Goal: Information Seeking & Learning: Learn about a topic

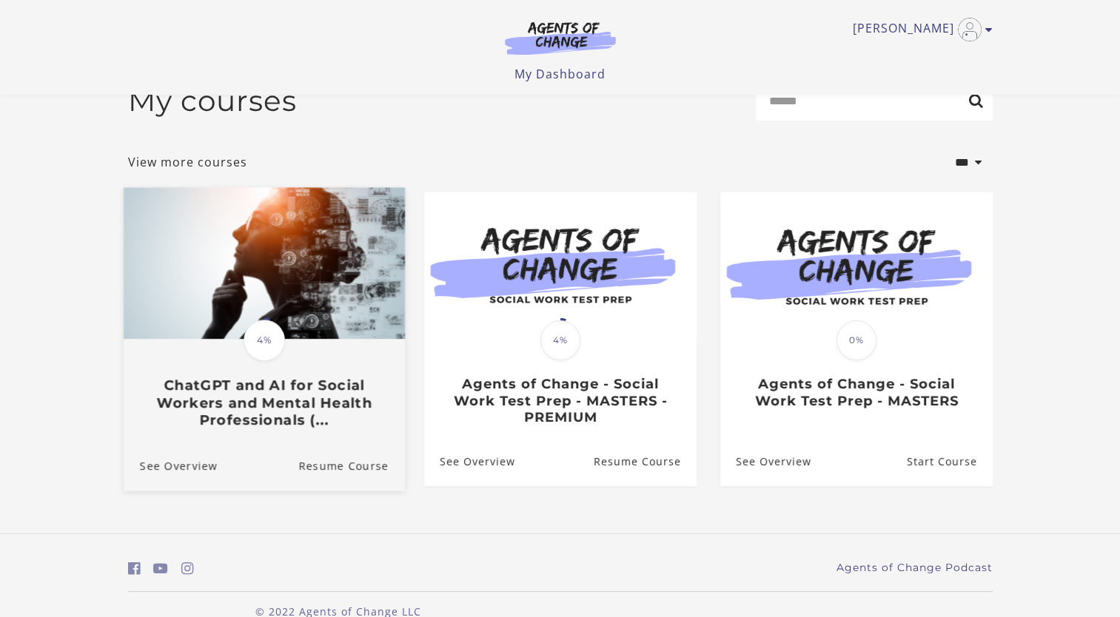
scroll to position [59, 0]
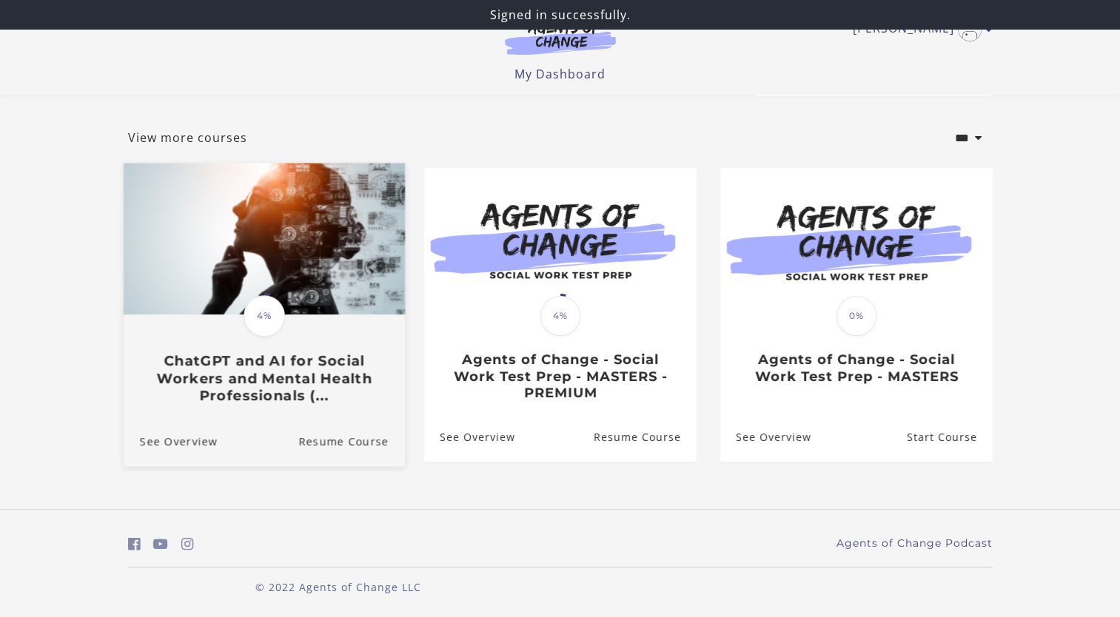
click at [306, 373] on h3 "ChatGPT and AI for Social Workers and Mental Health Professionals (..." at bounding box center [263, 379] width 249 height 52
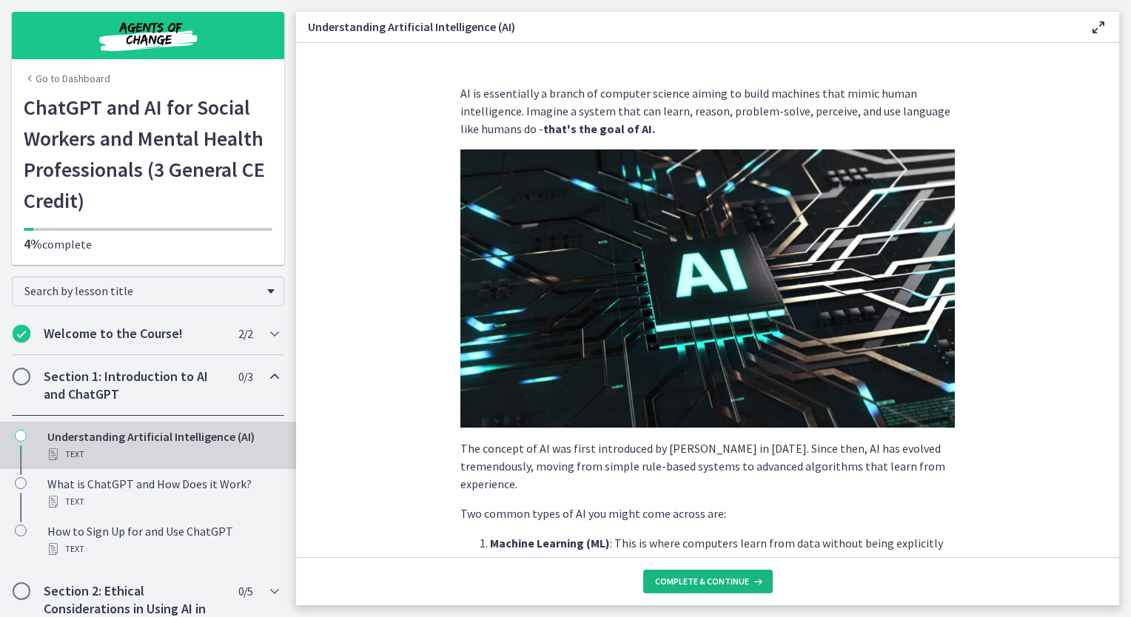
click at [700, 585] on span "Complete & continue" at bounding box center [702, 582] width 94 height 12
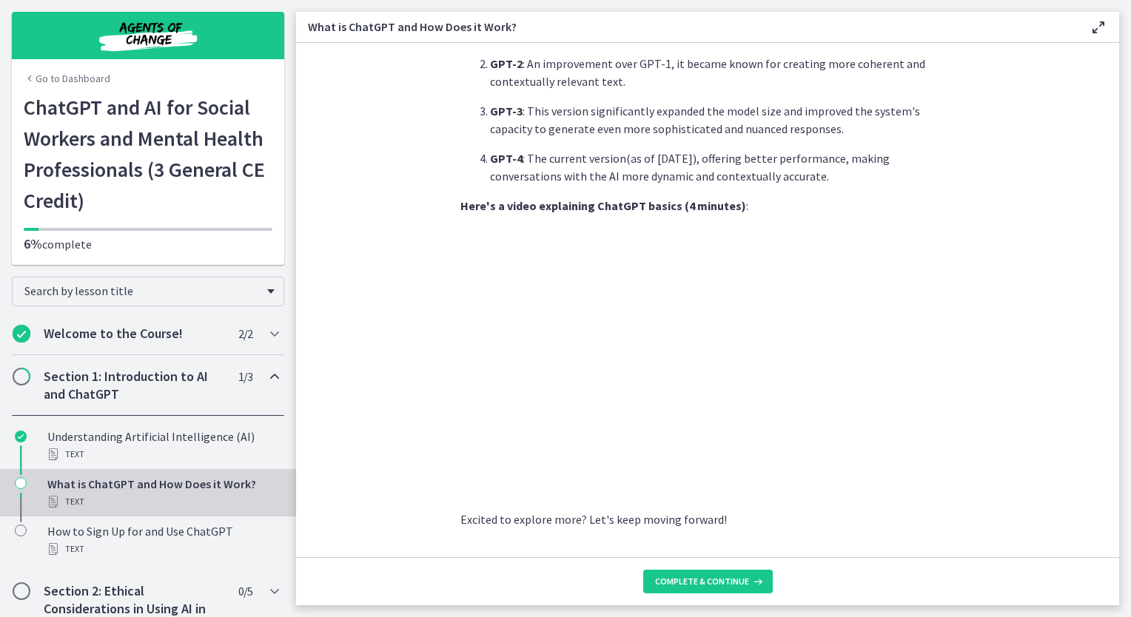
scroll to position [656, 0]
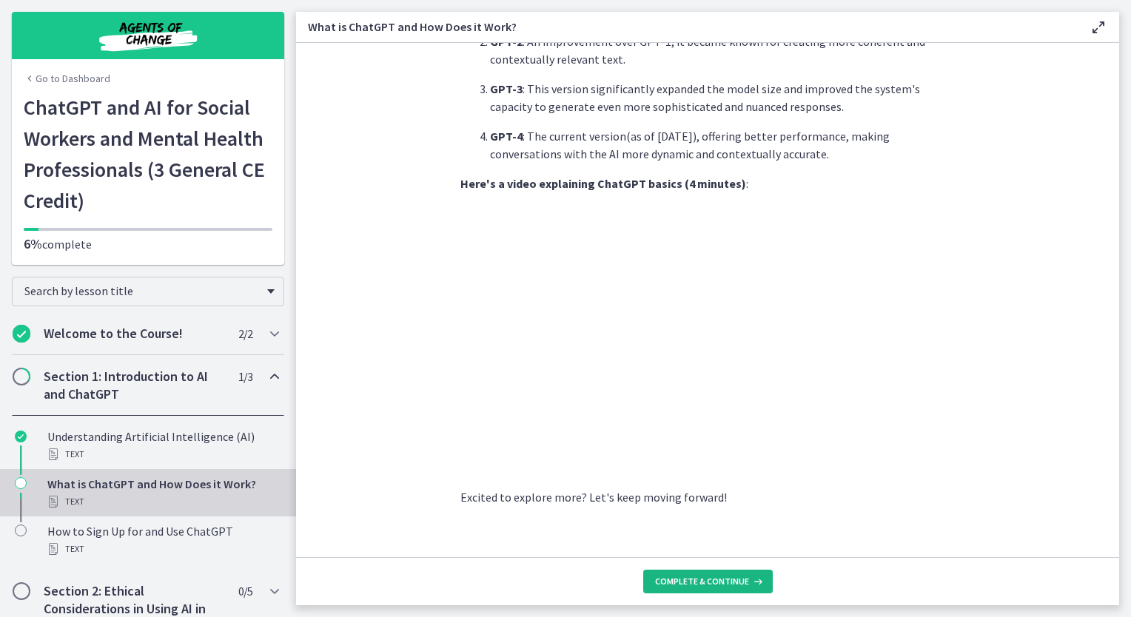
click at [665, 579] on span "Complete & continue" at bounding box center [702, 582] width 94 height 12
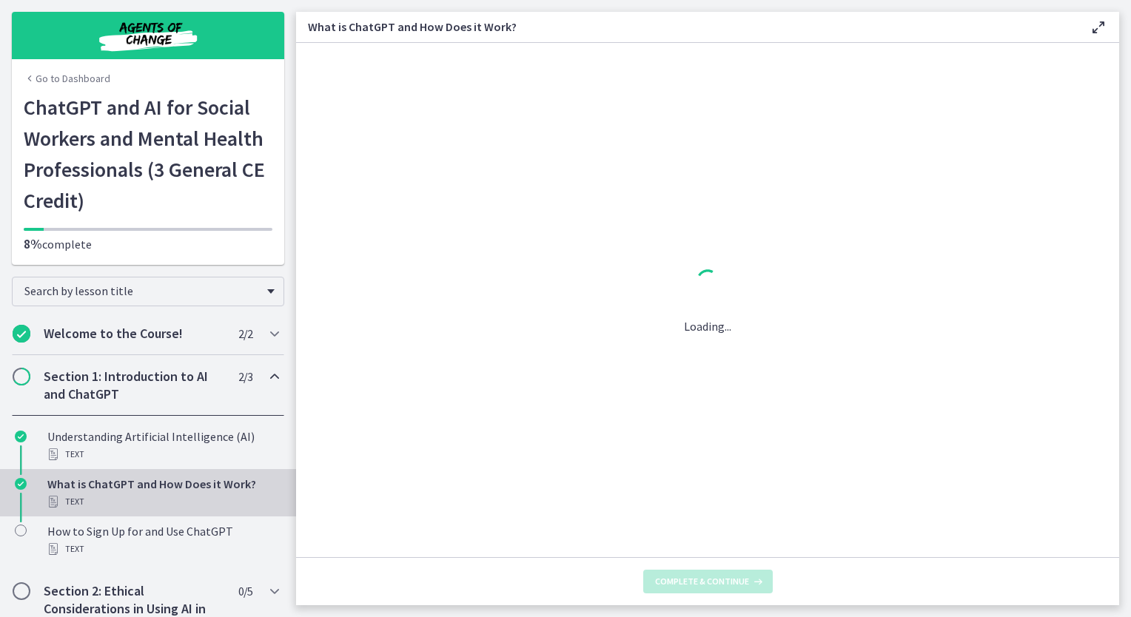
scroll to position [0, 0]
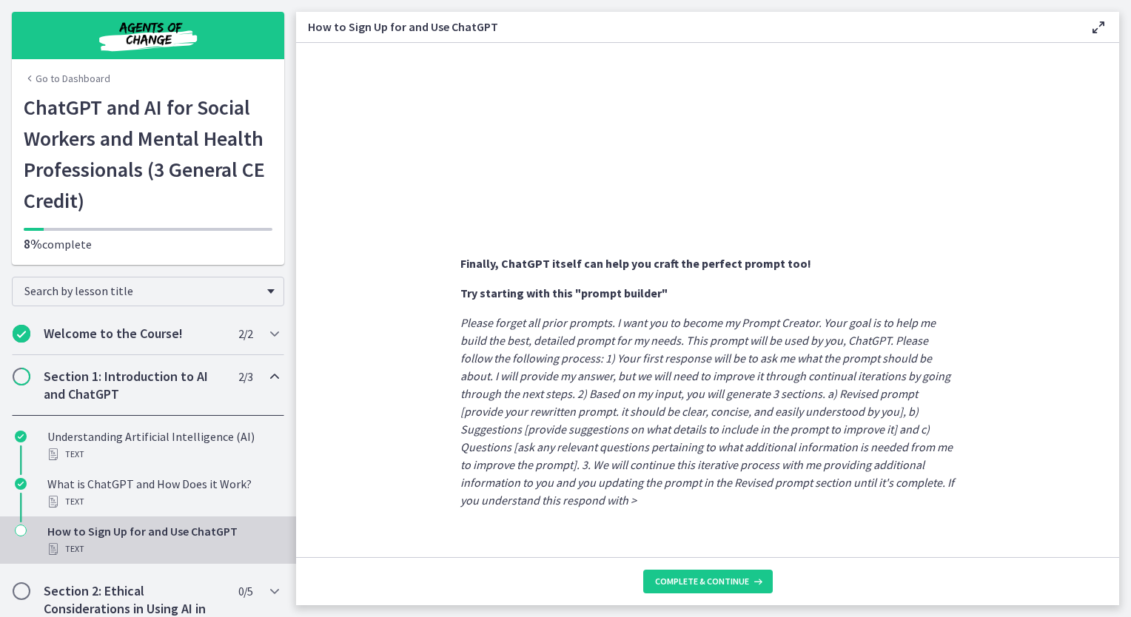
scroll to position [725, 0]
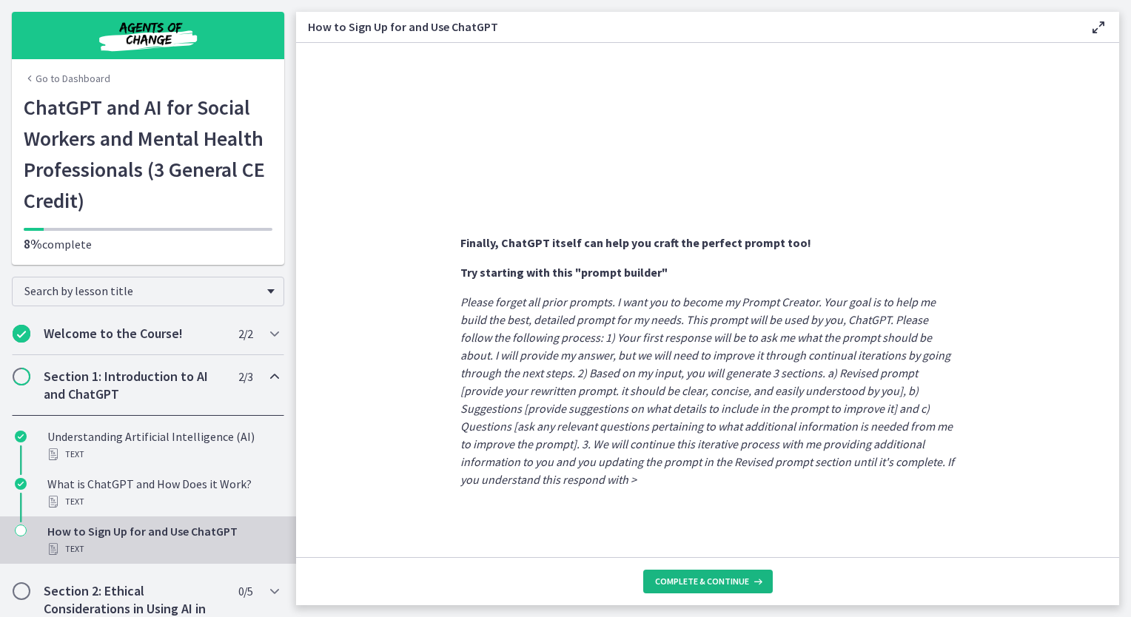
click at [687, 582] on span "Complete & continue" at bounding box center [702, 582] width 94 height 12
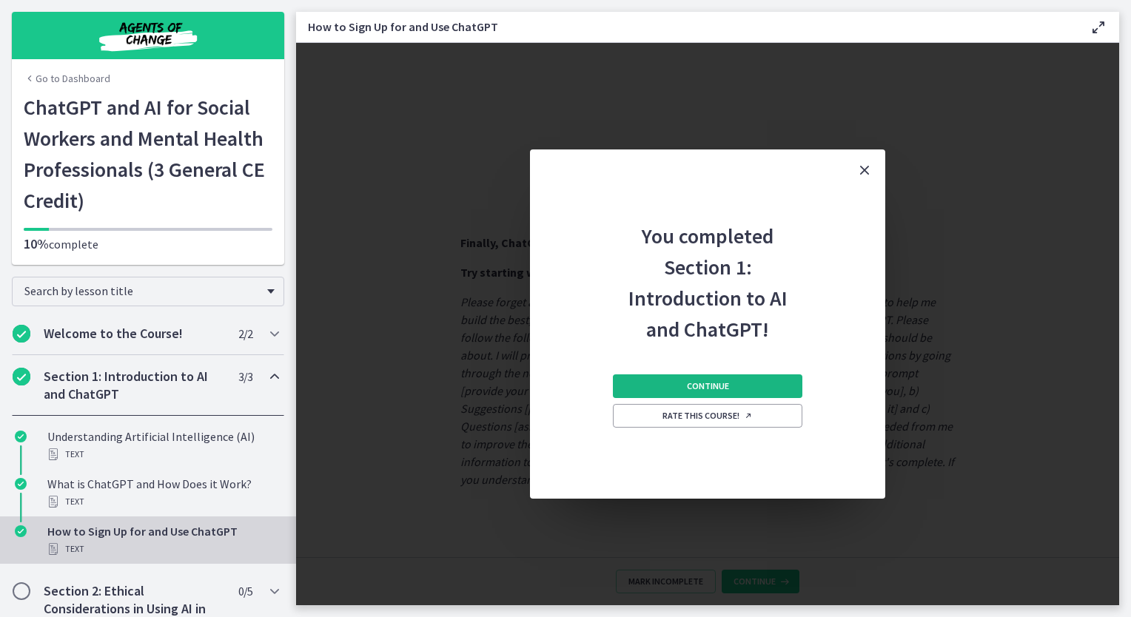
click at [695, 379] on button "Continue" at bounding box center [707, 386] width 189 height 24
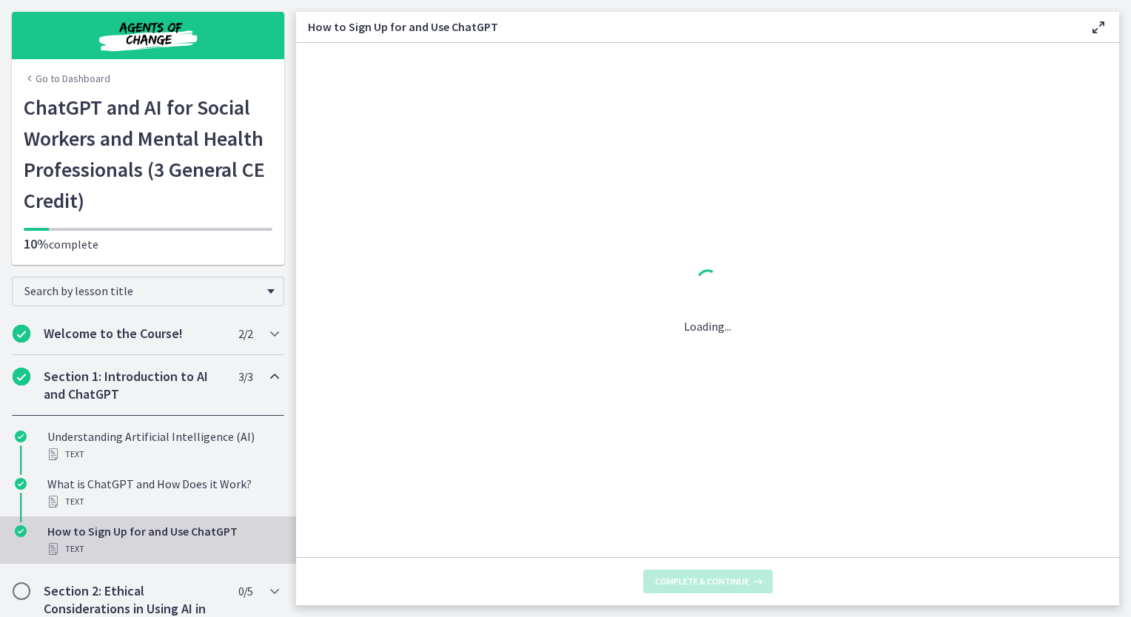
scroll to position [0, 0]
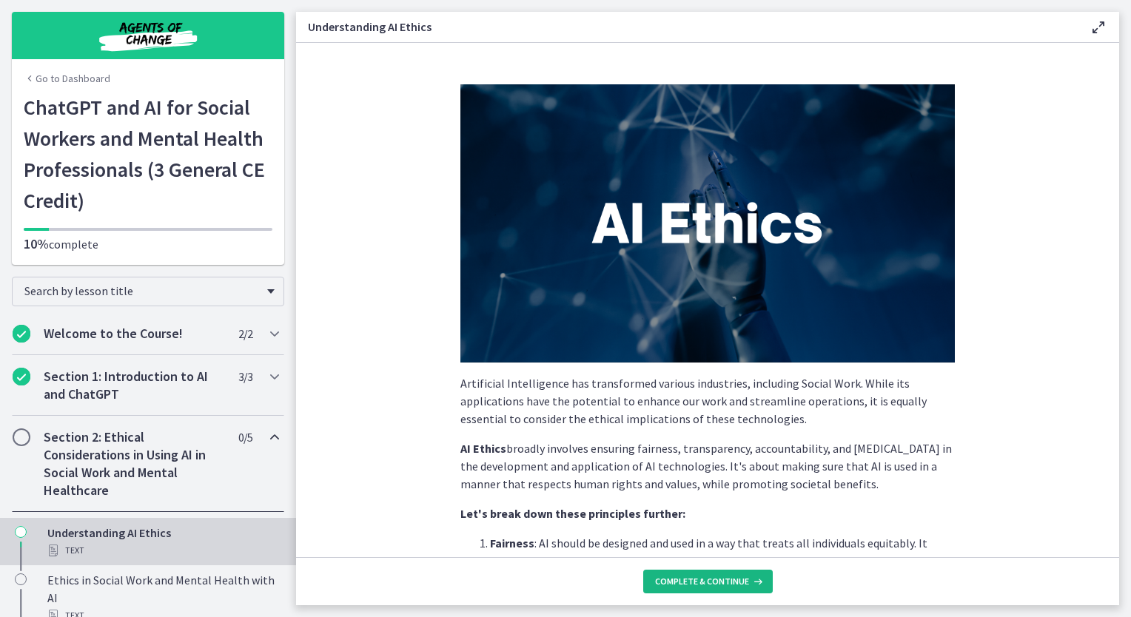
click at [696, 585] on span "Complete & continue" at bounding box center [702, 582] width 94 height 12
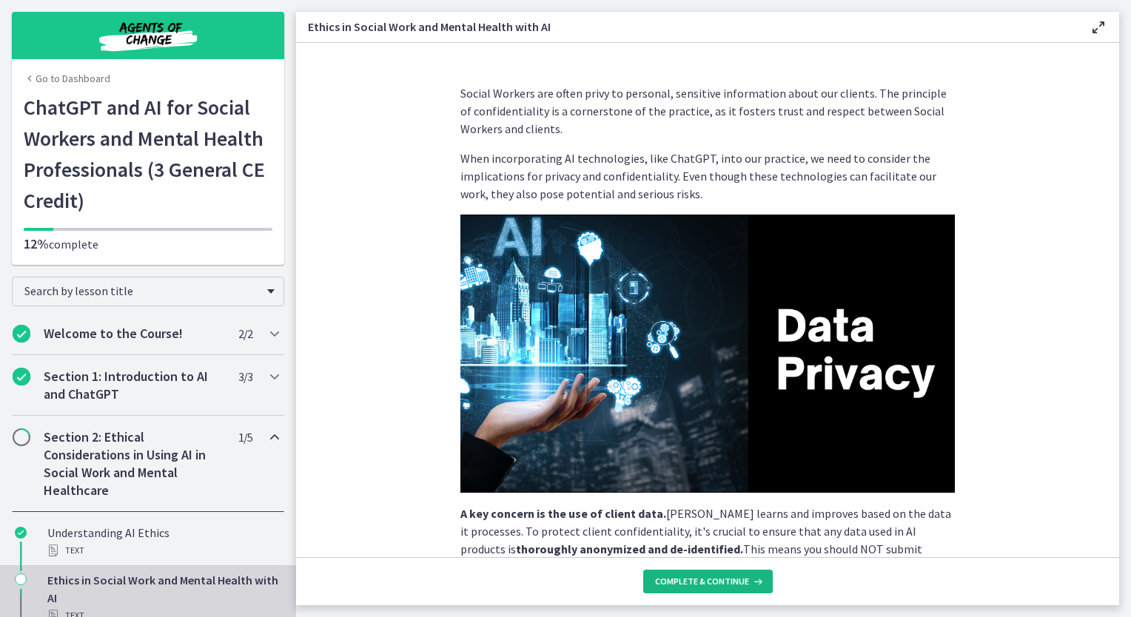
click at [696, 585] on span "Complete & continue" at bounding box center [702, 582] width 94 height 12
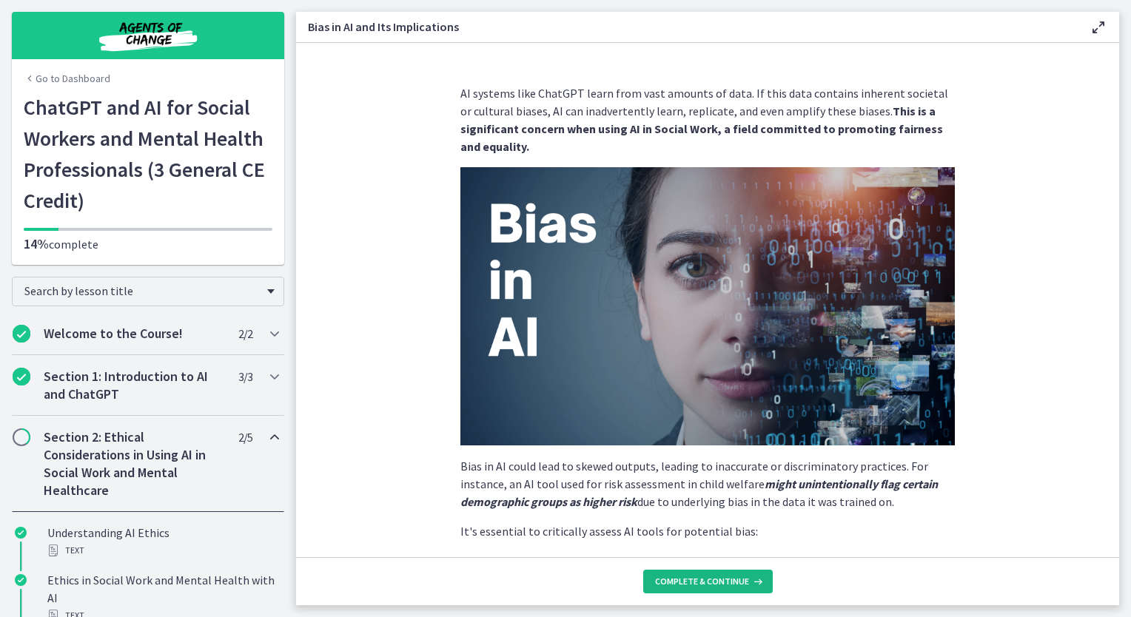
click at [694, 581] on span "Complete & continue" at bounding box center [702, 582] width 94 height 12
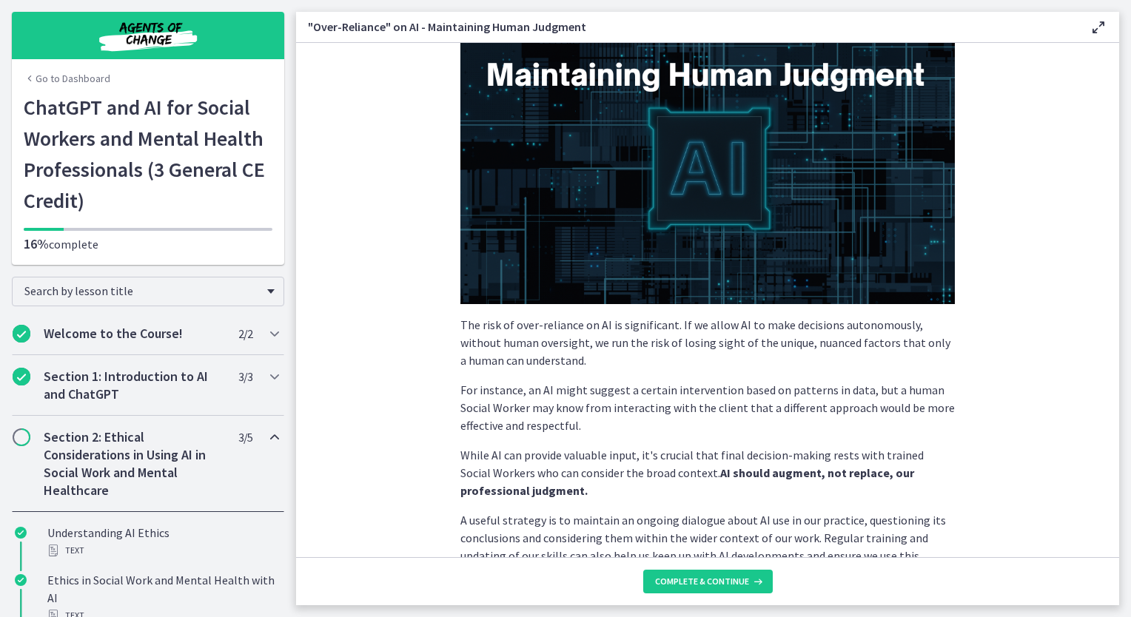
scroll to position [293, 0]
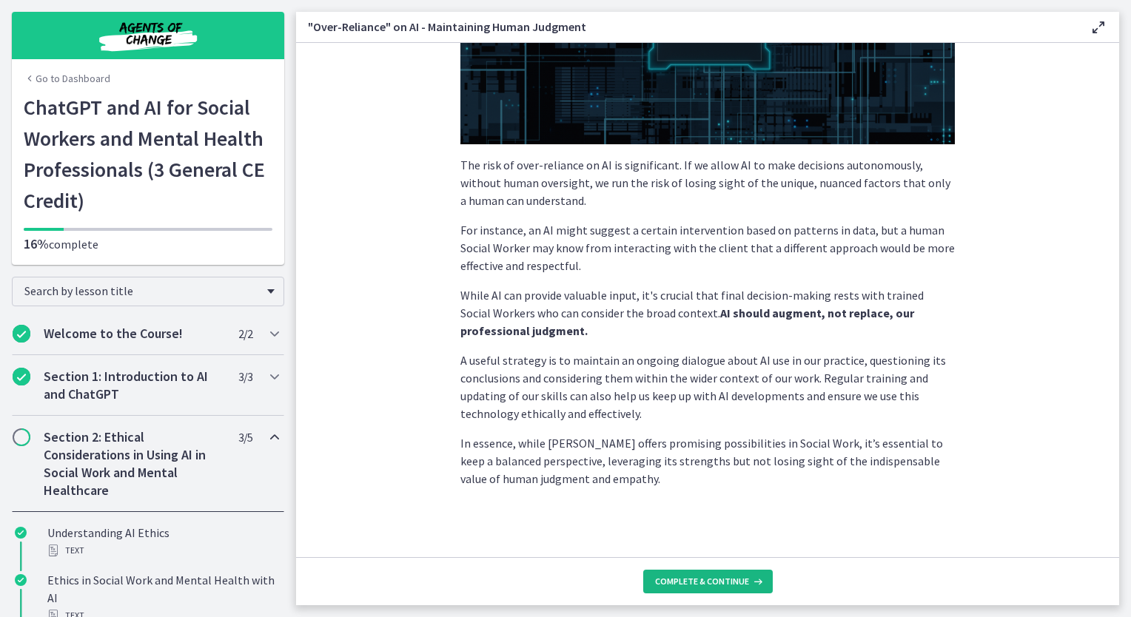
click at [690, 583] on span "Complete & continue" at bounding box center [702, 582] width 94 height 12
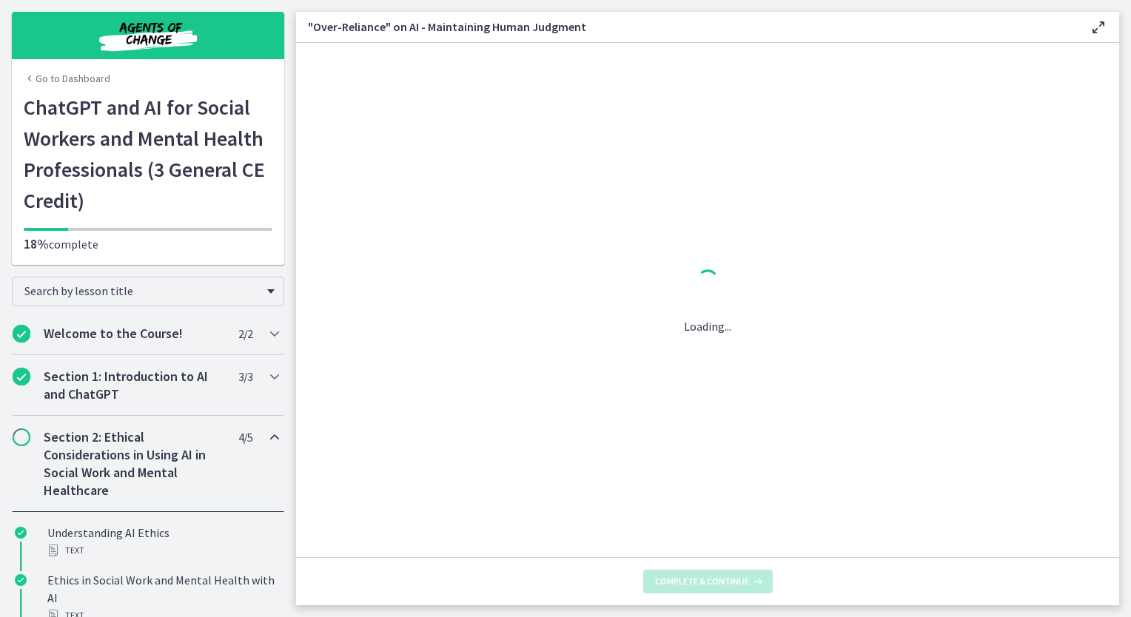
scroll to position [0, 0]
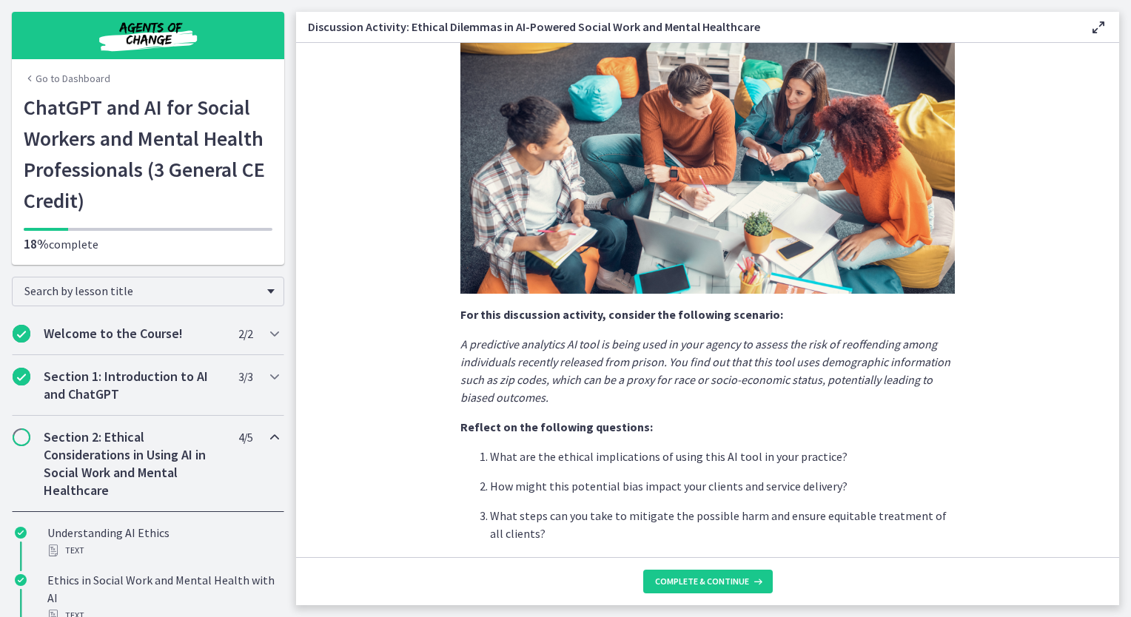
scroll to position [302, 0]
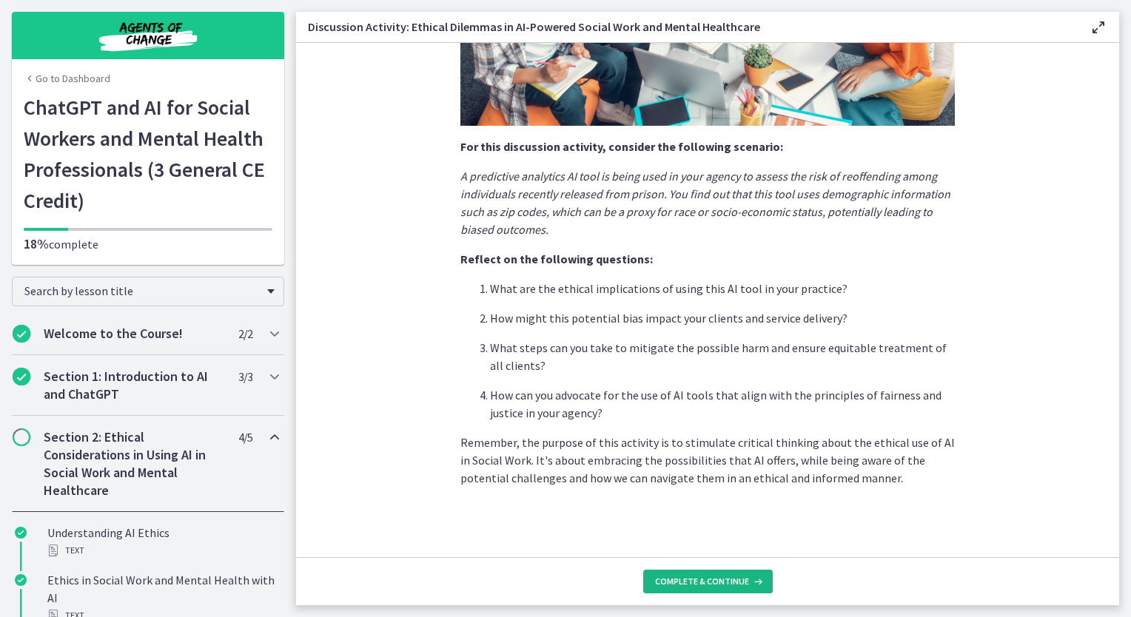
click at [679, 576] on span "Complete & continue" at bounding box center [702, 582] width 94 height 12
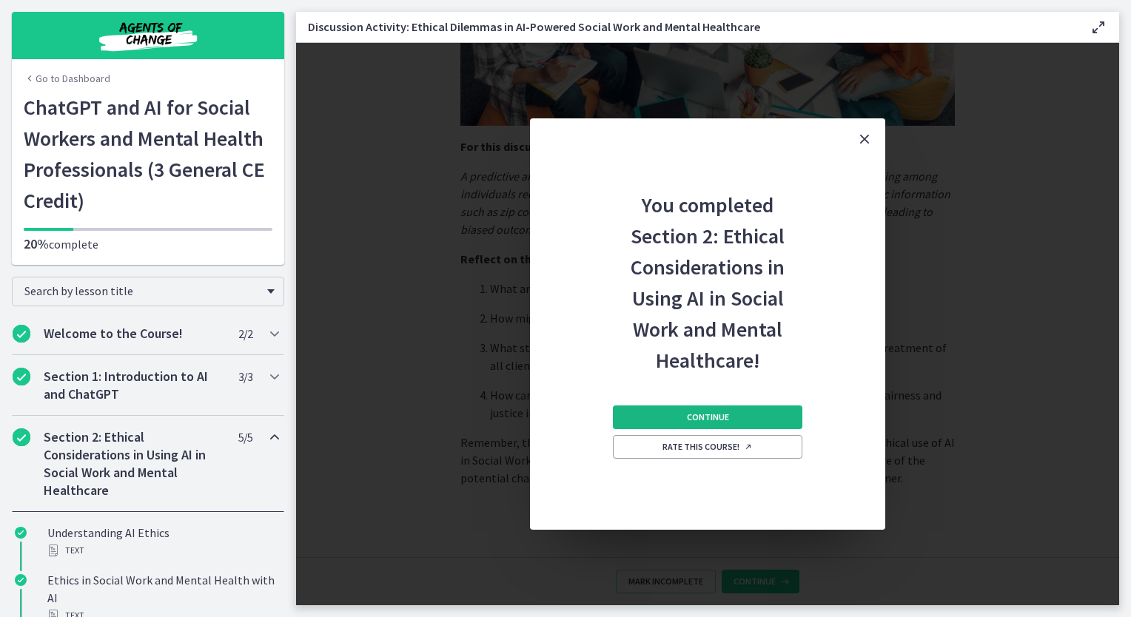
click at [687, 413] on span "Continue" at bounding box center [708, 417] width 42 height 12
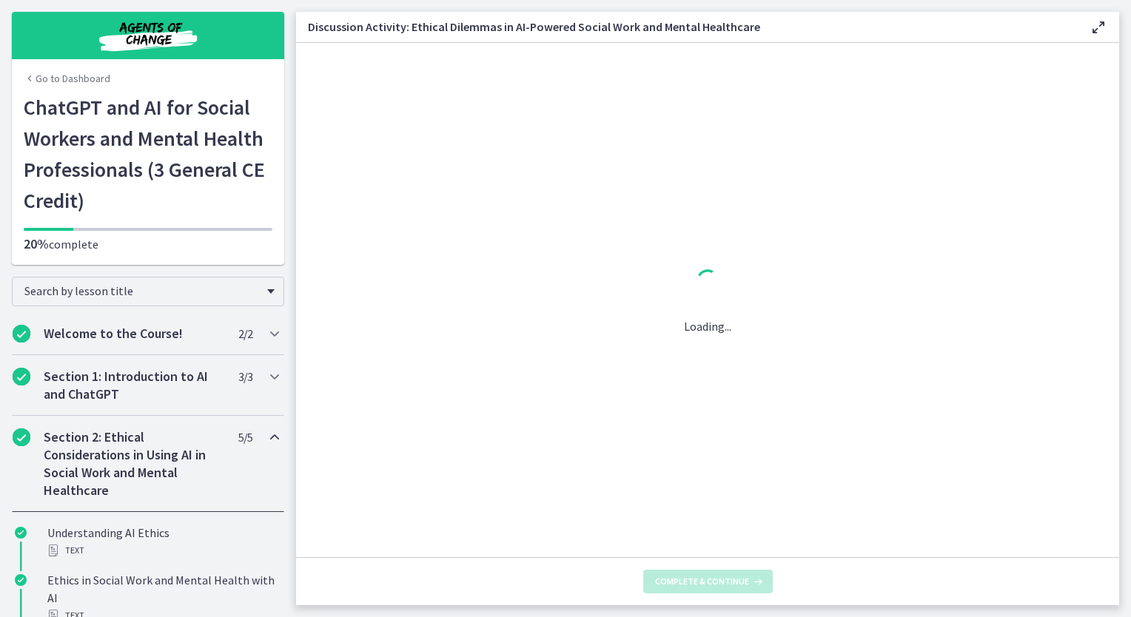
scroll to position [0, 0]
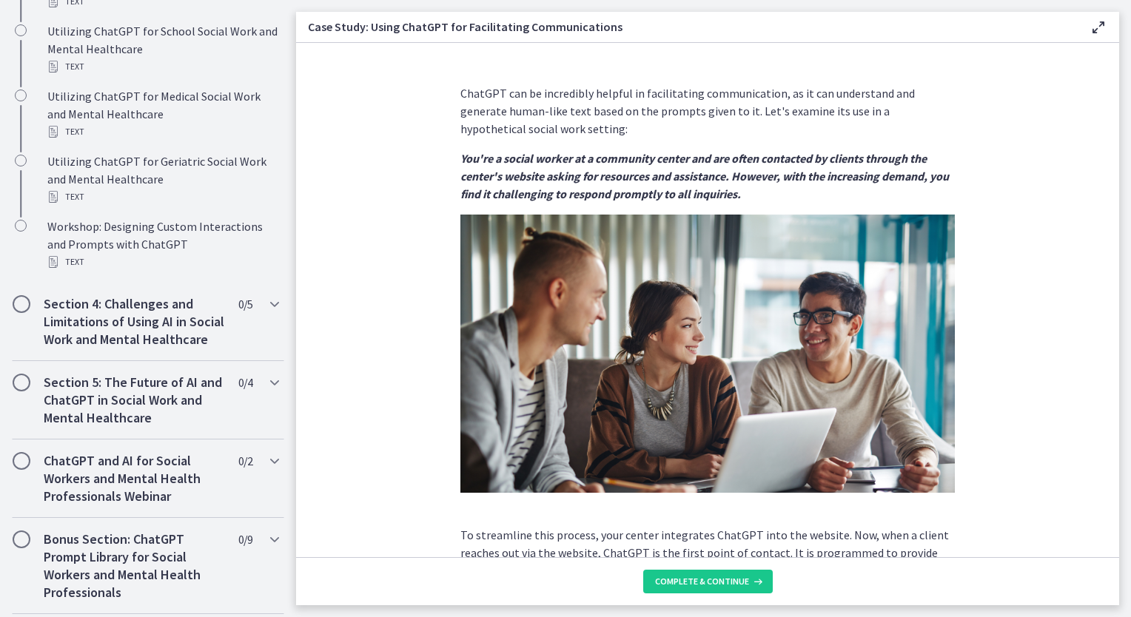
scroll to position [1100, 0]
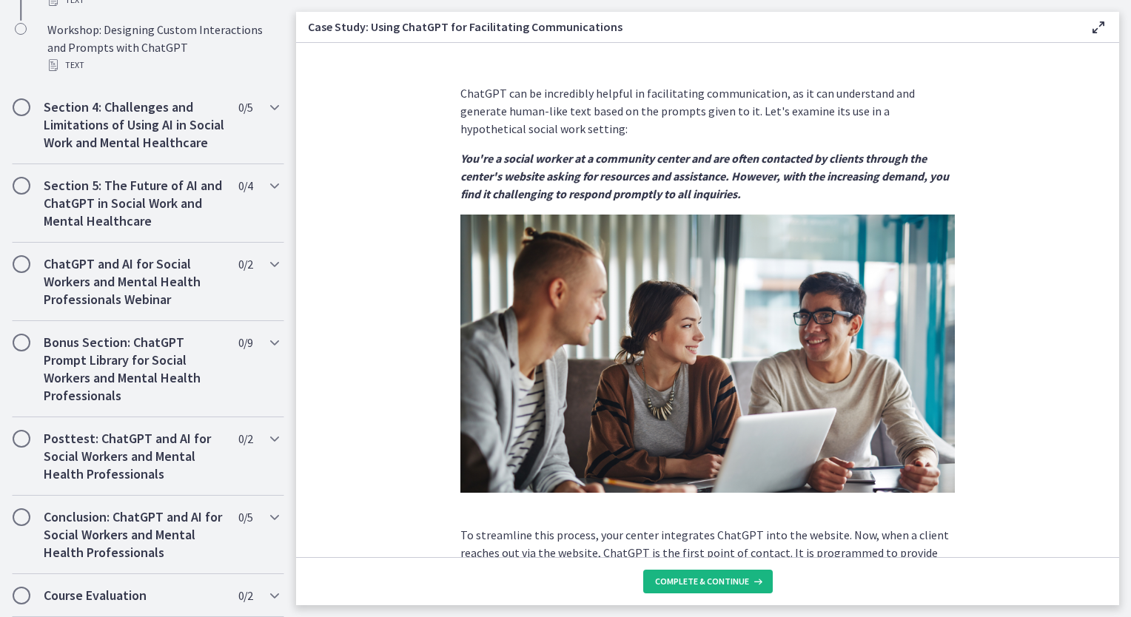
click at [725, 579] on span "Complete & continue" at bounding box center [702, 582] width 94 height 12
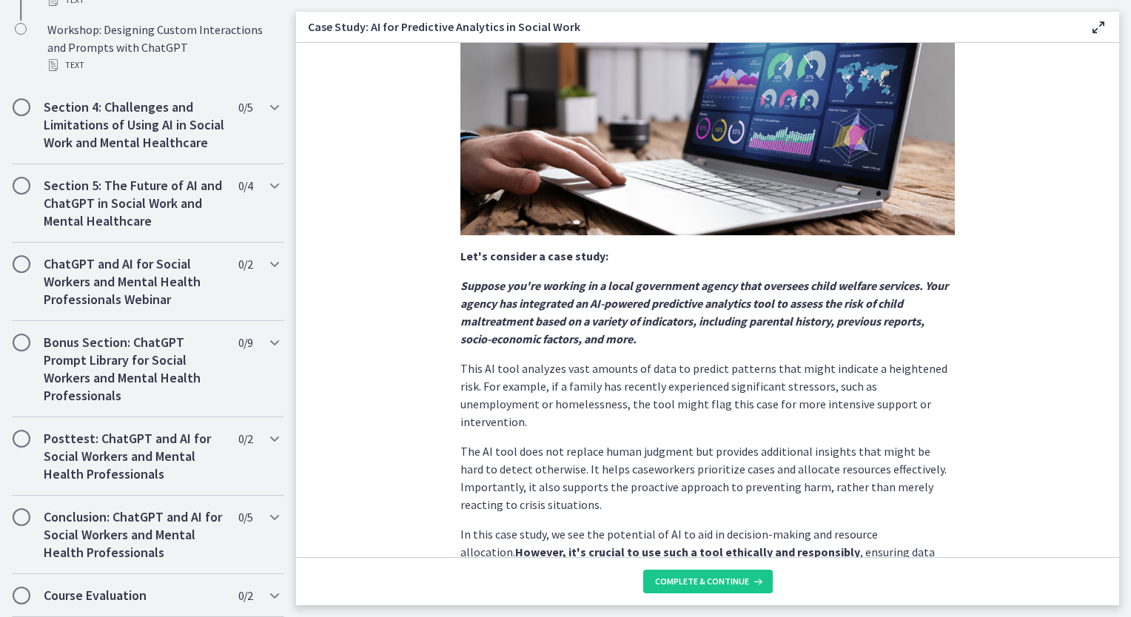
scroll to position [266, 0]
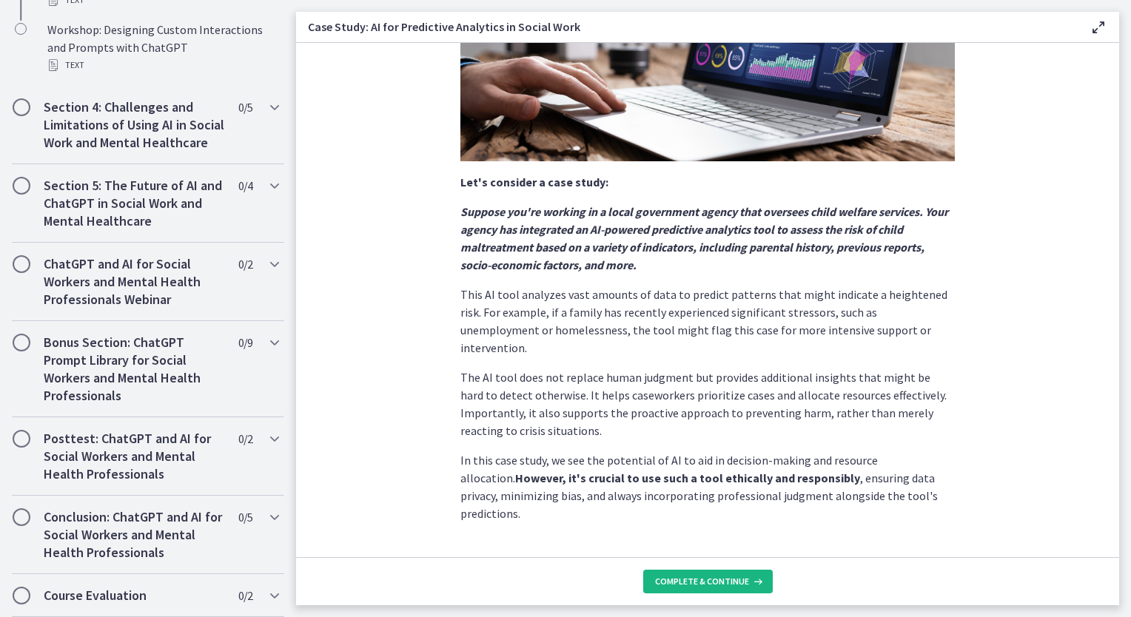
click at [687, 577] on span "Complete & continue" at bounding box center [702, 582] width 94 height 12
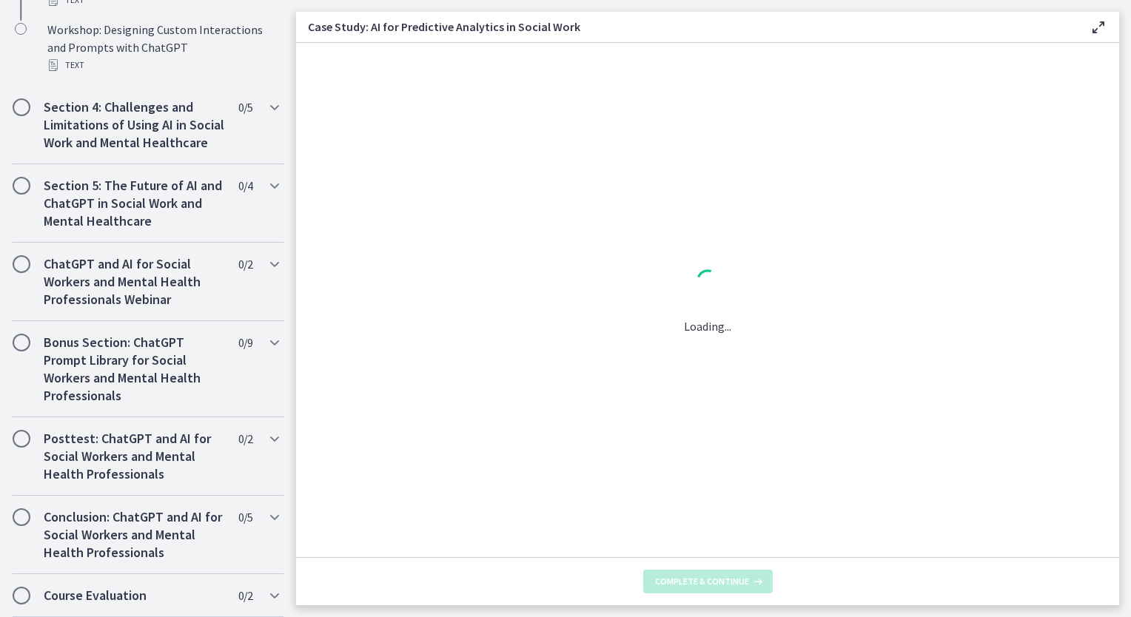
scroll to position [0, 0]
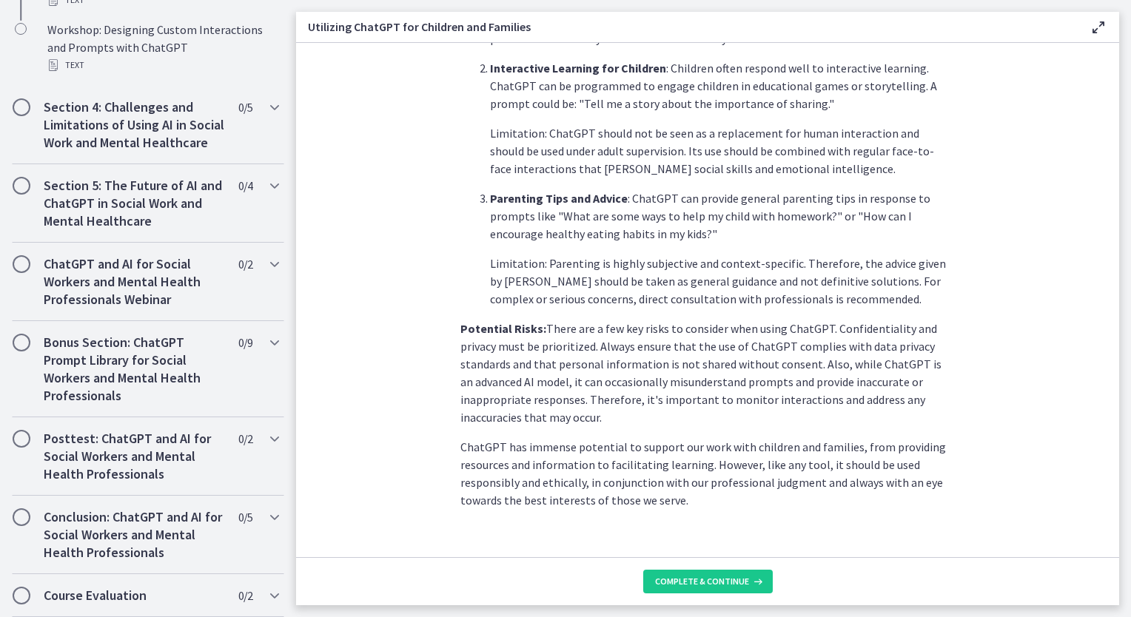
scroll to position [580, 0]
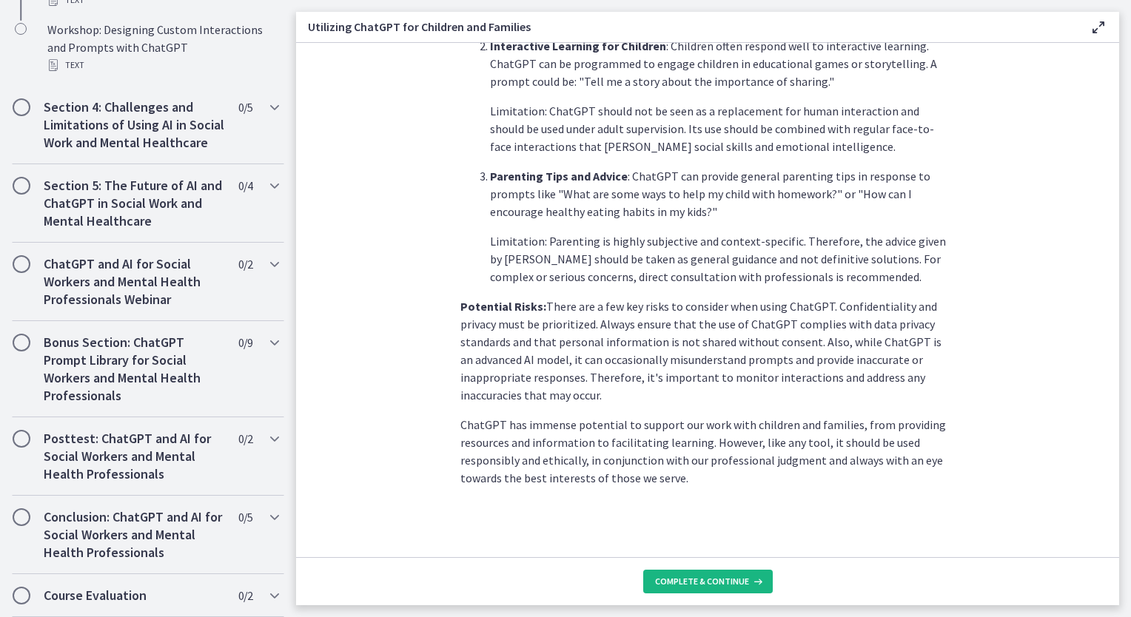
click at [661, 589] on button "Complete & continue" at bounding box center [708, 582] width 130 height 24
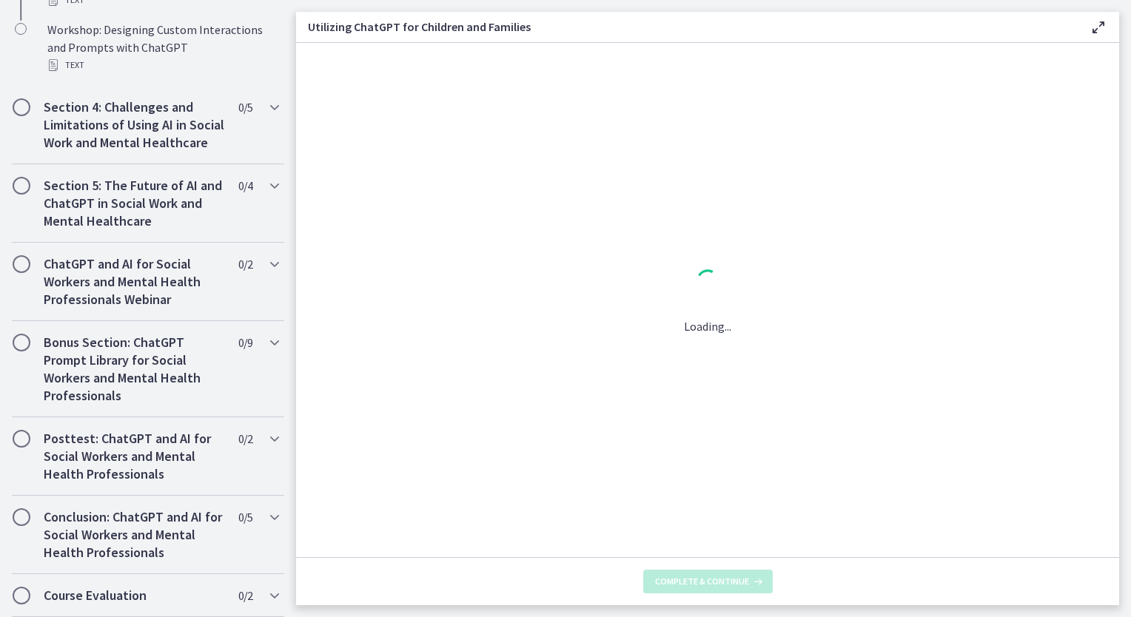
scroll to position [0, 0]
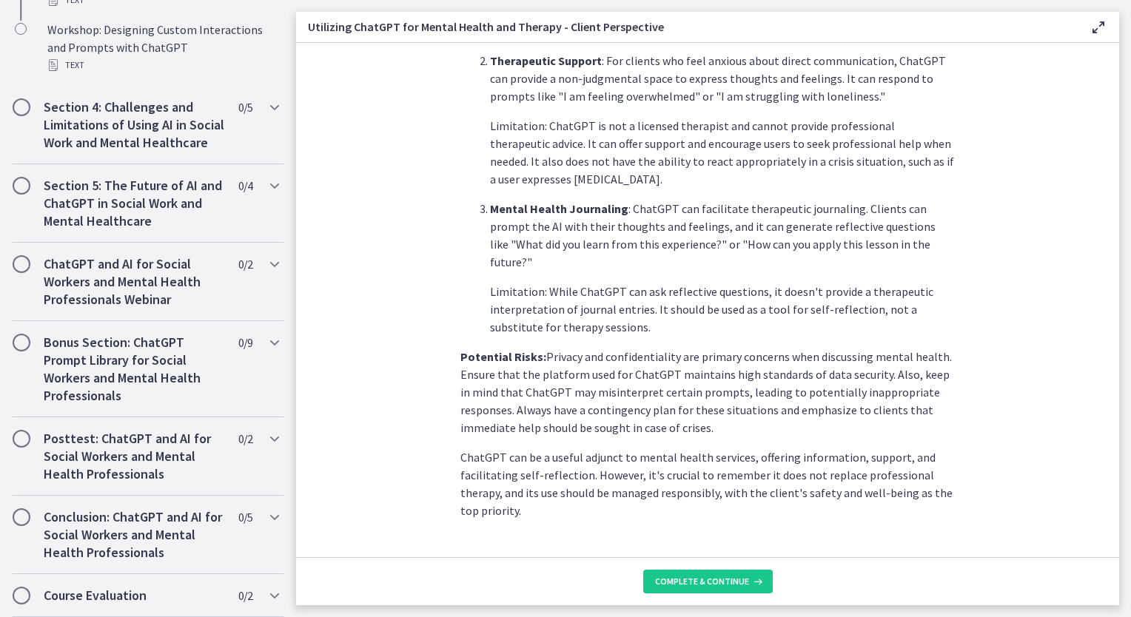
scroll to position [551, 0]
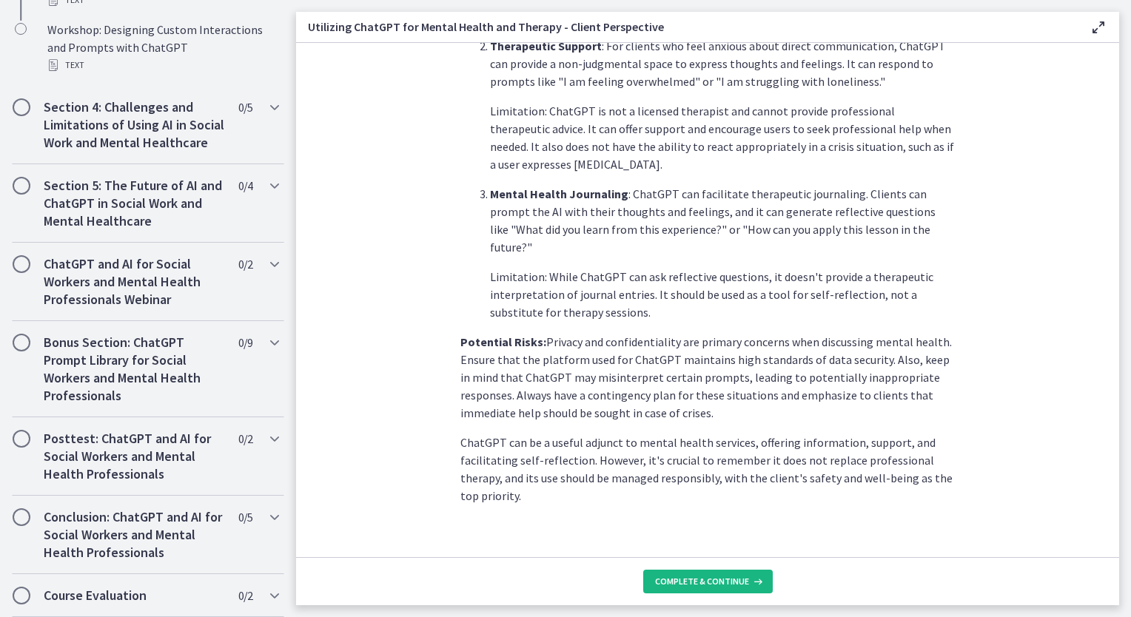
click at [713, 588] on span "Complete & continue" at bounding box center [702, 582] width 94 height 12
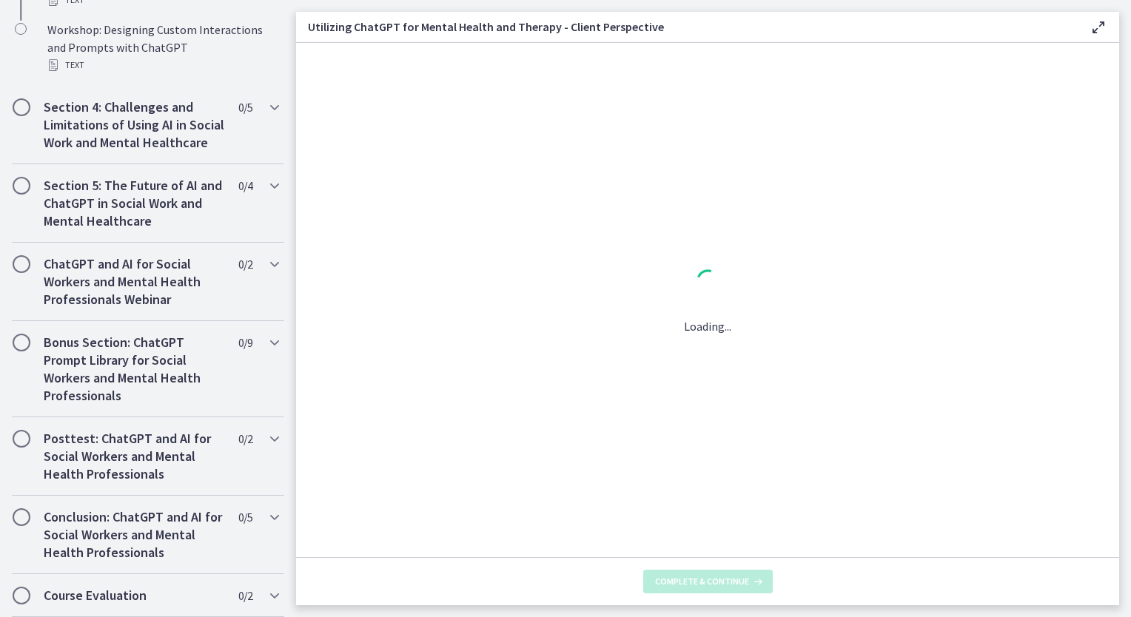
scroll to position [0, 0]
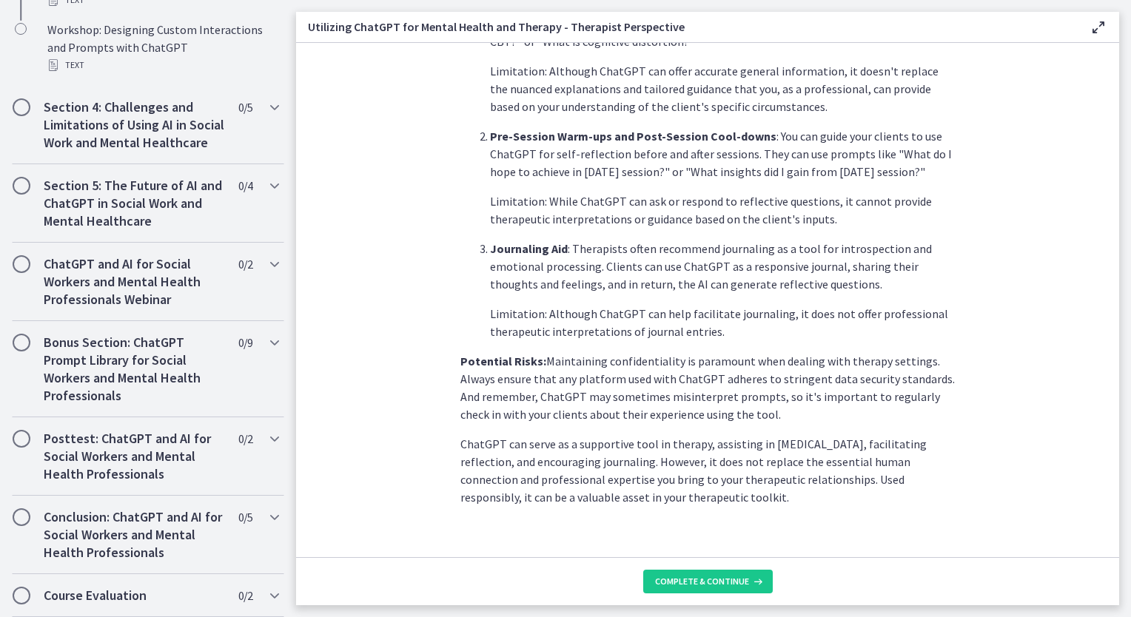
scroll to position [515, 0]
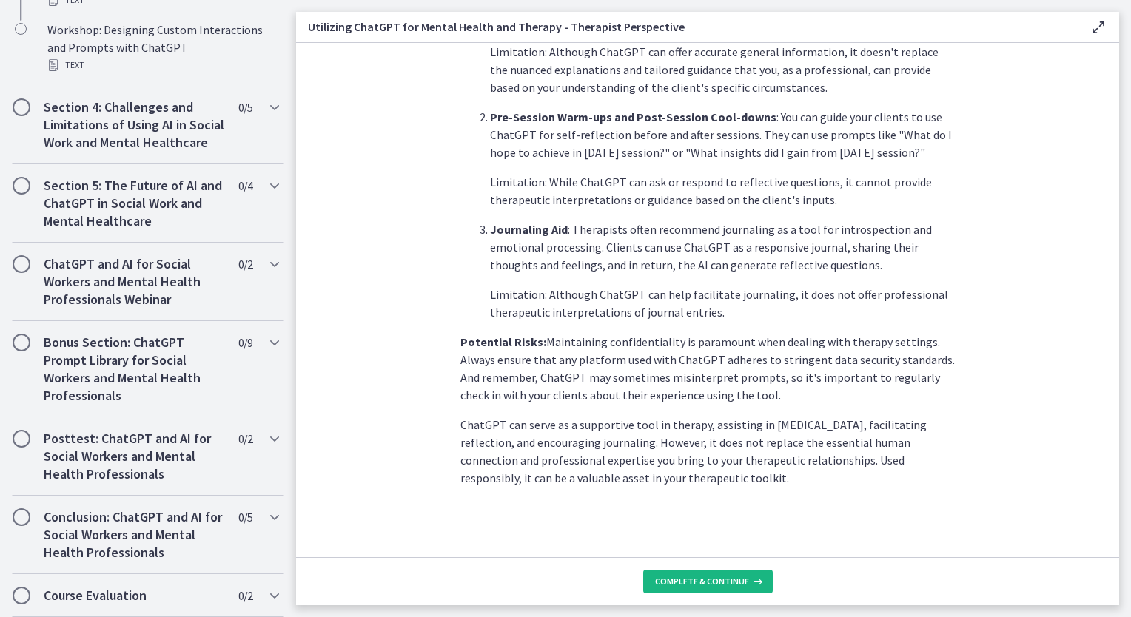
click at [681, 585] on span "Complete & continue" at bounding box center [702, 582] width 94 height 12
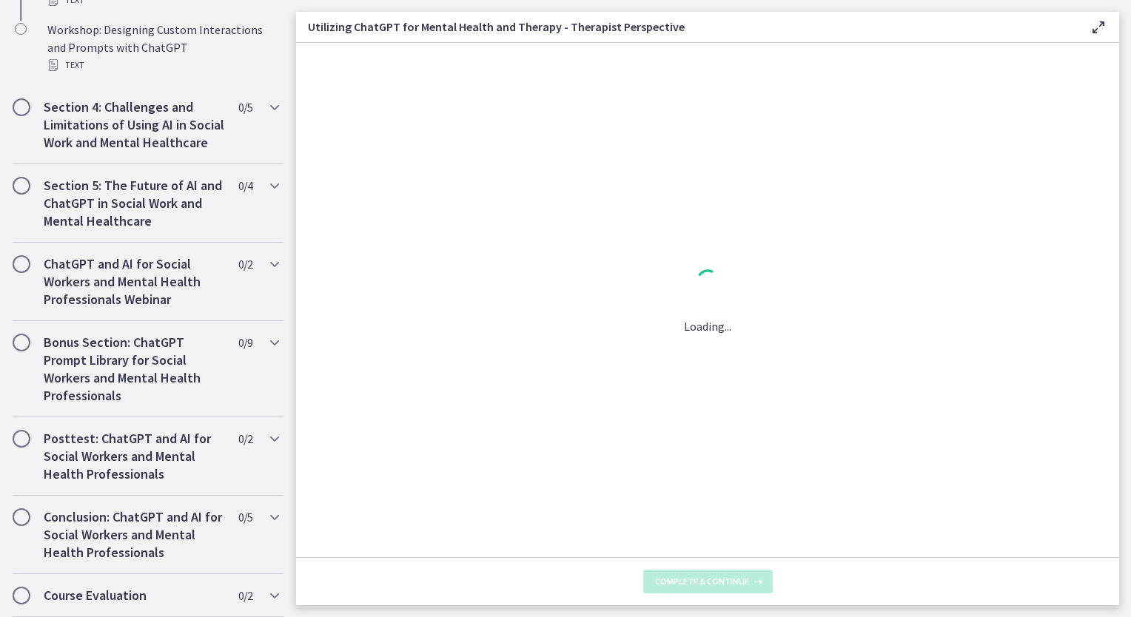
scroll to position [0, 0]
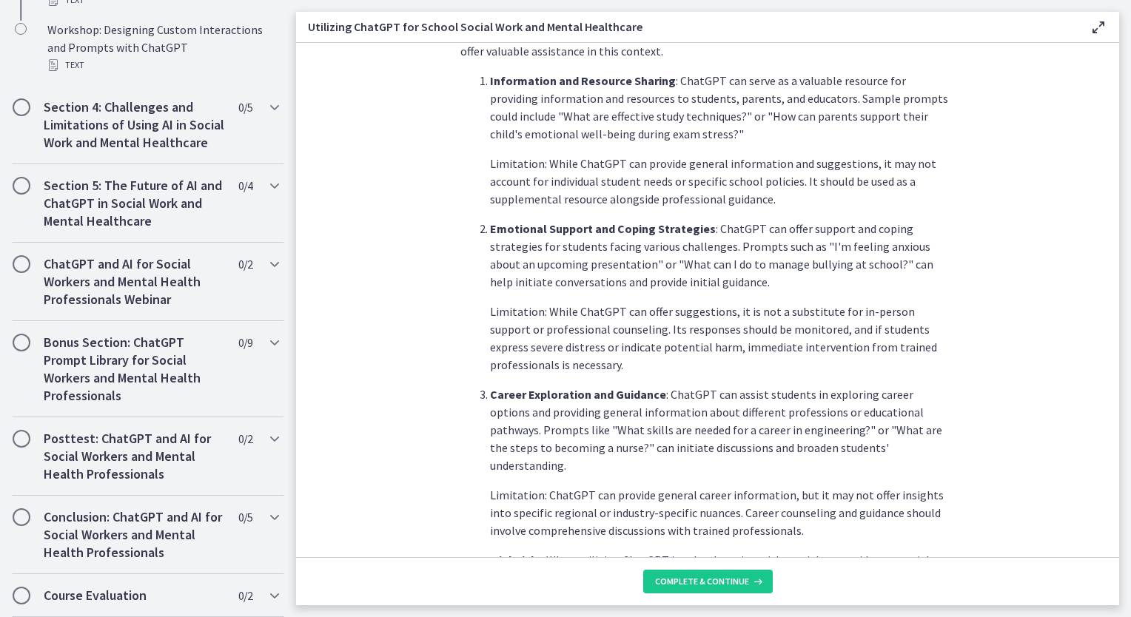
scroll to position [290, 0]
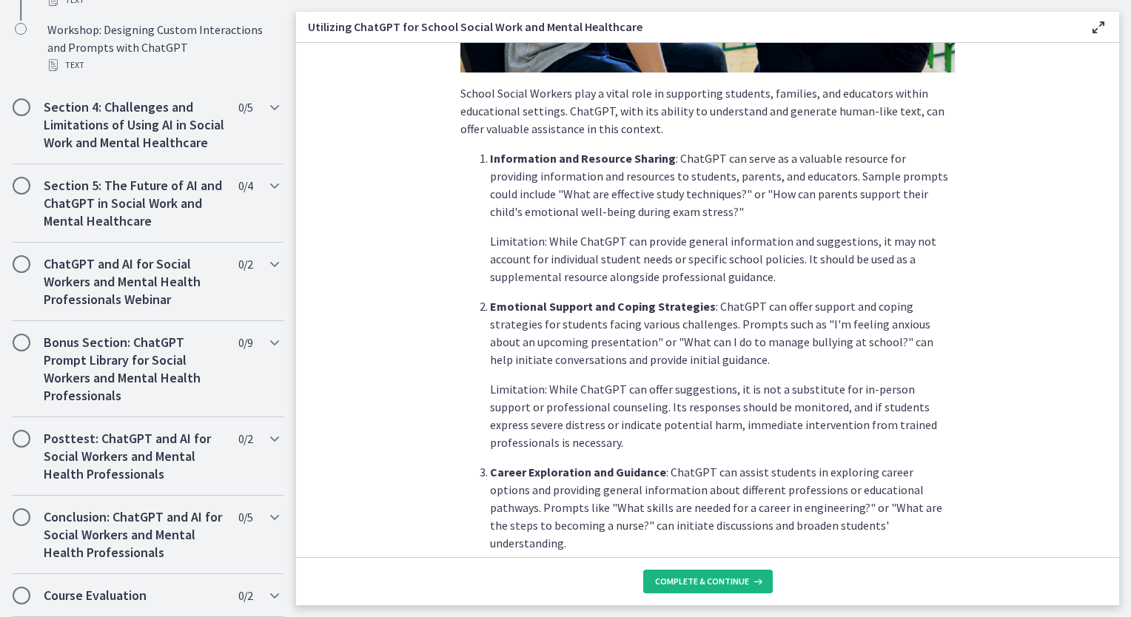
click at [716, 581] on span "Complete & continue" at bounding box center [702, 582] width 94 height 12
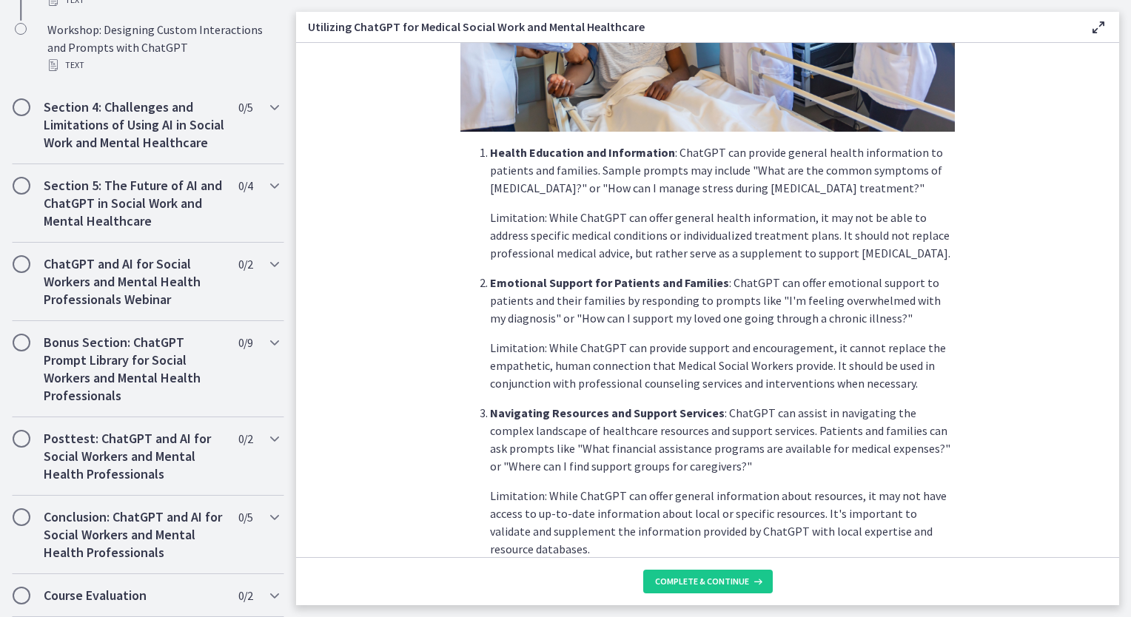
scroll to position [370, 0]
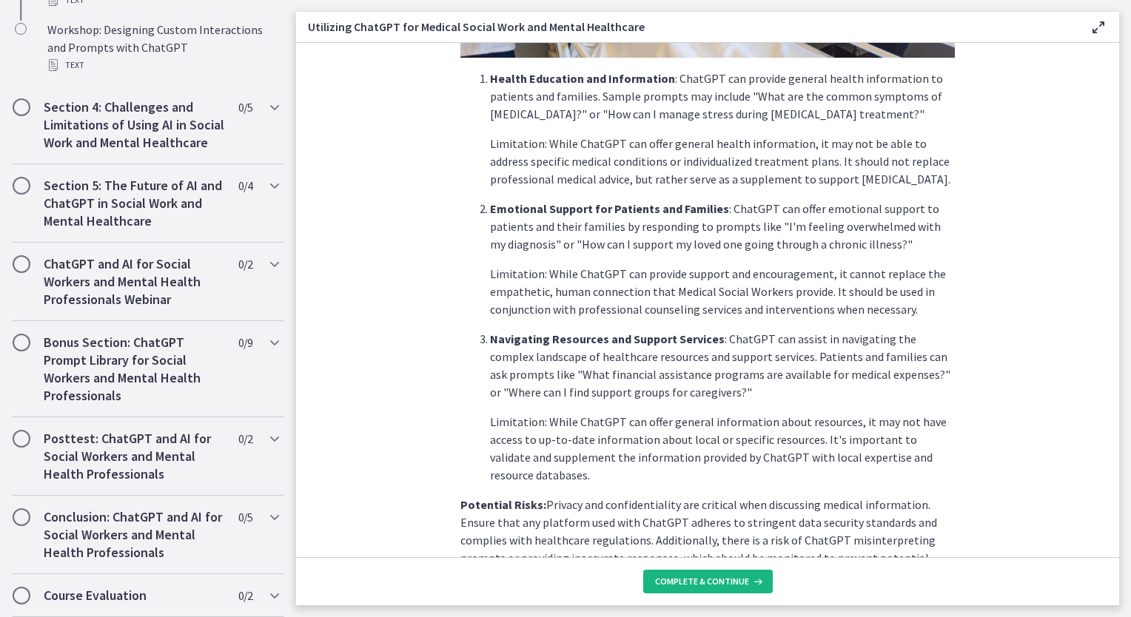
click at [668, 573] on button "Complete & continue" at bounding box center [708, 582] width 130 height 24
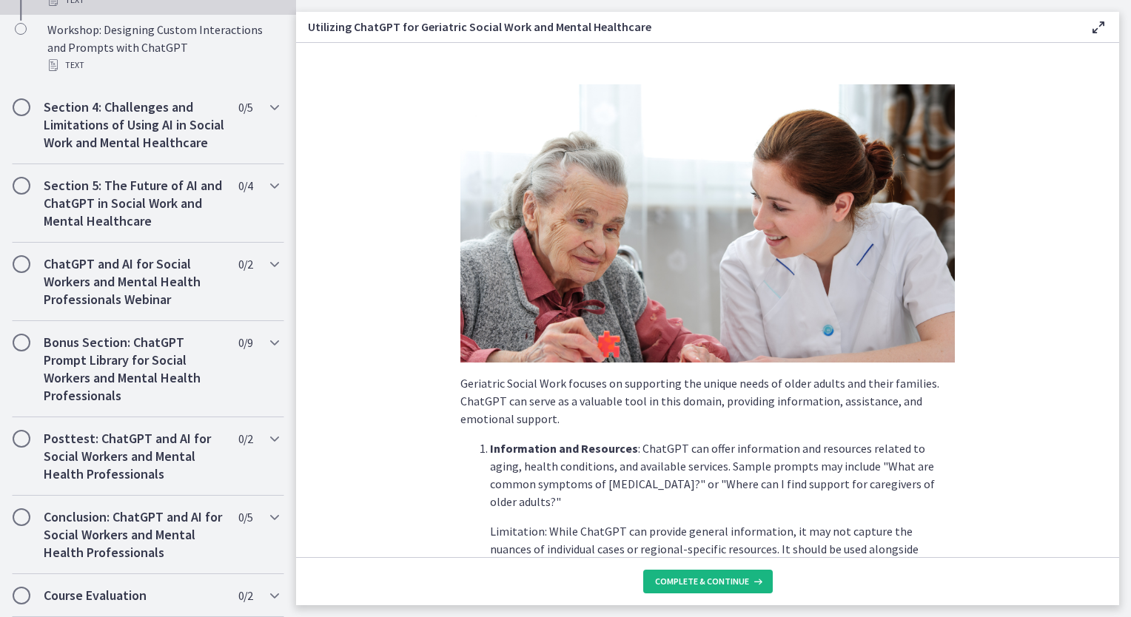
click at [659, 578] on span "Complete & continue" at bounding box center [702, 582] width 94 height 12
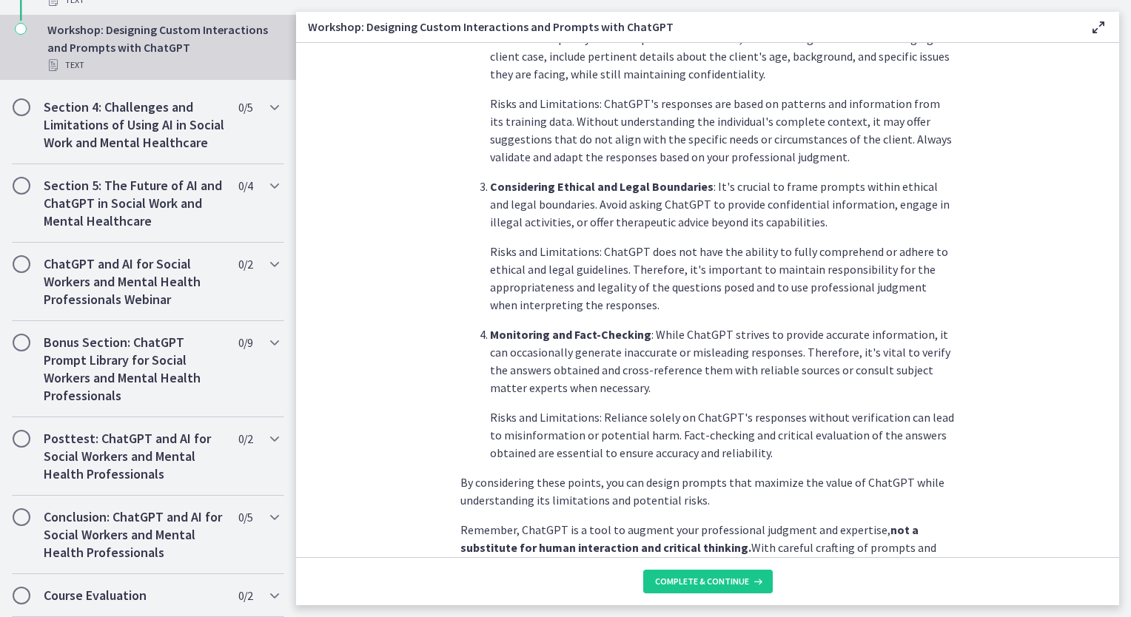
scroll to position [728, 0]
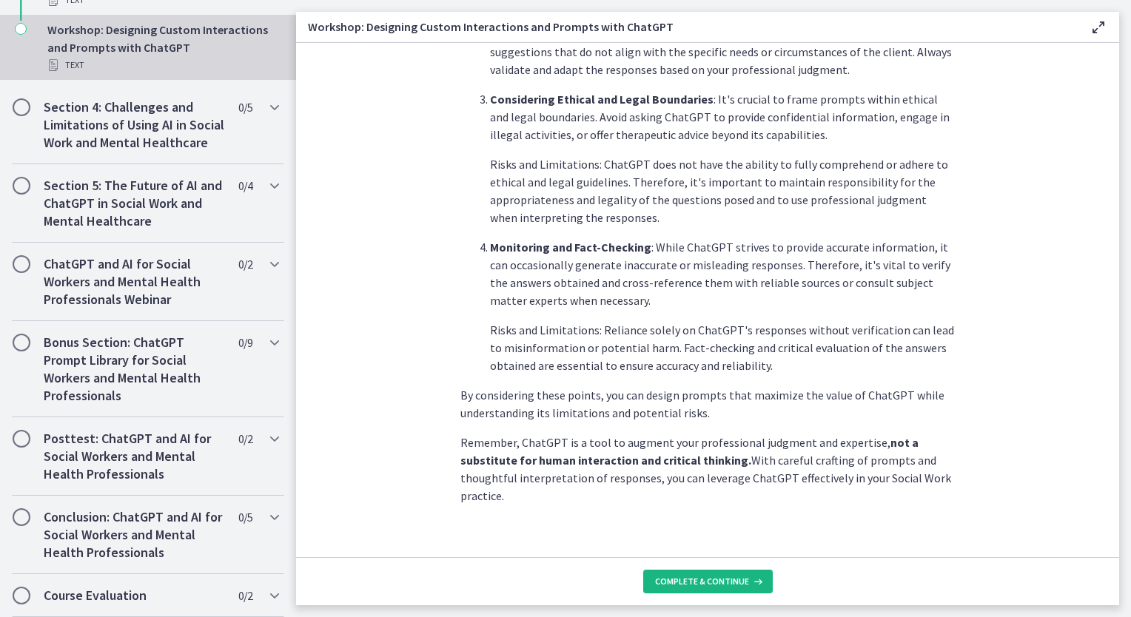
click at [680, 585] on span "Complete & continue" at bounding box center [702, 582] width 94 height 12
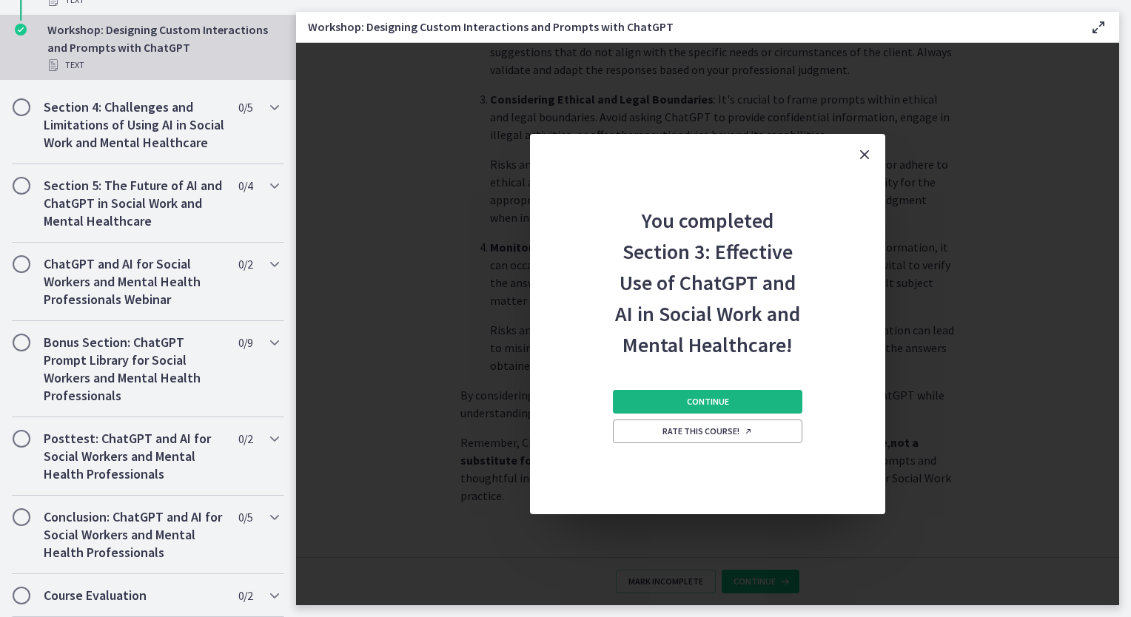
click at [710, 394] on button "Continue" at bounding box center [707, 402] width 189 height 24
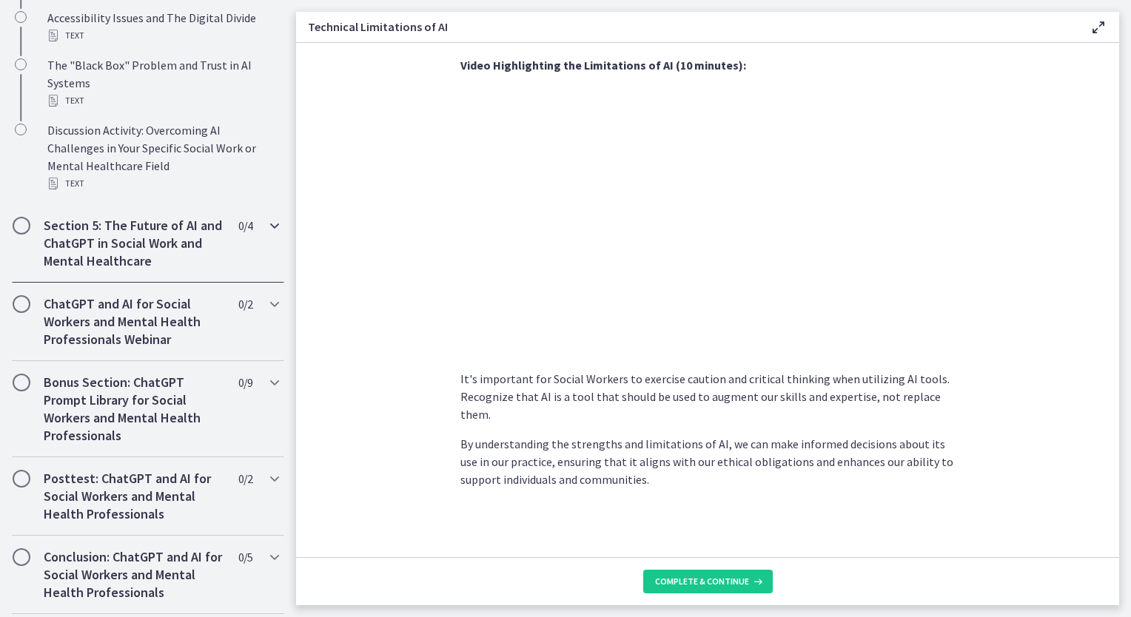
scroll to position [839, 0]
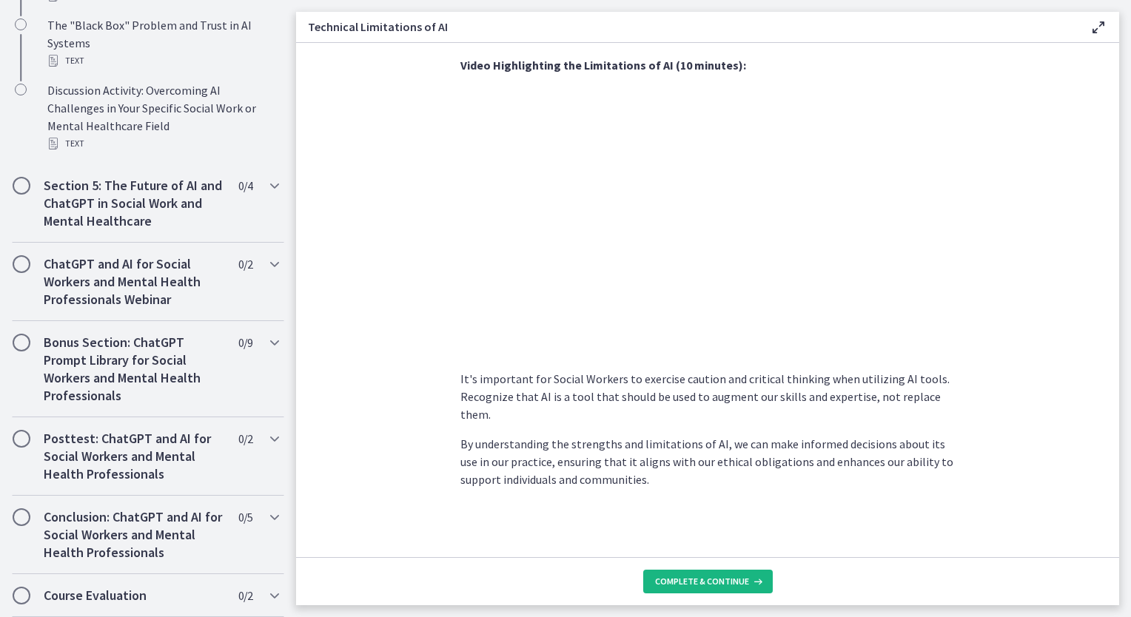
click at [724, 579] on span "Complete & continue" at bounding box center [702, 582] width 94 height 12
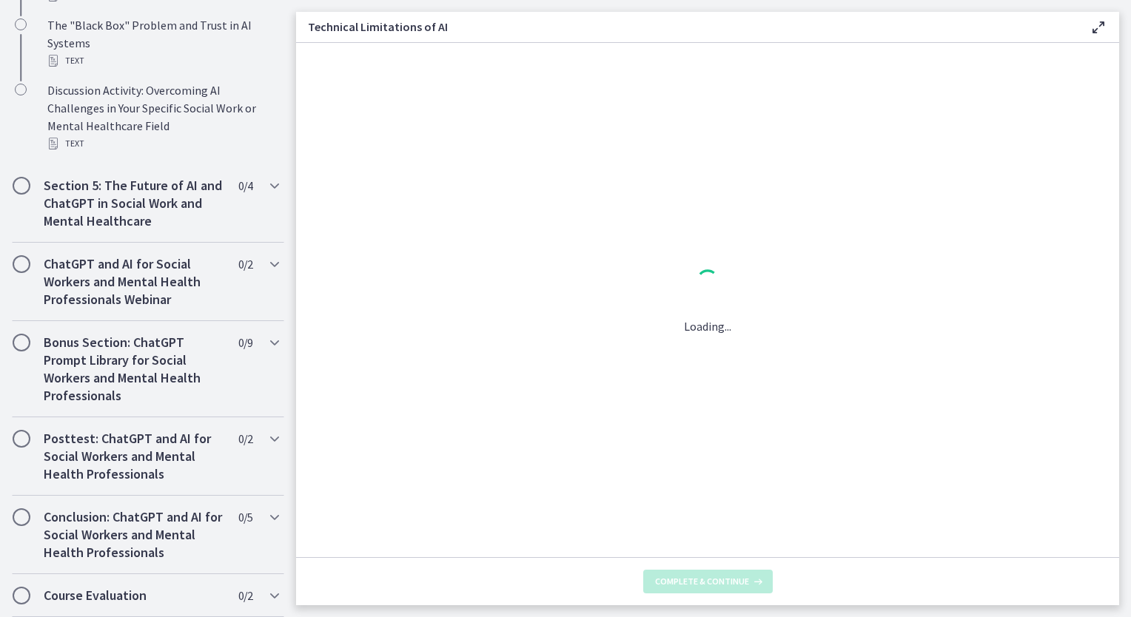
scroll to position [0, 0]
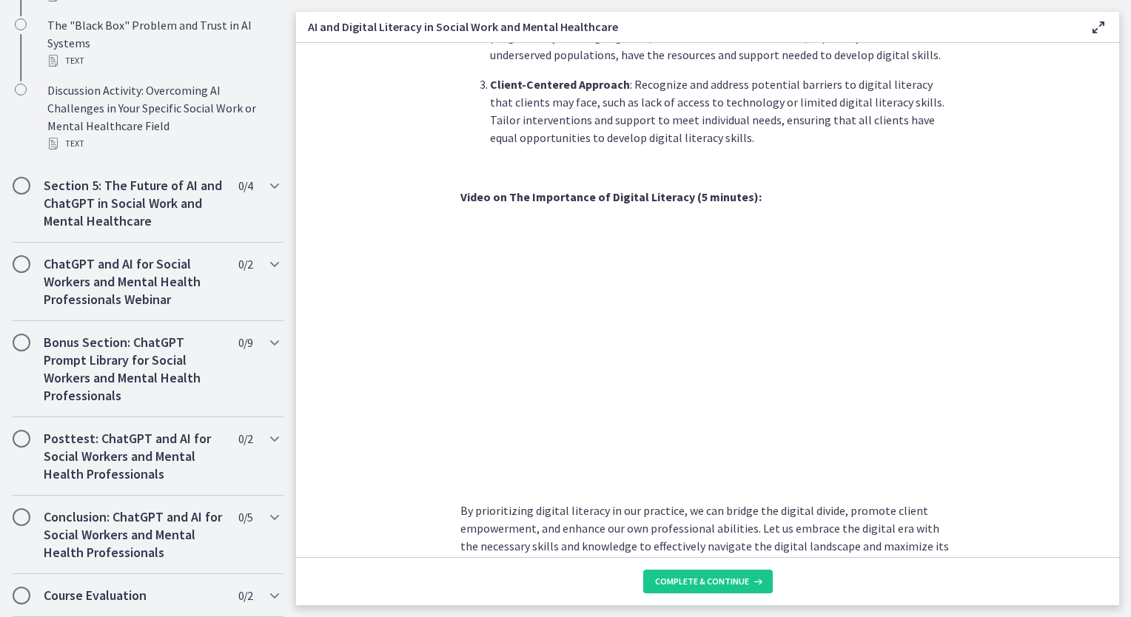
scroll to position [1183, 0]
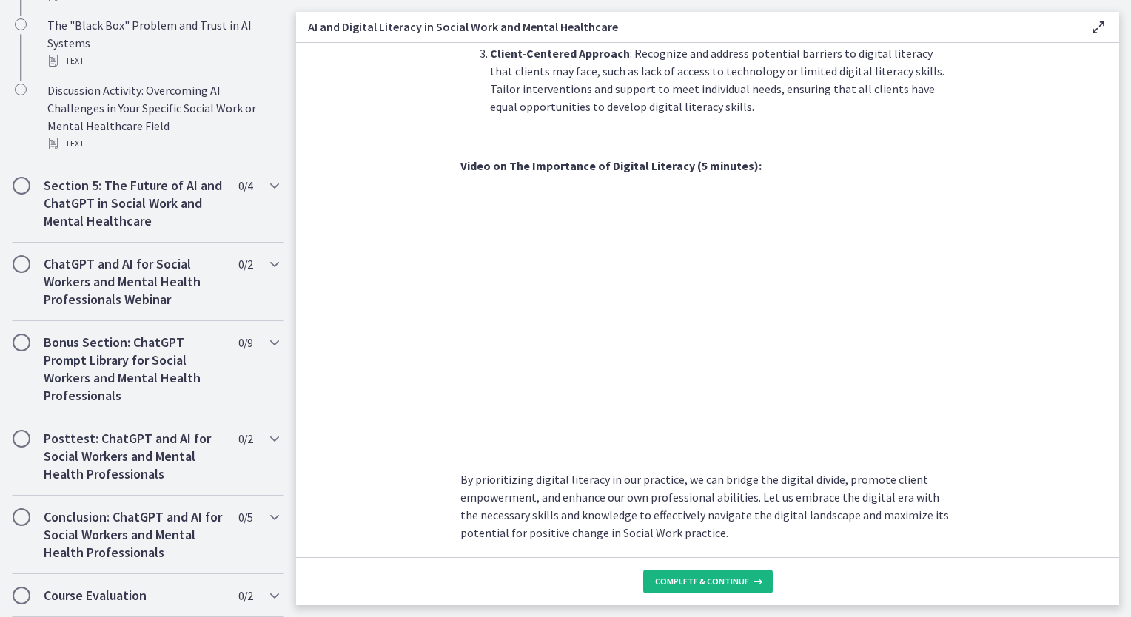
click at [659, 585] on span "Complete & continue" at bounding box center [702, 582] width 94 height 12
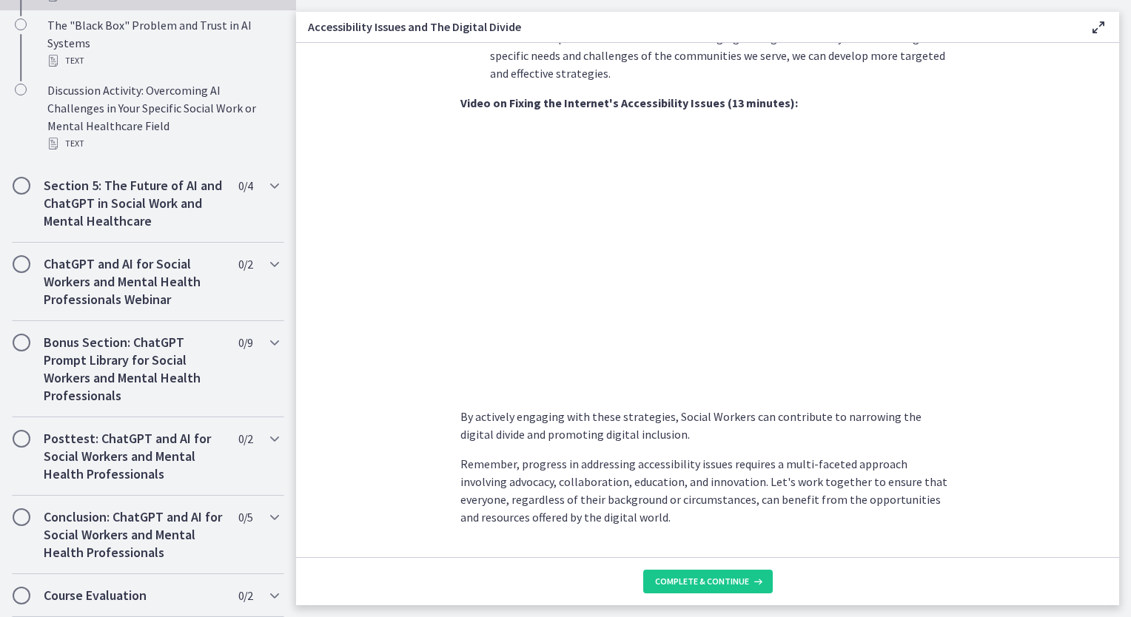
scroll to position [1189, 0]
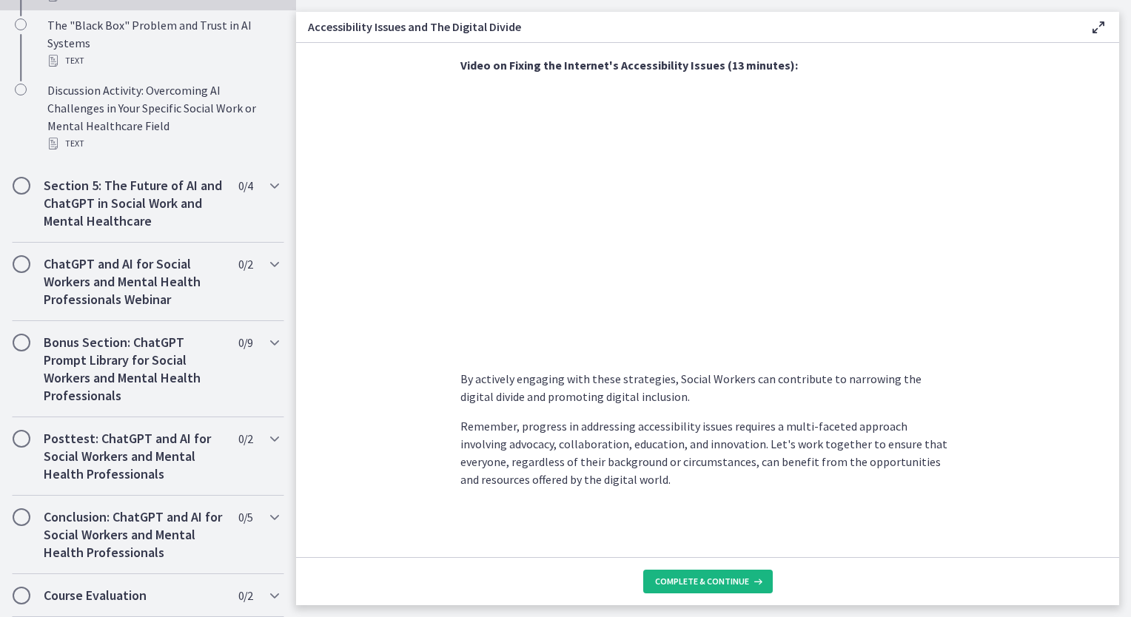
click at [723, 582] on span "Complete & continue" at bounding box center [702, 582] width 94 height 12
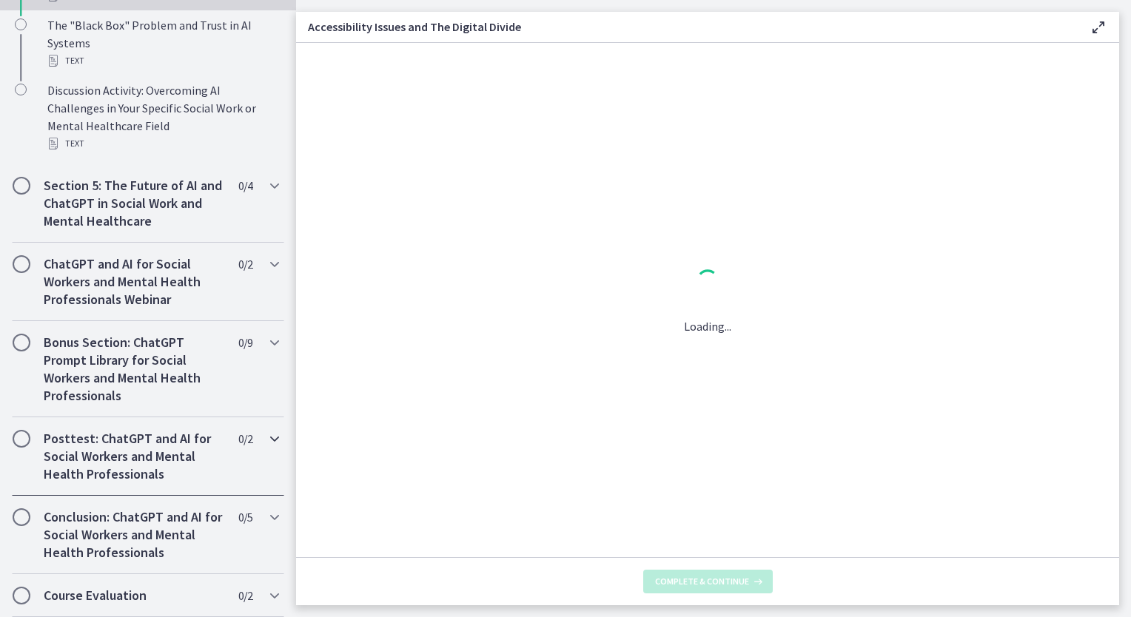
scroll to position [0, 0]
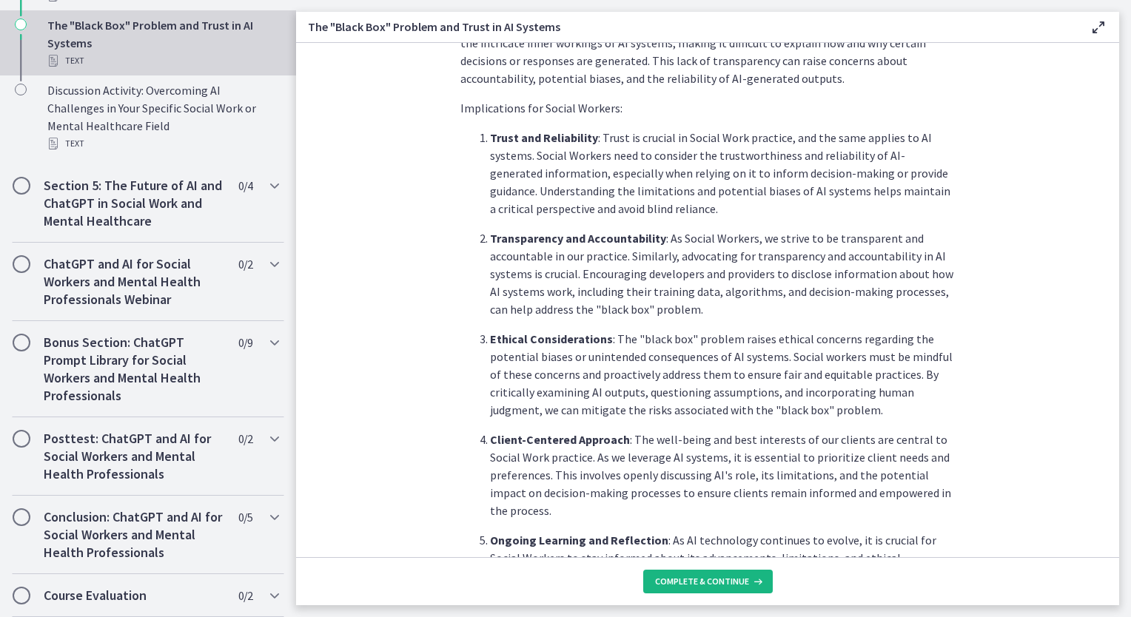
scroll to position [444, 0]
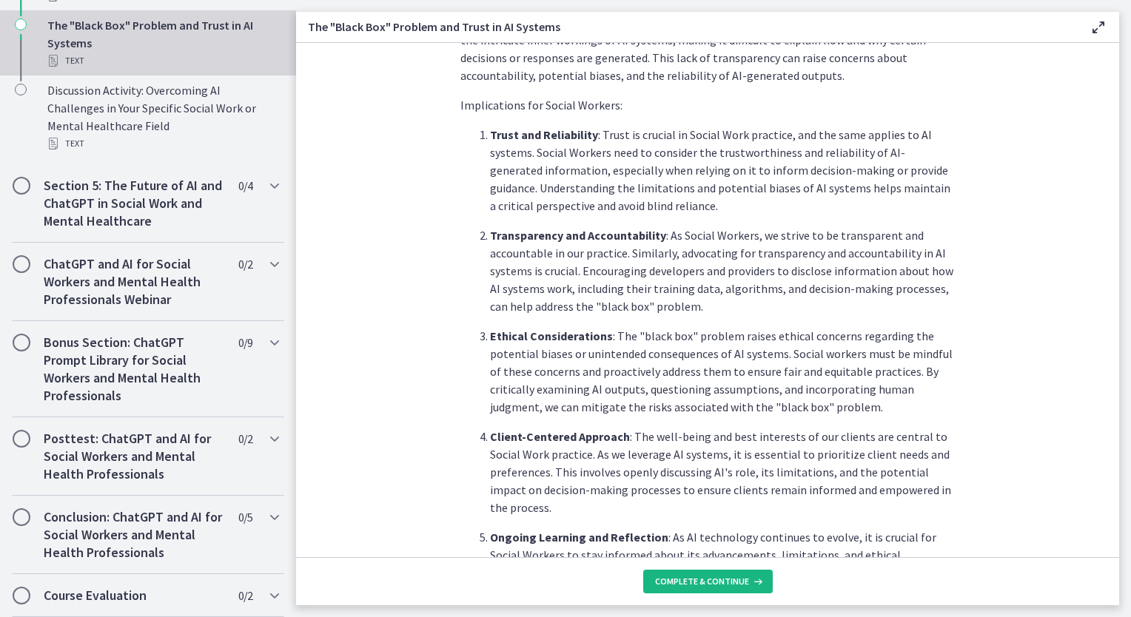
click at [734, 572] on button "Complete & continue" at bounding box center [708, 582] width 130 height 24
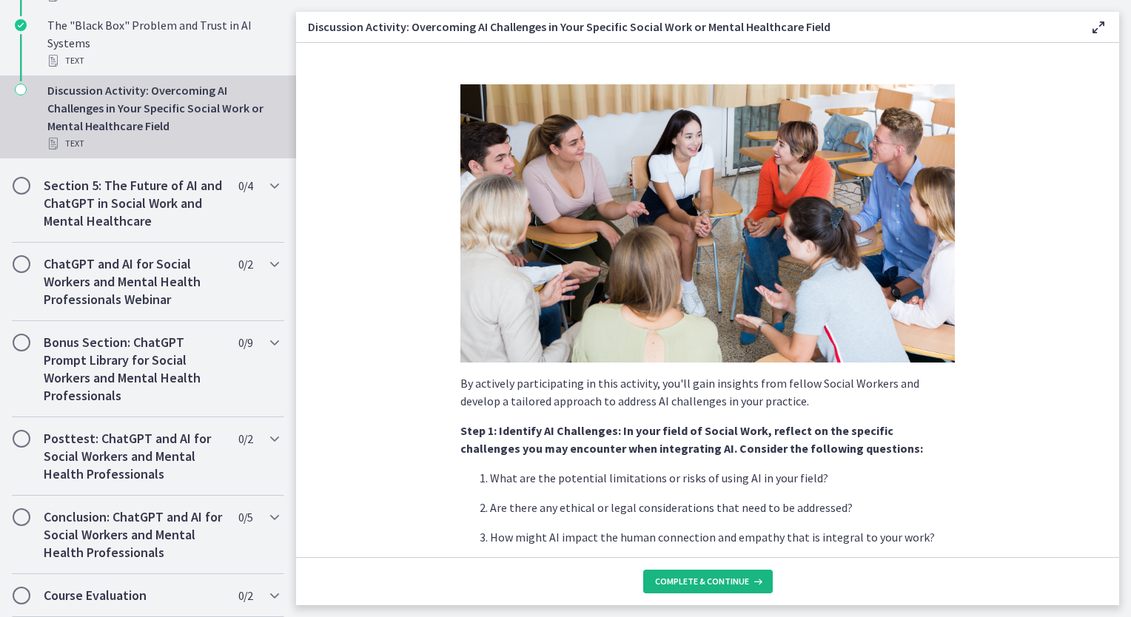
click at [716, 586] on span "Complete & continue" at bounding box center [702, 582] width 94 height 12
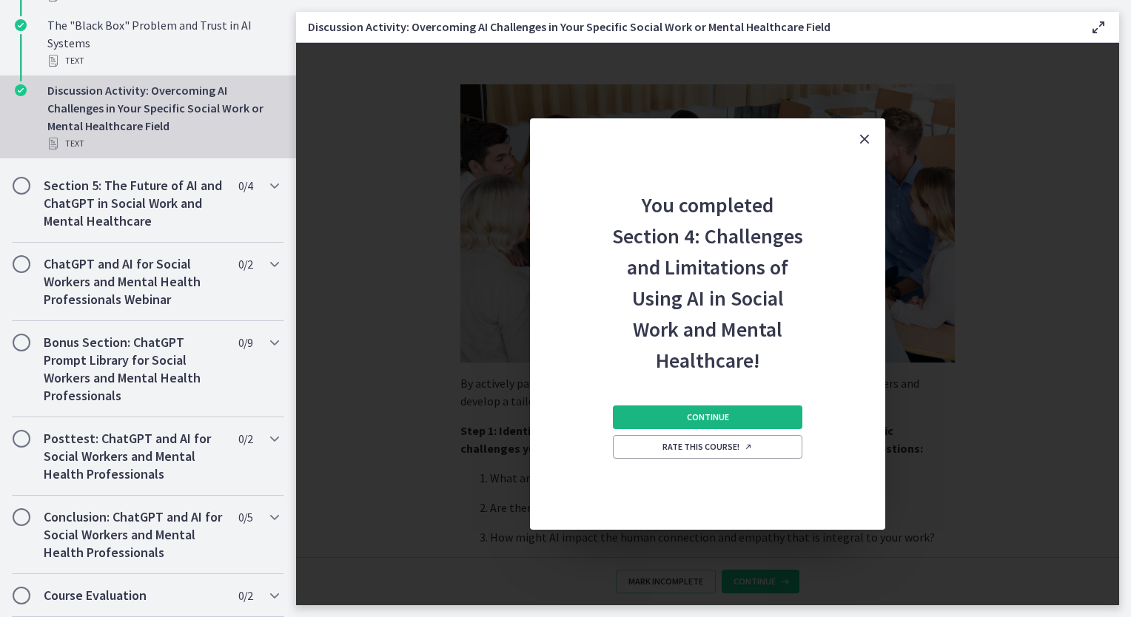
click at [711, 413] on span "Continue" at bounding box center [708, 417] width 42 height 12
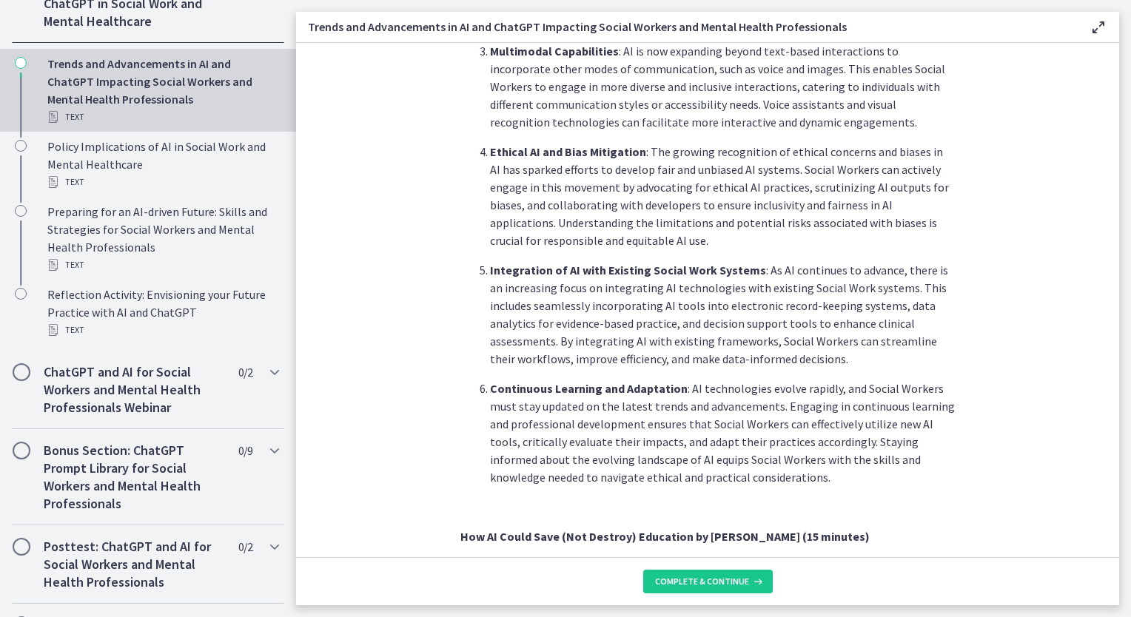
scroll to position [740, 0]
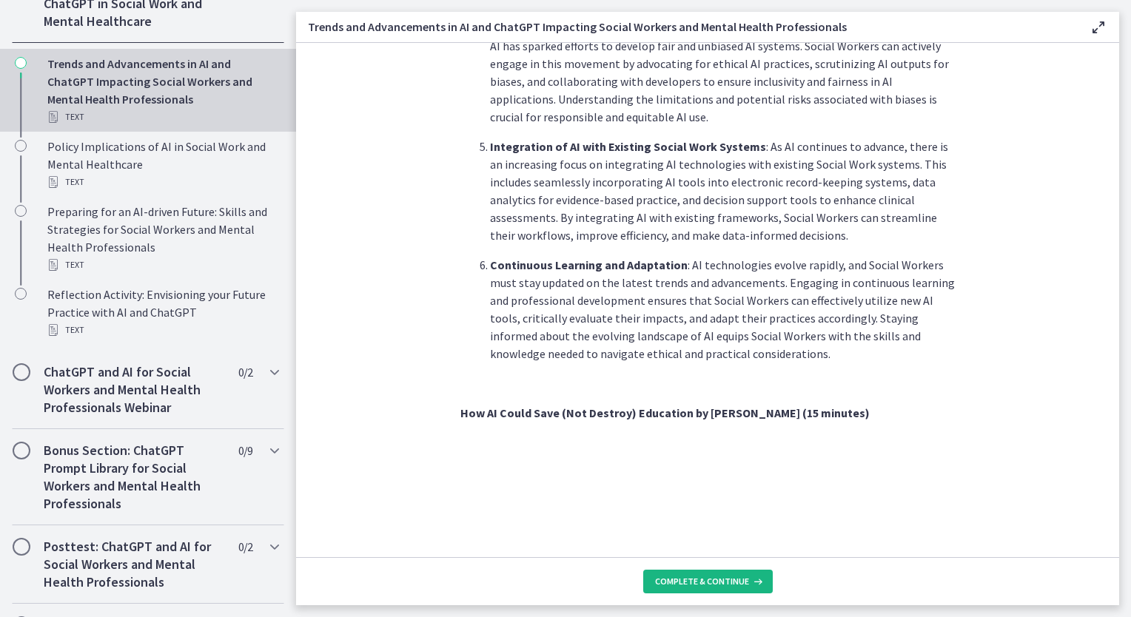
click at [716, 591] on button "Complete & continue" at bounding box center [708, 582] width 130 height 24
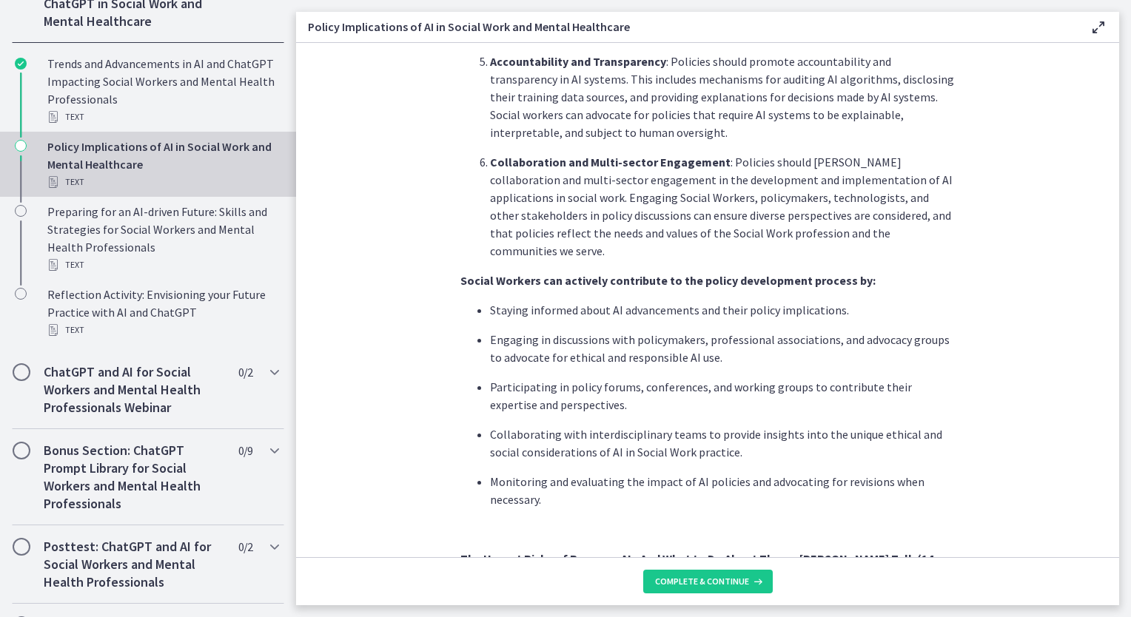
scroll to position [1036, 0]
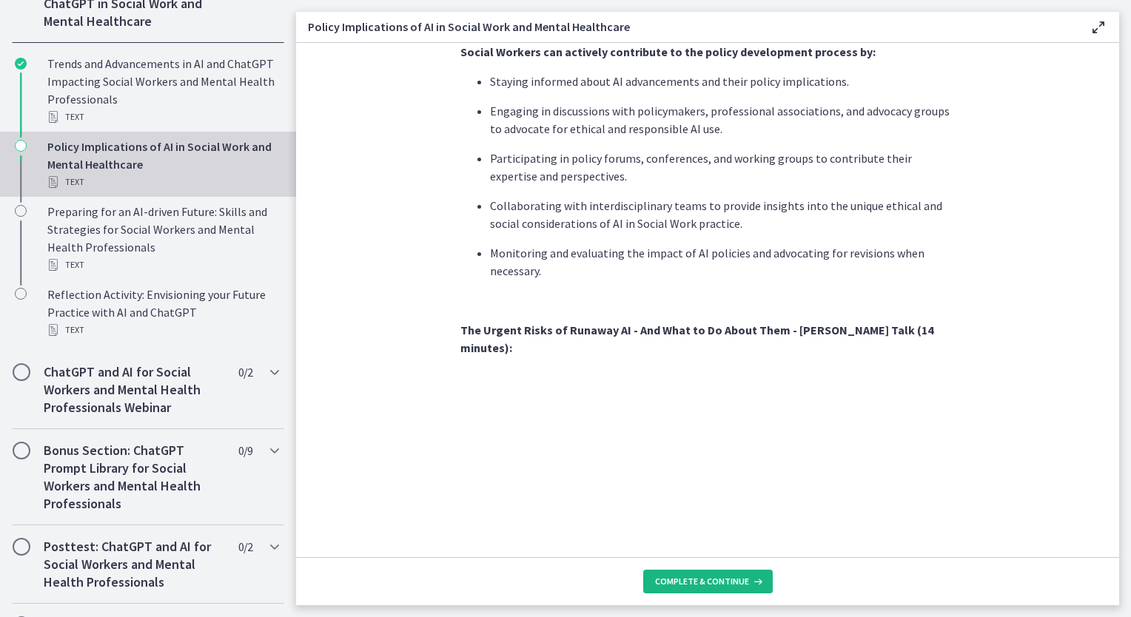
click at [705, 583] on span "Complete & continue" at bounding box center [702, 582] width 94 height 12
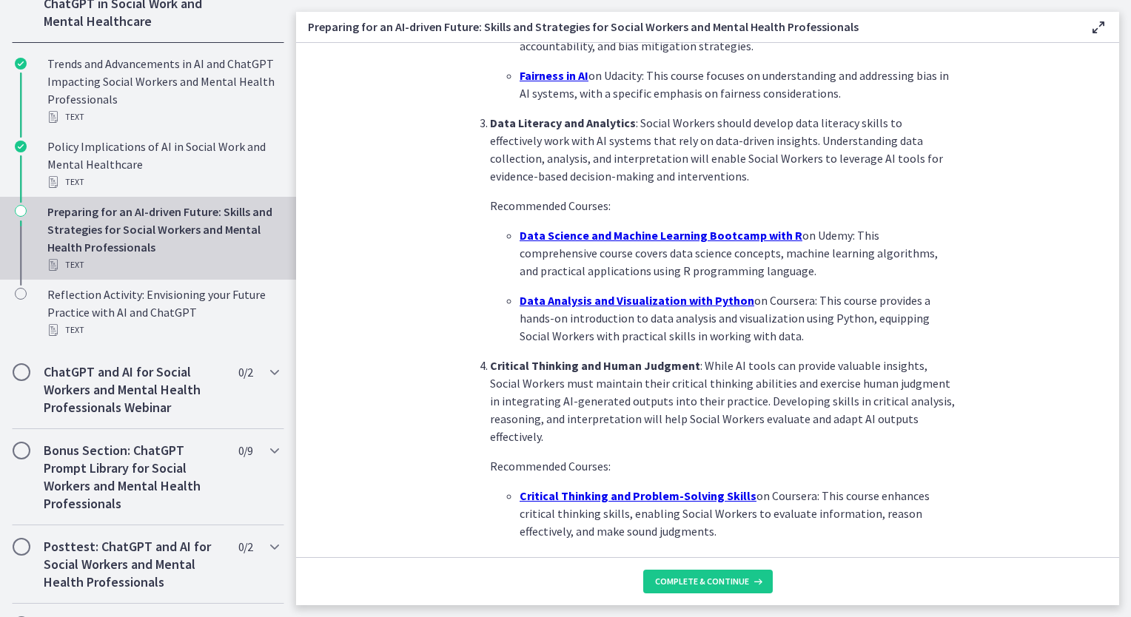
scroll to position [977, 0]
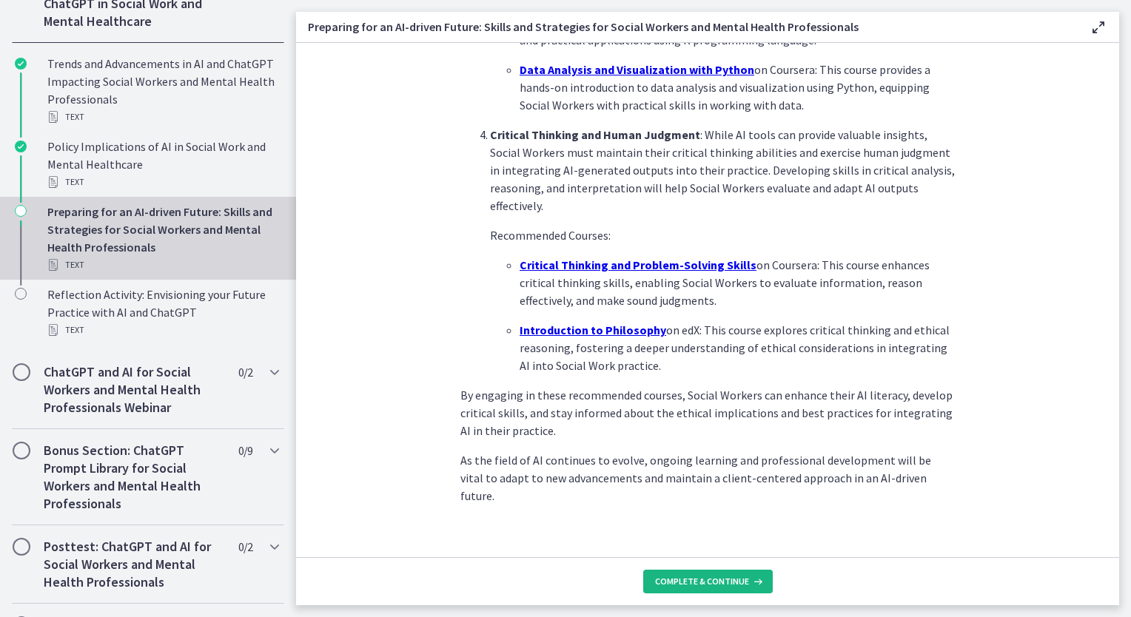
click at [705, 583] on span "Complete & continue" at bounding box center [702, 582] width 94 height 12
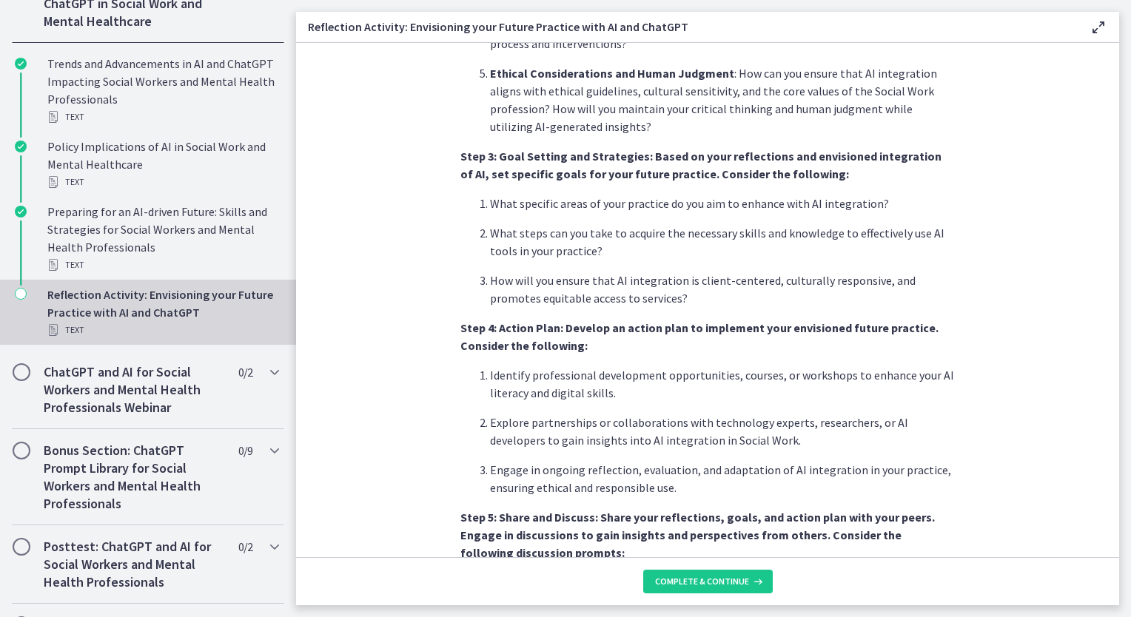
scroll to position [1110, 0]
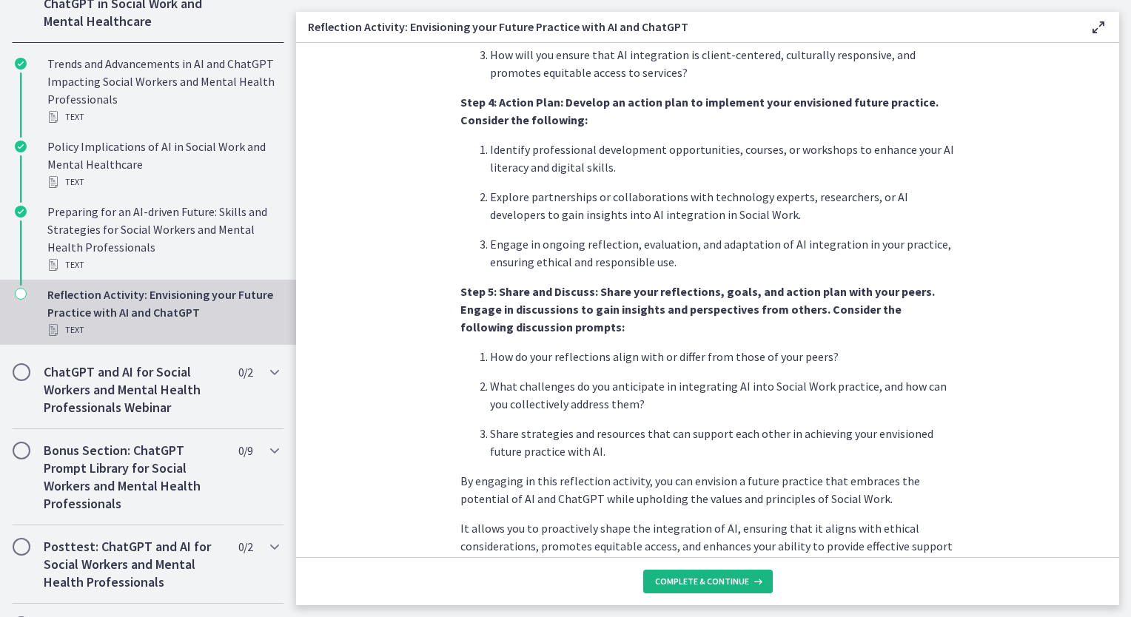
click at [702, 582] on span "Complete & continue" at bounding box center [702, 582] width 94 height 12
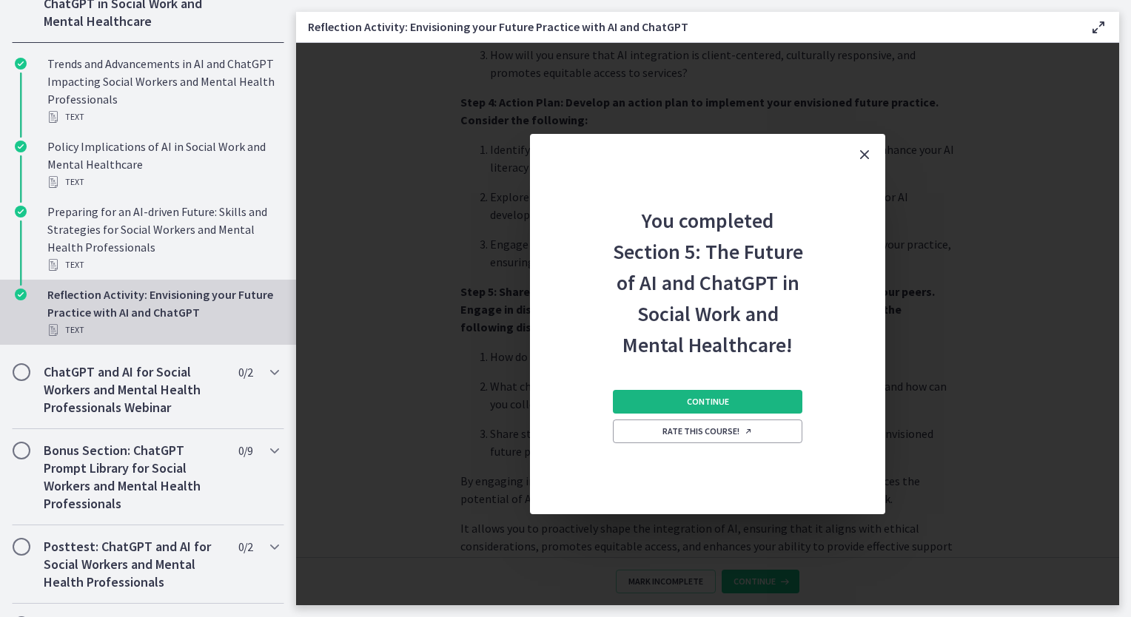
click at [693, 401] on span "Continue" at bounding box center [708, 402] width 42 height 12
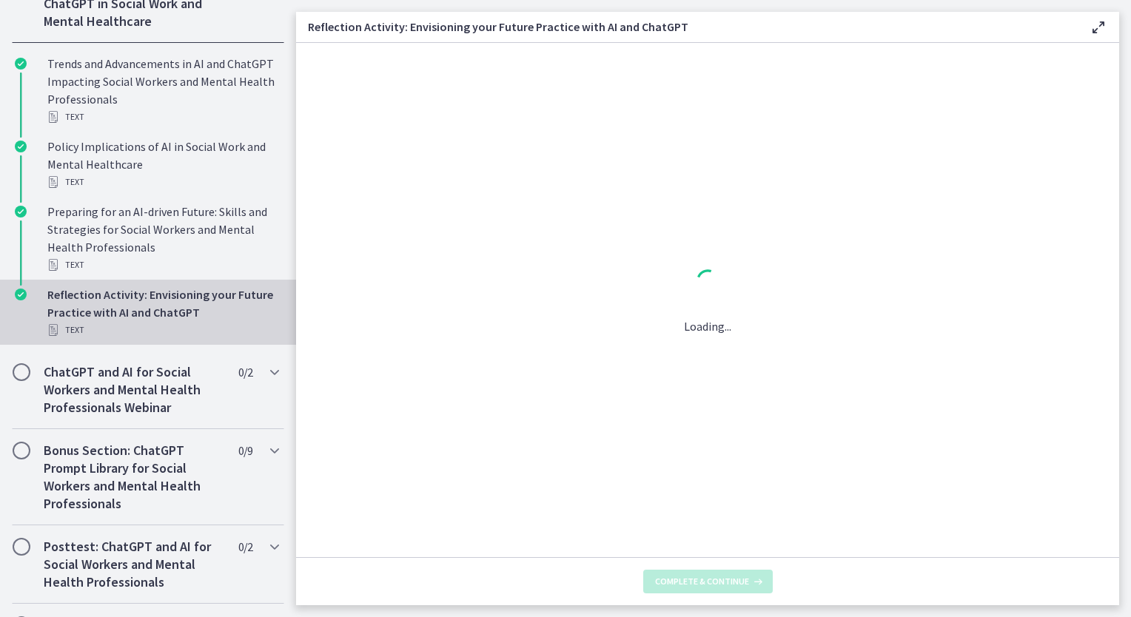
scroll to position [0, 0]
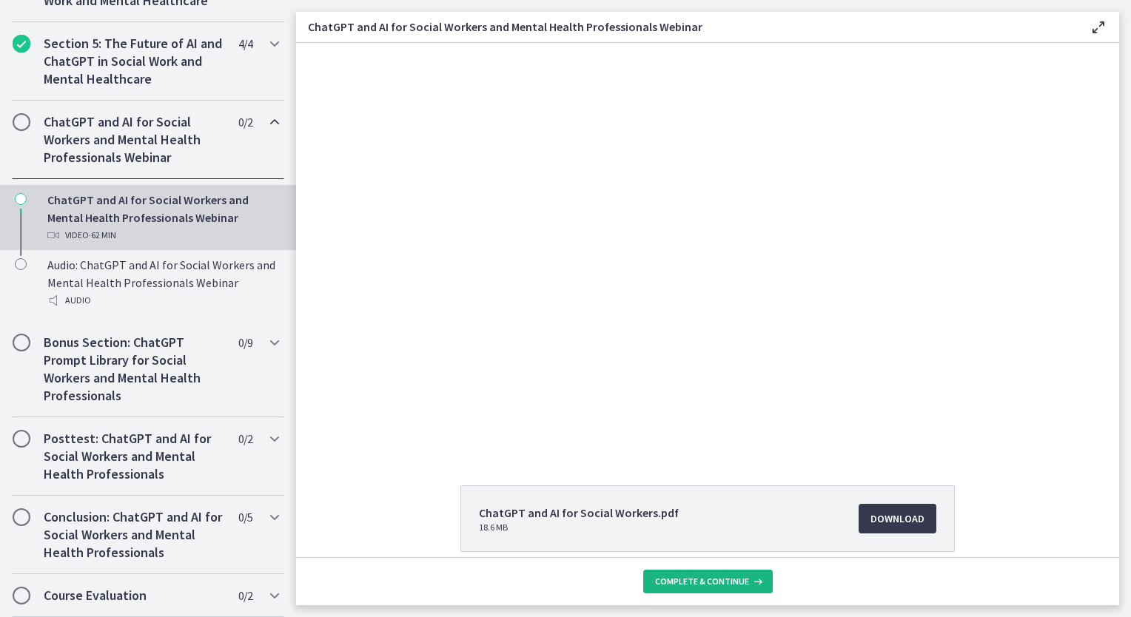
click at [731, 579] on span "Complete & continue" at bounding box center [702, 582] width 94 height 12
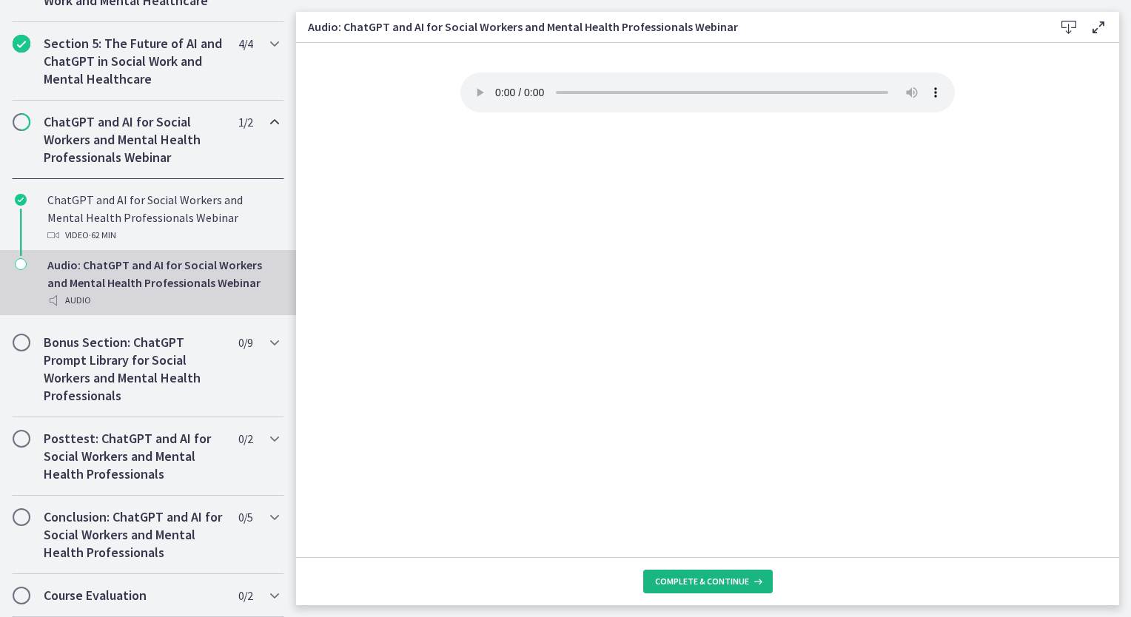
click at [712, 582] on span "Complete & continue" at bounding box center [702, 582] width 94 height 12
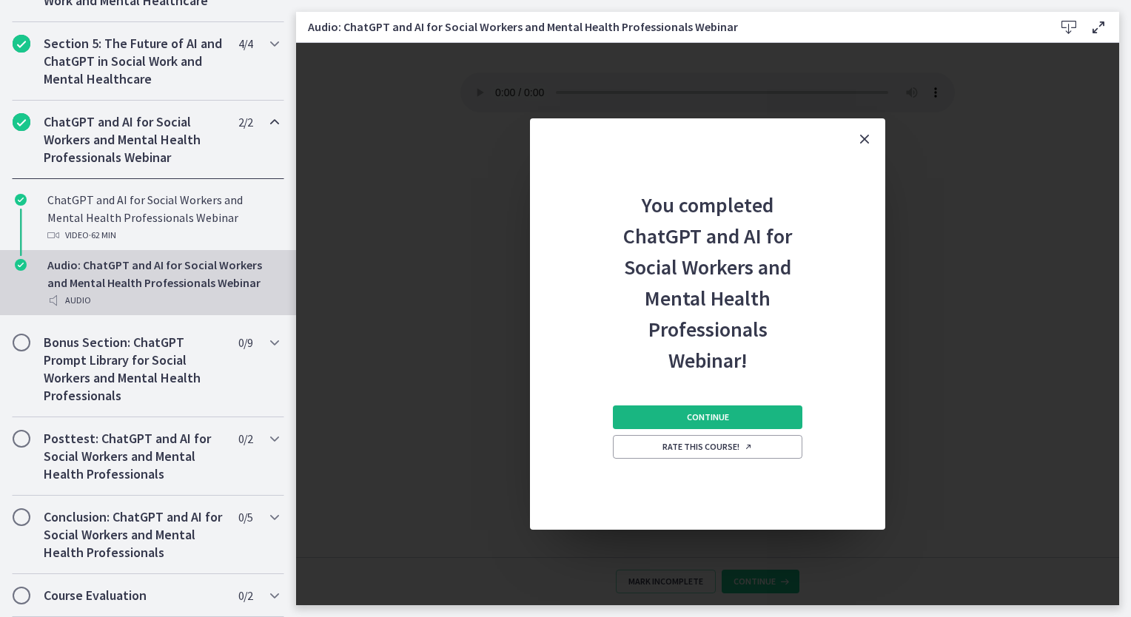
click at [687, 417] on span "Continue" at bounding box center [708, 417] width 42 height 12
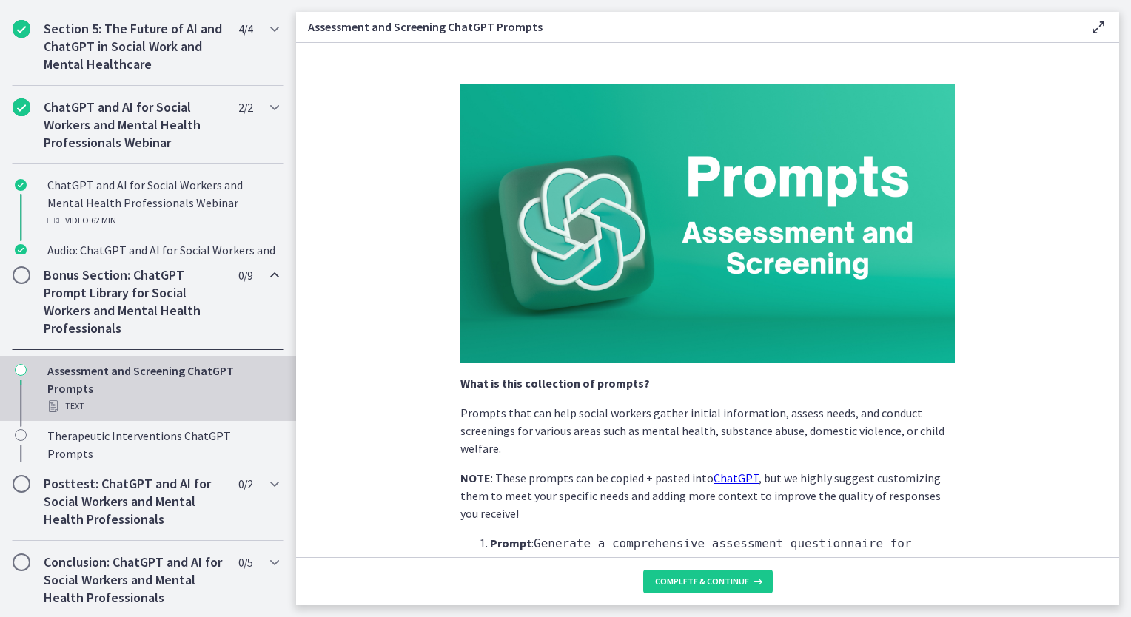
scroll to position [685, 0]
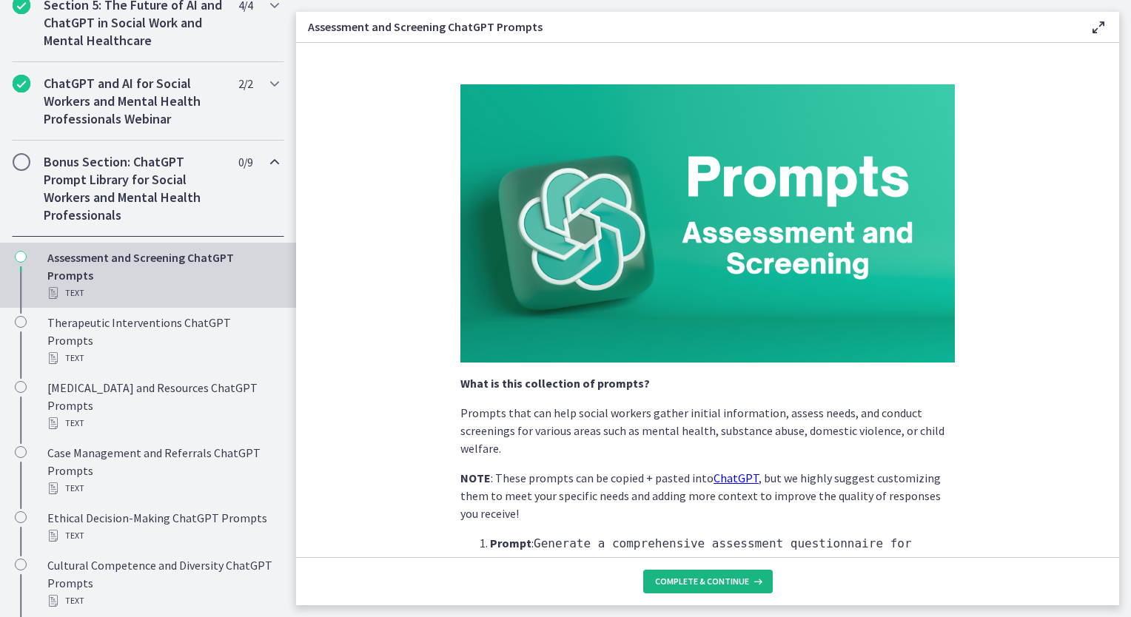
click at [729, 579] on span "Complete & continue" at bounding box center [702, 582] width 94 height 12
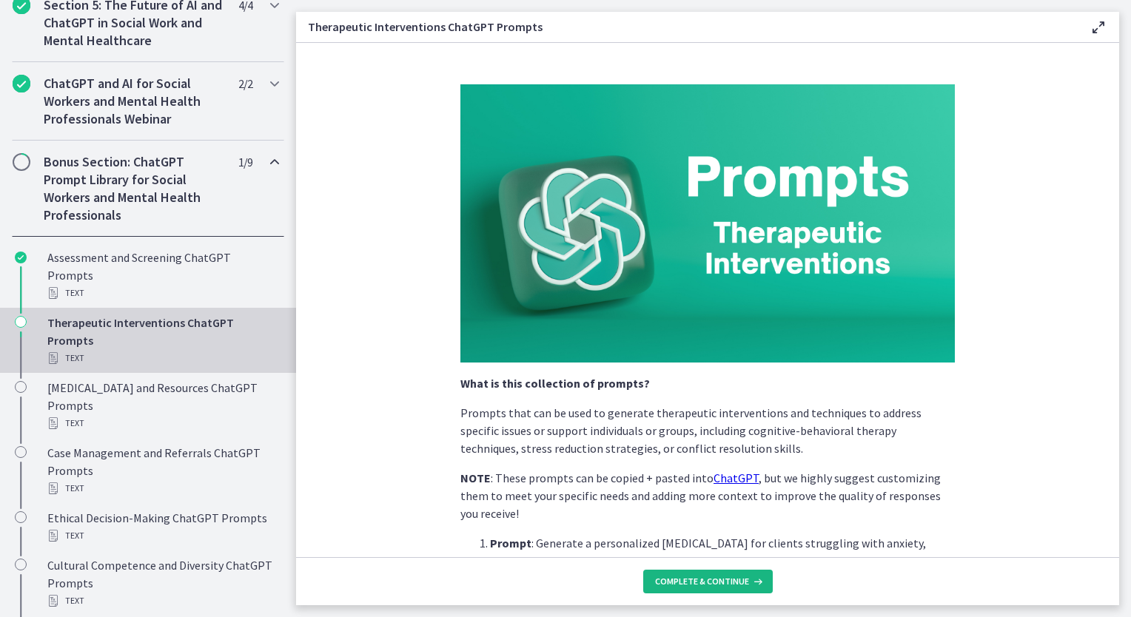
click at [719, 573] on button "Complete & continue" at bounding box center [708, 582] width 130 height 24
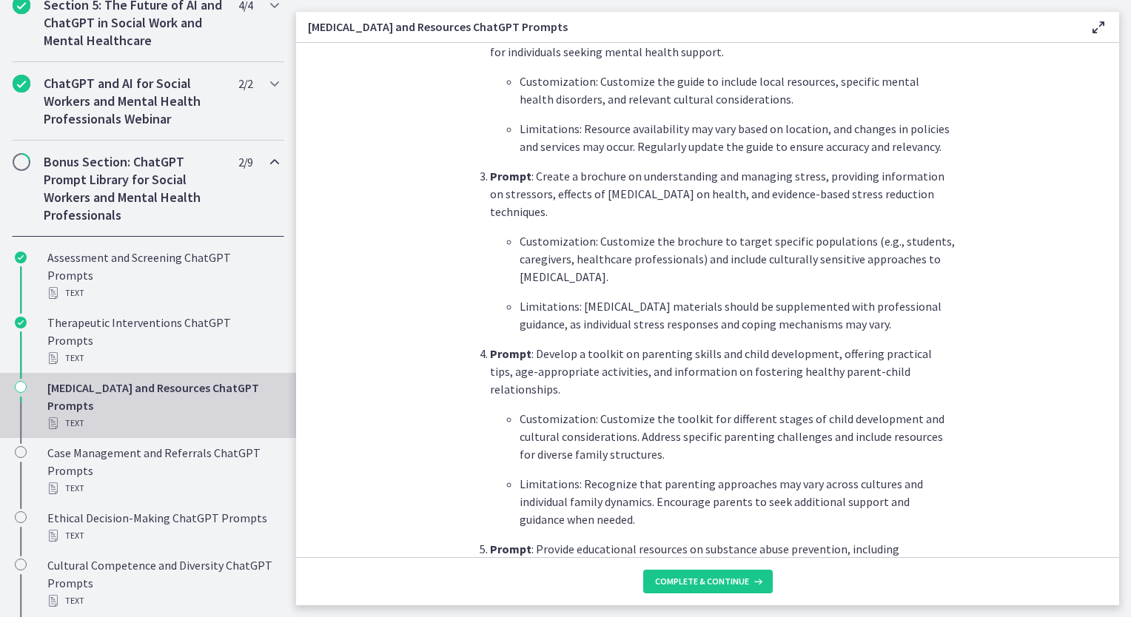
scroll to position [888, 0]
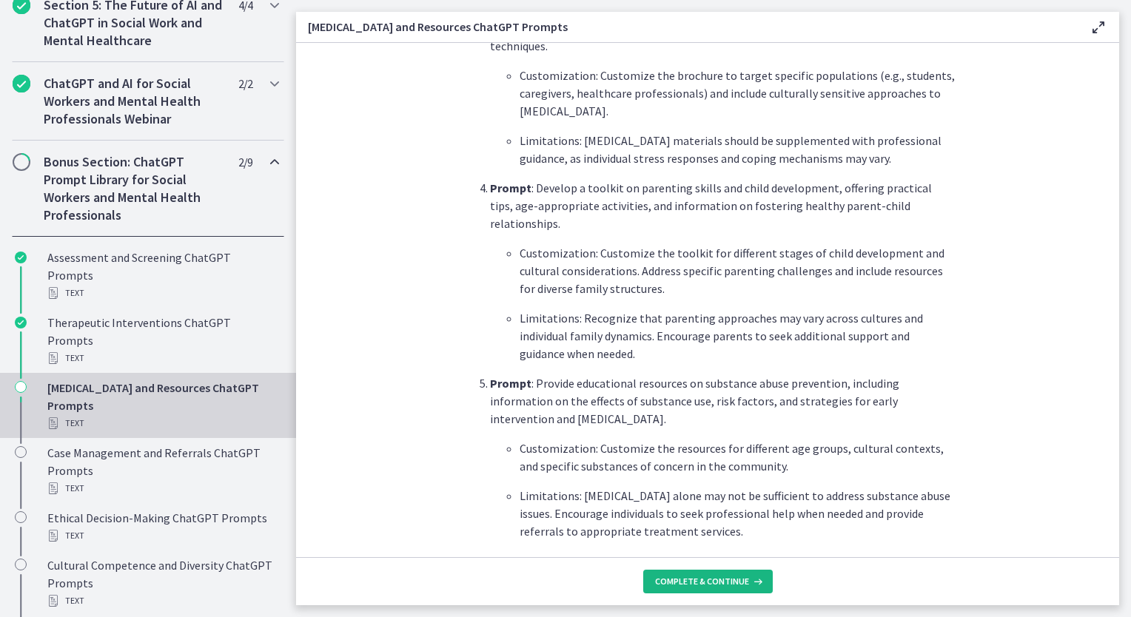
click at [691, 576] on span "Complete & continue" at bounding box center [702, 582] width 94 height 12
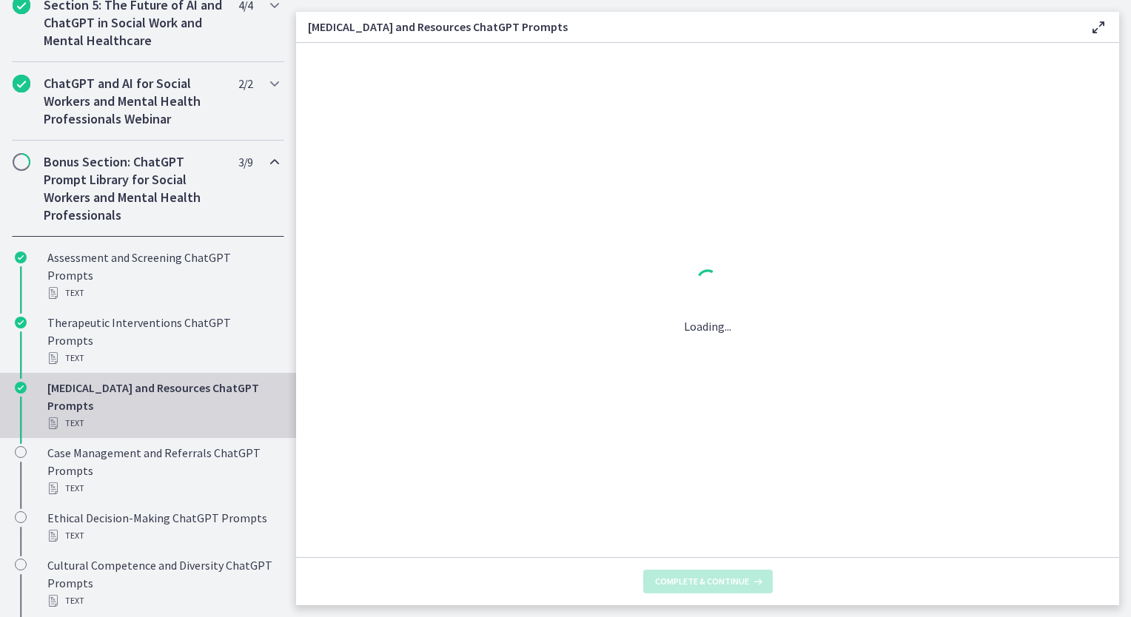
scroll to position [0, 0]
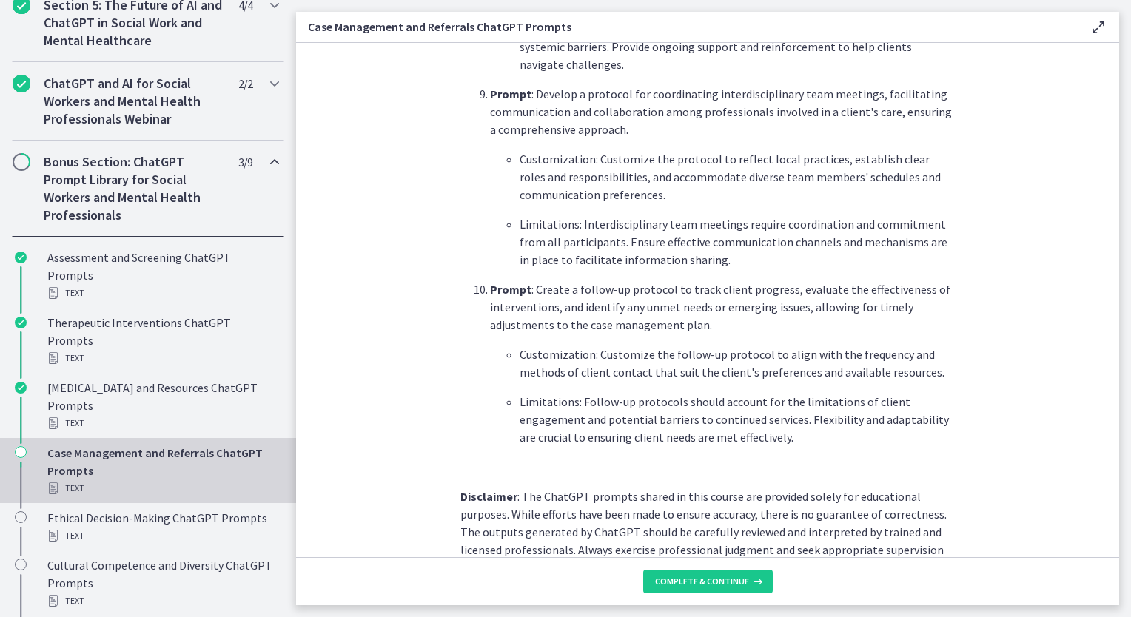
scroll to position [1924, 0]
click at [693, 592] on button "Complete & continue" at bounding box center [708, 582] width 130 height 24
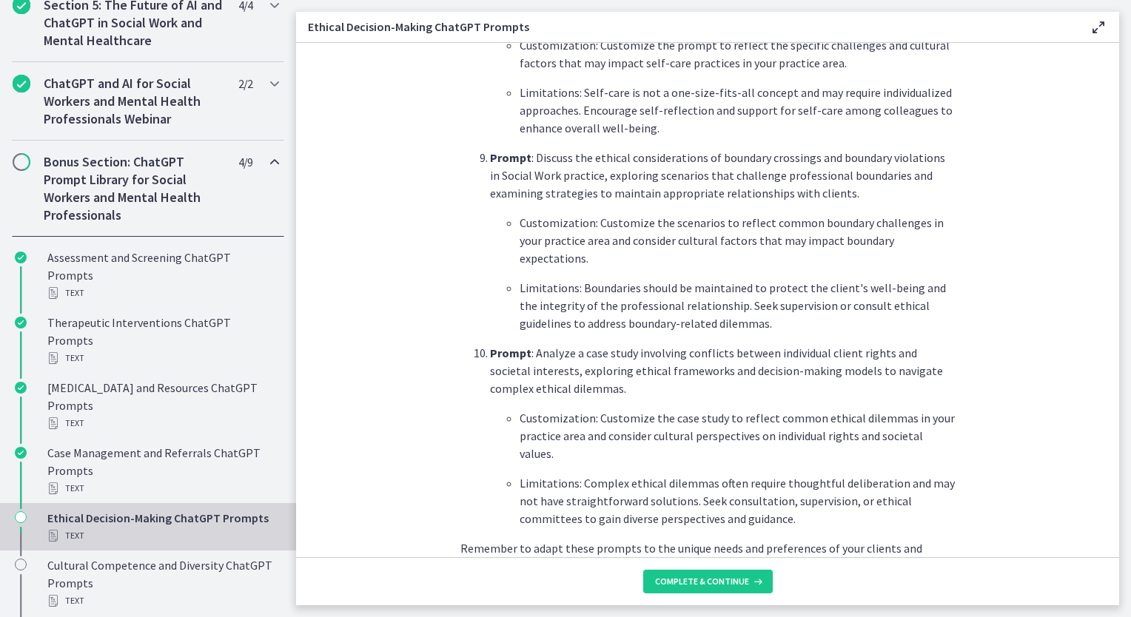
scroll to position [1978, 0]
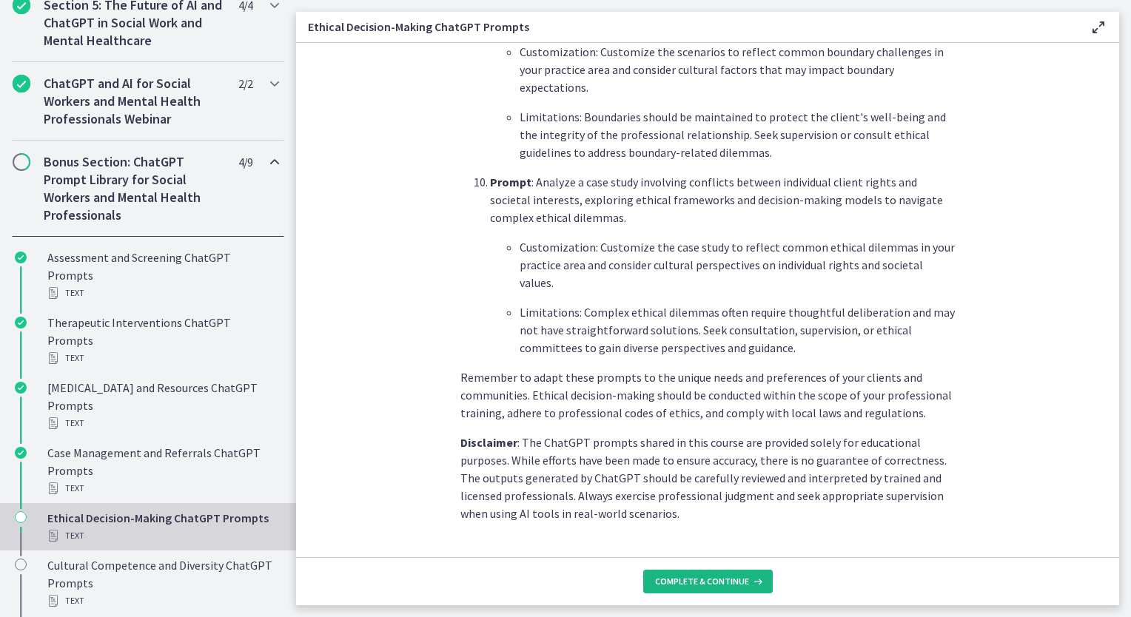
click at [693, 574] on button "Complete & continue" at bounding box center [708, 582] width 130 height 24
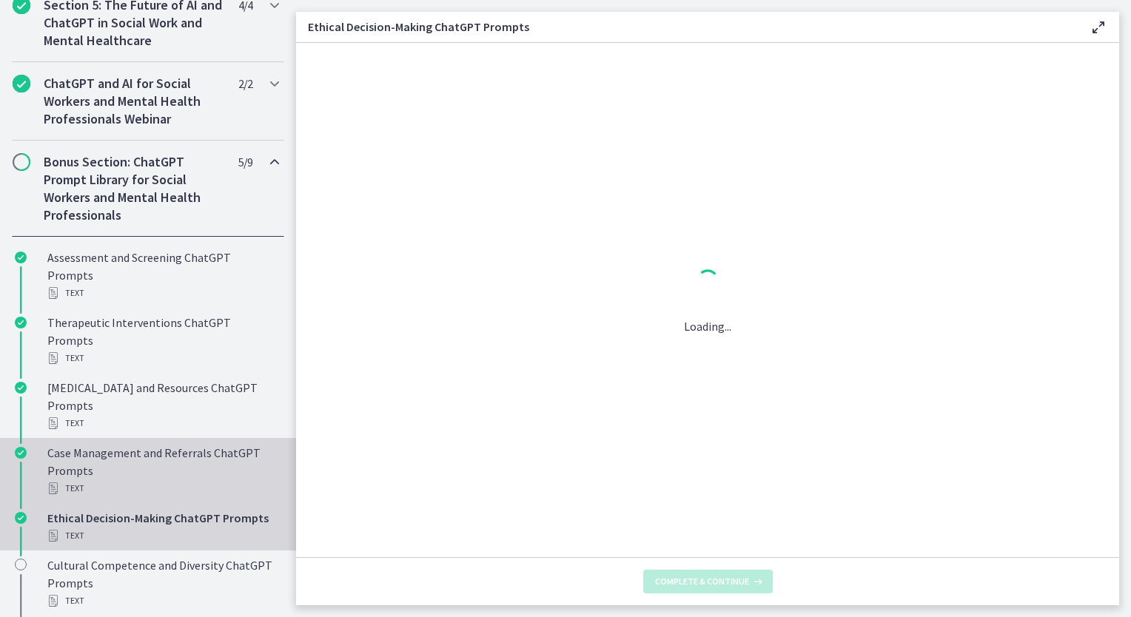
scroll to position [0, 0]
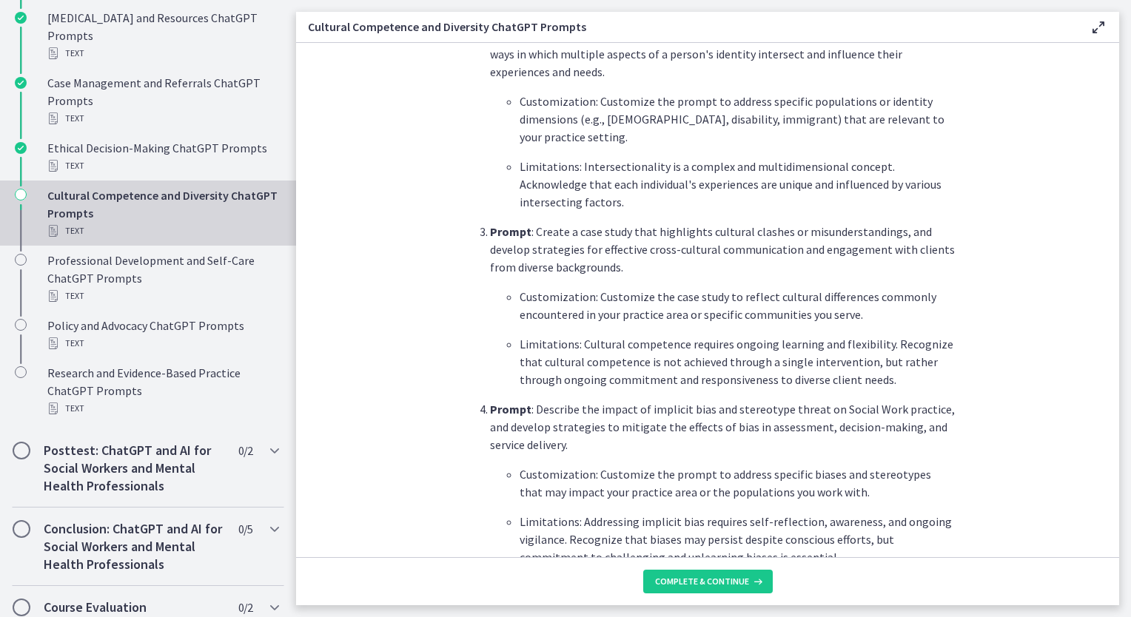
scroll to position [888, 0]
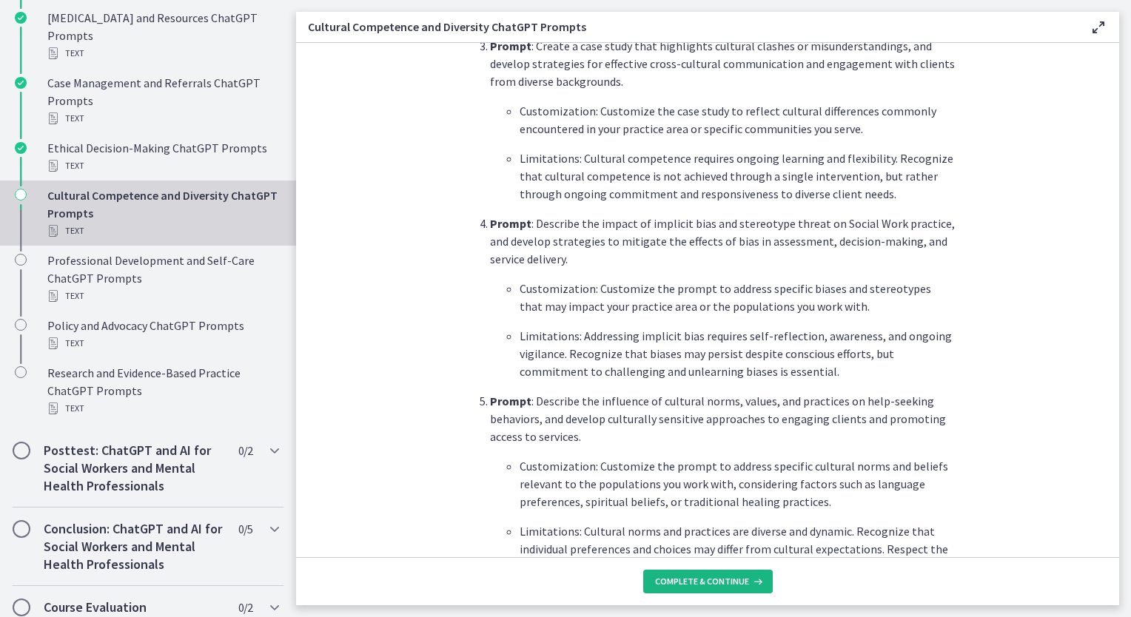
click at [719, 585] on span "Complete & continue" at bounding box center [702, 582] width 94 height 12
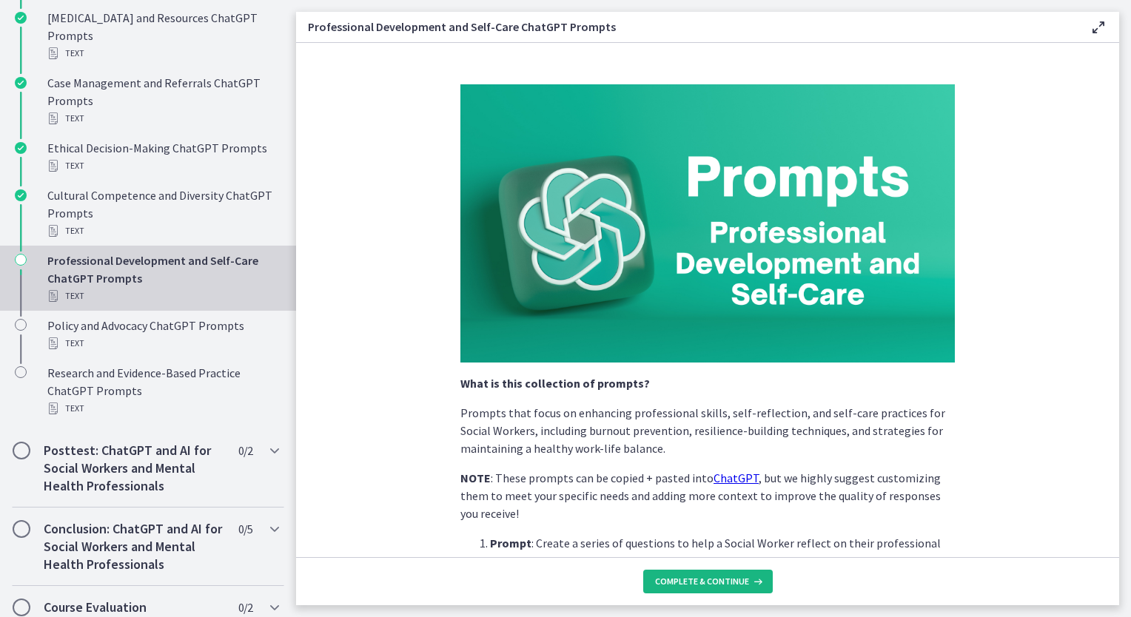
click at [698, 585] on span "Complete & continue" at bounding box center [702, 582] width 94 height 12
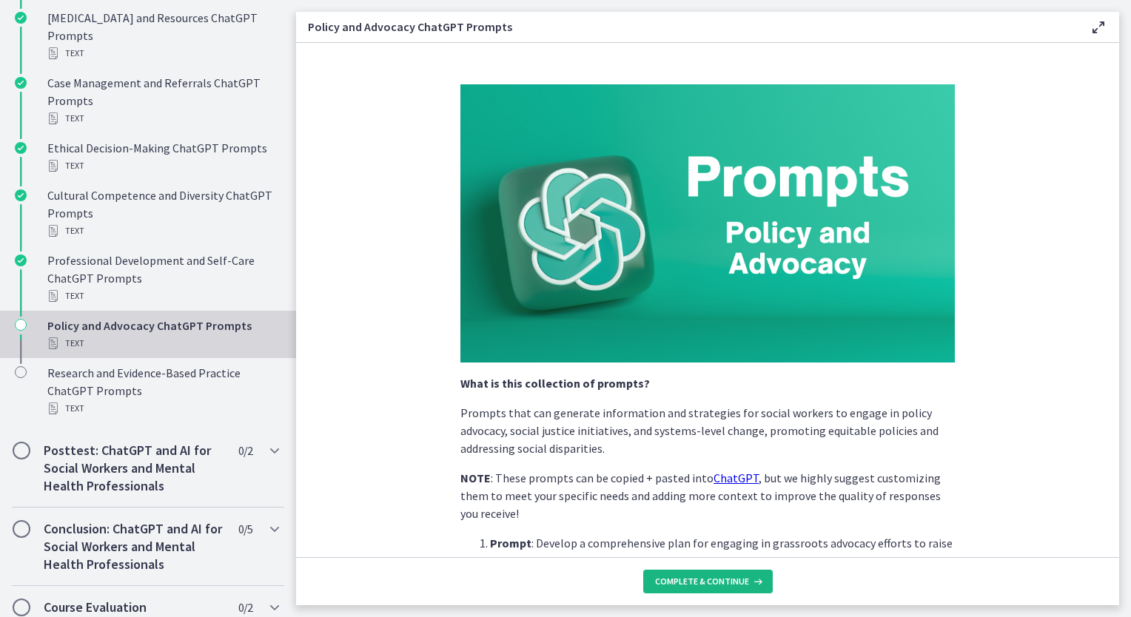
click at [698, 585] on span "Complete & continue" at bounding box center [702, 582] width 94 height 12
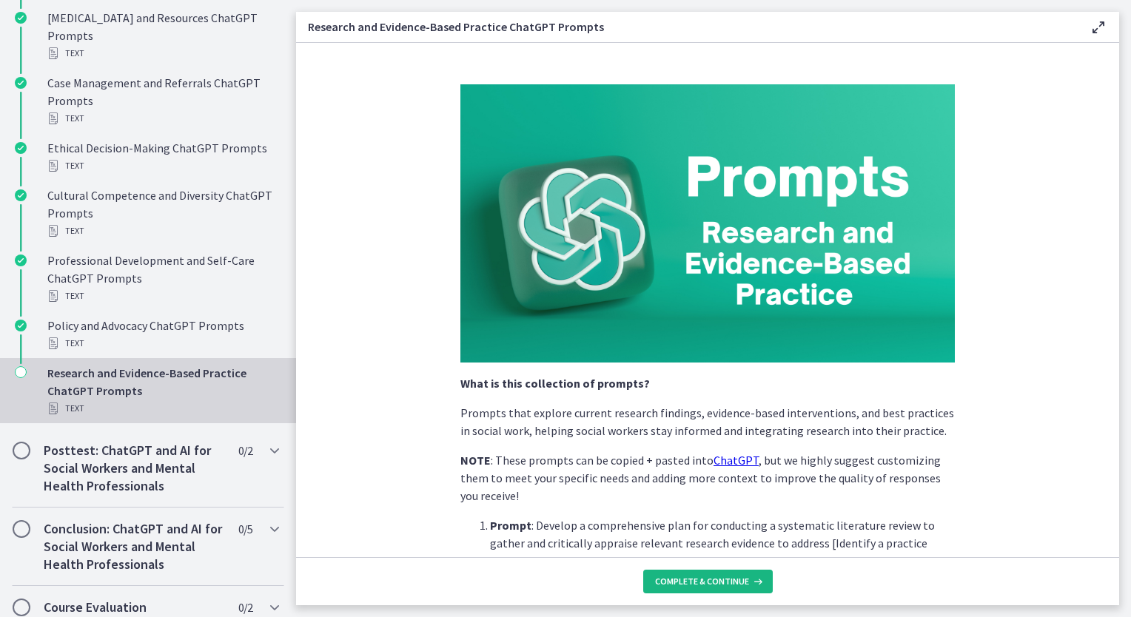
click at [697, 585] on span "Complete & continue" at bounding box center [702, 582] width 94 height 12
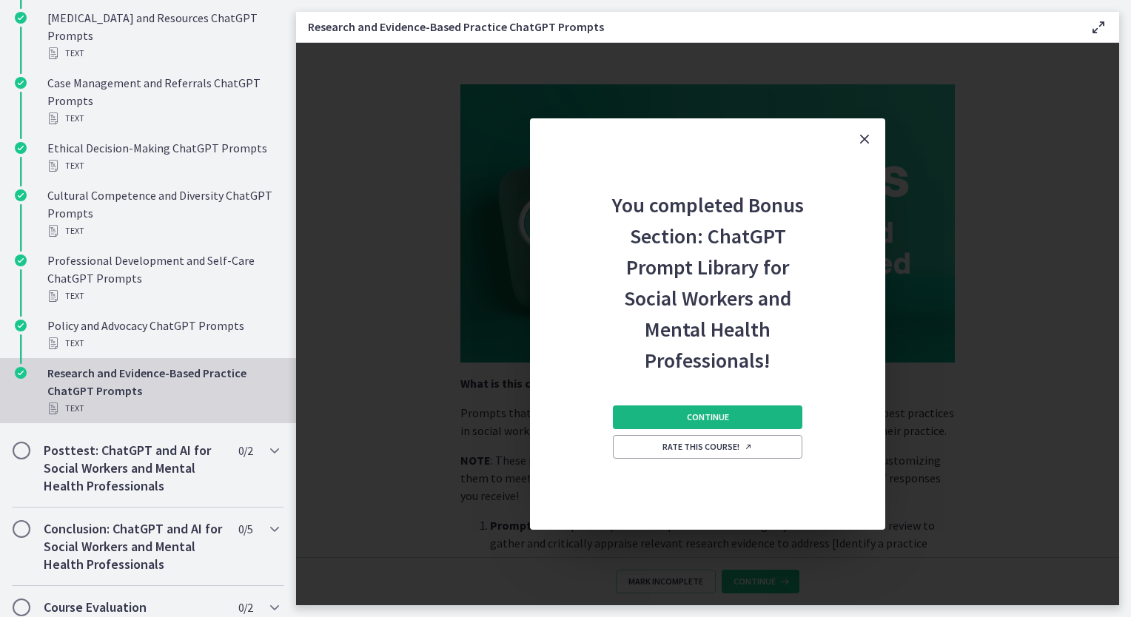
click at [693, 418] on span "Continue" at bounding box center [708, 417] width 42 height 12
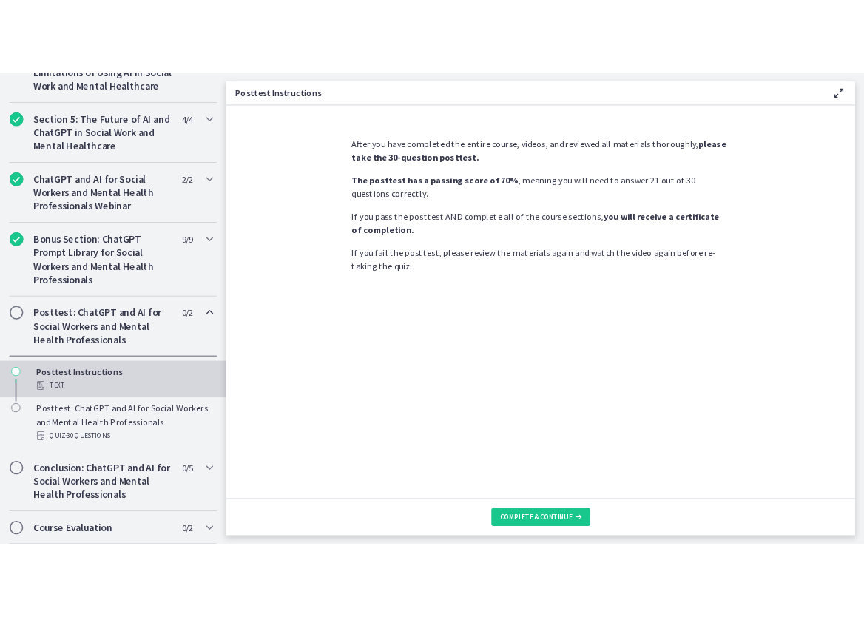
scroll to position [644, 0]
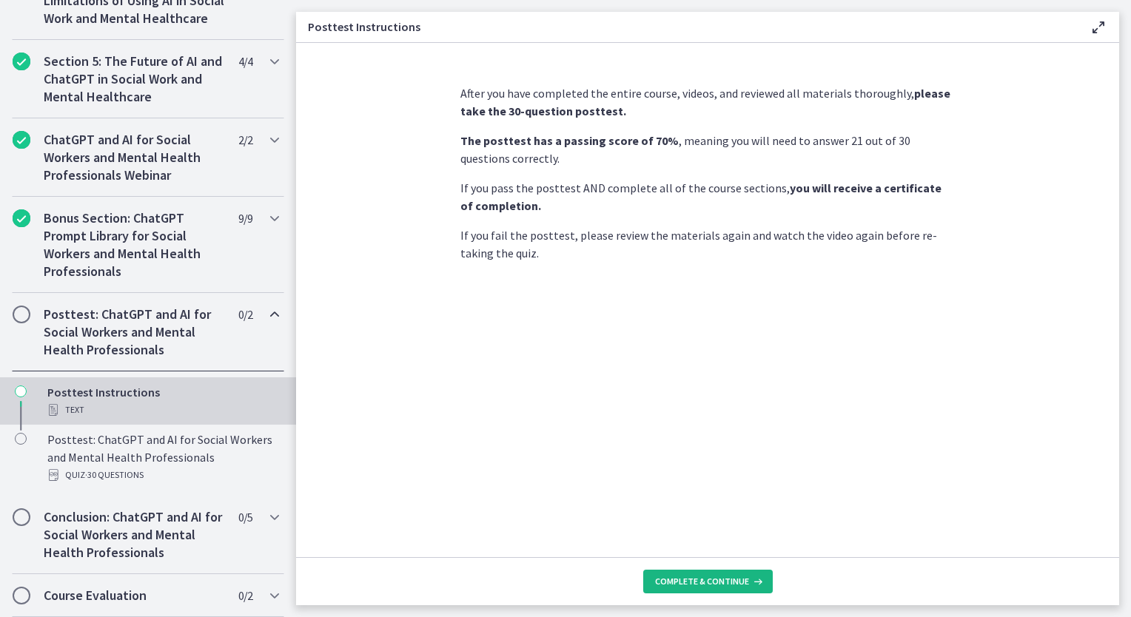
click at [686, 585] on span "Complete & continue" at bounding box center [702, 582] width 94 height 12
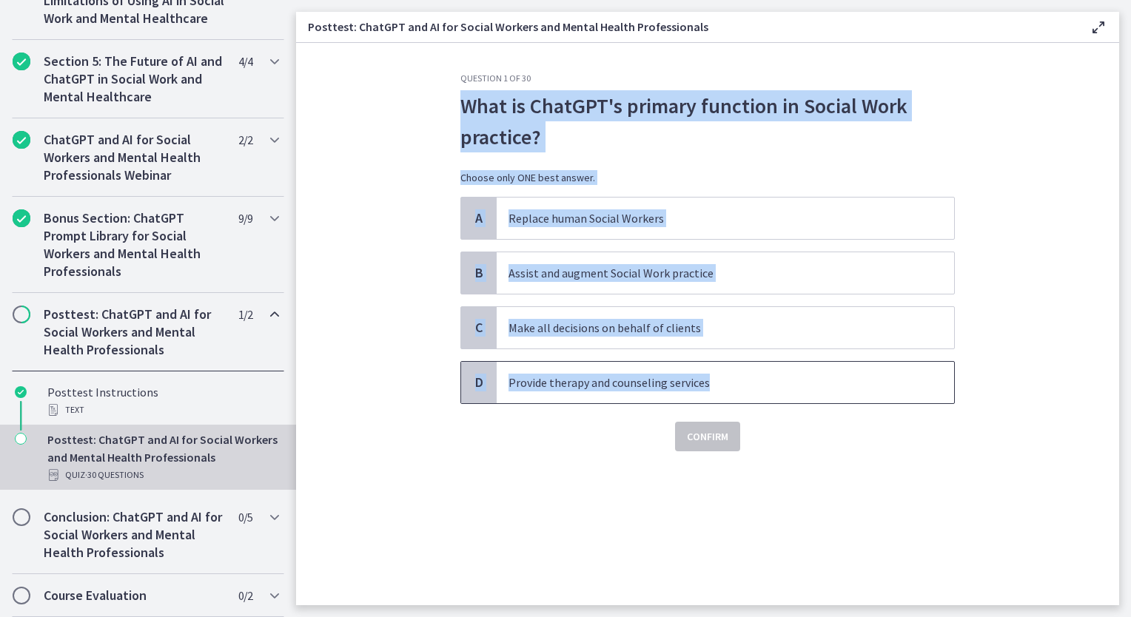
drag, startPoint x: 449, startPoint y: 88, endPoint x: 713, endPoint y: 389, distance: 400.2
click at [713, 389] on div "Question 1 of 30 What is ChatGPT's primary function in Social Work practice? Ch…" at bounding box center [707, 339] width 518 height 533
copy div "What is ChatGPT's primary function in Social Work practice? Choose only ONE bes…"
click at [557, 261] on span "Assist and augment Social Work practice" at bounding box center [725, 272] width 457 height 41
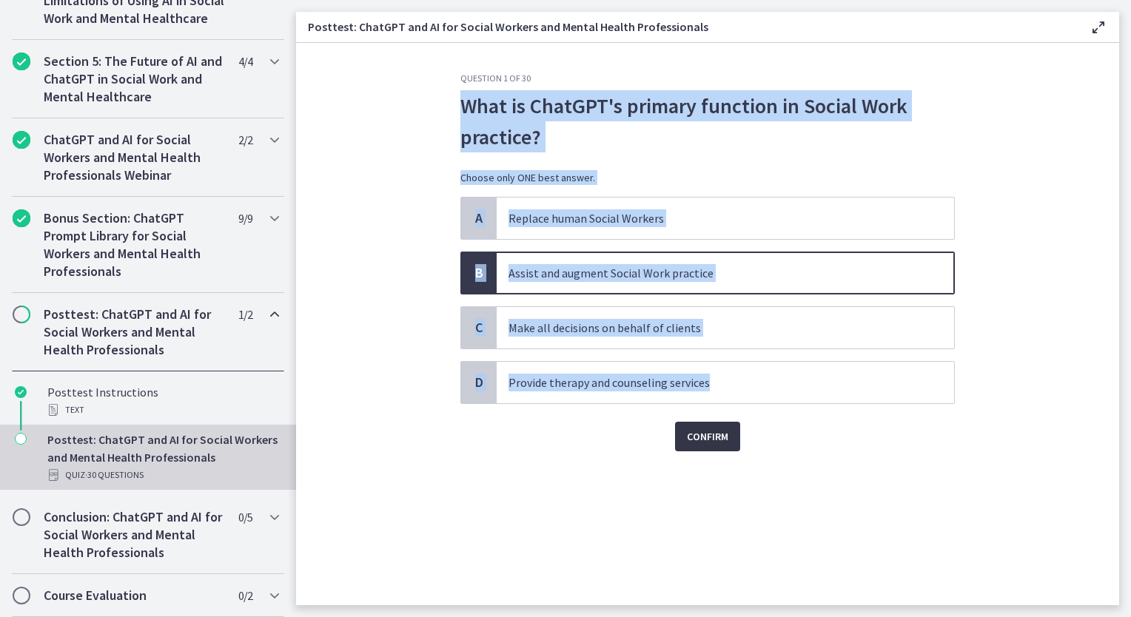
click at [708, 433] on span "Confirm" at bounding box center [707, 437] width 41 height 18
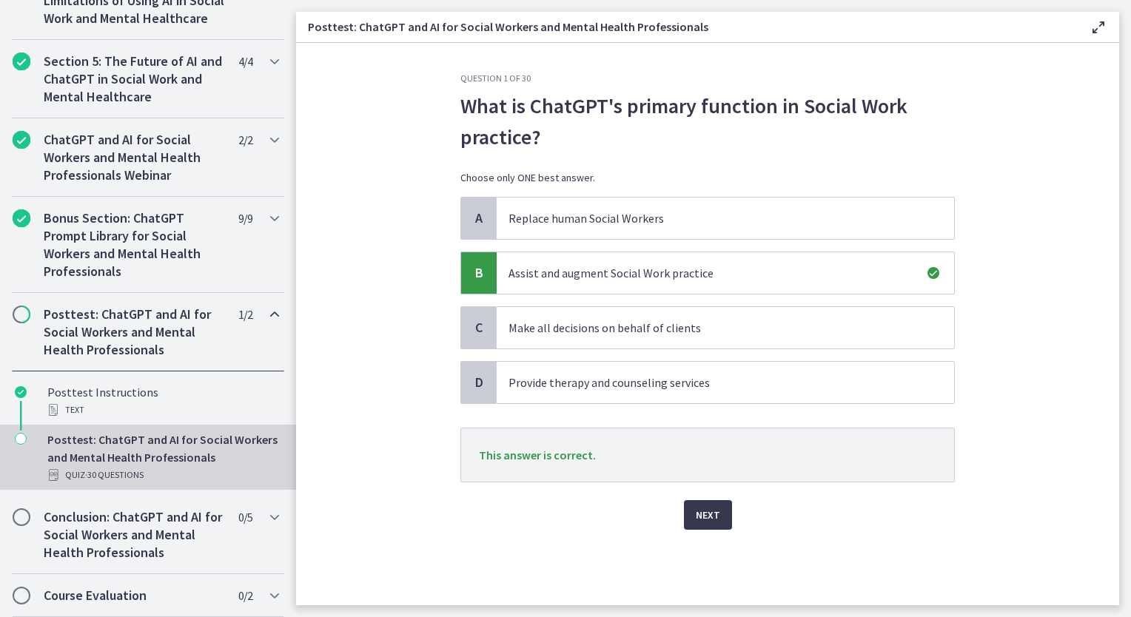
click at [928, 545] on div "Question 1 of 30 What is ChatGPT's primary function in Social Work practice? Ch…" at bounding box center [707, 339] width 518 height 533
click at [710, 506] on span "Next" at bounding box center [708, 515] width 24 height 18
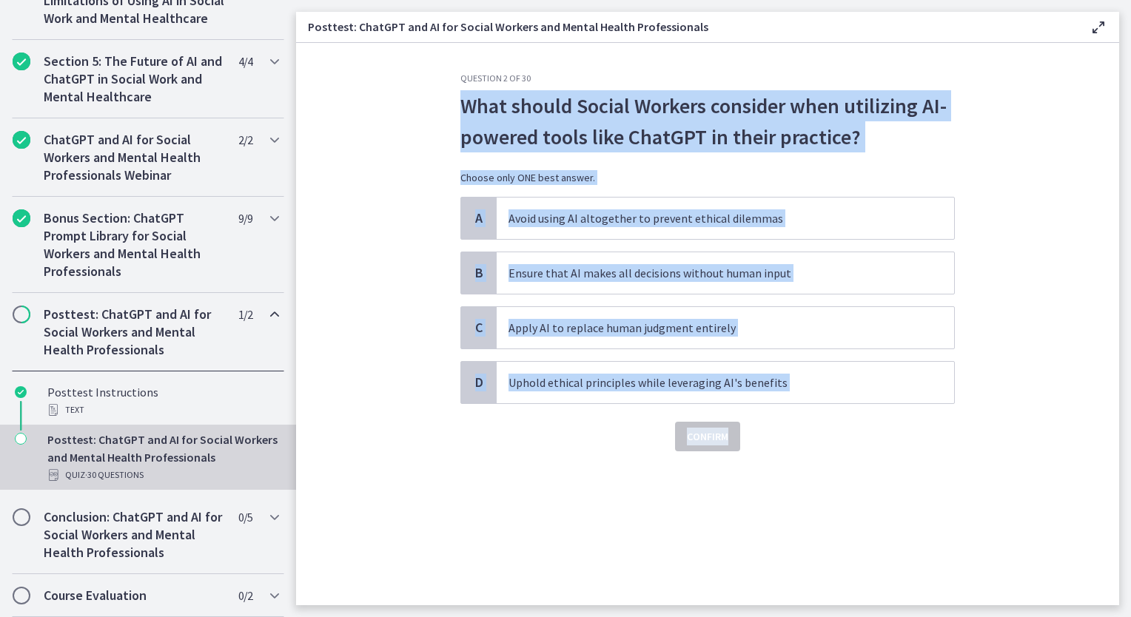
drag, startPoint x: 839, startPoint y: 433, endPoint x: 447, endPoint y: 101, distance: 513.5
click at [447, 101] on section "Question 2 of 30 What should Social Workers consider when utilizing AI-powered …" at bounding box center [707, 324] width 823 height 562
drag, startPoint x: 447, startPoint y: 101, endPoint x: 503, endPoint y: 110, distance: 56.2
copy div "What should Social Workers consider when utilizing AI-powered tools like ChatGP…"
click at [600, 383] on p "Uphold ethical principles while leveraging AI's benefits" at bounding box center [710, 383] width 404 height 18
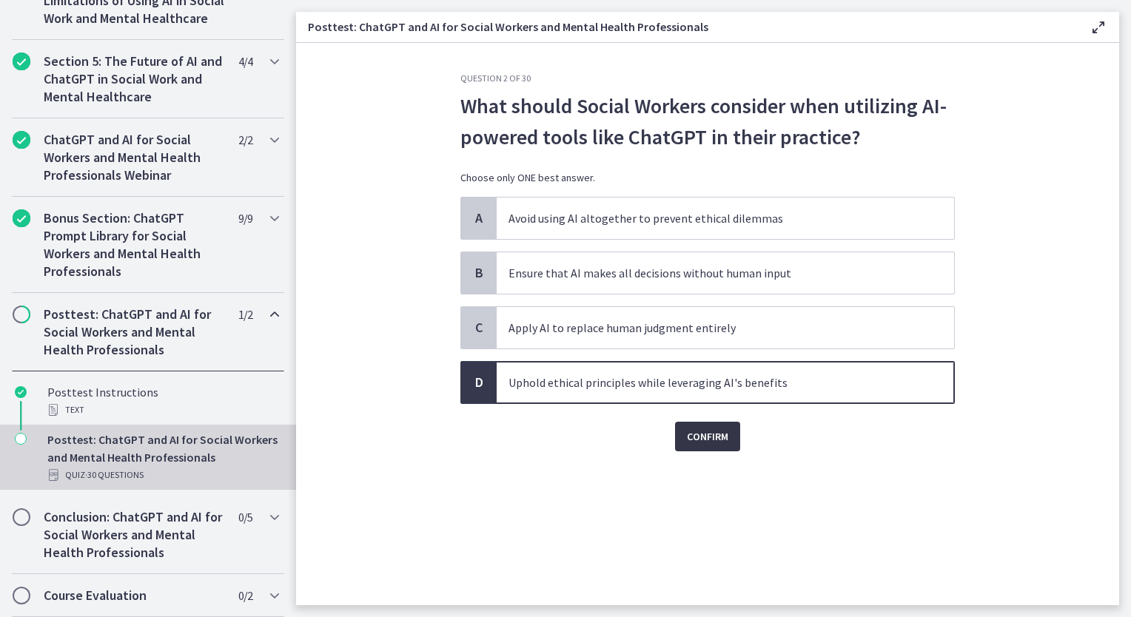
click at [685, 431] on button "Confirm" at bounding box center [707, 437] width 65 height 30
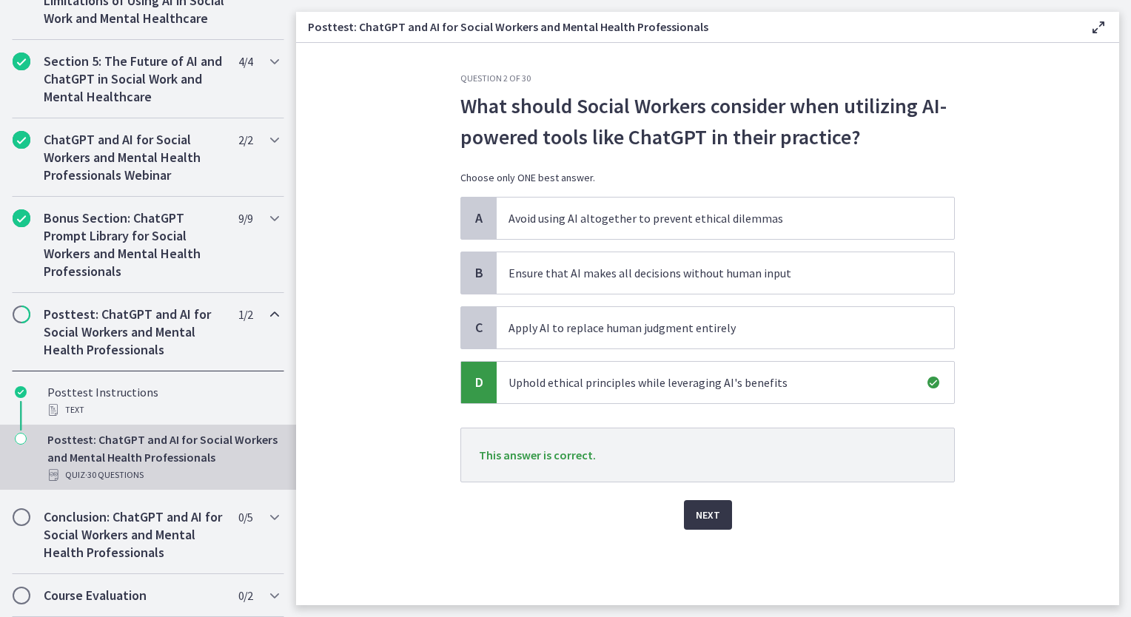
click at [704, 517] on span "Next" at bounding box center [708, 515] width 24 height 18
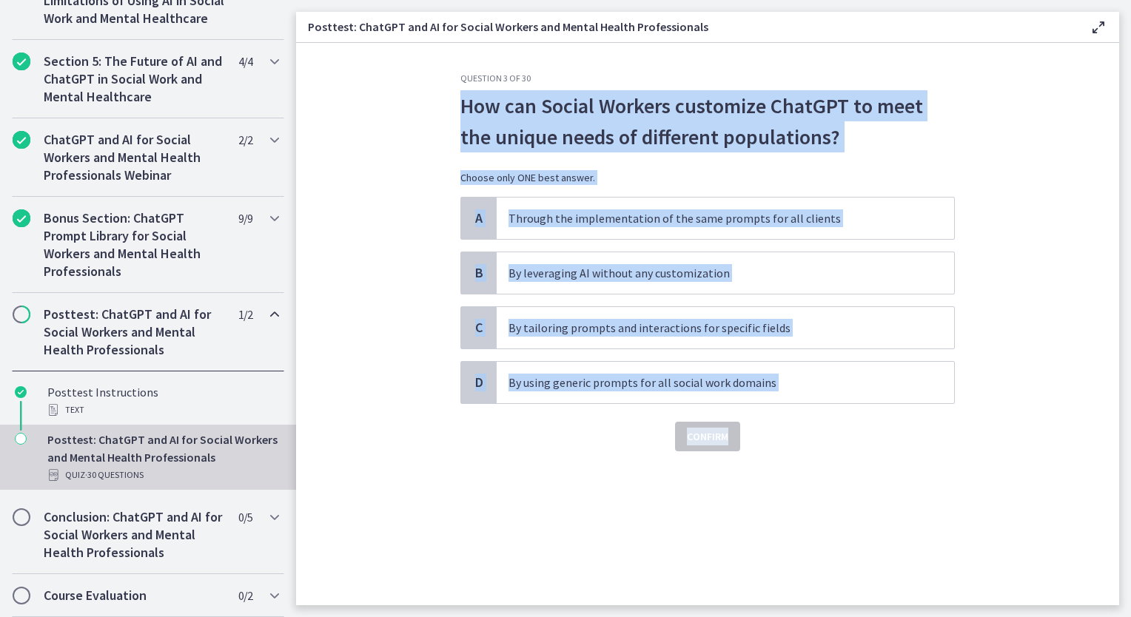
drag, startPoint x: 453, startPoint y: 111, endPoint x: 811, endPoint y: 414, distance: 469.5
click at [811, 414] on div "Question 3 of 30 How can Social Workers customize ChatGPT to meet the unique ne…" at bounding box center [707, 339] width 518 height 533
copy div "How can Social Workers customize ChatGPT to meet the unique needs of different …"
click at [531, 322] on p "By tailoring prompts and interactions for specific fields" at bounding box center [710, 328] width 404 height 18
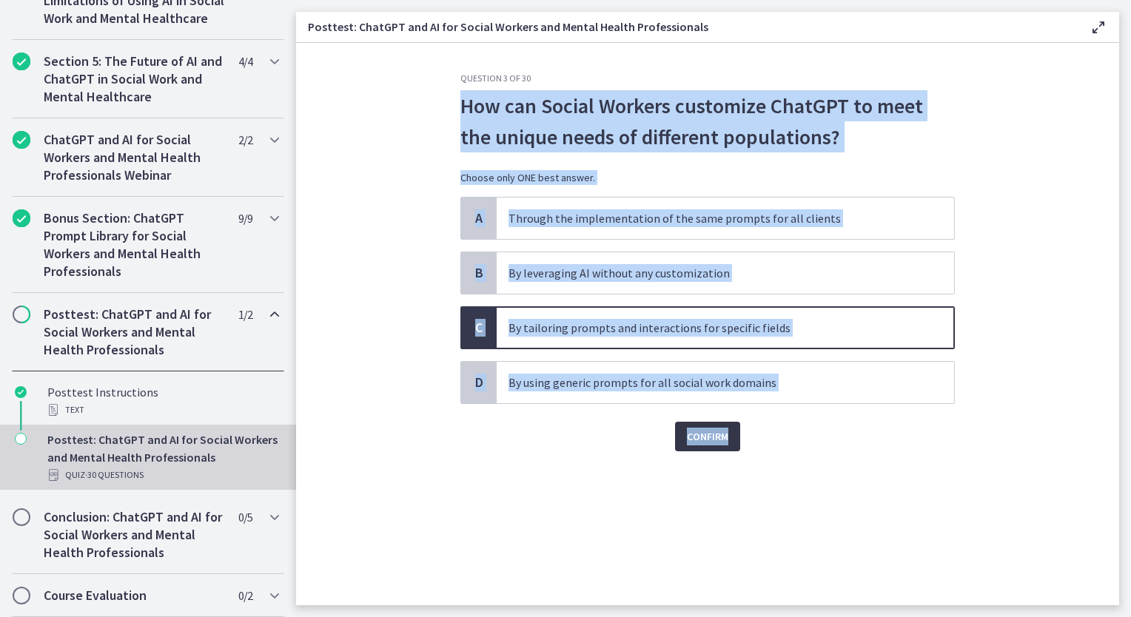
click at [713, 428] on span "Confirm" at bounding box center [707, 437] width 41 height 18
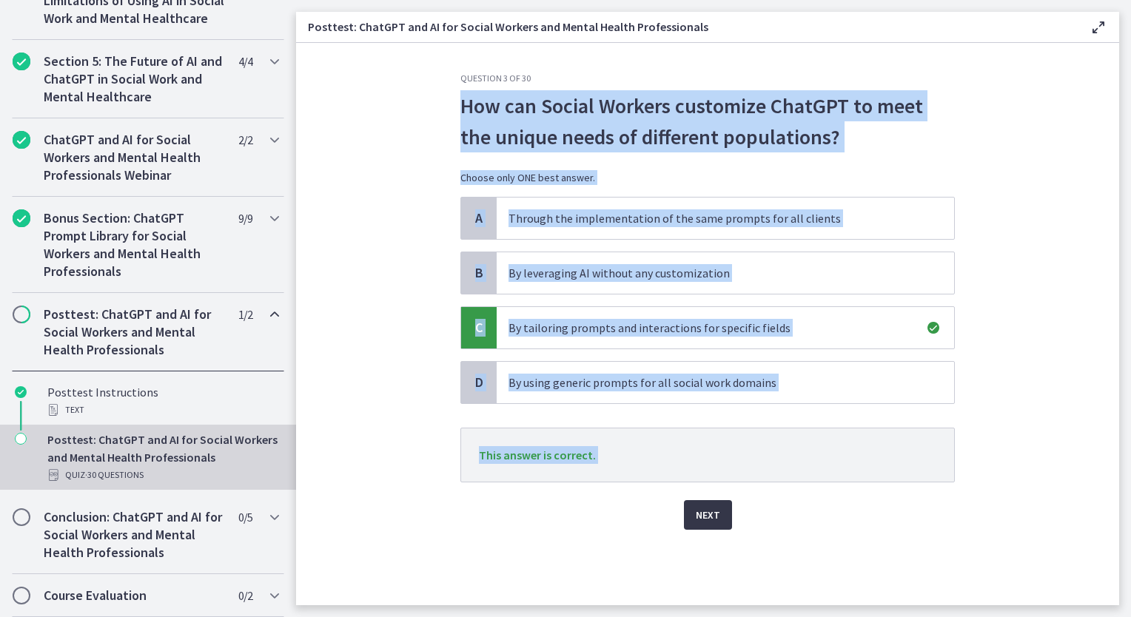
click at [713, 518] on span "Next" at bounding box center [708, 515] width 24 height 18
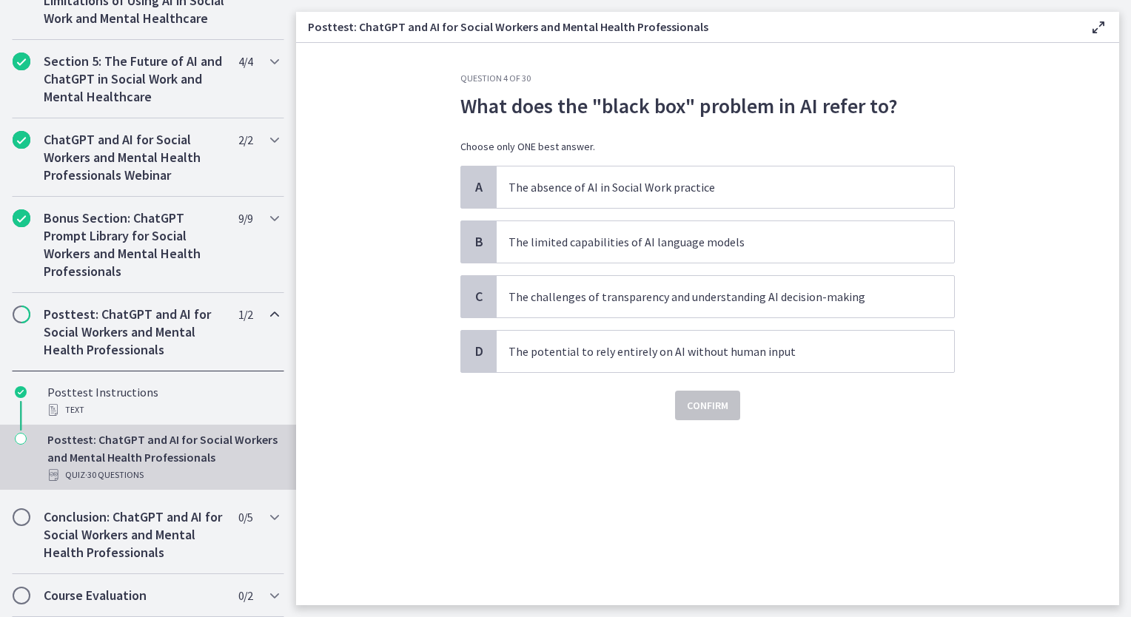
click at [944, 505] on div "Question 4 of 30 What does the "black box" problem in AI refer to? Choose only …" at bounding box center [707, 339] width 518 height 533
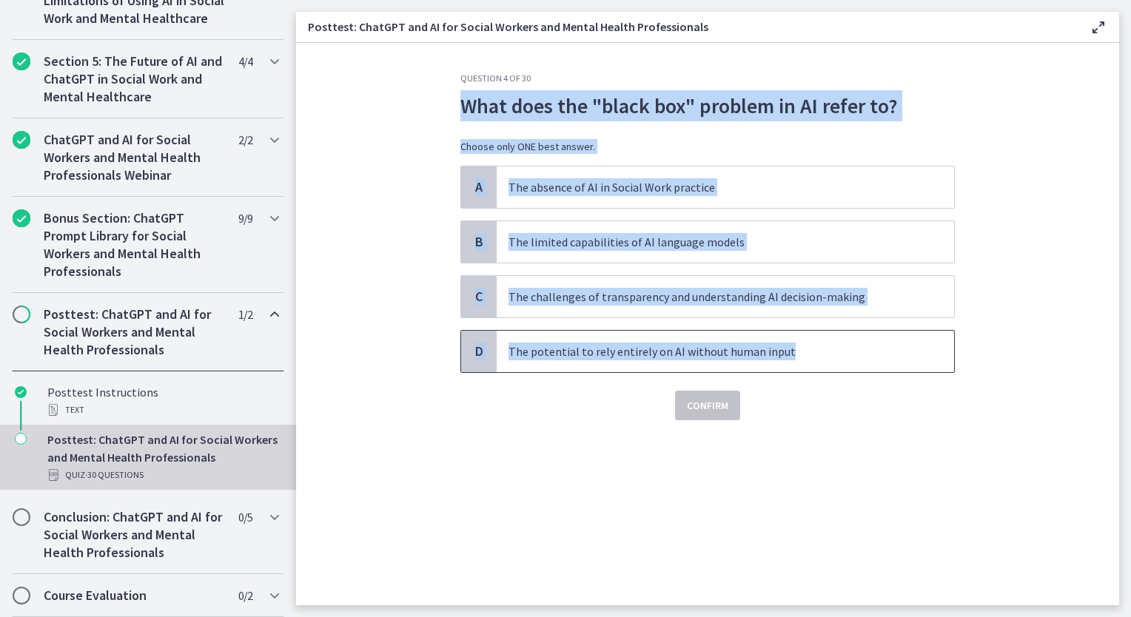
drag, startPoint x: 445, startPoint y: 99, endPoint x: 811, endPoint y: 363, distance: 451.7
click at [811, 363] on section "Question 4 of 30 What does the "black box" problem in AI refer to? Choose only …" at bounding box center [707, 324] width 823 height 562
copy div "What does the "black box" problem in AI refer to? Choose only ONE best answer. …"
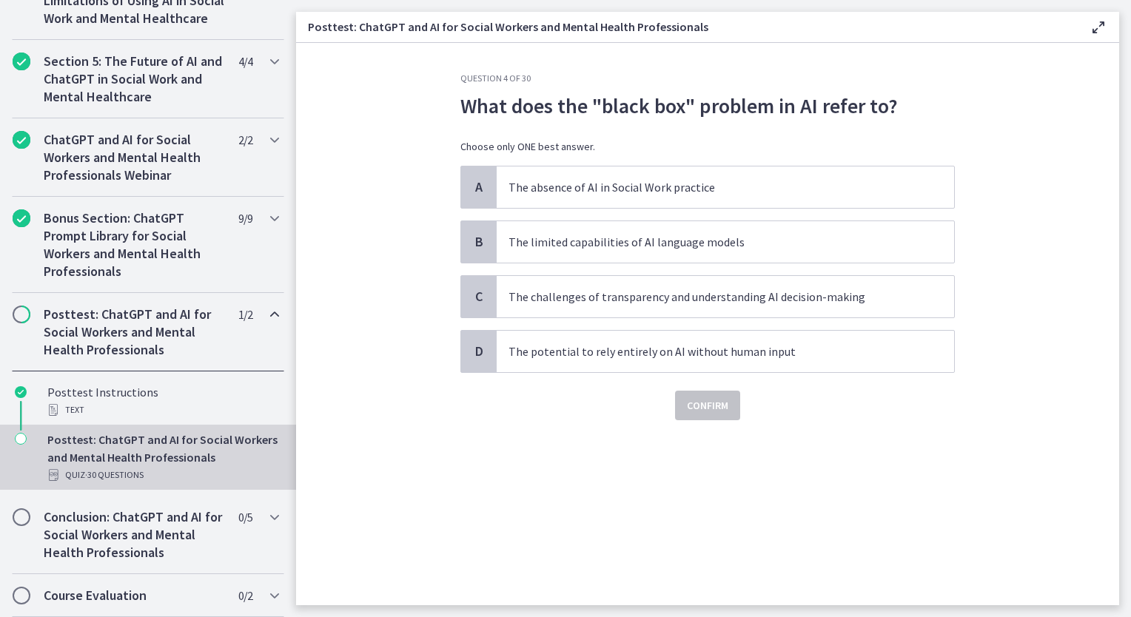
click at [727, 448] on div "Question 4 of 30 What does the "black box" problem in AI refer to? Choose only …" at bounding box center [707, 339] width 518 height 533
click at [570, 238] on p "The limited capabilities of AI language models" at bounding box center [710, 242] width 404 height 18
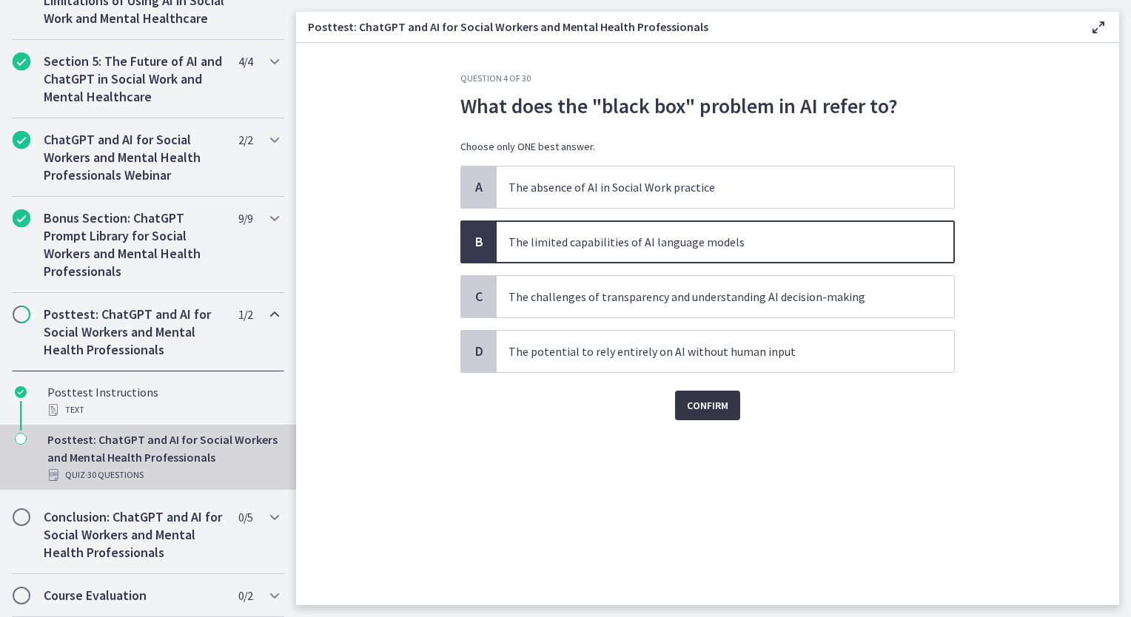
click at [708, 395] on button "Confirm" at bounding box center [707, 406] width 65 height 30
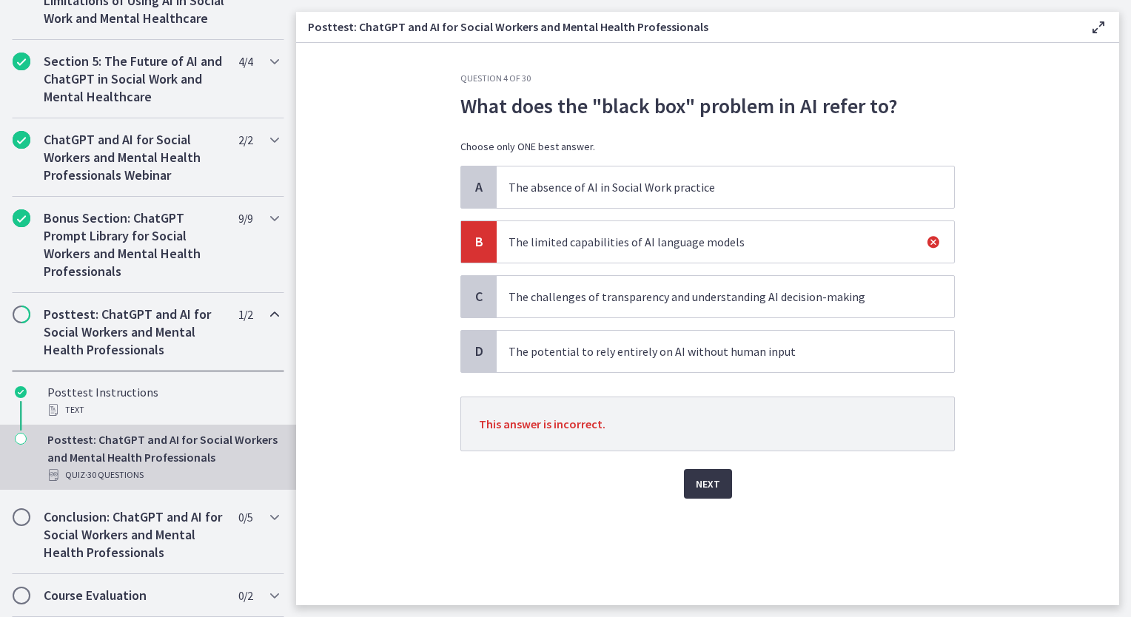
click at [708, 490] on span "Next" at bounding box center [708, 484] width 24 height 18
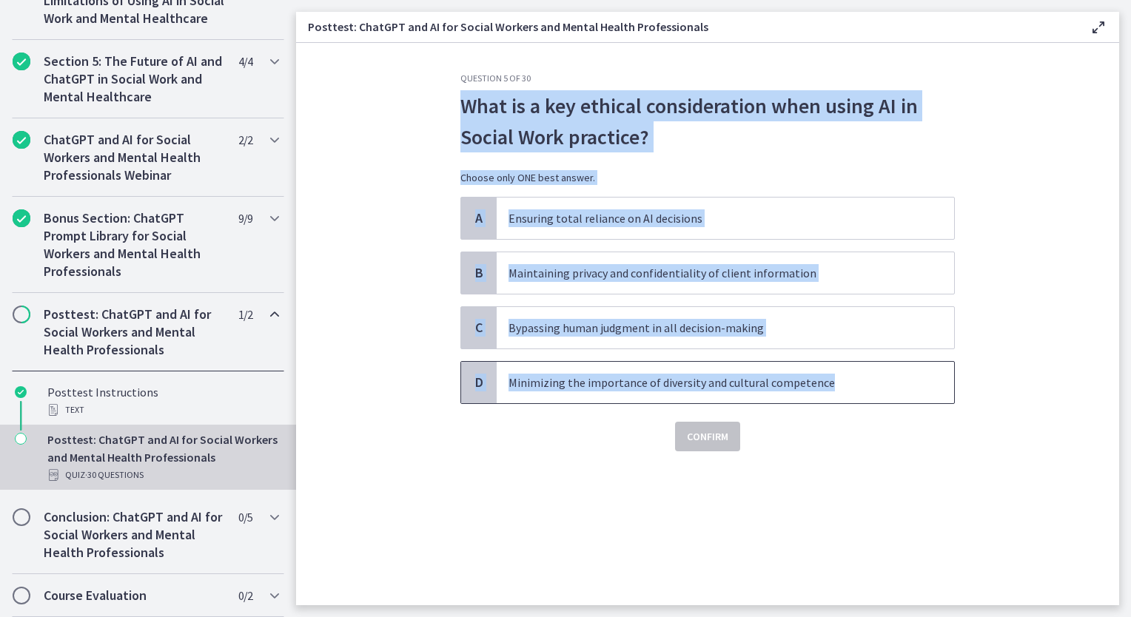
drag, startPoint x: 426, startPoint y: 100, endPoint x: 832, endPoint y: 398, distance: 504.0
click at [832, 398] on section "Question 5 of 30 What is a key ethical consideration when using AI in Social Wo…" at bounding box center [707, 324] width 823 height 562
copy div "What is a key ethical consideration when using AI in Social Work practice? Choo…"
click at [592, 267] on p "Maintaining privacy and confidentiality of client information" at bounding box center [710, 273] width 404 height 18
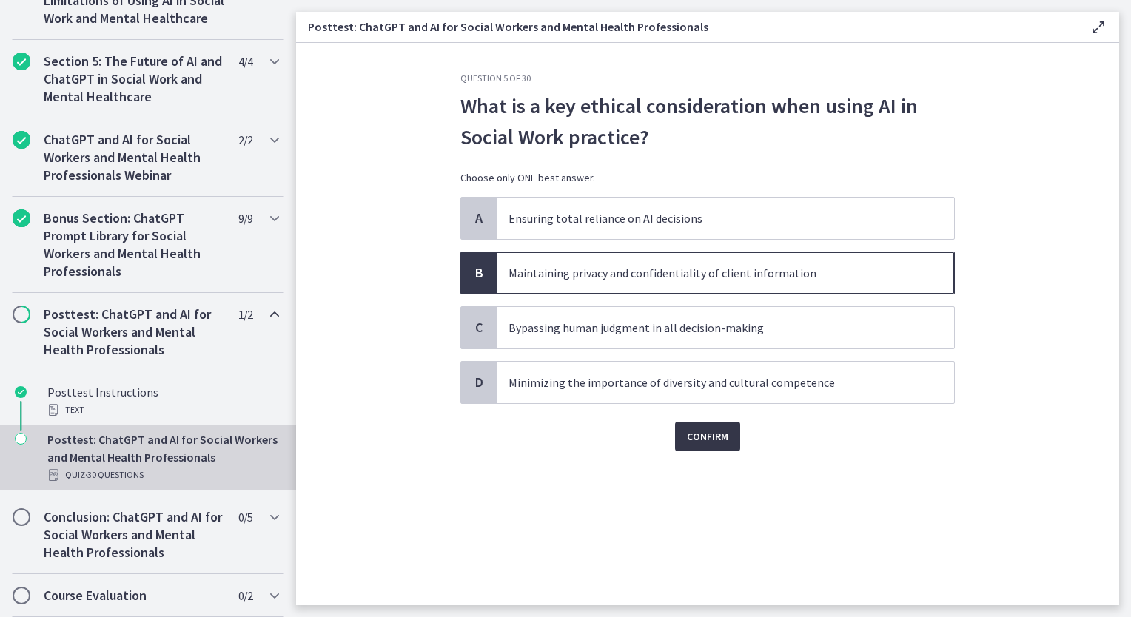
click at [722, 431] on span "Confirm" at bounding box center [707, 437] width 41 height 18
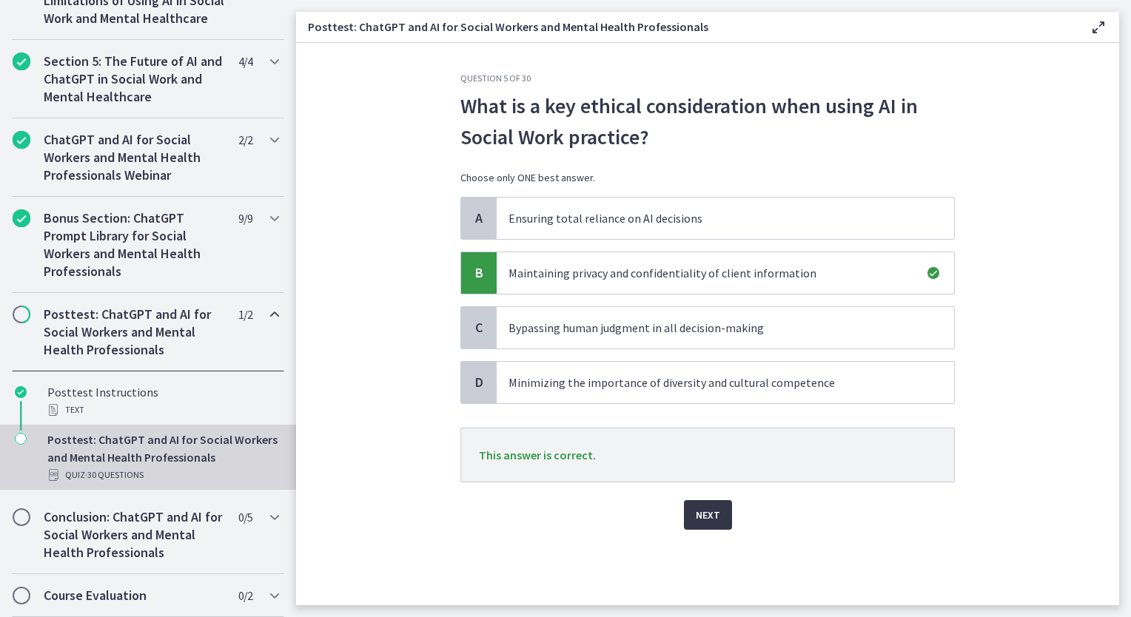
click at [710, 520] on span "Next" at bounding box center [708, 515] width 24 height 18
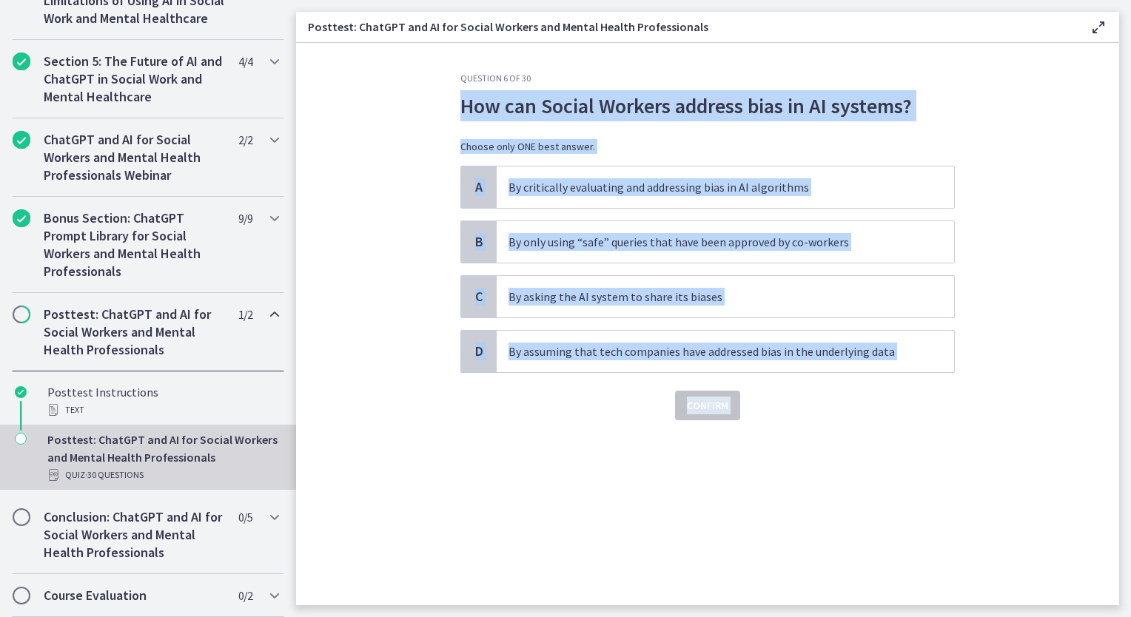
drag, startPoint x: 428, startPoint y: 106, endPoint x: 1004, endPoint y: 467, distance: 680.3
click at [1004, 467] on section "Question 6 of 30 How can Social Workers address bias in AI systems? Choose only…" at bounding box center [707, 324] width 823 height 562
copy div "How can Social Workers address bias in AI systems? Choose only ONE best answer.…"
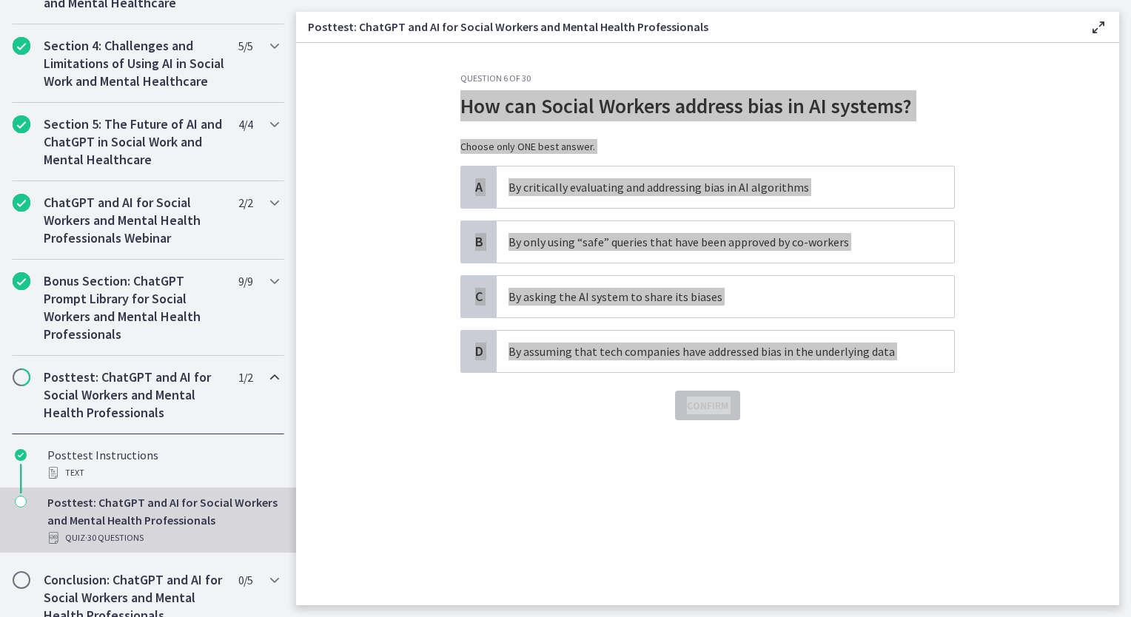
scroll to position [569, 0]
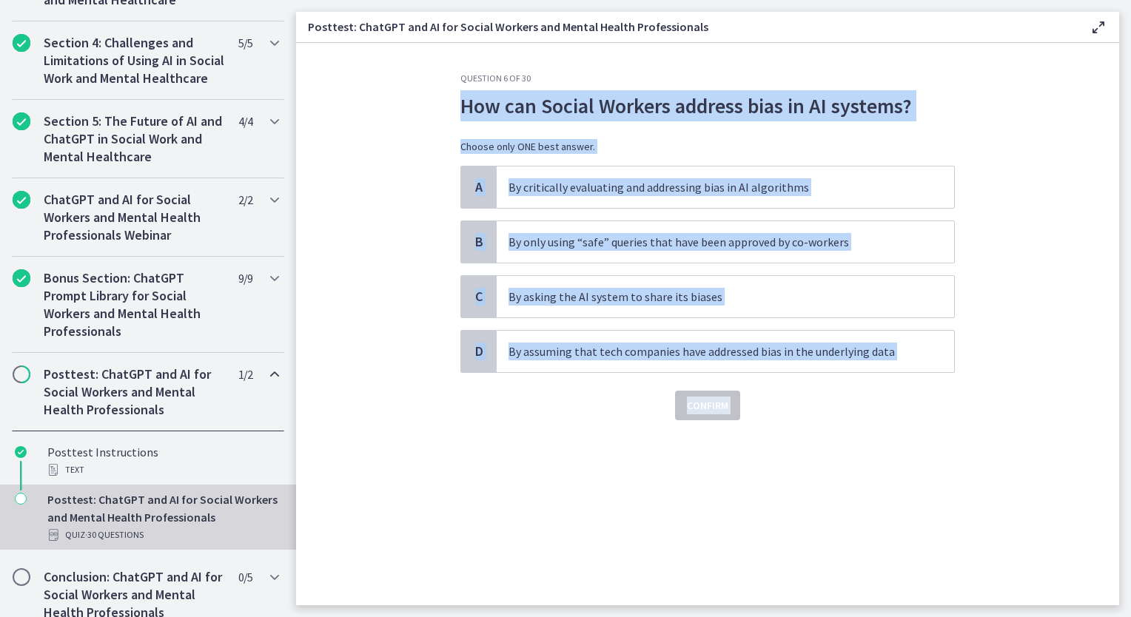
click at [1038, 138] on section "Question 6 of 30 How can Social Workers address bias in AI systems? Choose only…" at bounding box center [707, 324] width 823 height 562
click at [707, 201] on span "By critically evaluating and addressing bias in AI algorithms" at bounding box center [725, 187] width 457 height 41
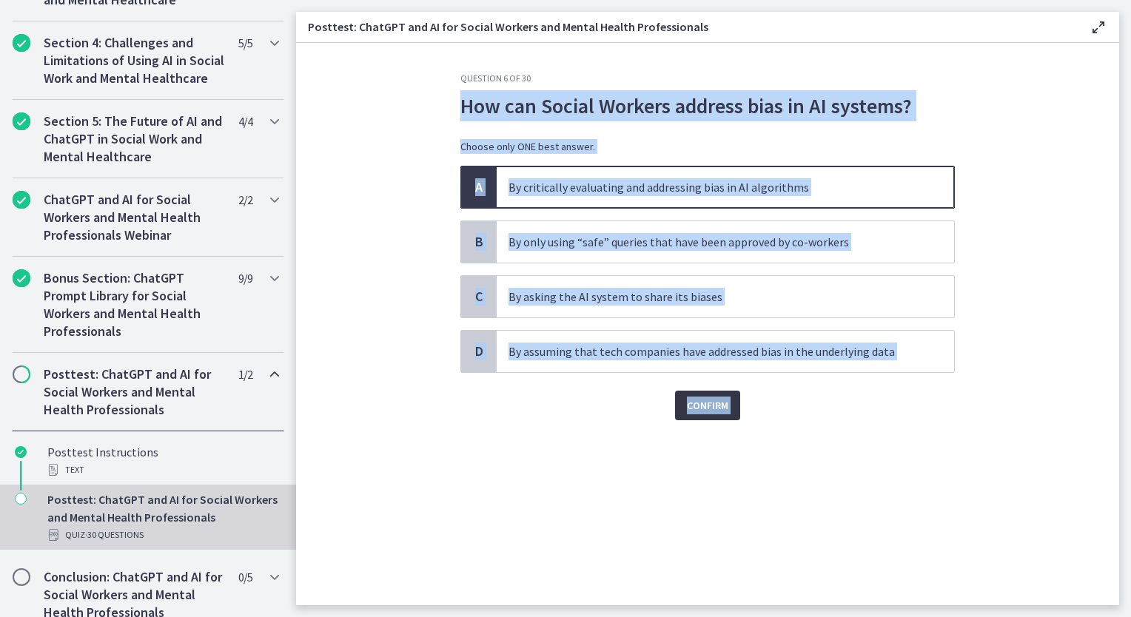
click at [696, 403] on span "Confirm" at bounding box center [707, 406] width 41 height 18
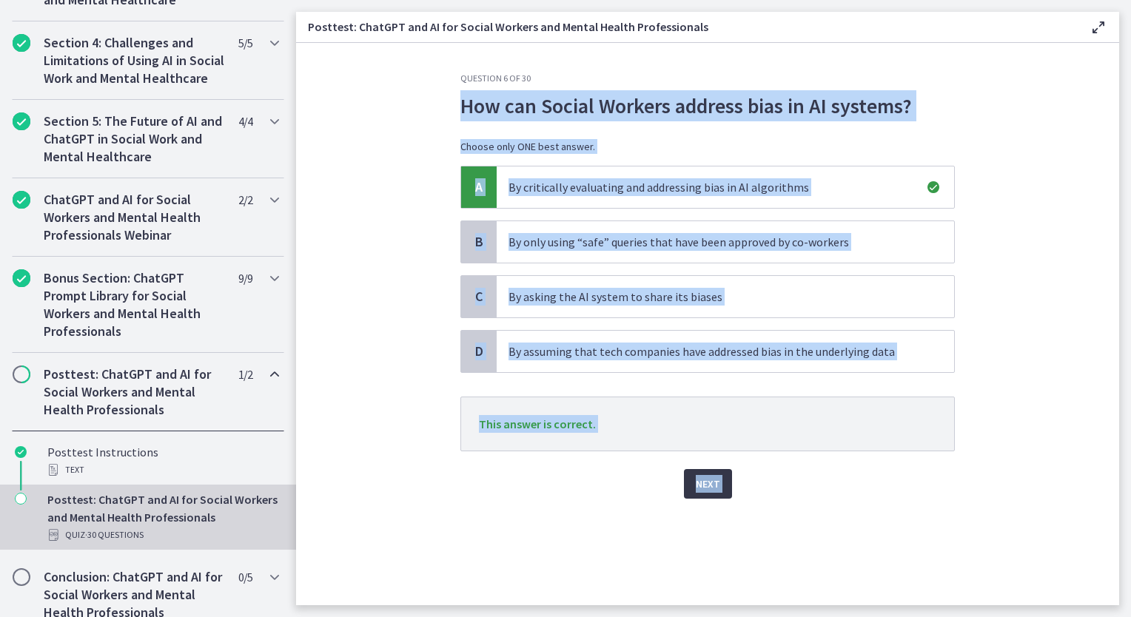
click at [700, 486] on span "Next" at bounding box center [708, 484] width 24 height 18
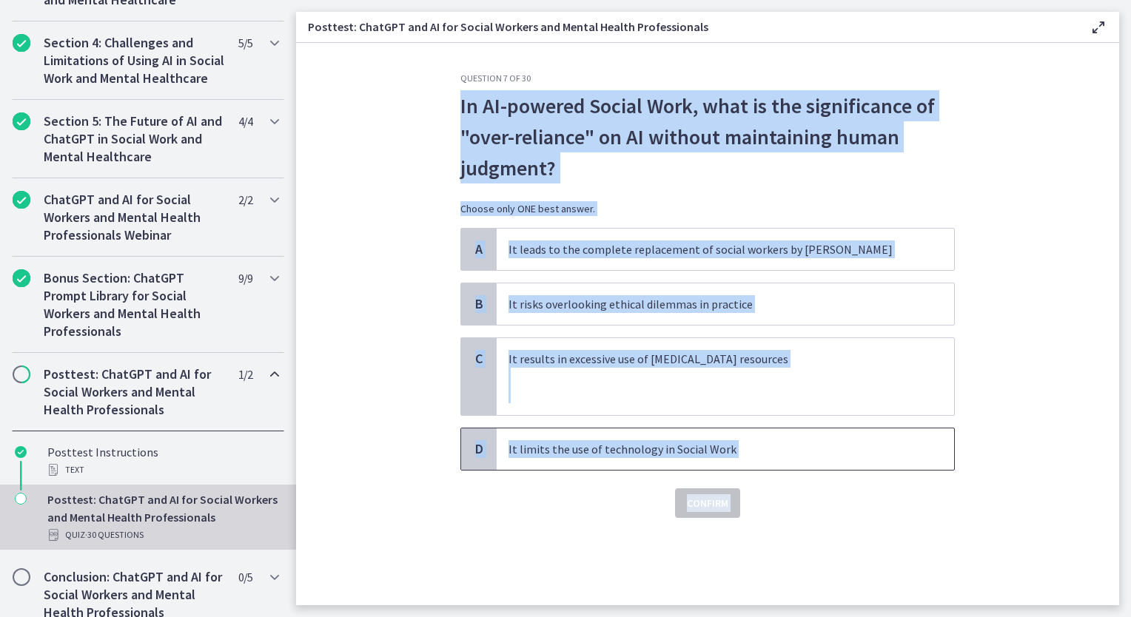
click at [847, 466] on span "It limits the use of technology in Social Work" at bounding box center [725, 449] width 457 height 41
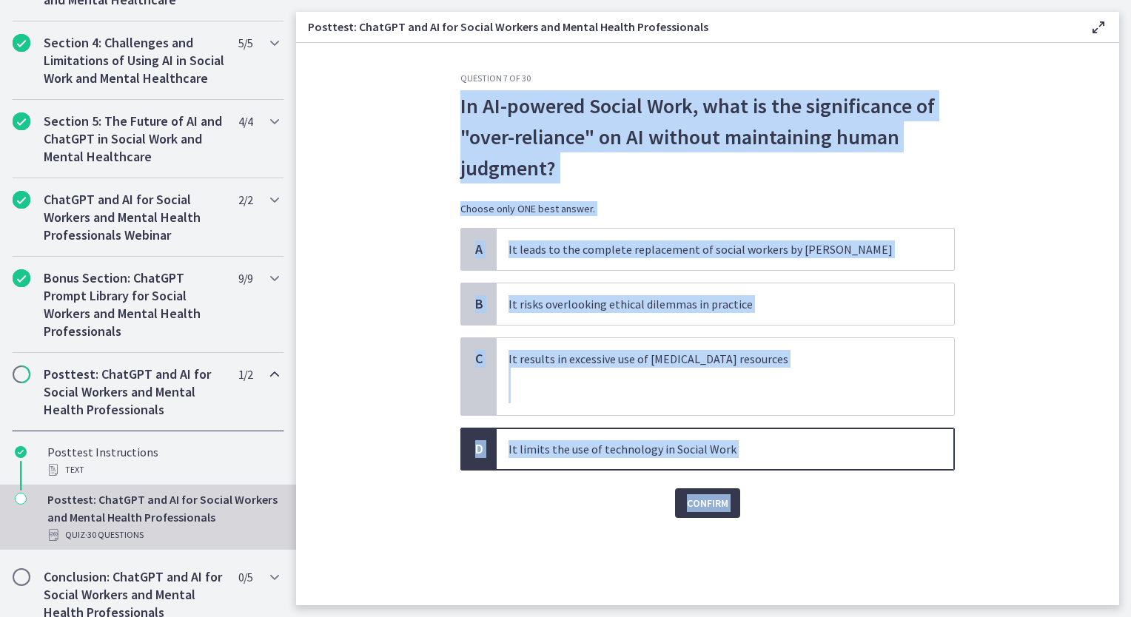
click at [835, 525] on div "Question 7 of 30 In AI-powered Social Work, what is the significance of "over-r…" at bounding box center [707, 339] width 518 height 533
click at [820, 517] on div "Question 7 of 30 In AI-powered Social Work, what is the significance of "over-r…" at bounding box center [707, 339] width 518 height 533
drag, startPoint x: 772, startPoint y: 449, endPoint x: 443, endPoint y: 75, distance: 498.1
click at [443, 75] on section "Question 7 of 30 In AI-powered Social Work, what is the significance of "over-r…" at bounding box center [707, 324] width 823 height 562
drag, startPoint x: 443, startPoint y: 75, endPoint x: 510, endPoint y: 115, distance: 78.3
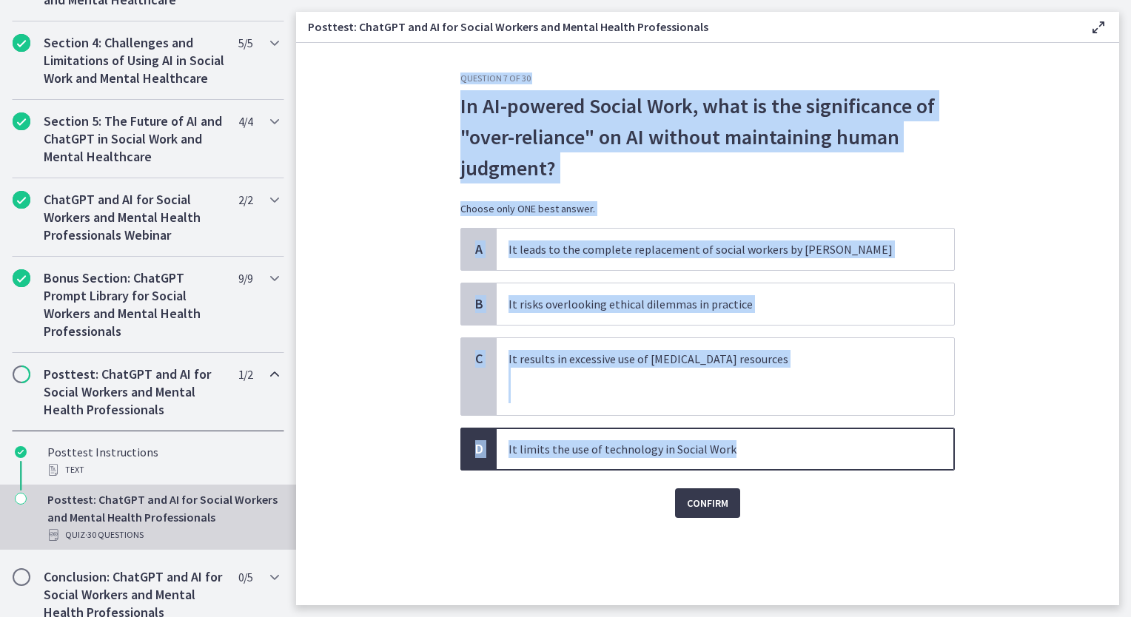
copy div "Question 7 of 30 In AI-powered Social Work, what is the significance of "over-r…"
click at [639, 295] on p "It risks overlooking ethical dilemmas in practice" at bounding box center [710, 304] width 404 height 18
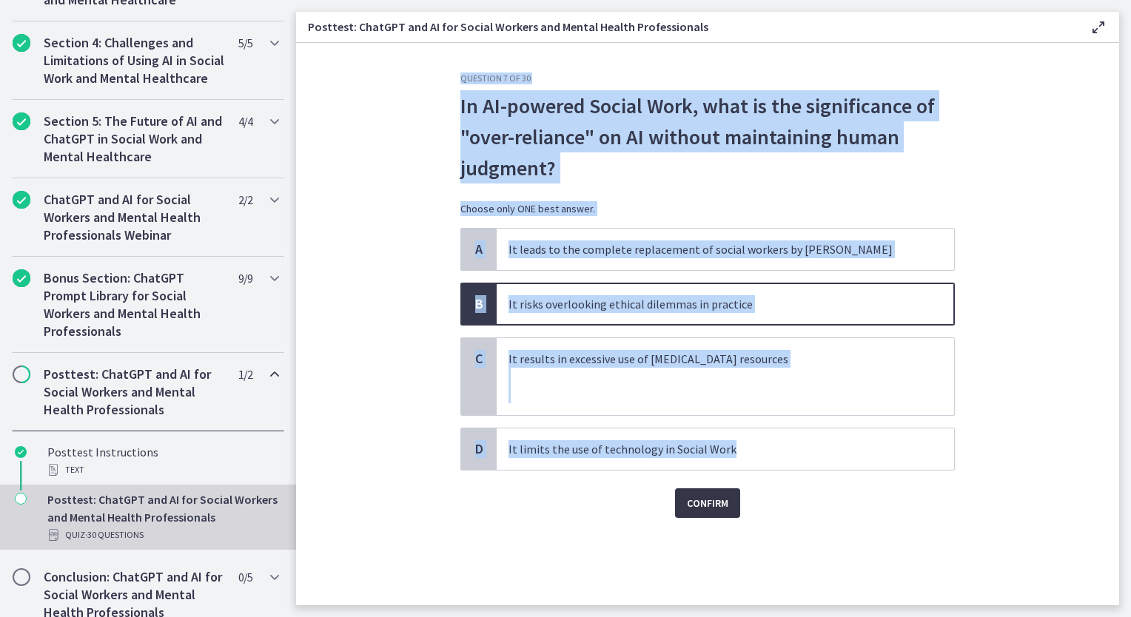
click at [732, 511] on button "Confirm" at bounding box center [707, 503] width 65 height 30
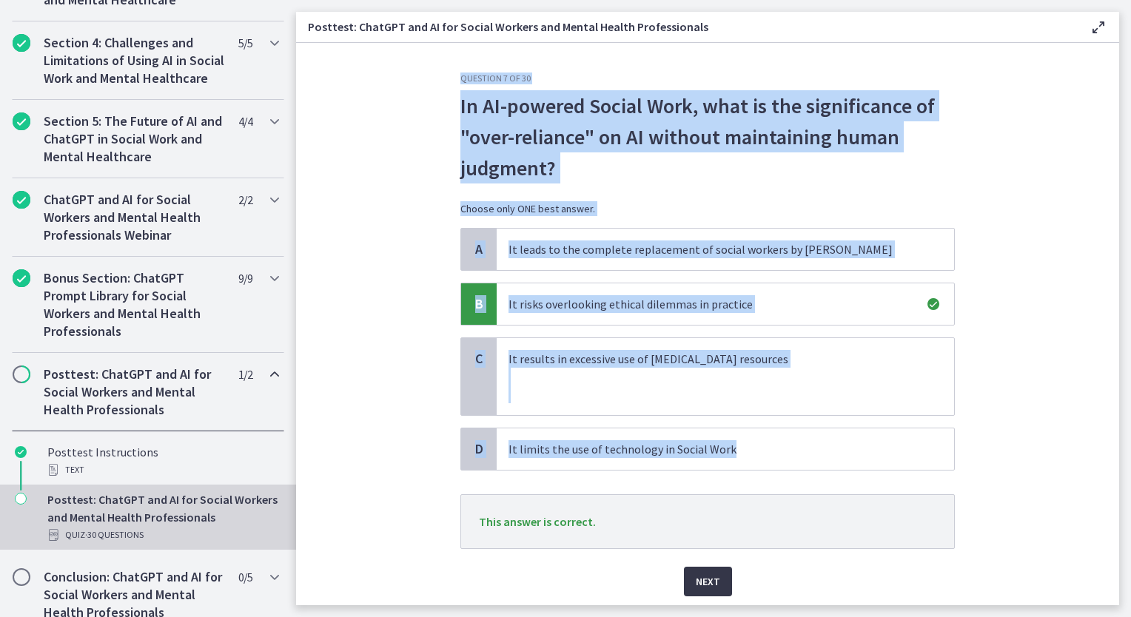
click at [712, 581] on span "Next" at bounding box center [708, 582] width 24 height 18
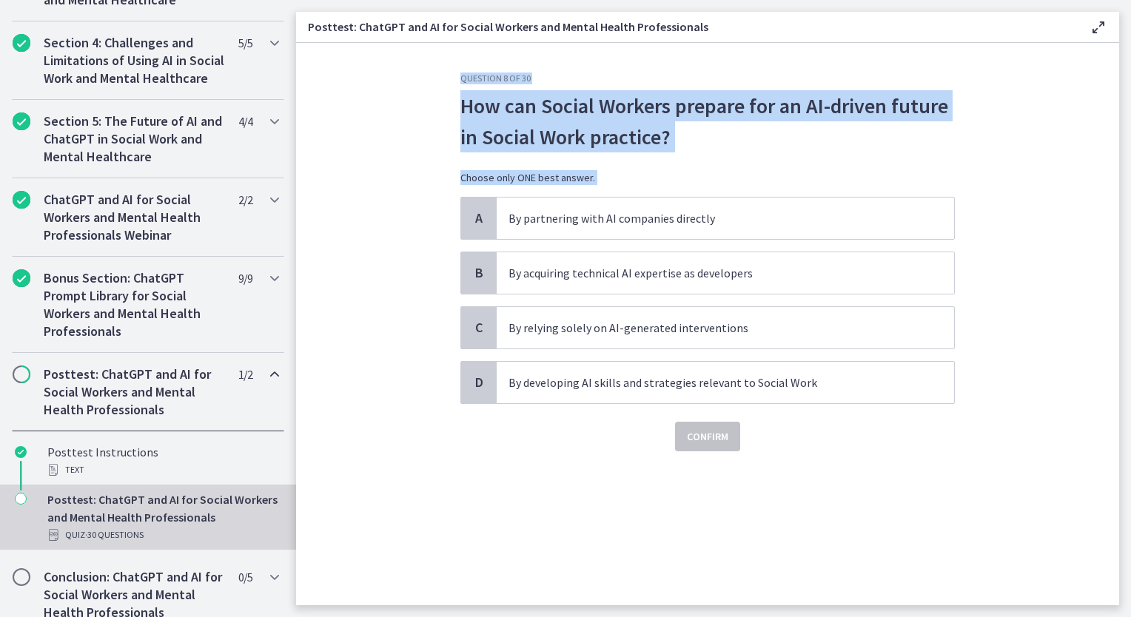
click at [448, 123] on div "Question 8 of 30 How can Social Workers prepare for an AI-driven future in Soci…" at bounding box center [707, 339] width 518 height 533
click at [450, 82] on div "Question 8 of 30 How can Social Workers prepare for an AI-driven future in Soci…" at bounding box center [707, 339] width 518 height 533
click at [456, 93] on div "Question 8 of 30 How can Social Workers prepare for an AI-driven future in Soci…" at bounding box center [707, 339] width 518 height 533
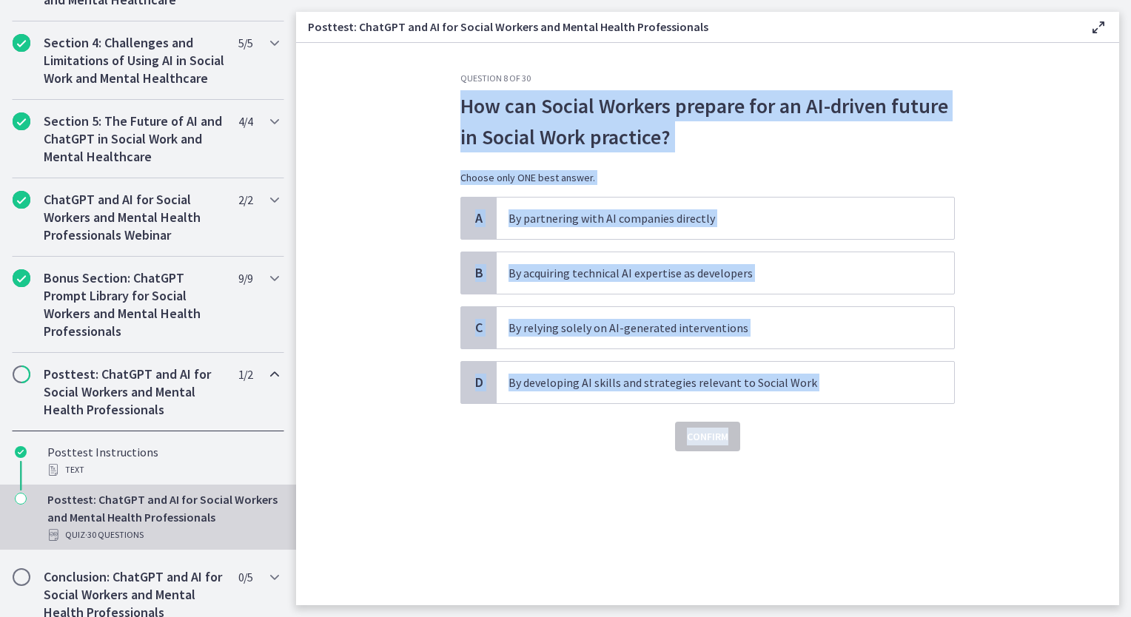
drag, startPoint x: 454, startPoint y: 100, endPoint x: 832, endPoint y: 415, distance: 491.8
click at [832, 415] on div "Question 8 of 30 How can Social Workers prepare for an AI-driven future in Soci…" at bounding box center [707, 339] width 518 height 533
copy div "How can Social Workers prepare for an AI-driven future in Social Work practice?…"
click at [558, 378] on p "By developing AI skills and strategies relevant to Social Work" at bounding box center [710, 383] width 404 height 18
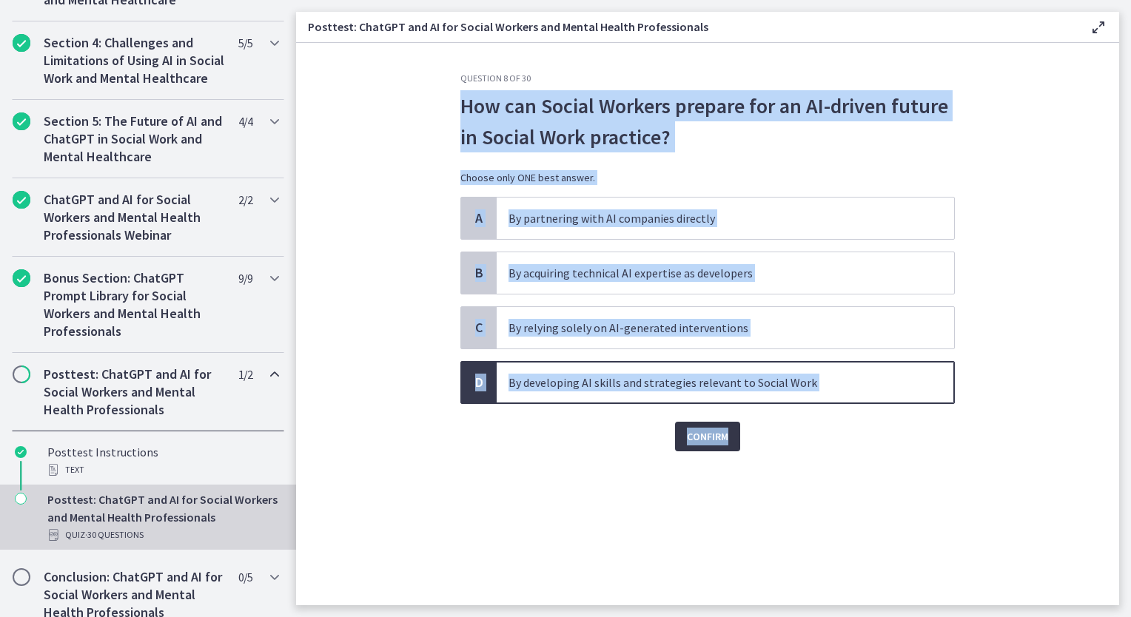
click at [721, 440] on span "Confirm" at bounding box center [707, 437] width 41 height 18
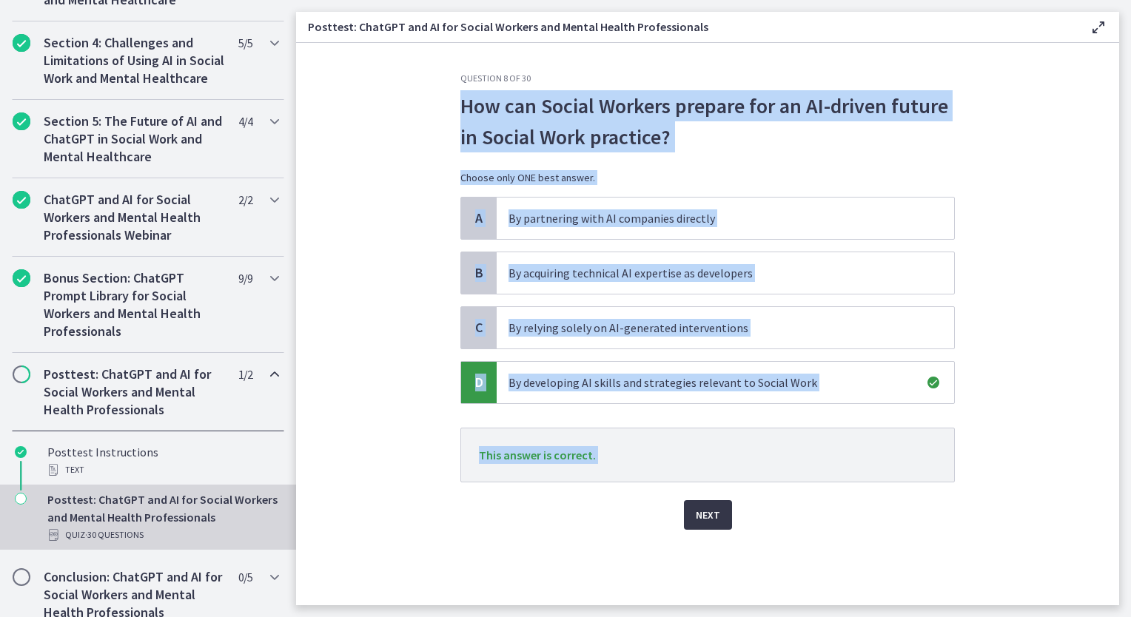
click at [714, 517] on span "Next" at bounding box center [708, 515] width 24 height 18
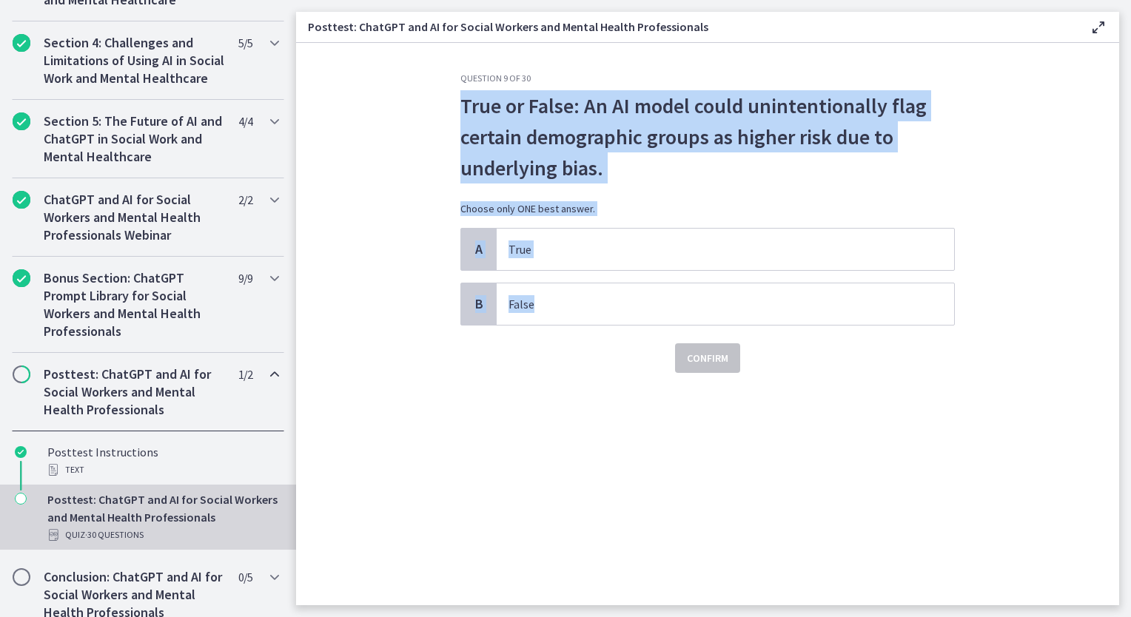
click at [557, 362] on div "Confirm" at bounding box center [707, 349] width 494 height 47
click at [465, 110] on p "True or False: An AI model could unintentionally flag certain demographic group…" at bounding box center [707, 136] width 494 height 93
drag, startPoint x: 454, startPoint y: 102, endPoint x: 629, endPoint y: 357, distance: 309.4
click at [629, 357] on div "Question 9 of 30 True or False: An AI model could unintentionally flag certain …" at bounding box center [707, 339] width 518 height 533
drag, startPoint x: 629, startPoint y: 357, endPoint x: 537, endPoint y: 147, distance: 229.3
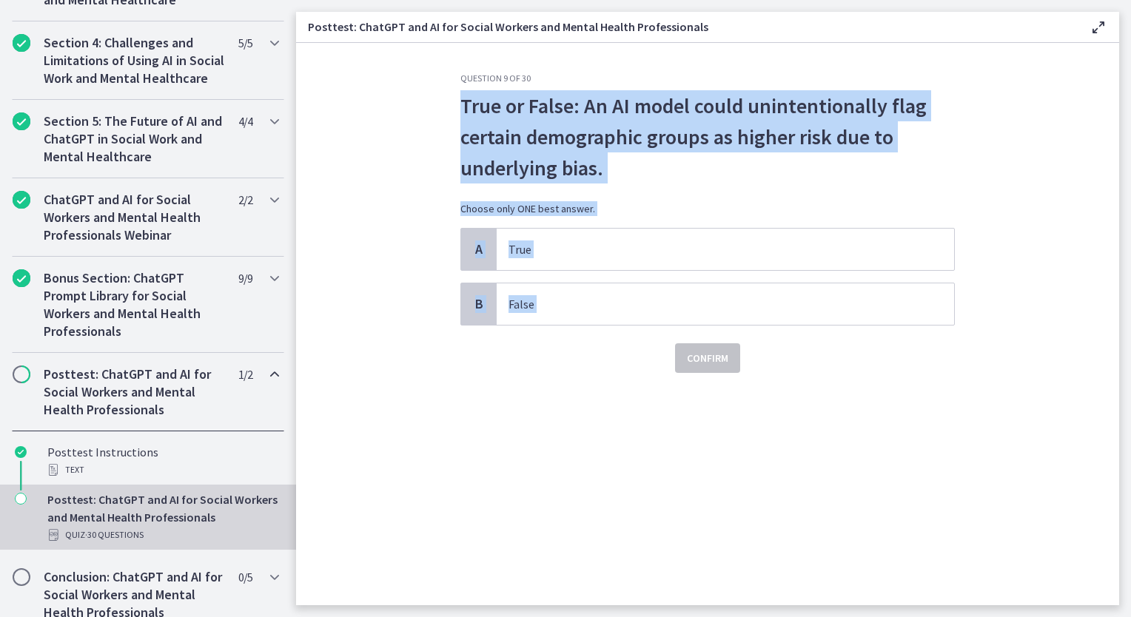
copy div "True or False: An AI model could unintentionally flag certain demographic group…"
click at [574, 246] on p "True" at bounding box center [710, 250] width 404 height 18
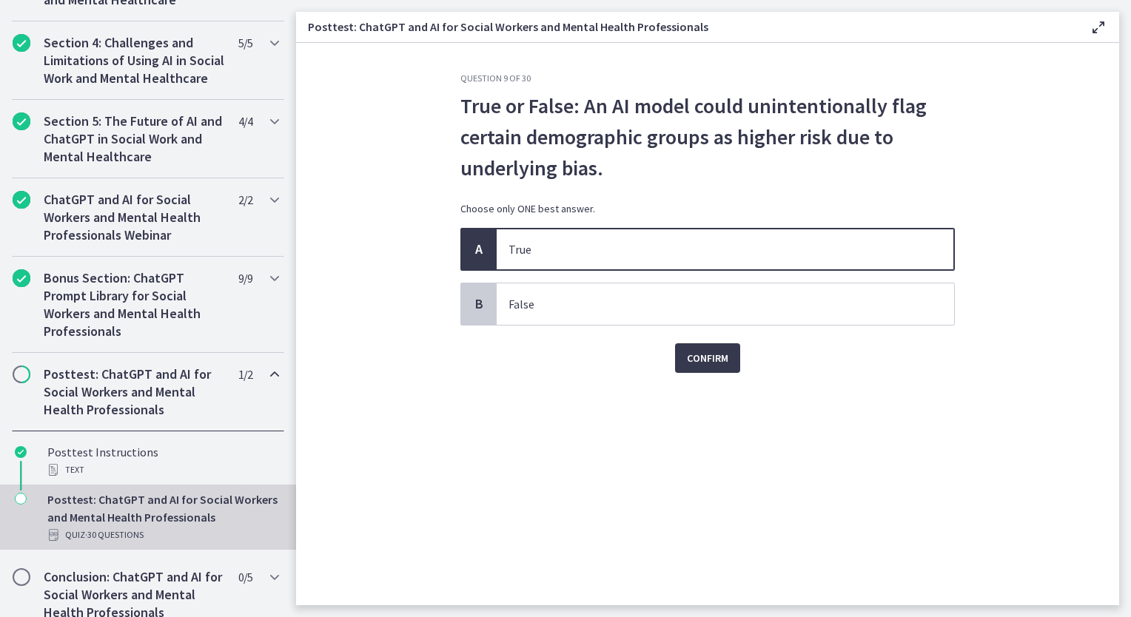
click at [704, 373] on div "Question 9 of 30 True or False: An AI model could unintentionally flag certain …" at bounding box center [707, 339] width 518 height 533
click at [702, 369] on button "Confirm" at bounding box center [707, 358] width 65 height 30
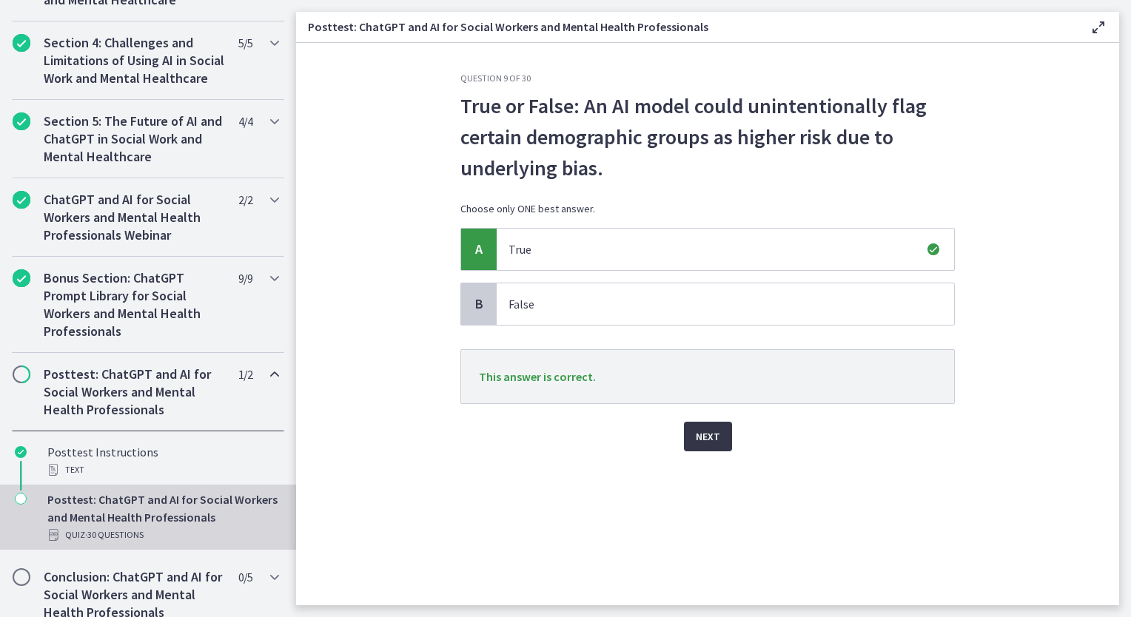
click at [701, 436] on span "Next" at bounding box center [708, 437] width 24 height 18
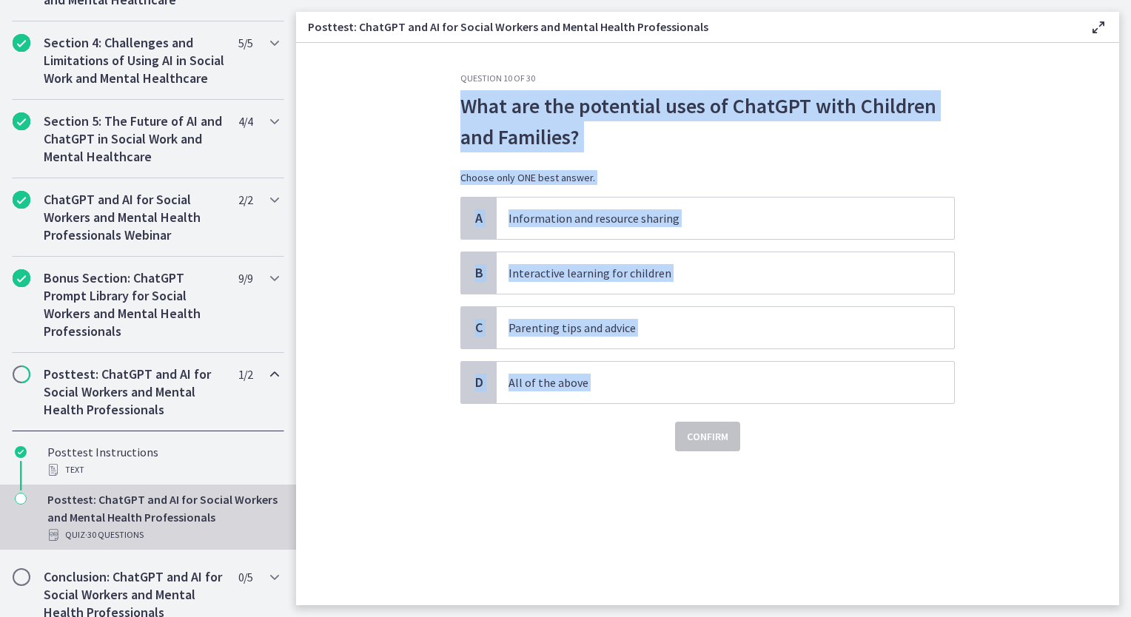
drag, startPoint x: 456, startPoint y: 101, endPoint x: 628, endPoint y: 411, distance: 354.5
click at [628, 411] on div "Question 10 of 30 What are the potential uses of ChatGPT with Children and Fami…" at bounding box center [707, 339] width 518 height 533
drag, startPoint x: 628, startPoint y: 411, endPoint x: 546, endPoint y: 131, distance: 292.1
click at [587, 394] on span "All of the above" at bounding box center [725, 382] width 457 height 41
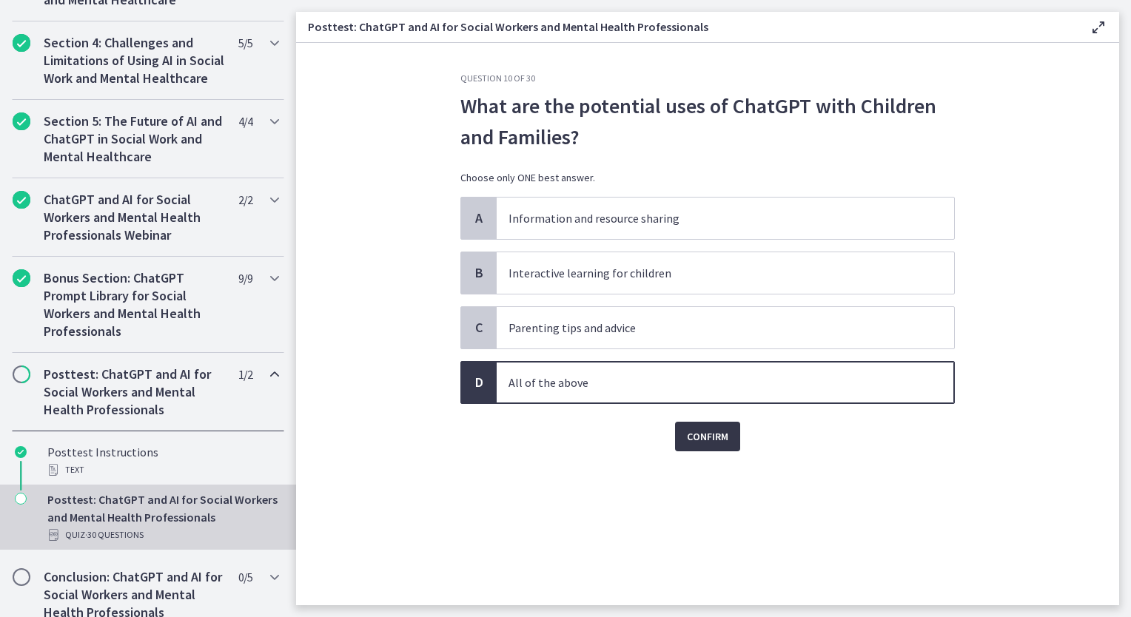
click at [731, 435] on button "Confirm" at bounding box center [707, 437] width 65 height 30
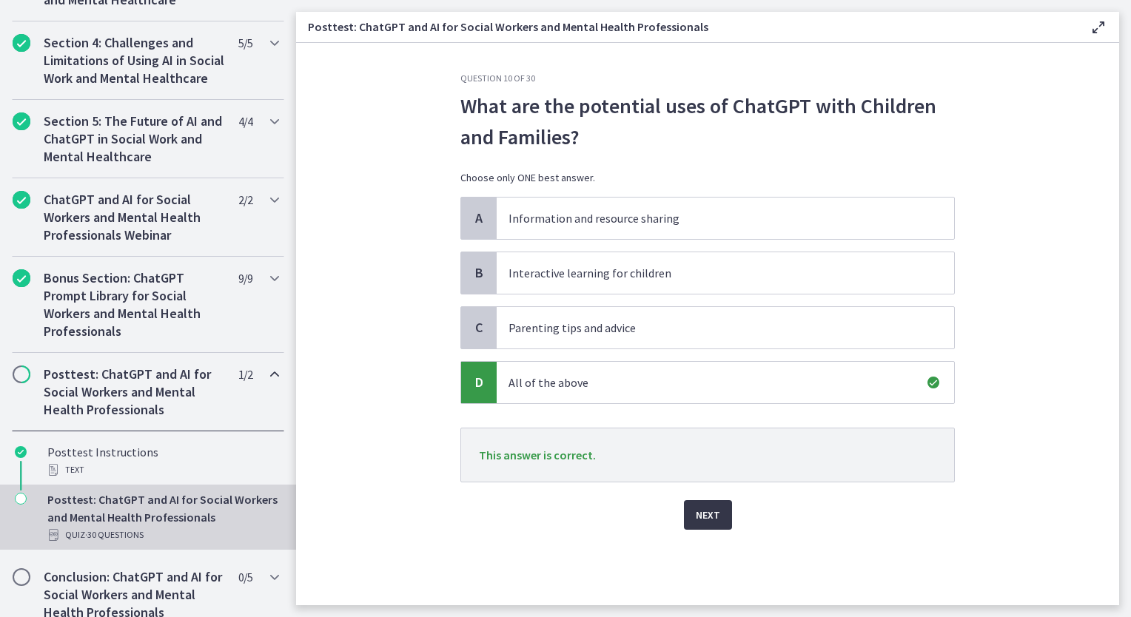
click at [695, 521] on button "Next" at bounding box center [708, 515] width 48 height 30
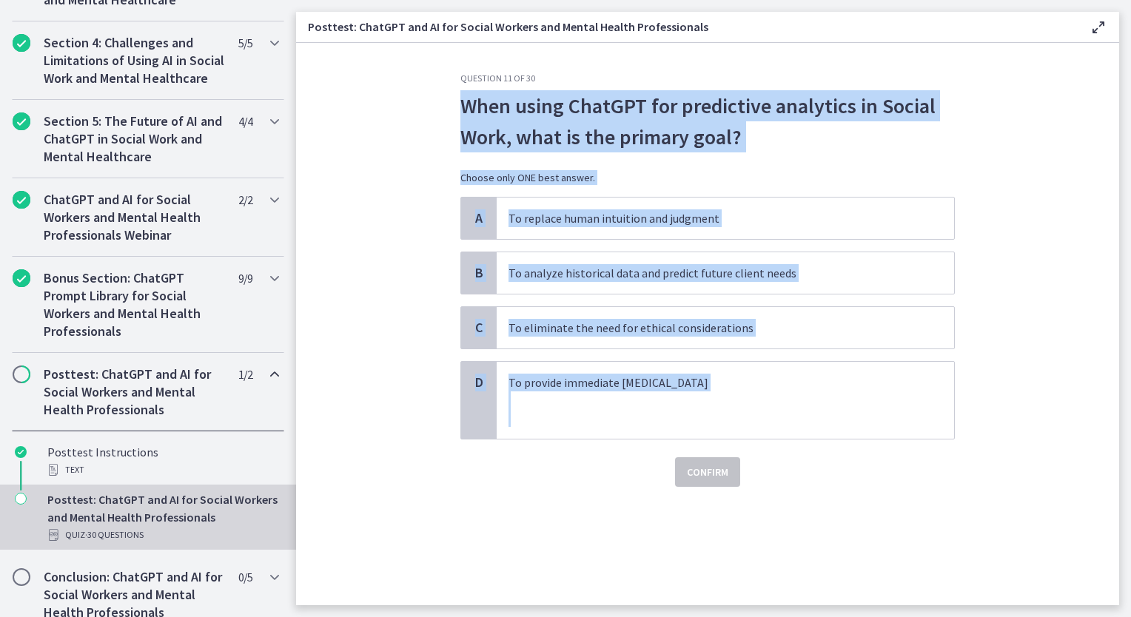
drag, startPoint x: 454, startPoint y: 103, endPoint x: 722, endPoint y: 452, distance: 440.2
click at [722, 452] on div "Question 11 of 30 When using ChatGPT for predictive analytics in Social Work, w…" at bounding box center [707, 339] width 518 height 533
click at [675, 268] on p "To analyze historical data and predict future client needs" at bounding box center [710, 273] width 404 height 18
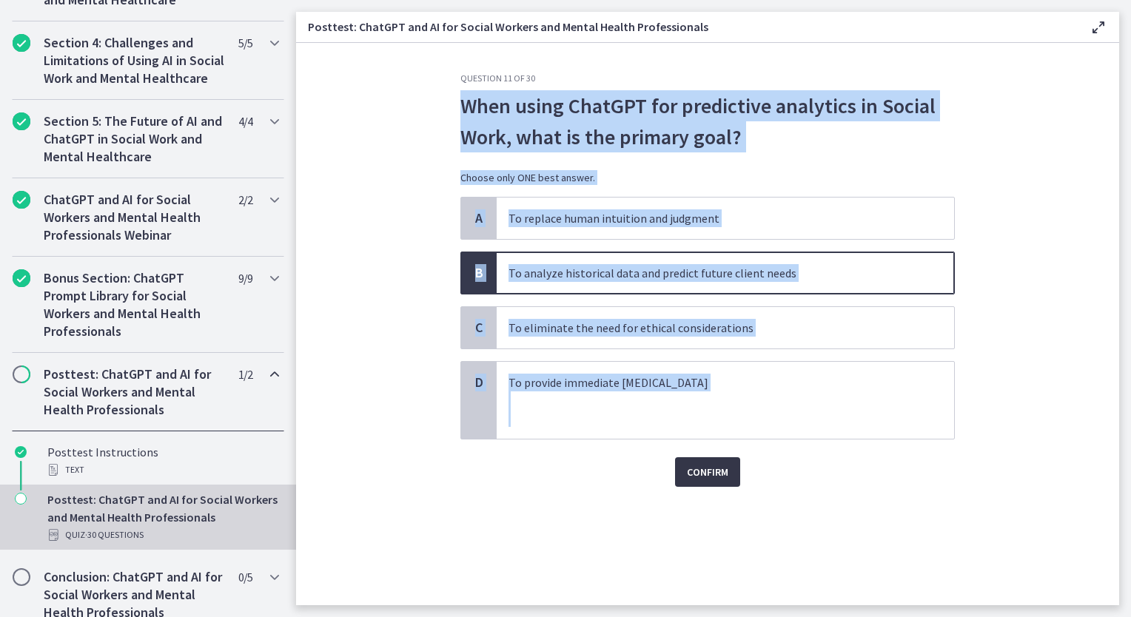
click at [691, 461] on button "Confirm" at bounding box center [707, 472] width 65 height 30
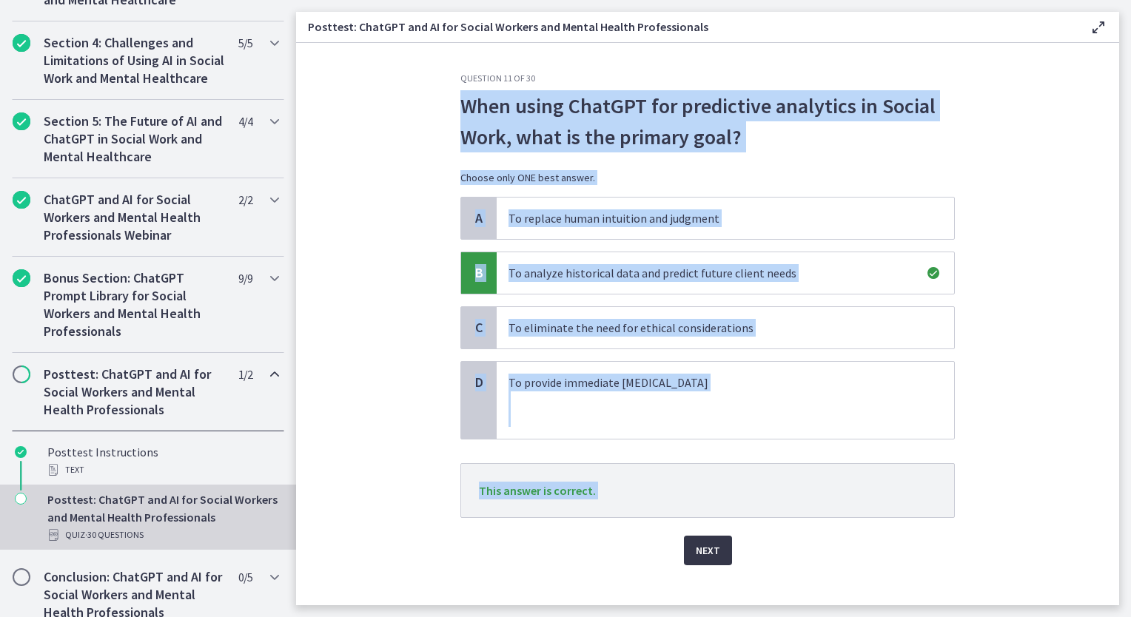
click at [709, 551] on span "Next" at bounding box center [708, 551] width 24 height 18
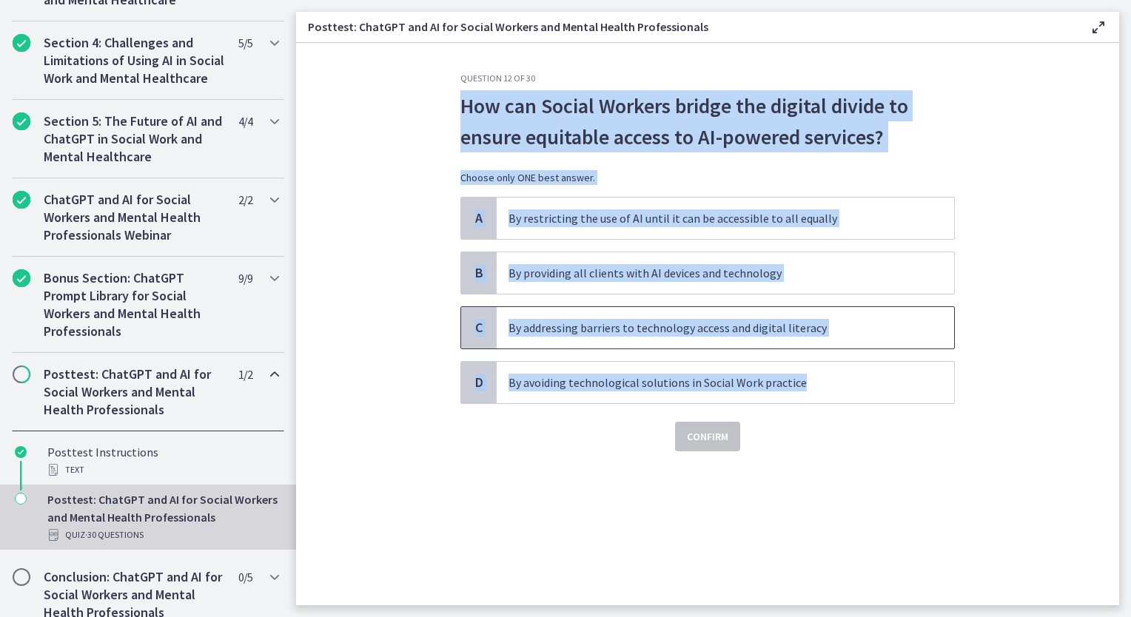
click at [551, 329] on p "By addressing barriers to technology access and digital literacy" at bounding box center [710, 328] width 404 height 18
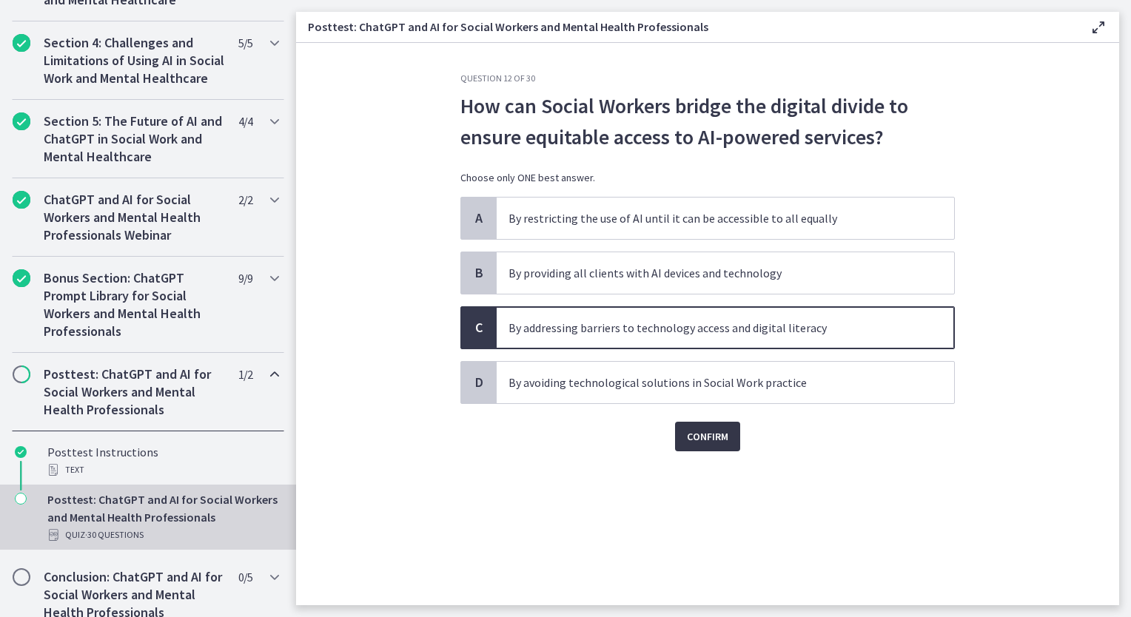
click at [702, 424] on button "Confirm" at bounding box center [707, 437] width 65 height 30
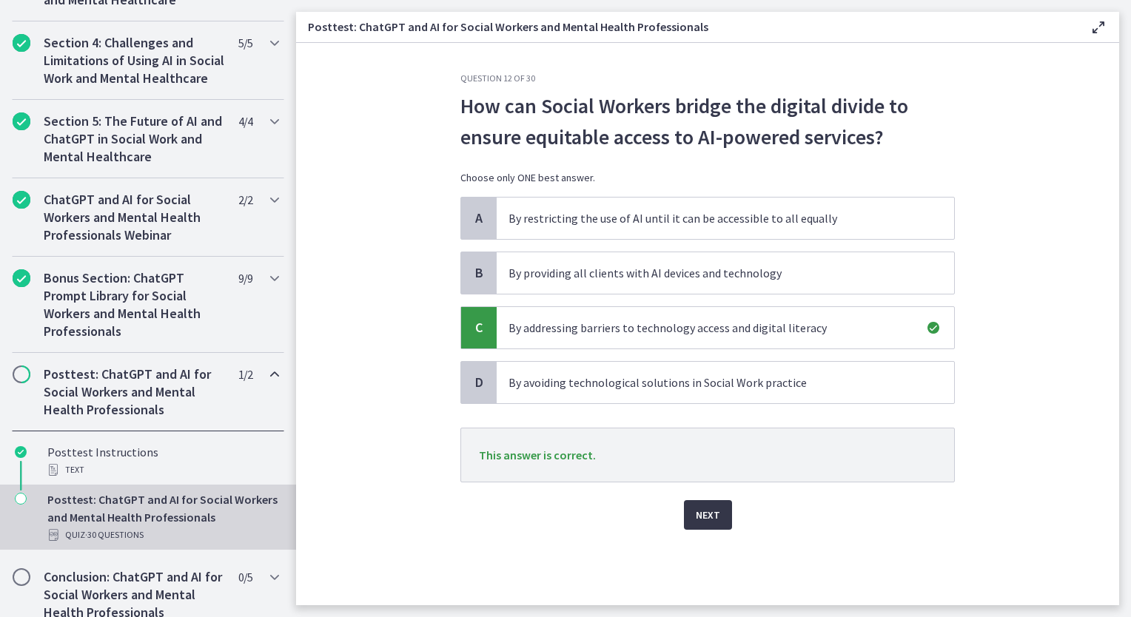
click at [704, 511] on span "Next" at bounding box center [708, 515] width 24 height 18
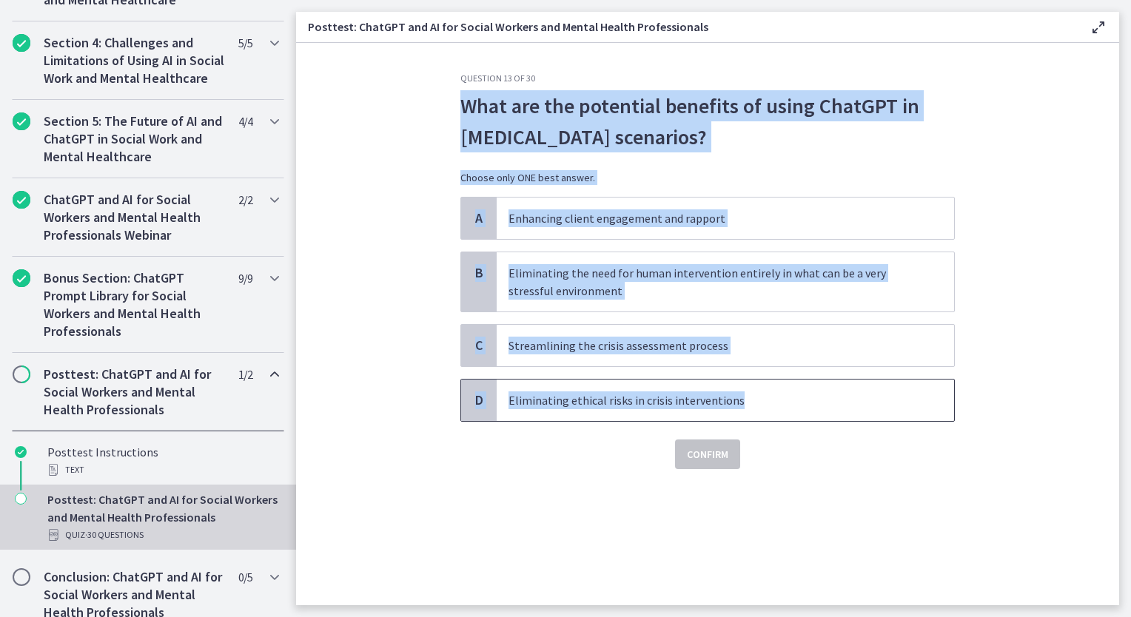
drag, startPoint x: 453, startPoint y: 111, endPoint x: 772, endPoint y: 396, distance: 427.7
click at [772, 396] on div "Question 13 of 30 What are the potential benefits of using ChatGPT in crisis in…" at bounding box center [707, 339] width 518 height 533
click at [456, 468] on div "Question 13 of 30 What are the potential benefits of using ChatGPT in crisis in…" at bounding box center [707, 339] width 518 height 533
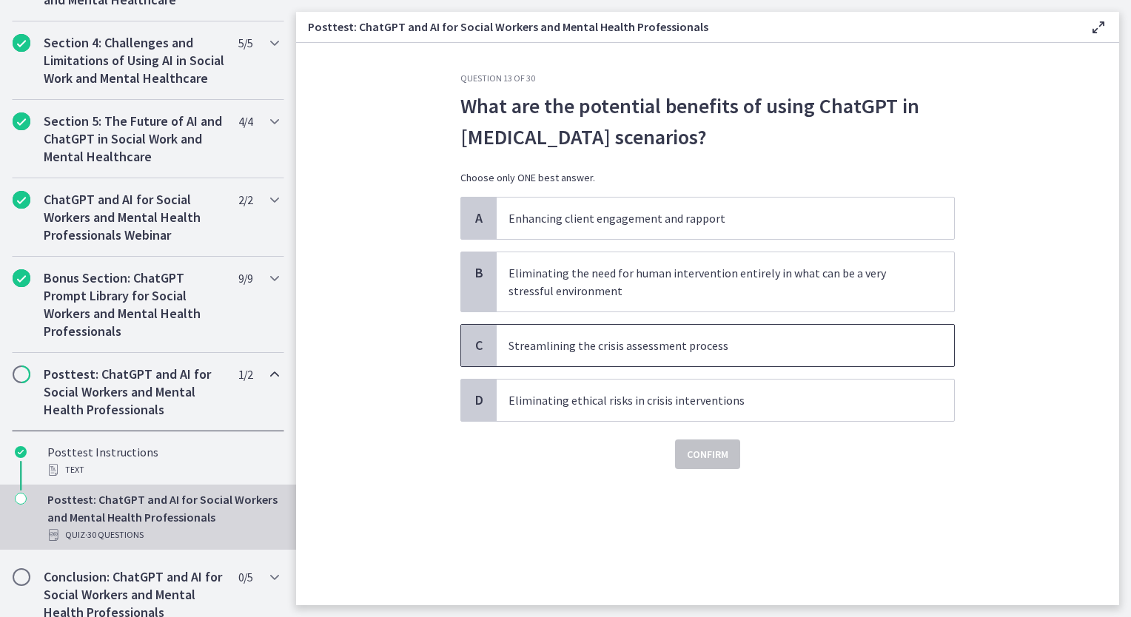
click at [554, 354] on span "Streamlining the crisis assessment process" at bounding box center [725, 345] width 457 height 41
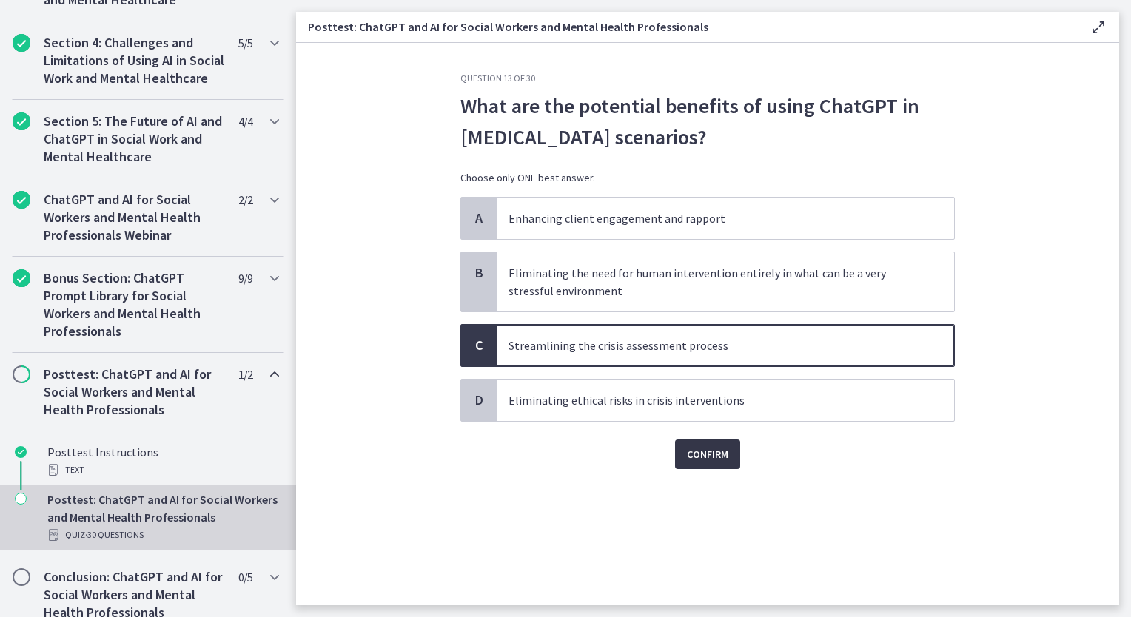
click at [725, 460] on span "Confirm" at bounding box center [707, 455] width 41 height 18
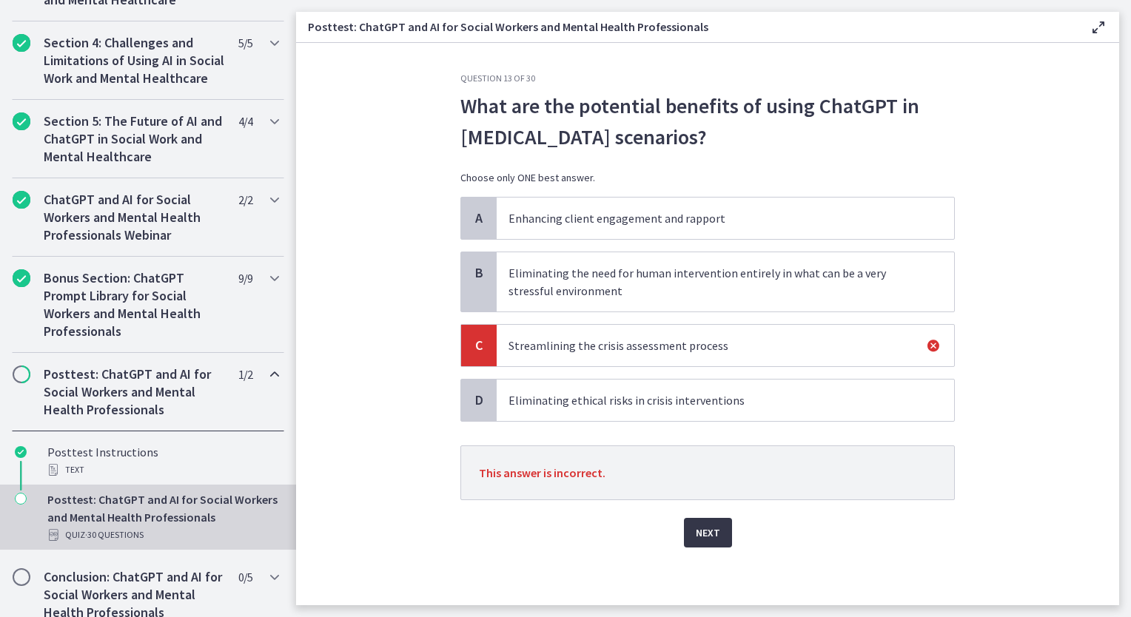
click at [713, 531] on span "Next" at bounding box center [708, 533] width 24 height 18
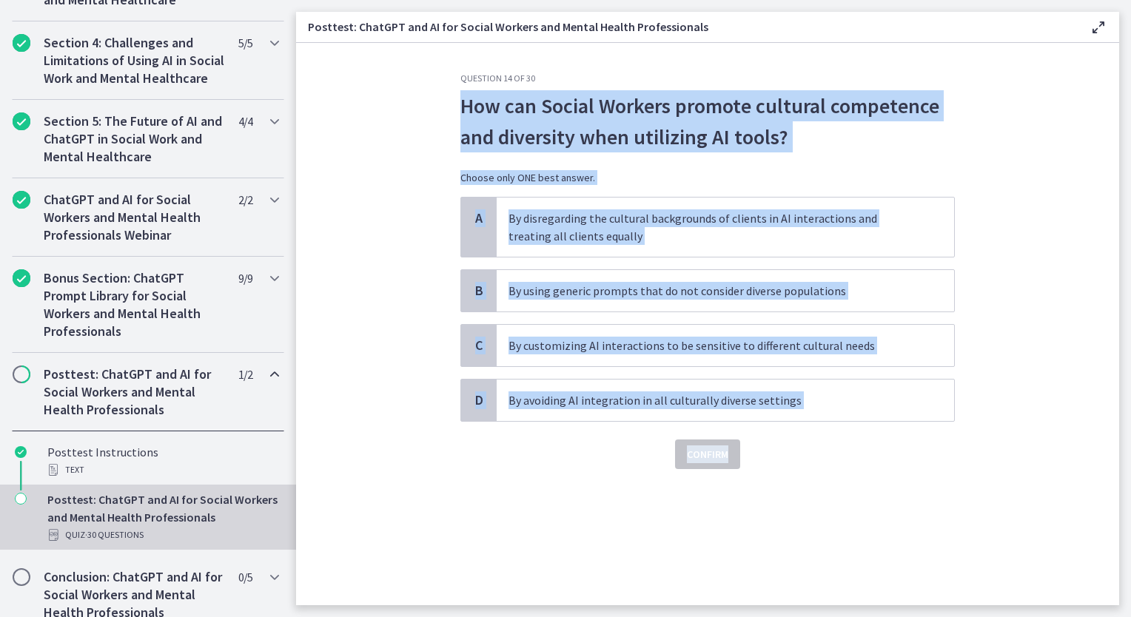
drag, startPoint x: 448, startPoint y: 93, endPoint x: 859, endPoint y: 428, distance: 529.2
click at [859, 428] on div "Question 14 of 30 How can Social Workers promote cultural competence and divers…" at bounding box center [707, 339] width 518 height 533
click at [614, 353] on p "By customizing AI interactions to be sensitive to different cultural needs" at bounding box center [710, 346] width 404 height 18
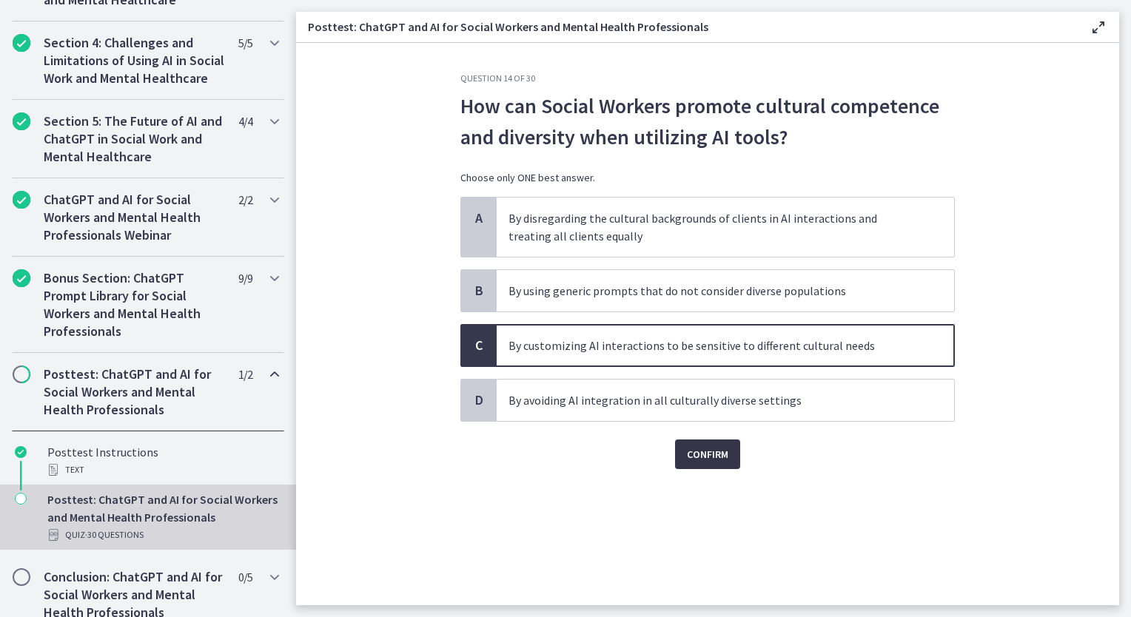
click at [719, 448] on span "Confirm" at bounding box center [707, 455] width 41 height 18
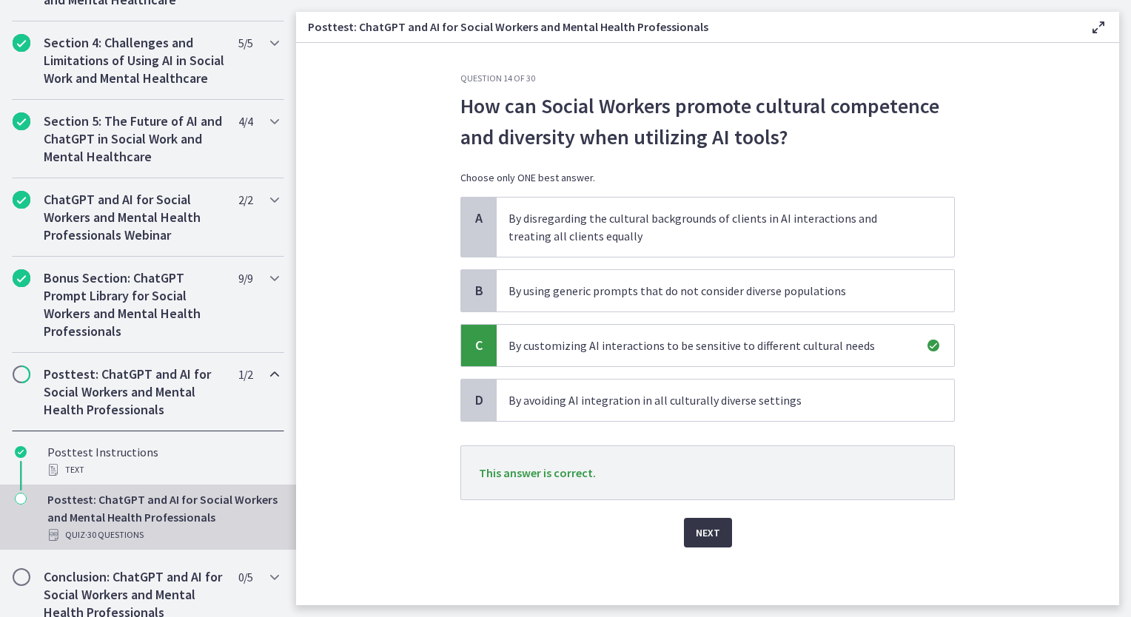
click at [725, 538] on button "Next" at bounding box center [708, 533] width 48 height 30
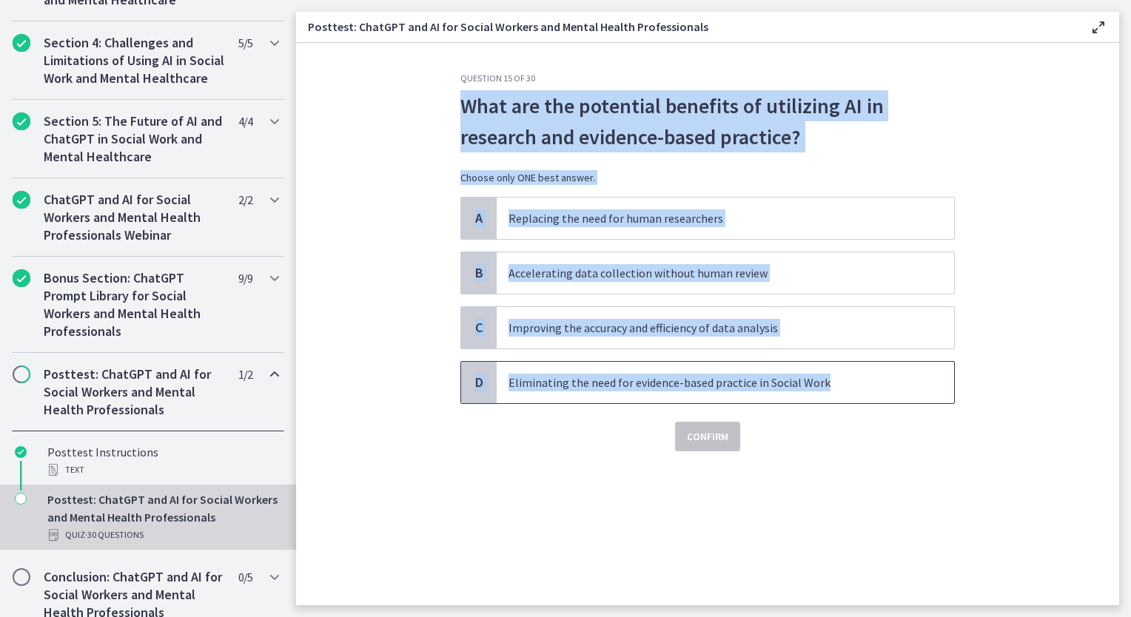
drag, startPoint x: 461, startPoint y: 96, endPoint x: 856, endPoint y: 379, distance: 485.3
click at [856, 379] on div "Question 15 of 30 What are the potential benefits of utilizing AI in research a…" at bounding box center [707, 262] width 494 height 379
click at [613, 335] on p "Improving the accuracy and efficiency of data analysis" at bounding box center [710, 328] width 404 height 18
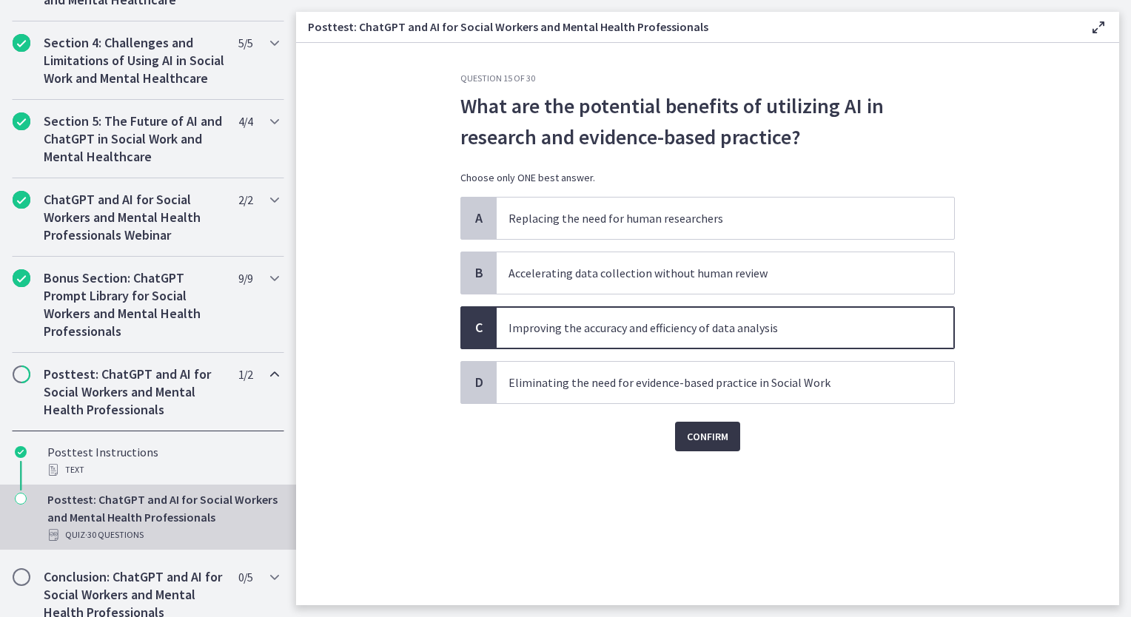
click at [725, 437] on span "Confirm" at bounding box center [707, 437] width 41 height 18
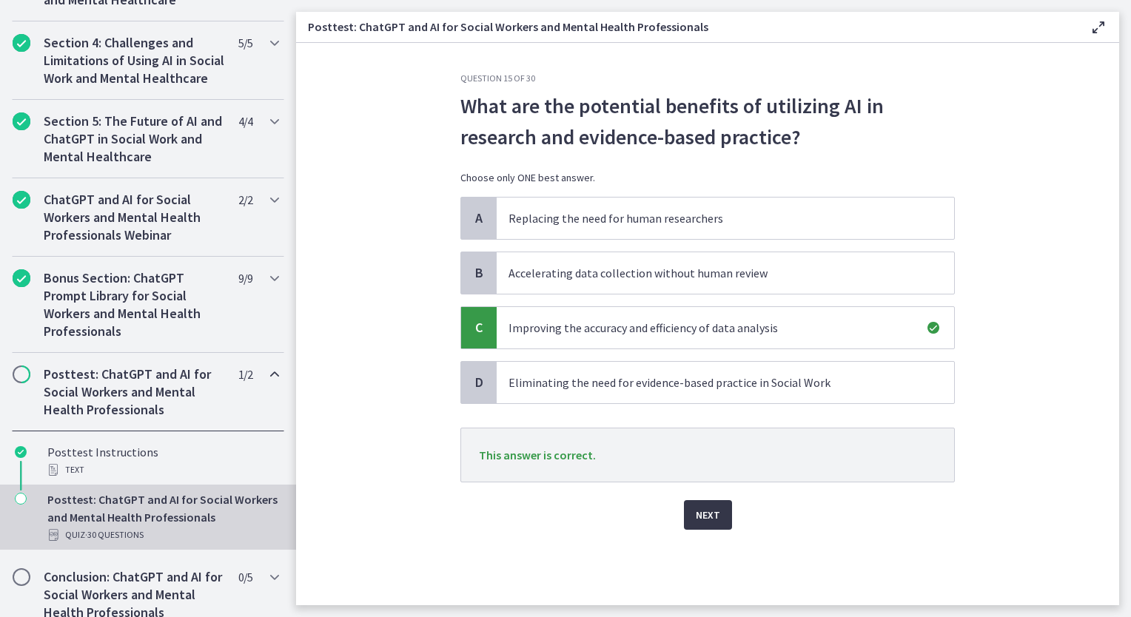
click at [705, 514] on span "Next" at bounding box center [708, 515] width 24 height 18
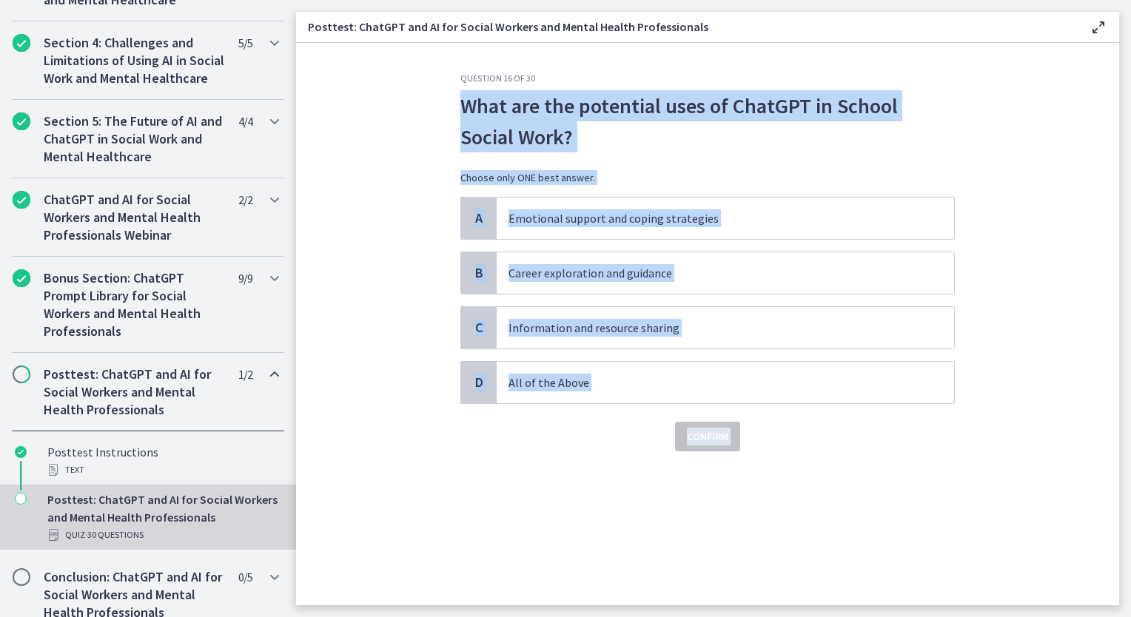
drag, startPoint x: 461, startPoint y: 93, endPoint x: 634, endPoint y: 468, distance: 413.0
click at [634, 468] on div "Question 16 of 30 What are the potential uses of ChatGPT in School Social Work?…" at bounding box center [707, 339] width 518 height 533
click at [431, 428] on section "Question 16 of 30 What are the potential uses of ChatGPT in School Social Work?…" at bounding box center [707, 324] width 823 height 562
drag, startPoint x: 431, startPoint y: 428, endPoint x: 565, endPoint y: 478, distance: 143.8
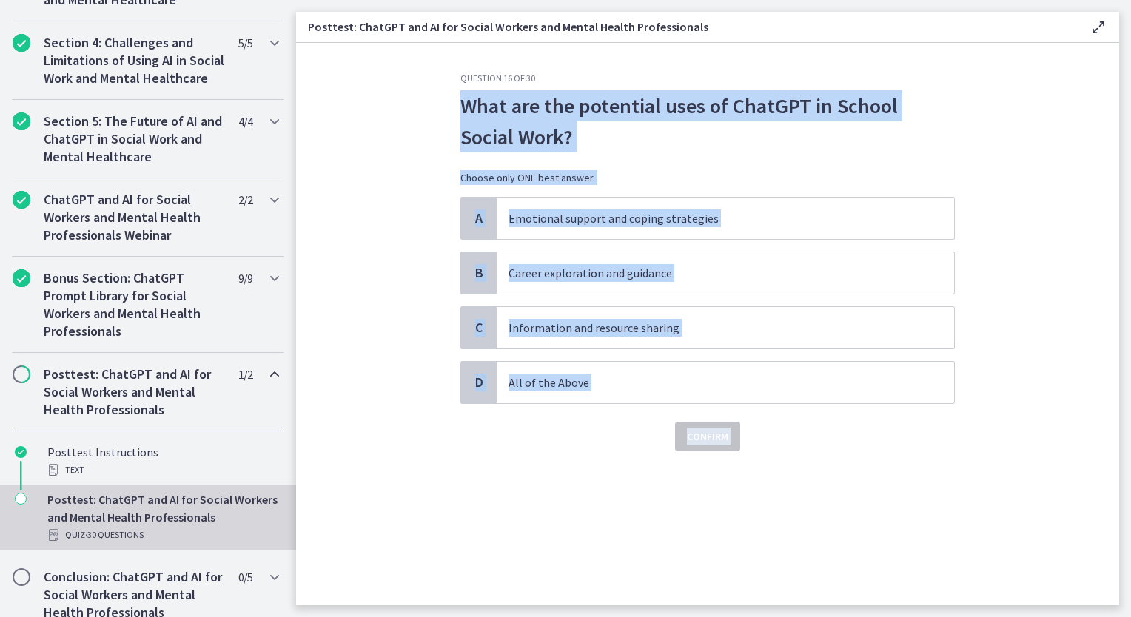
click at [565, 478] on div "Question 16 of 30 What are the potential uses of ChatGPT in School Social Work?…" at bounding box center [707, 339] width 518 height 533
click at [567, 394] on span "All of the Above" at bounding box center [725, 382] width 457 height 41
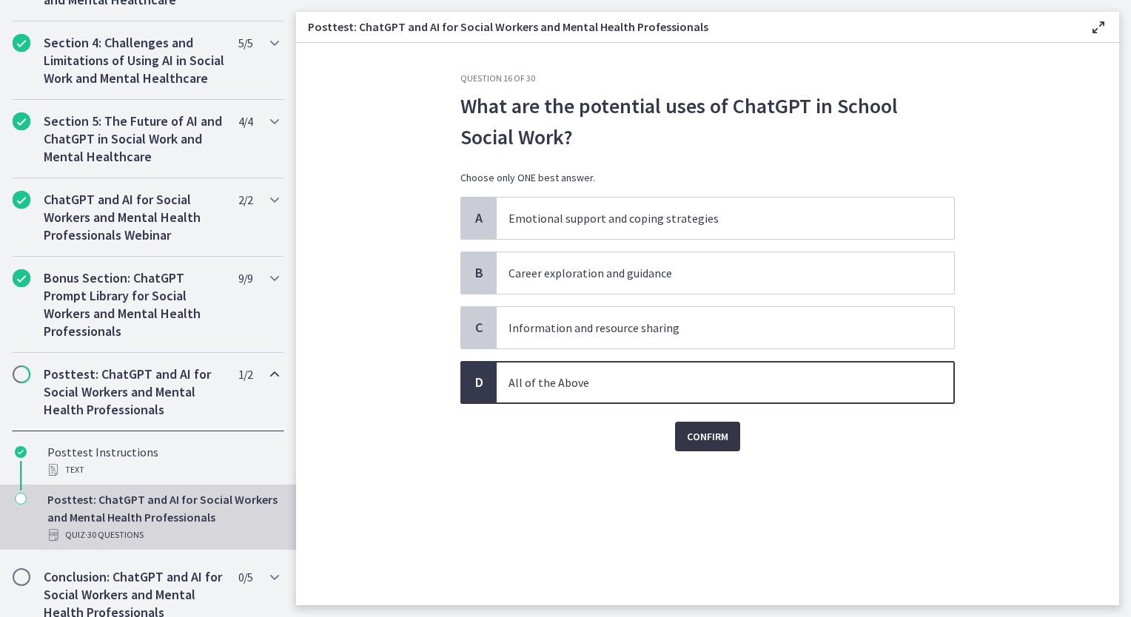
click at [710, 440] on span "Confirm" at bounding box center [707, 437] width 41 height 18
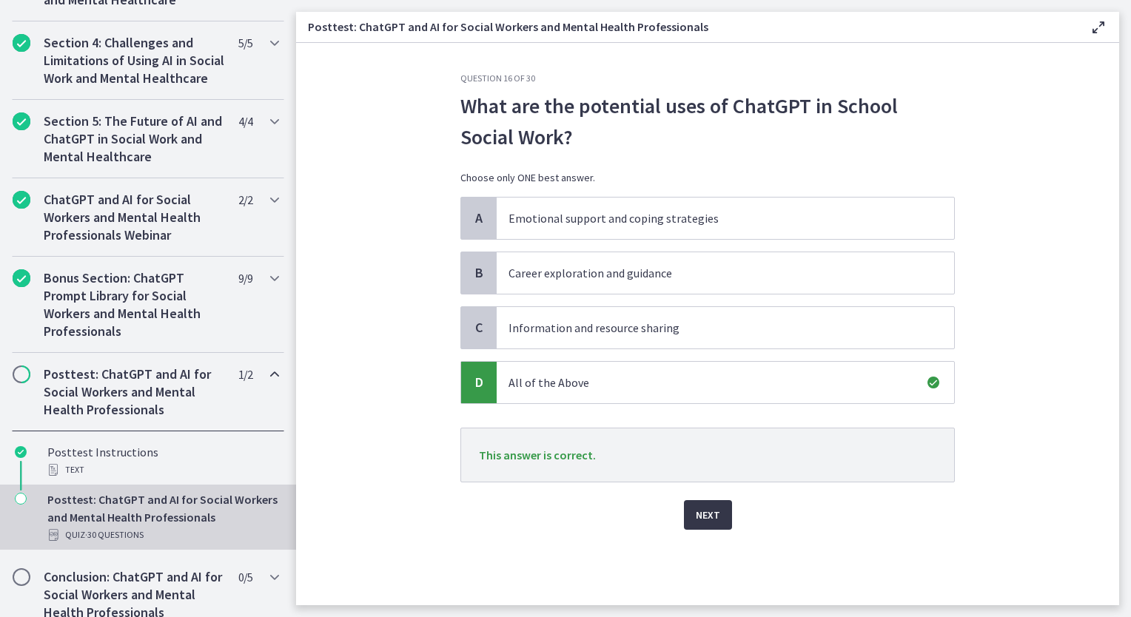
click at [710, 511] on span "Next" at bounding box center [708, 515] width 24 height 18
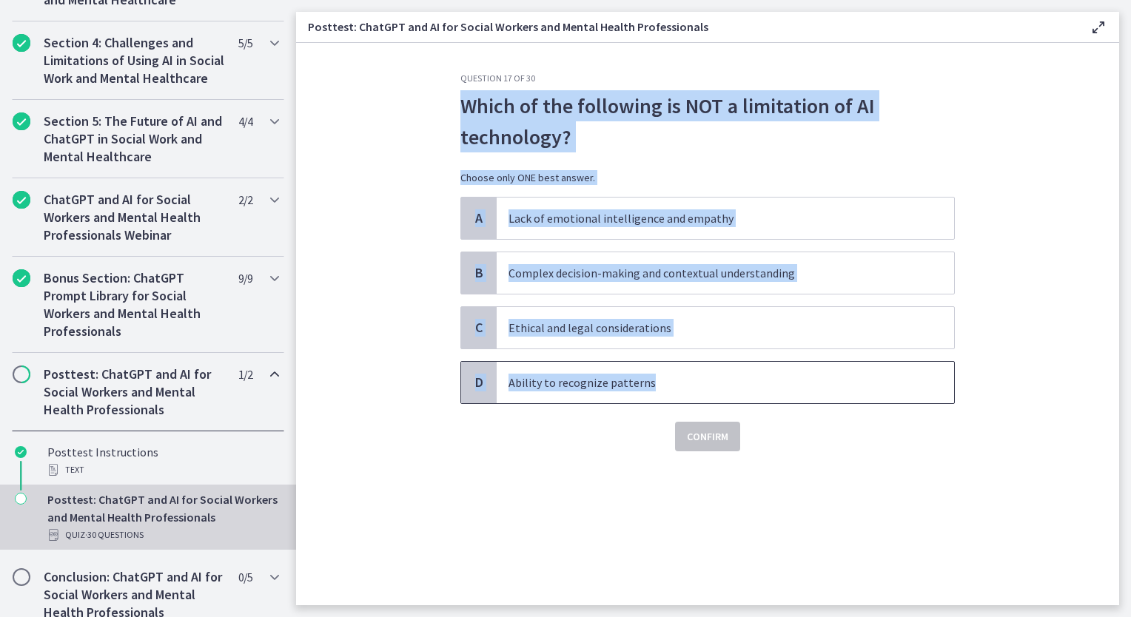
drag, startPoint x: 462, startPoint y: 107, endPoint x: 672, endPoint y: 391, distance: 352.9
click at [672, 391] on div "Question 17 of 30 Which of the following is NOT a limitation of AI technology? …" at bounding box center [707, 339] width 518 height 533
click at [595, 372] on span "Ability to recognize patterns" at bounding box center [725, 382] width 457 height 41
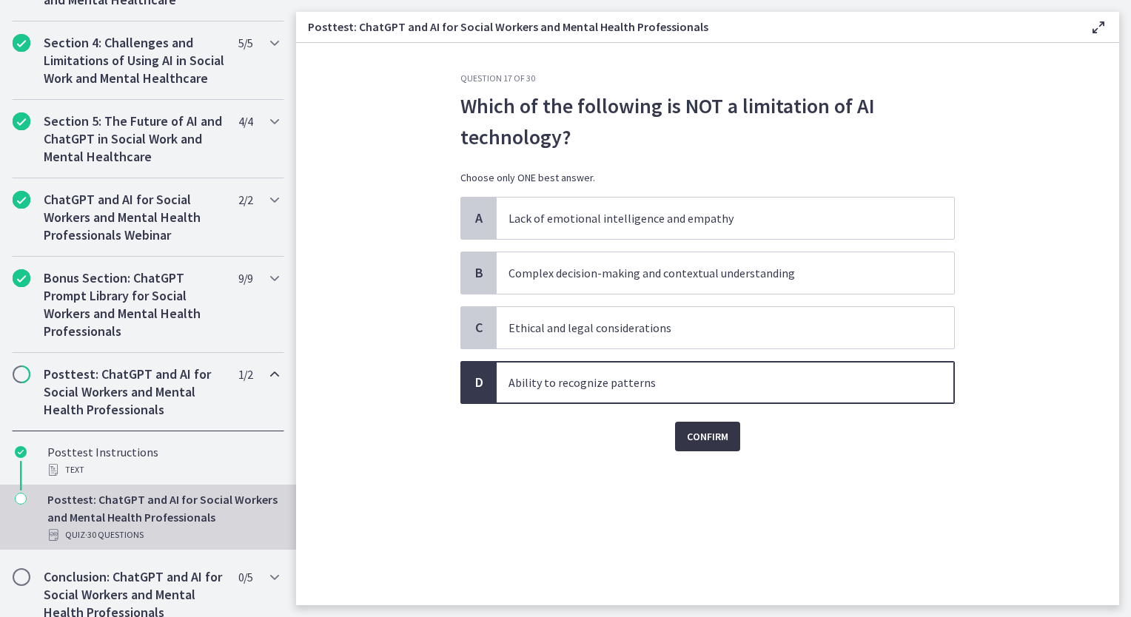
click at [715, 440] on span "Confirm" at bounding box center [707, 437] width 41 height 18
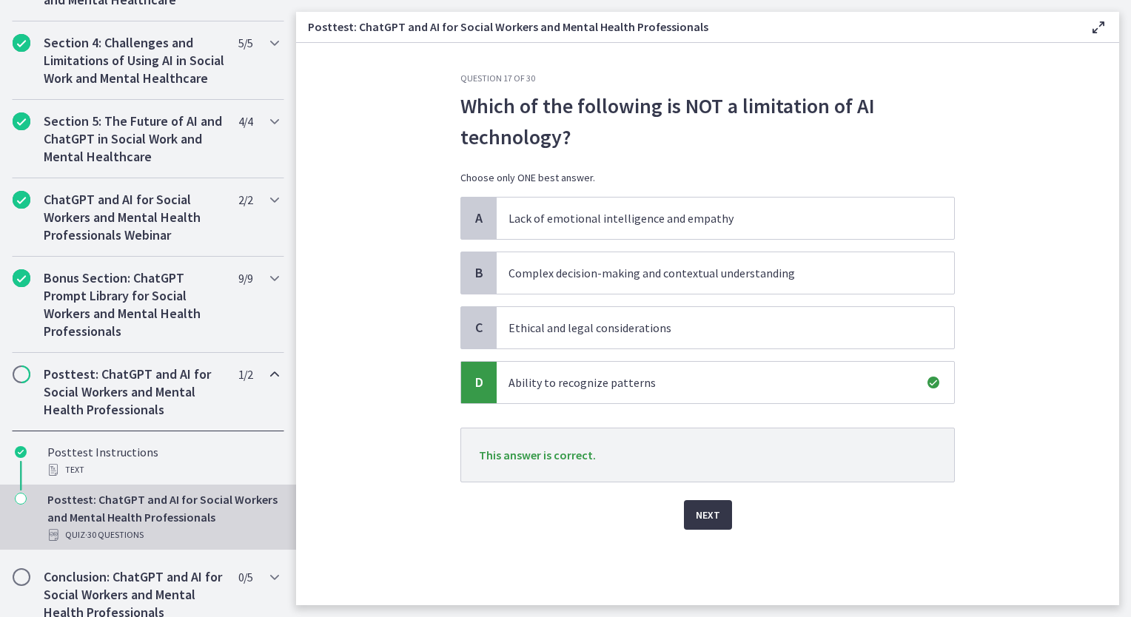
click at [714, 512] on span "Next" at bounding box center [708, 515] width 24 height 18
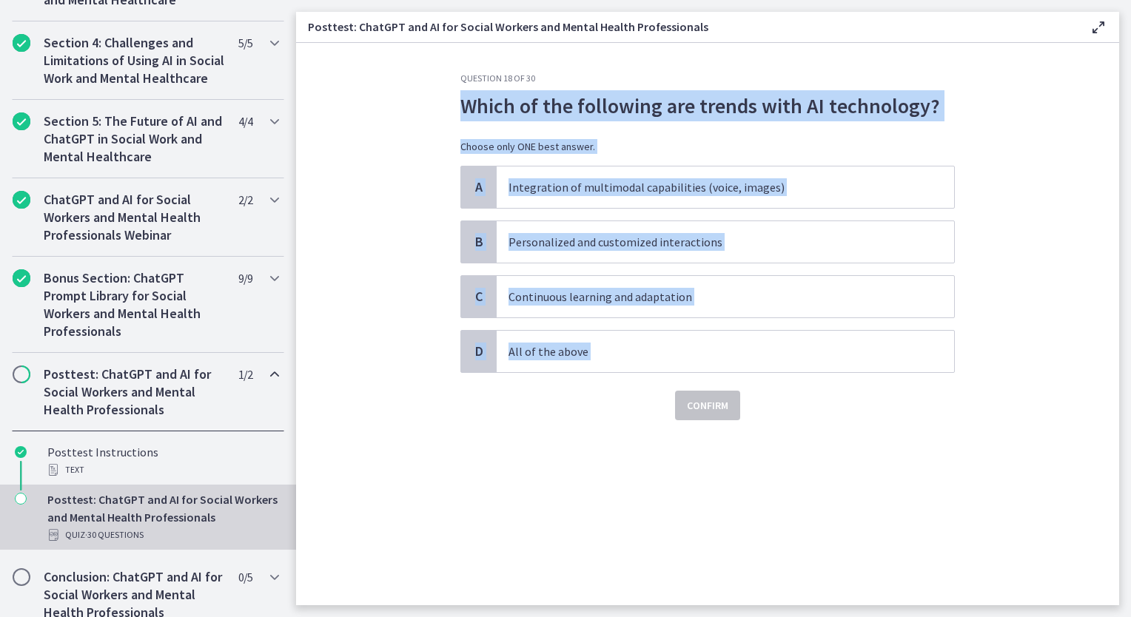
drag, startPoint x: 450, startPoint y: 107, endPoint x: 650, endPoint y: 391, distance: 347.4
click at [650, 391] on div "Question 18 of 30 Which of the following are trends with AI technology? Choose …" at bounding box center [707, 339] width 518 height 533
drag, startPoint x: 621, startPoint y: 363, endPoint x: 628, endPoint y: 366, distance: 8.3
click at [621, 363] on span "All of the above" at bounding box center [725, 351] width 457 height 41
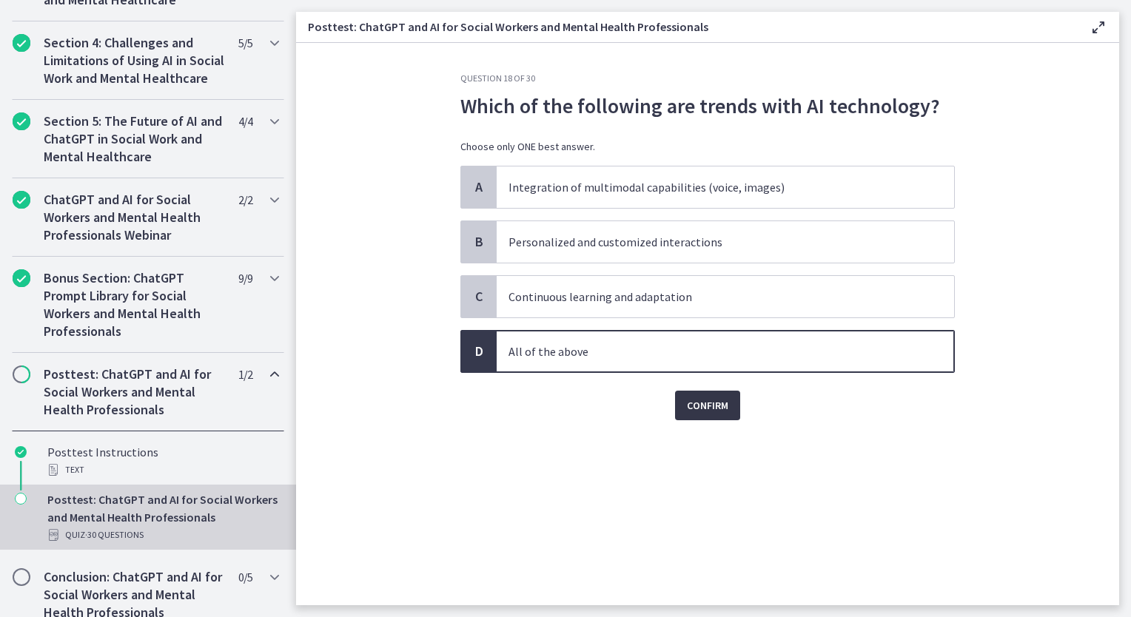
click at [697, 397] on span "Confirm" at bounding box center [707, 406] width 41 height 18
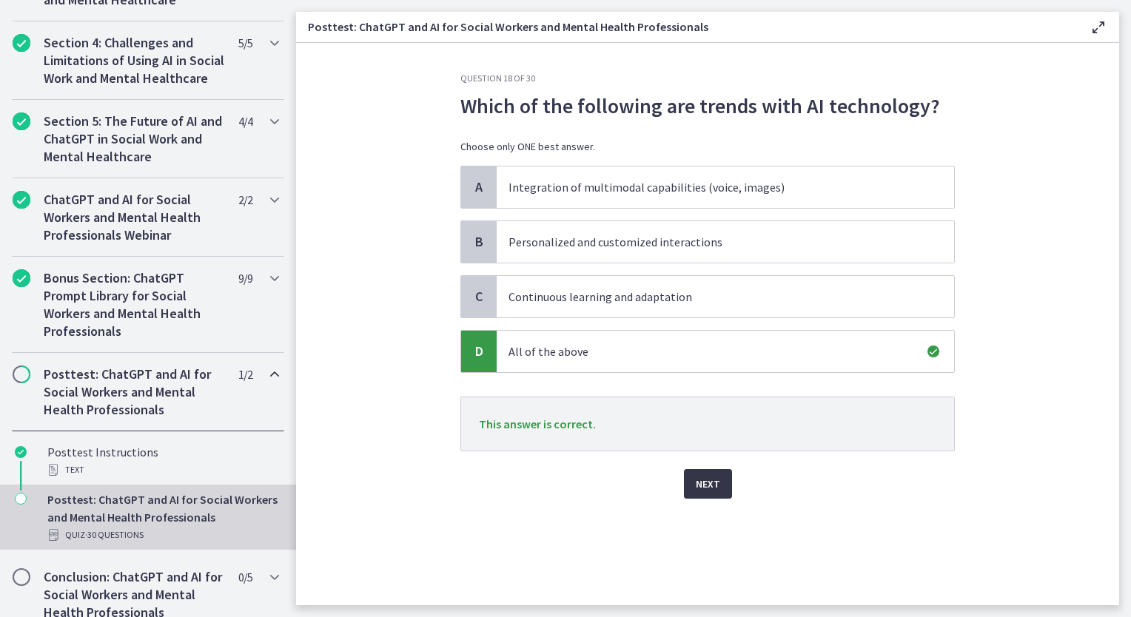
click at [717, 482] on span "Next" at bounding box center [708, 484] width 24 height 18
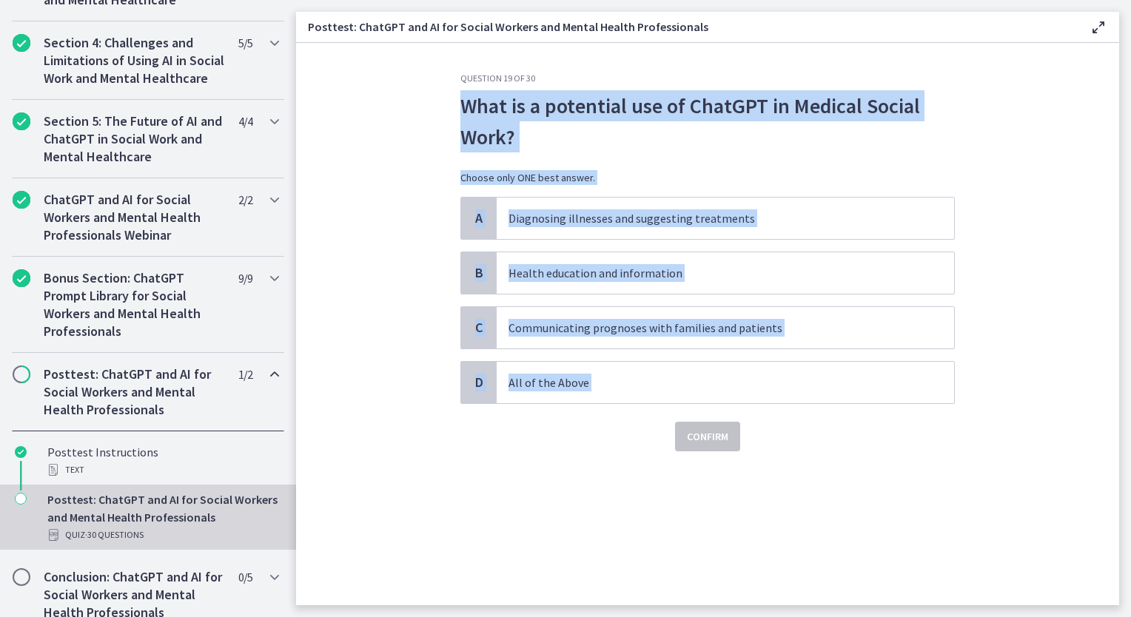
click at [693, 423] on section "Question 19 of 30 What is a potential use of ChatGPT in Medical Social Work? Ch…" at bounding box center [707, 324] width 823 height 562
click at [582, 280] on p "Health education and information" at bounding box center [710, 273] width 404 height 18
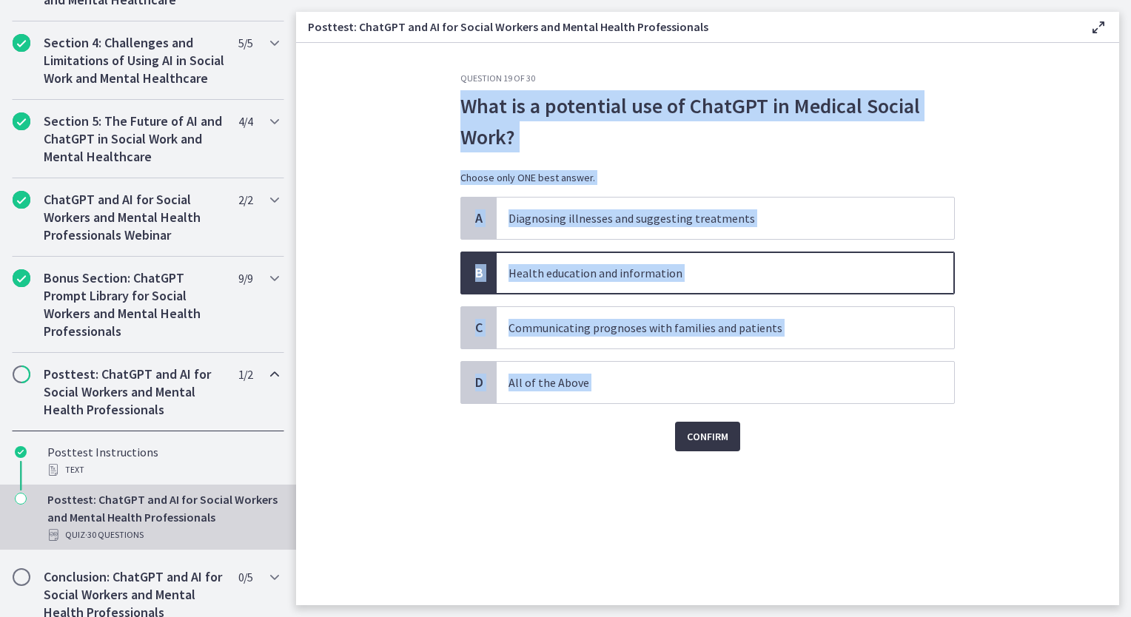
click at [708, 430] on span "Confirm" at bounding box center [707, 437] width 41 height 18
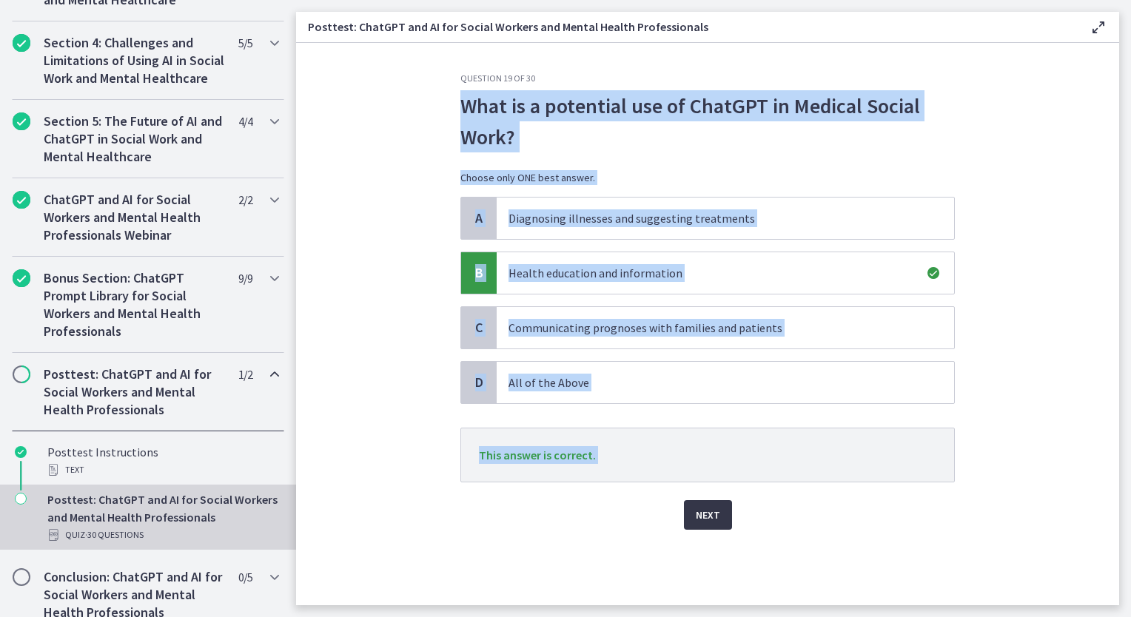
click at [699, 517] on span "Next" at bounding box center [708, 515] width 24 height 18
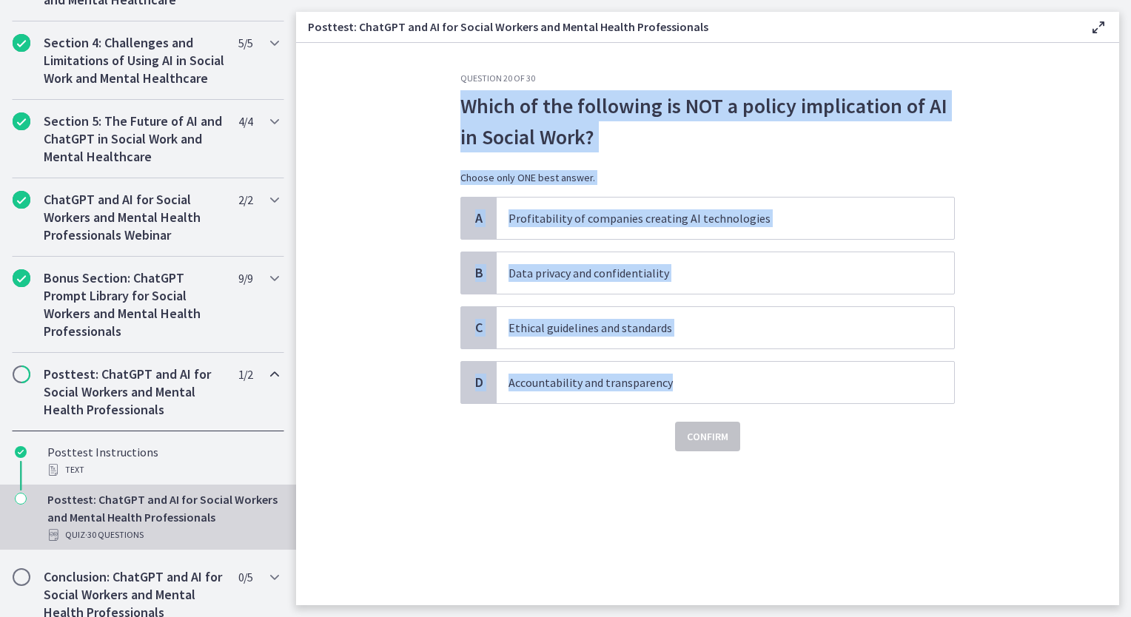
click at [631, 143] on p "Which of the following is NOT a policy implication of AI in Social Work?" at bounding box center [707, 121] width 494 height 62
drag, startPoint x: 451, startPoint y: 110, endPoint x: 656, endPoint y: 408, distance: 361.5
click at [656, 408] on div "Question 20 of 30 Which of the following is NOT a policy implication of AI in S…" at bounding box center [707, 339] width 518 height 533
click at [648, 204] on span "Profitability of companies creating AI technologies" at bounding box center [725, 218] width 457 height 41
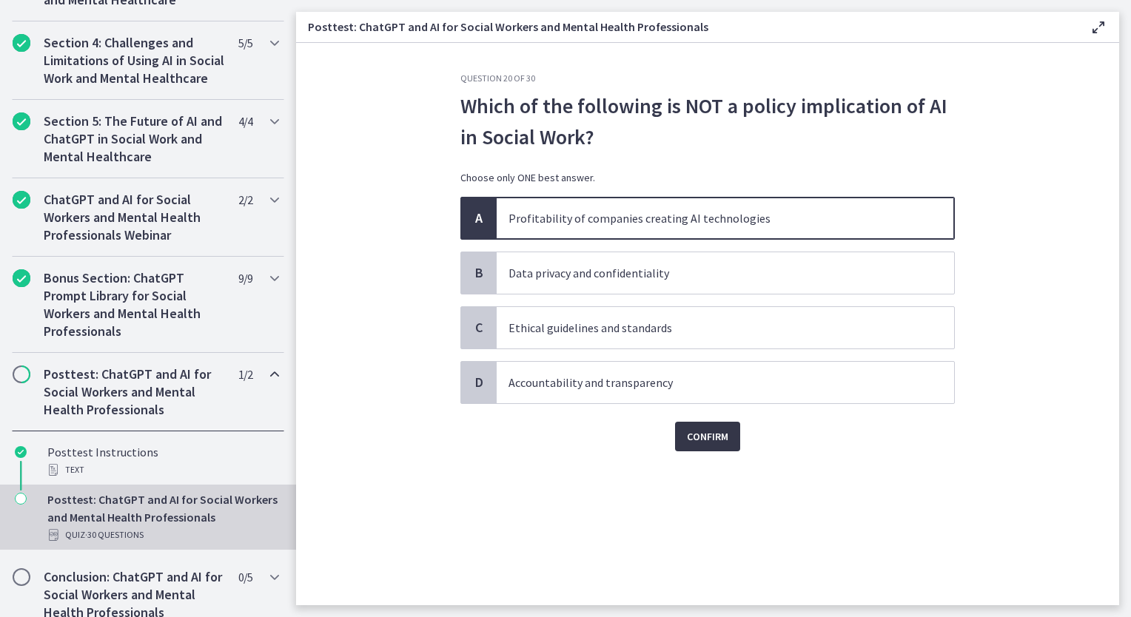
click at [707, 440] on span "Confirm" at bounding box center [707, 437] width 41 height 18
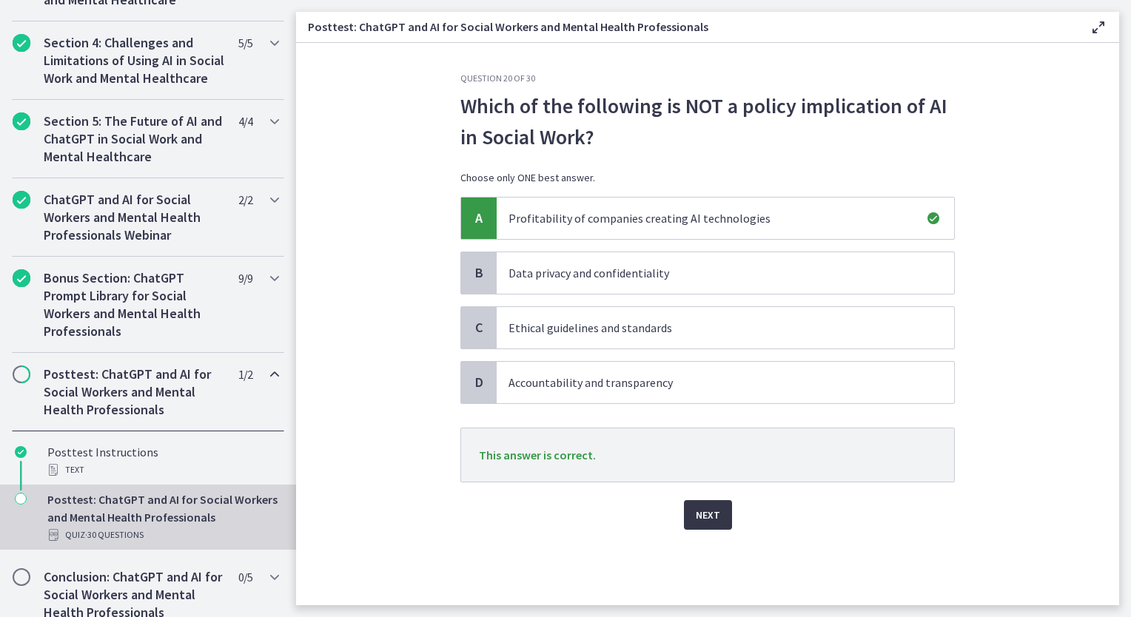
click at [699, 514] on span "Next" at bounding box center [708, 515] width 24 height 18
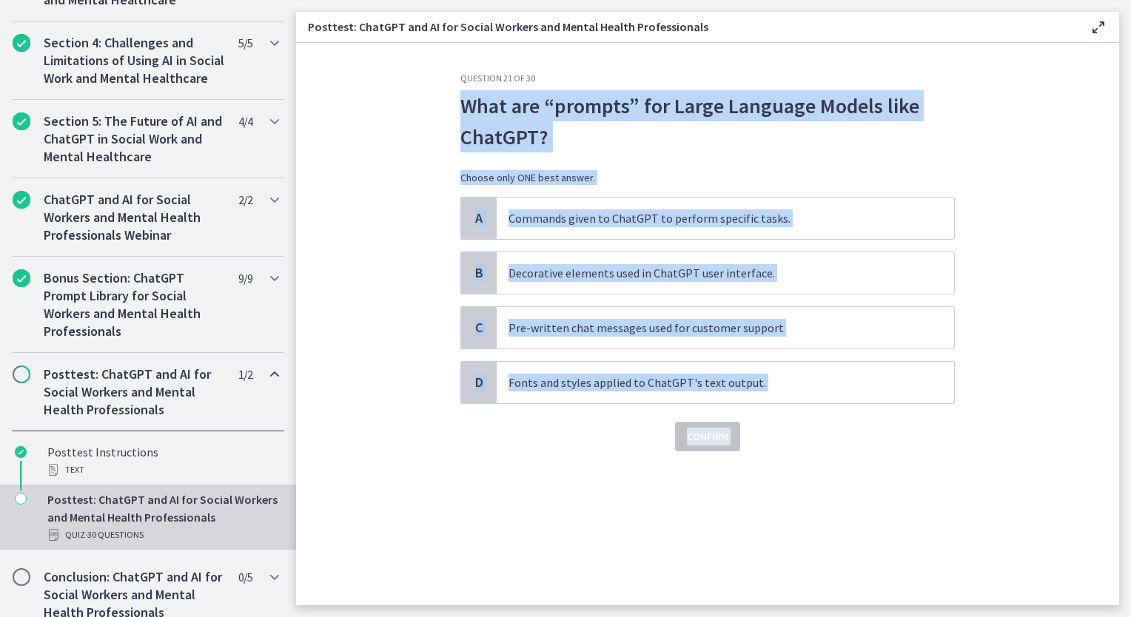
drag, startPoint x: 450, startPoint y: 96, endPoint x: 801, endPoint y: 451, distance: 499.3
click at [801, 451] on div "Question 21 of 30 What are “prompts” for Large Language Models like ChatGPT? Ch…" at bounding box center [707, 339] width 518 height 533
click at [691, 221] on p "Commands given to ChatGPT to perform specific tasks." at bounding box center [710, 218] width 404 height 18
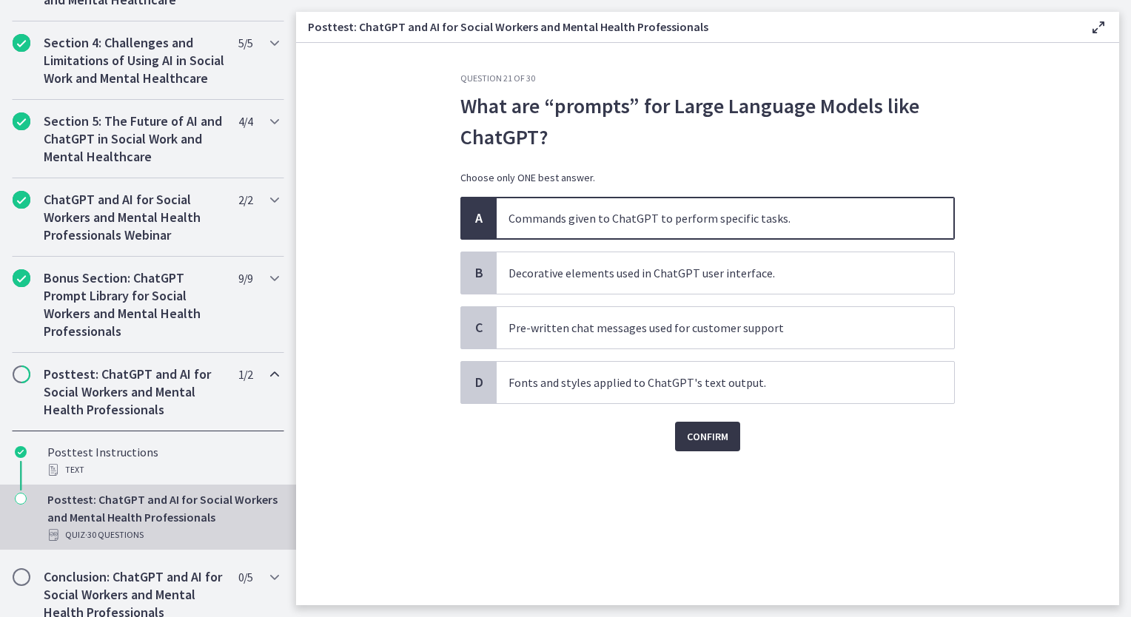
click at [719, 440] on span "Confirm" at bounding box center [707, 437] width 41 height 18
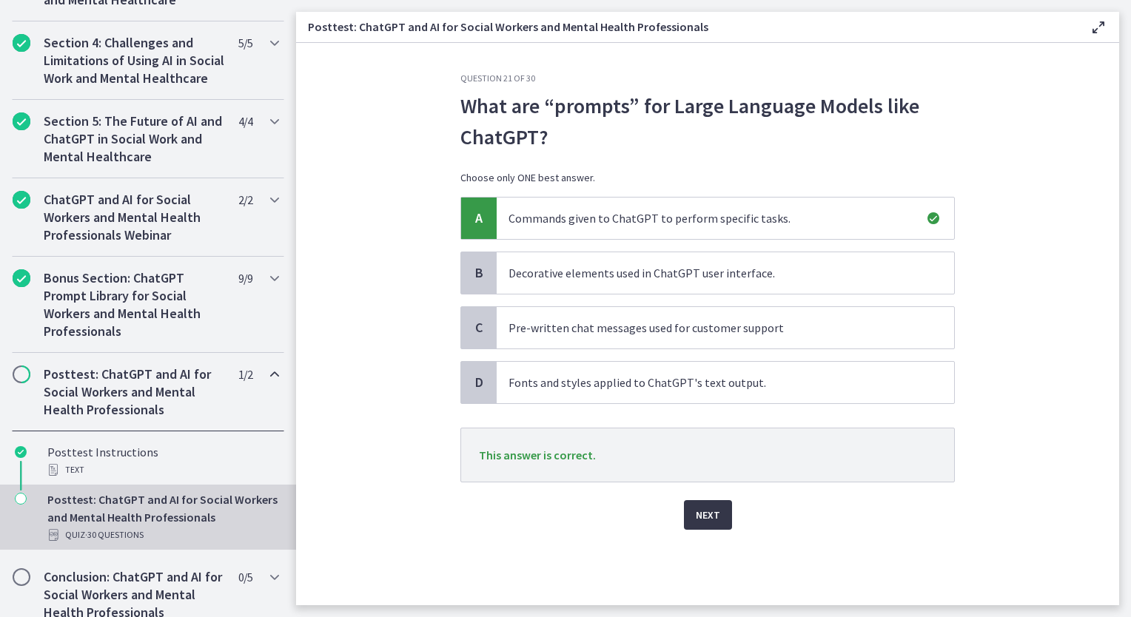
click at [706, 514] on span "Next" at bounding box center [708, 515] width 24 height 18
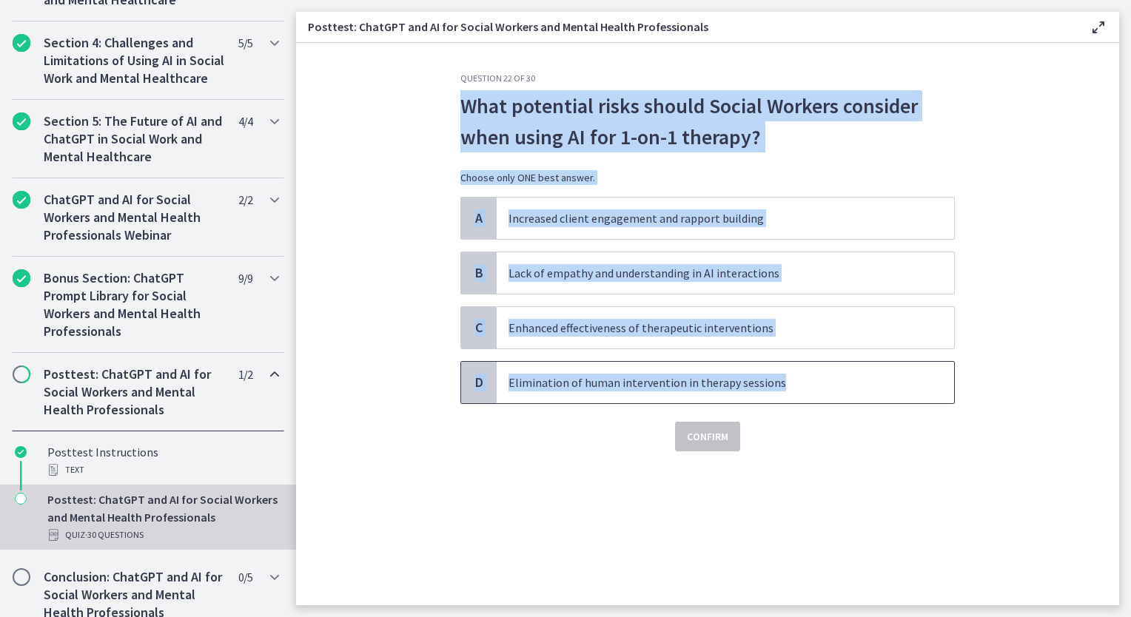
drag, startPoint x: 454, startPoint y: 105, endPoint x: 840, endPoint y: 400, distance: 485.8
click at [840, 400] on div "Question 22 of 30 What potential risks should Social Workers consider when usin…" at bounding box center [707, 339] width 518 height 533
click at [606, 277] on p "Lack of empathy and understanding in AI interactions" at bounding box center [710, 273] width 404 height 18
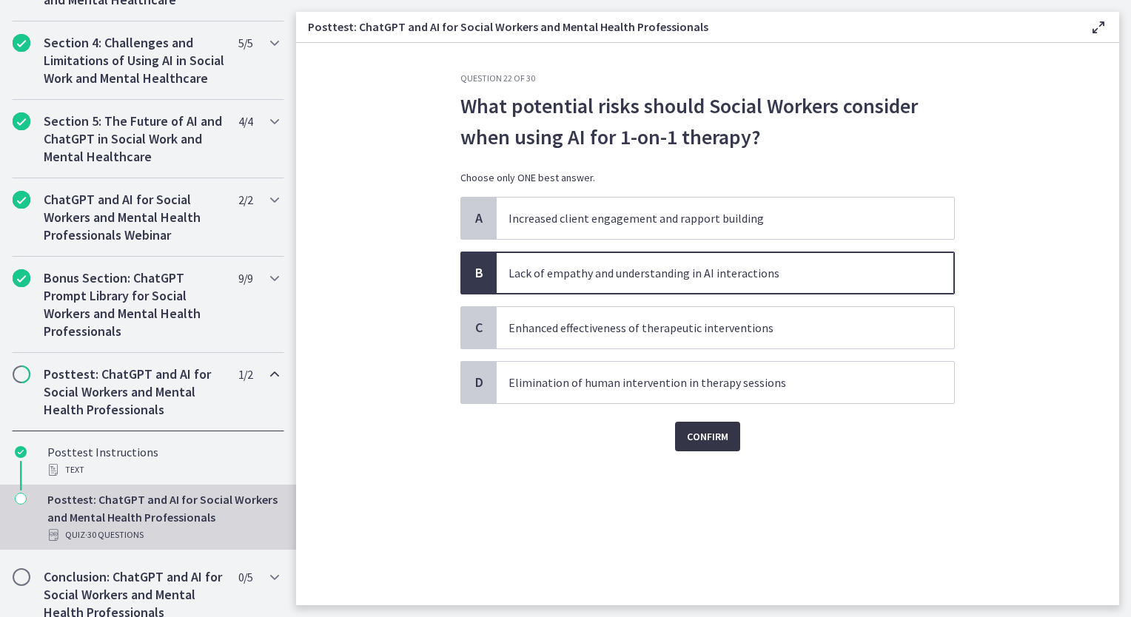
click at [725, 446] on button "Confirm" at bounding box center [707, 437] width 65 height 30
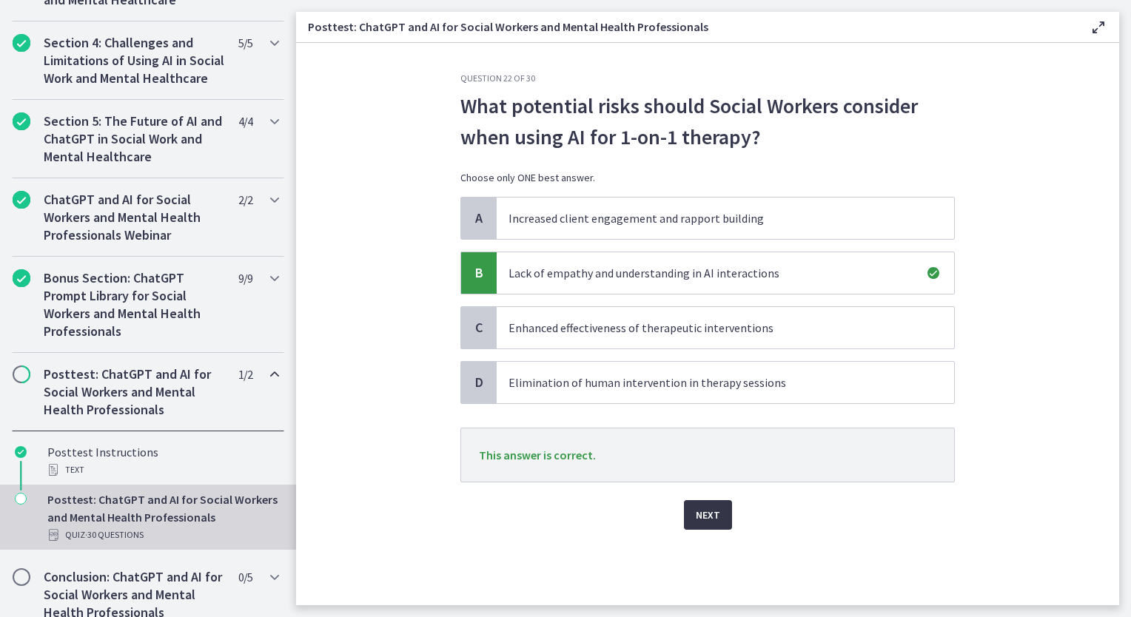
click at [696, 512] on span "Next" at bounding box center [708, 515] width 24 height 18
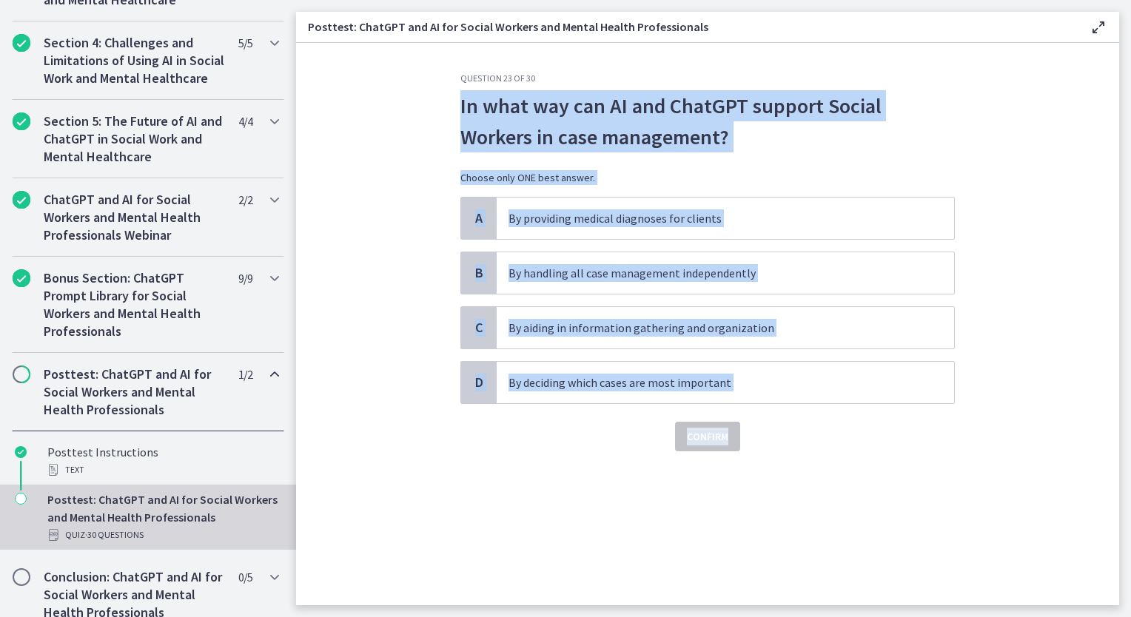
drag, startPoint x: 462, startPoint y: 108, endPoint x: 819, endPoint y: 428, distance: 479.0
click at [819, 428] on section "Question 23 of 30 In what way can AI and ChatGPT support Social Workers in case…" at bounding box center [707, 324] width 823 height 562
click at [639, 336] on span "By aiding in information gathering and organization" at bounding box center [725, 327] width 457 height 41
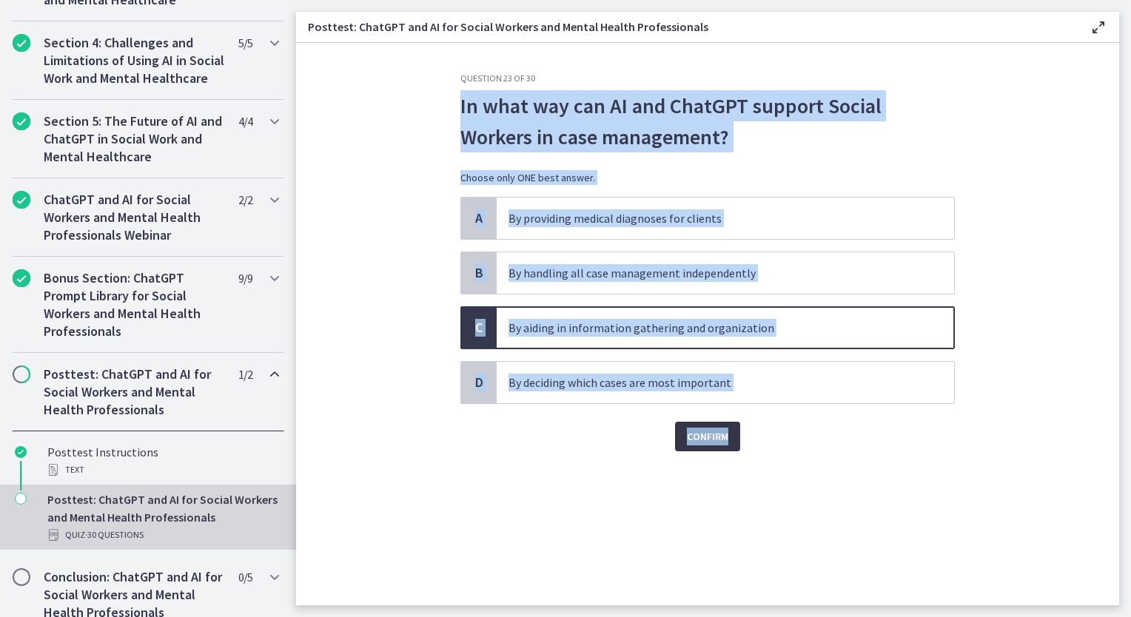
click at [700, 443] on span "Confirm" at bounding box center [707, 437] width 41 height 18
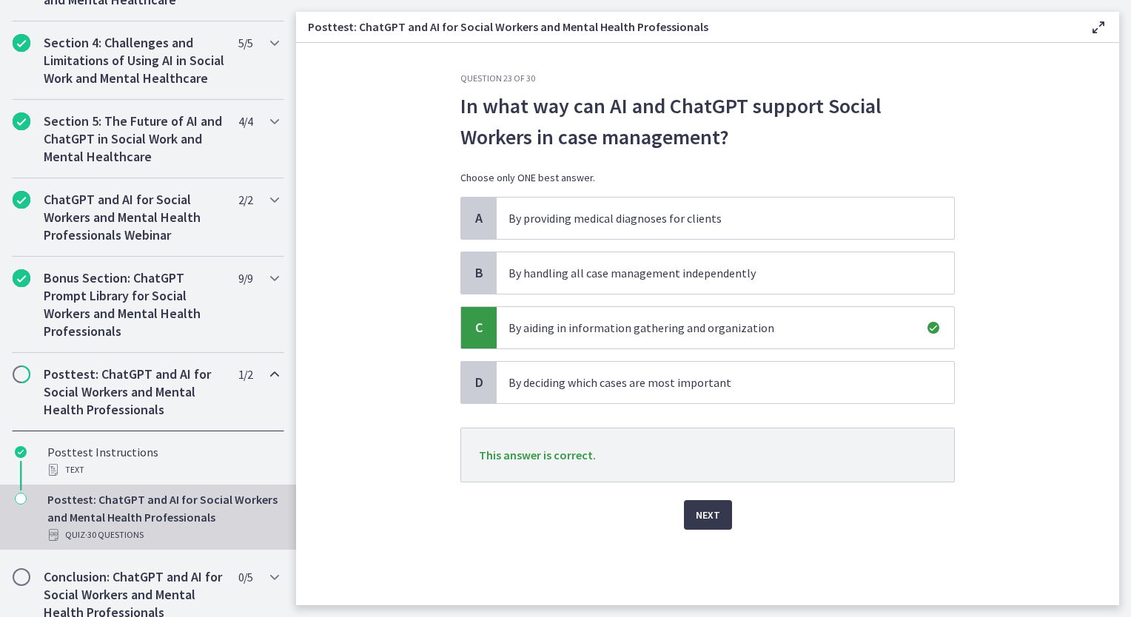
click at [923, 567] on div "Question 23 of 30 In what way can AI and ChatGPT support Social Workers in case…" at bounding box center [707, 339] width 518 height 533
click at [705, 523] on button "Next" at bounding box center [708, 515] width 48 height 30
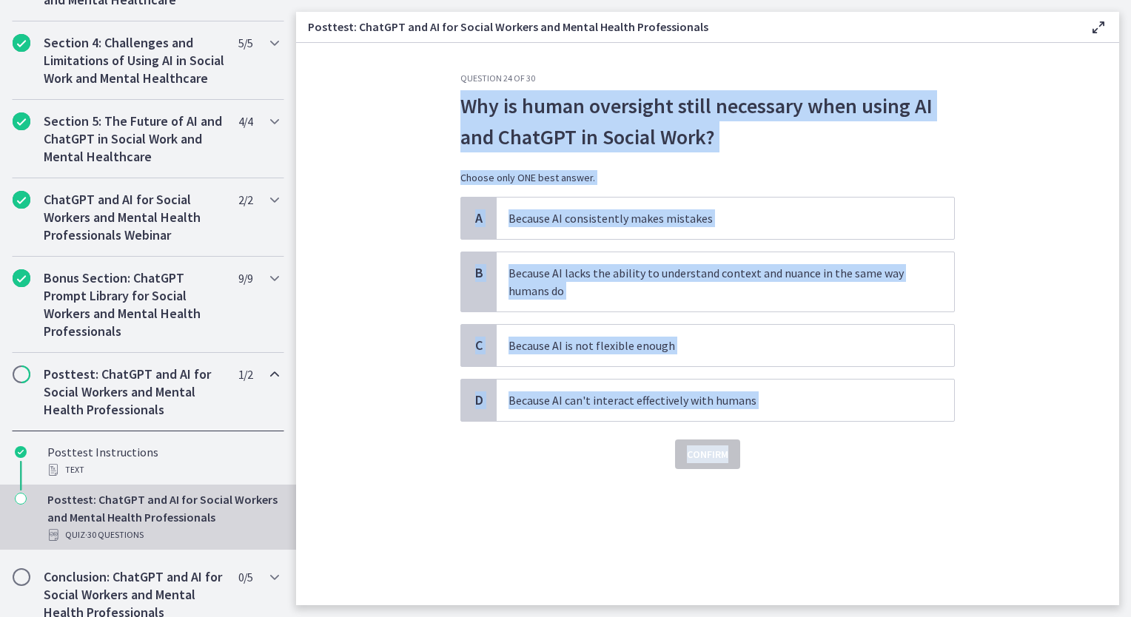
drag, startPoint x: 441, startPoint y: 102, endPoint x: 801, endPoint y: 426, distance: 484.2
click at [801, 426] on section "Question 24 of 30 Why is human oversight still necessary when using AI and Chat…" at bounding box center [707, 324] width 823 height 562
click at [598, 287] on p "Because AI lacks the ability to understand context and nuance in the same way h…" at bounding box center [710, 282] width 404 height 36
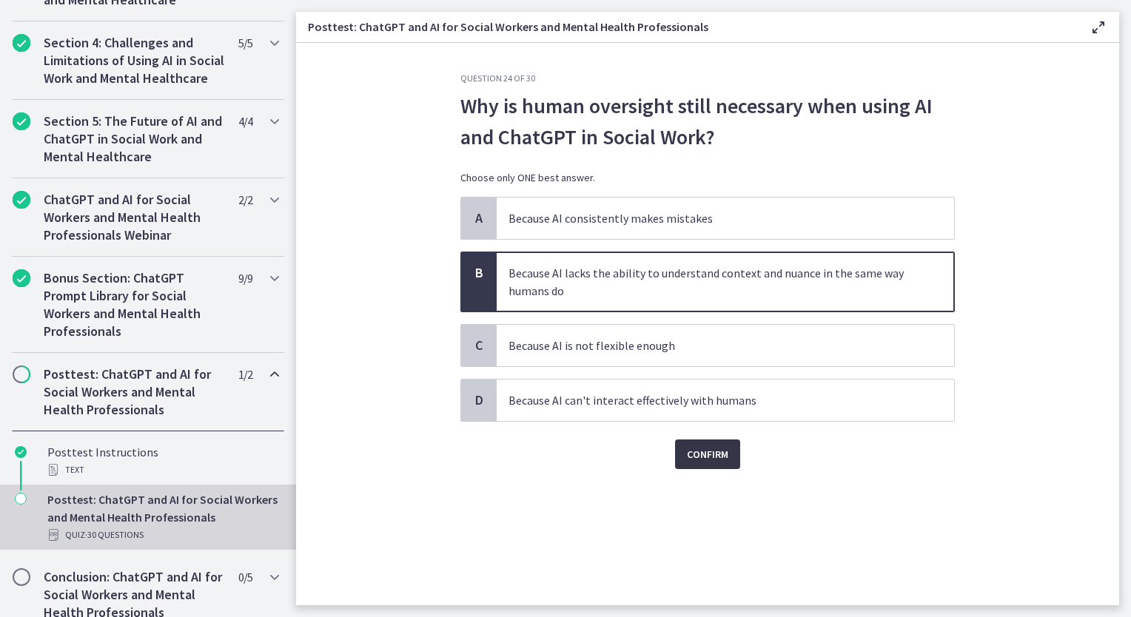
click at [716, 451] on span "Confirm" at bounding box center [707, 455] width 41 height 18
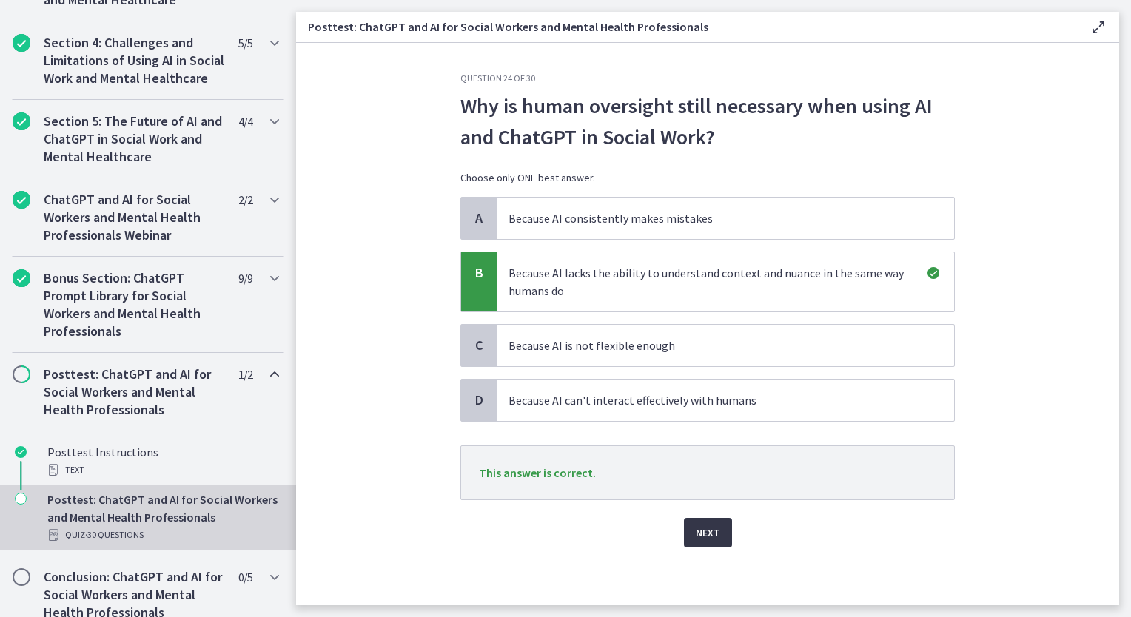
click at [702, 528] on span "Next" at bounding box center [708, 533] width 24 height 18
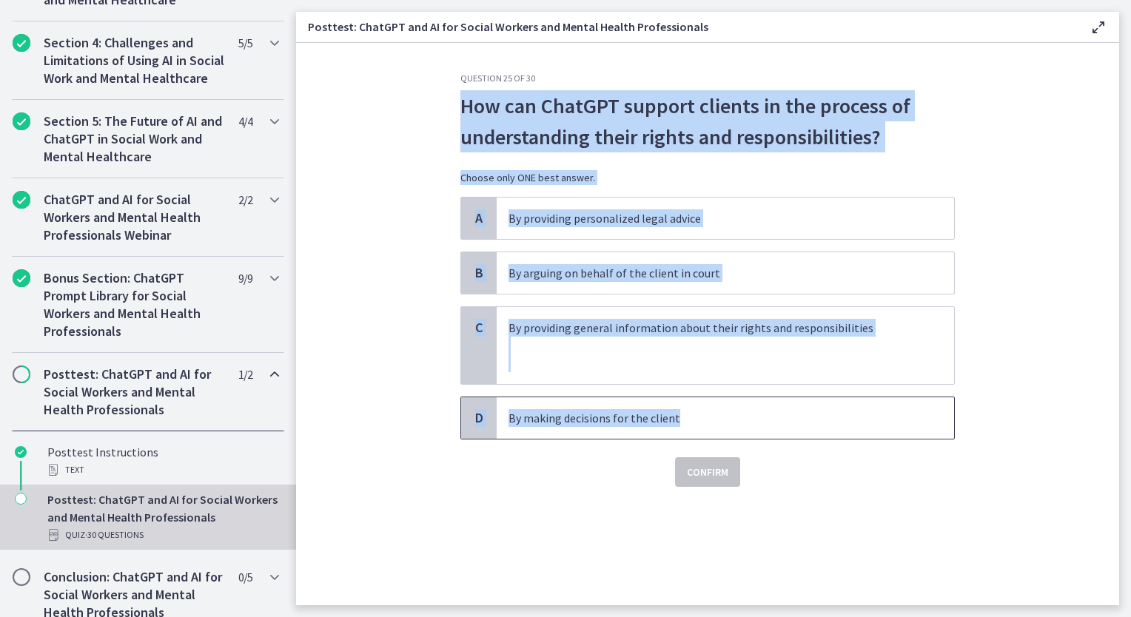
drag, startPoint x: 450, startPoint y: 94, endPoint x: 725, endPoint y: 426, distance: 430.5
click at [725, 426] on div "Question 25 of 30 How can ChatGPT support clients in the process of understandi…" at bounding box center [707, 339] width 518 height 533
click at [580, 335] on p "By providing general information about their rights and responsibilities" at bounding box center [710, 328] width 404 height 18
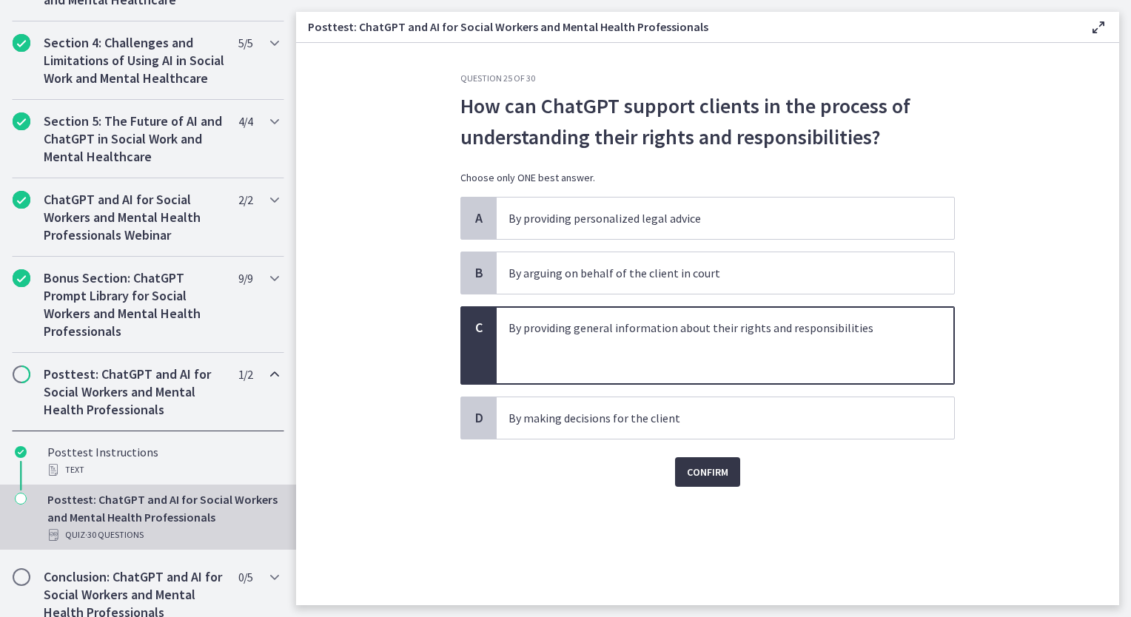
click at [719, 476] on span "Confirm" at bounding box center [707, 472] width 41 height 18
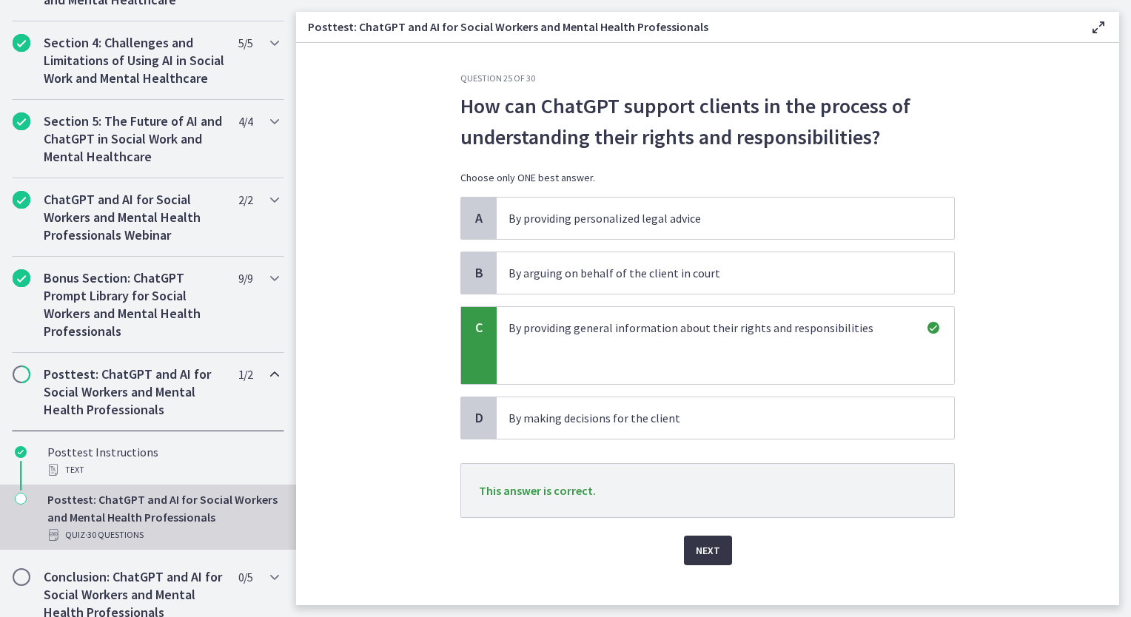
click at [696, 544] on span "Next" at bounding box center [708, 551] width 24 height 18
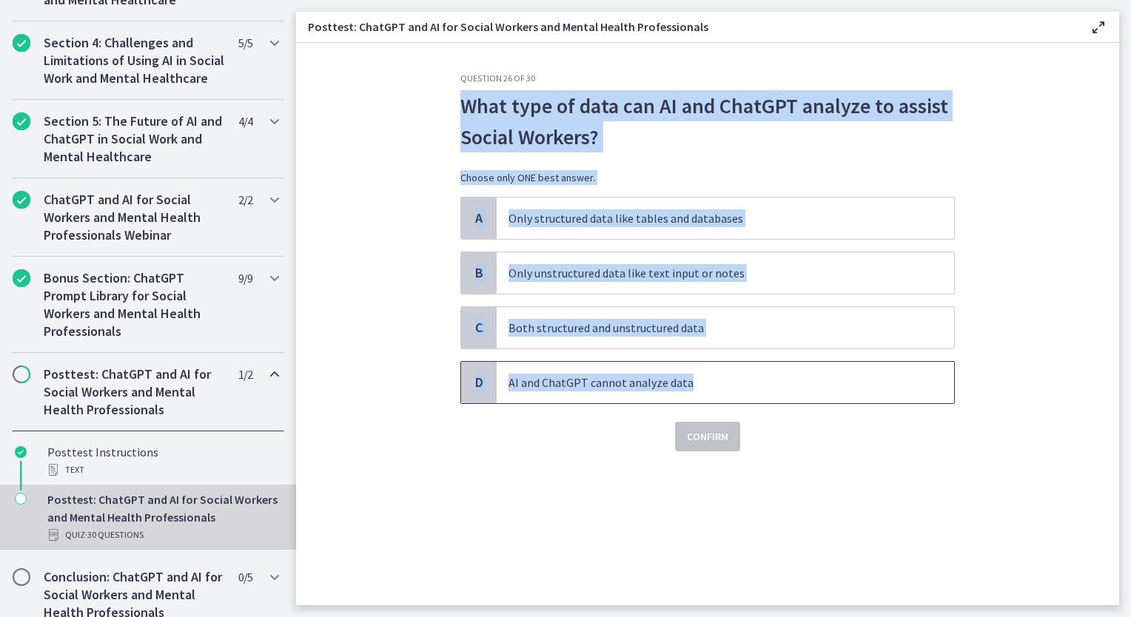
drag, startPoint x: 457, startPoint y: 103, endPoint x: 719, endPoint y: 377, distance: 379.5
click at [719, 377] on div "Question 26 of 30 What type of data can AI and ChatGPT analyze to assist Social…" at bounding box center [707, 339] width 518 height 533
click at [682, 169] on div "What type of data can AI and ChatGPT analyze to assist Social Workers? Choose o…" at bounding box center [707, 143] width 494 height 107
click at [480, 130] on p "What type of data can AI and ChatGPT analyze to assist Social Workers?" at bounding box center [707, 121] width 494 height 62
click at [451, 102] on div "Question 26 of 30 What type of data can AI and ChatGPT analyze to assist Social…" at bounding box center [707, 339] width 518 height 533
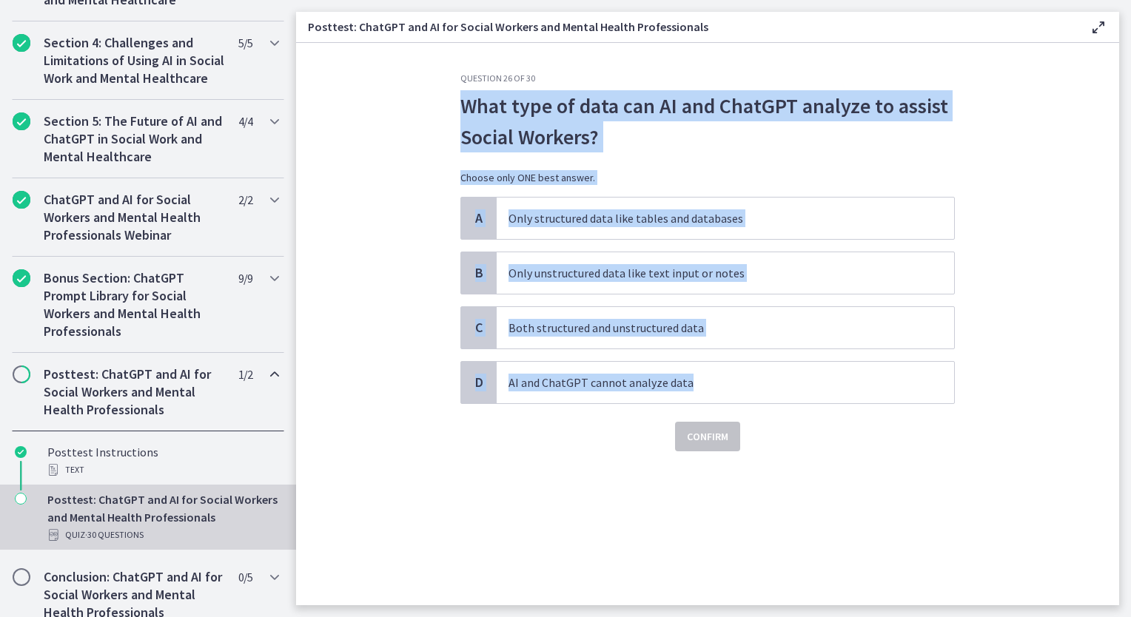
click at [456, 103] on div "Question 26 of 30 What type of data can AI and ChatGPT analyze to assist Social…" at bounding box center [707, 339] width 518 height 533
drag, startPoint x: 681, startPoint y: 327, endPoint x: 687, endPoint y: 335, distance: 9.5
click at [681, 327] on p "Both structured and unstructured data" at bounding box center [710, 328] width 404 height 18
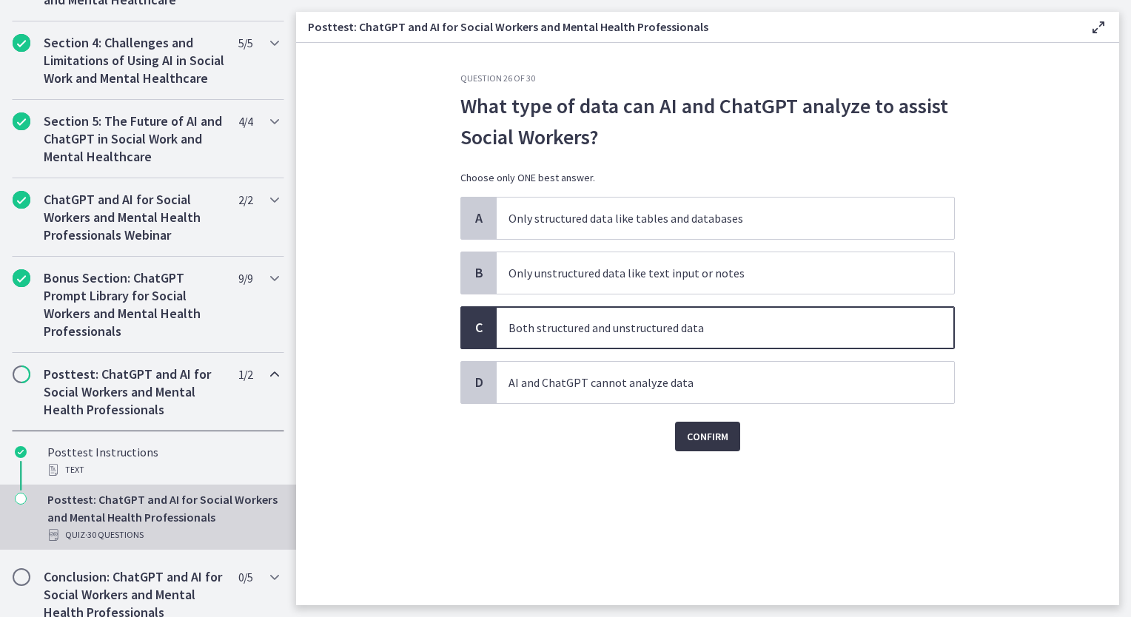
click at [713, 438] on span "Confirm" at bounding box center [707, 437] width 41 height 18
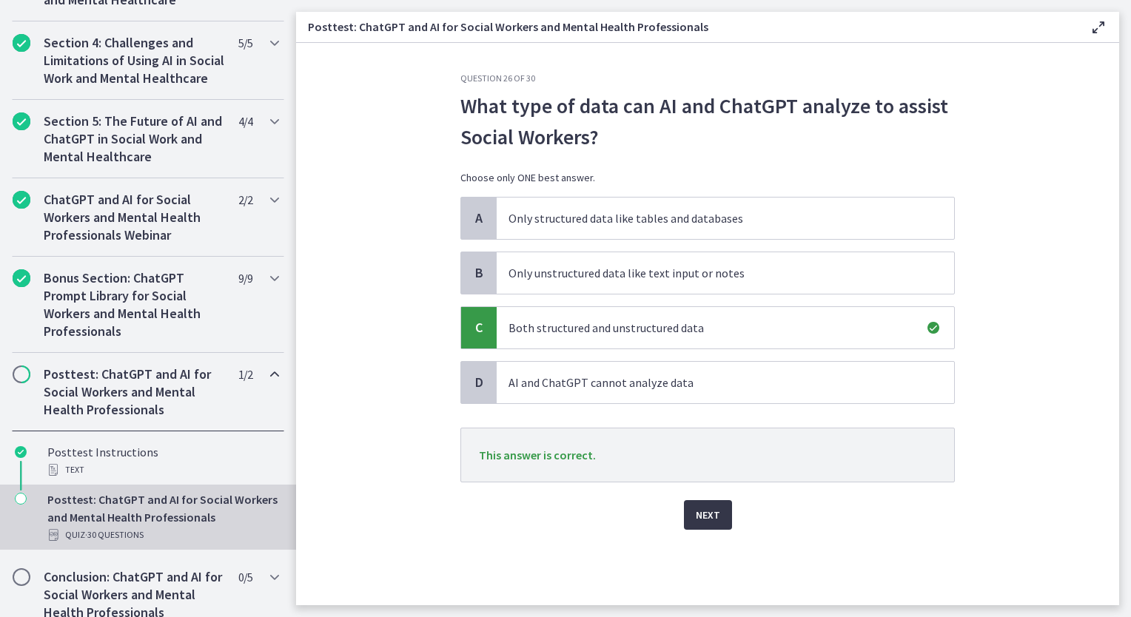
click at [717, 511] on span "Next" at bounding box center [708, 515] width 24 height 18
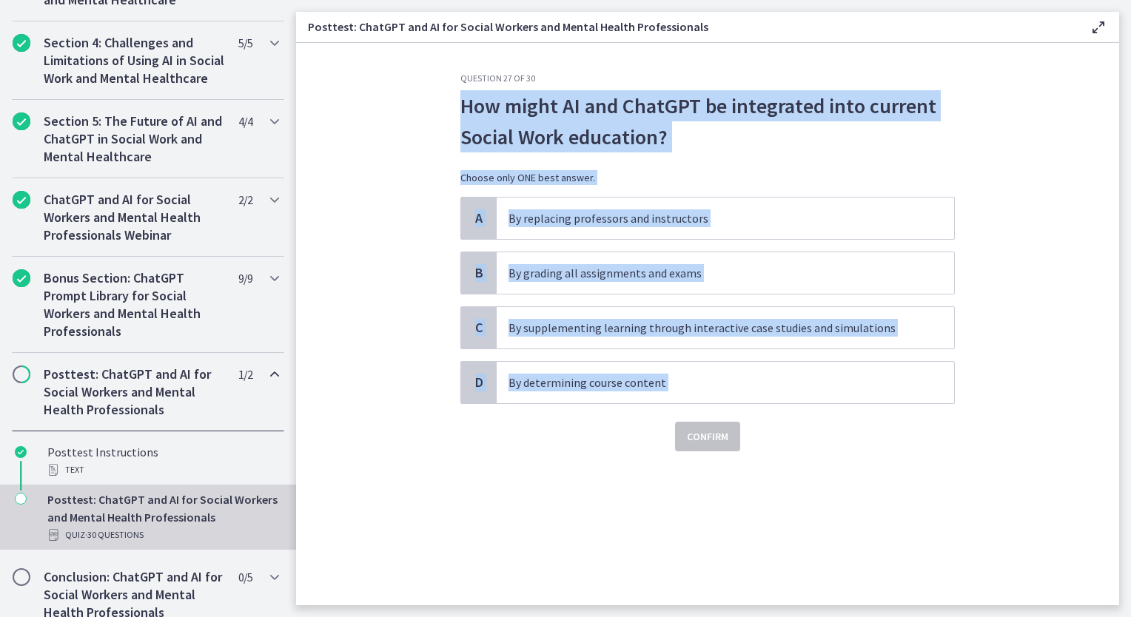
drag, startPoint x: 455, startPoint y: 104, endPoint x: 660, endPoint y: 426, distance: 381.0
click at [660, 426] on div "Question 27 of 30 How might AI and ChatGPT be integrated into current Social Wo…" at bounding box center [707, 339] width 518 height 533
drag, startPoint x: 383, startPoint y: 398, endPoint x: 431, endPoint y: 377, distance: 53.1
click at [383, 398] on section "Question 27 of 30 How might AI and ChatGPT be integrated into current Social Wo…" at bounding box center [707, 324] width 823 height 562
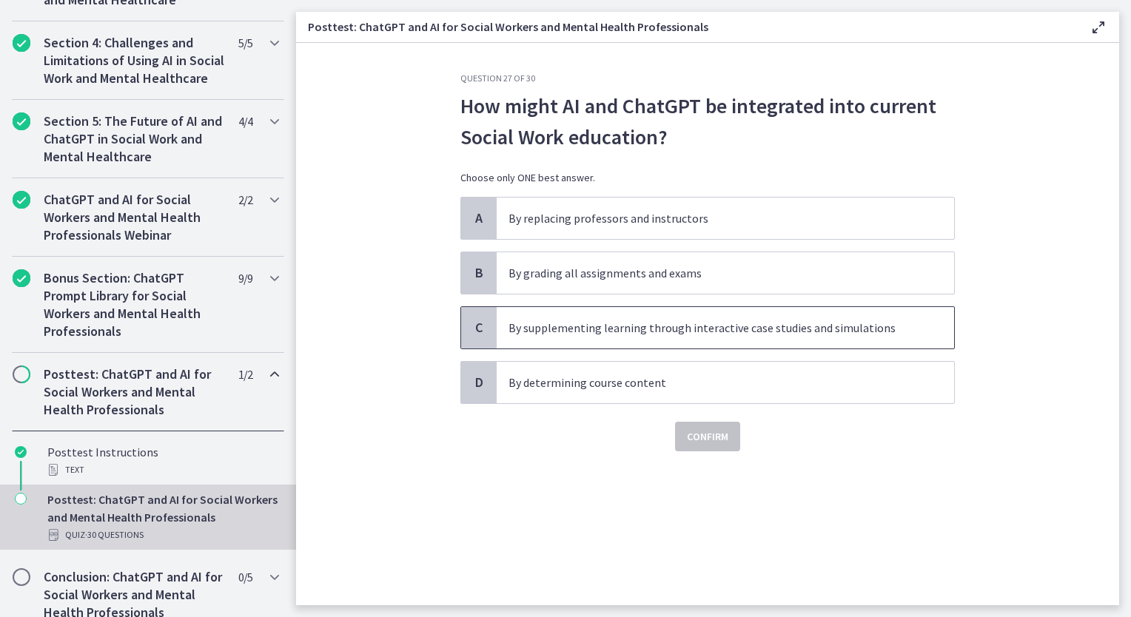
click at [538, 339] on span "By supplementing learning through interactive case studies and simulations" at bounding box center [725, 327] width 457 height 41
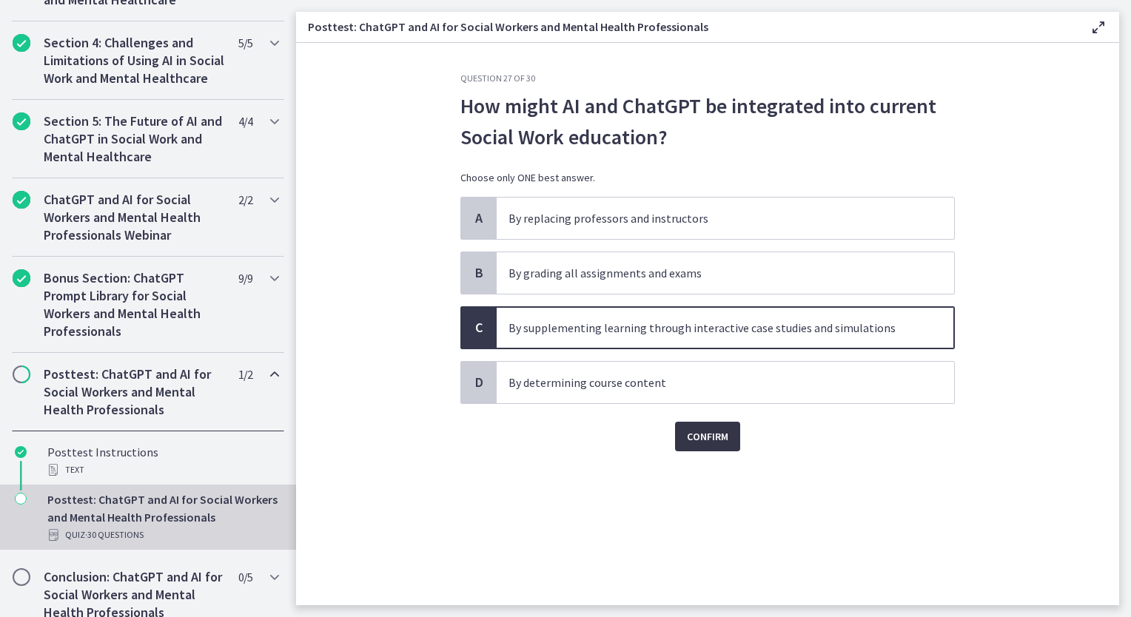
click at [709, 430] on span "Confirm" at bounding box center [707, 437] width 41 height 18
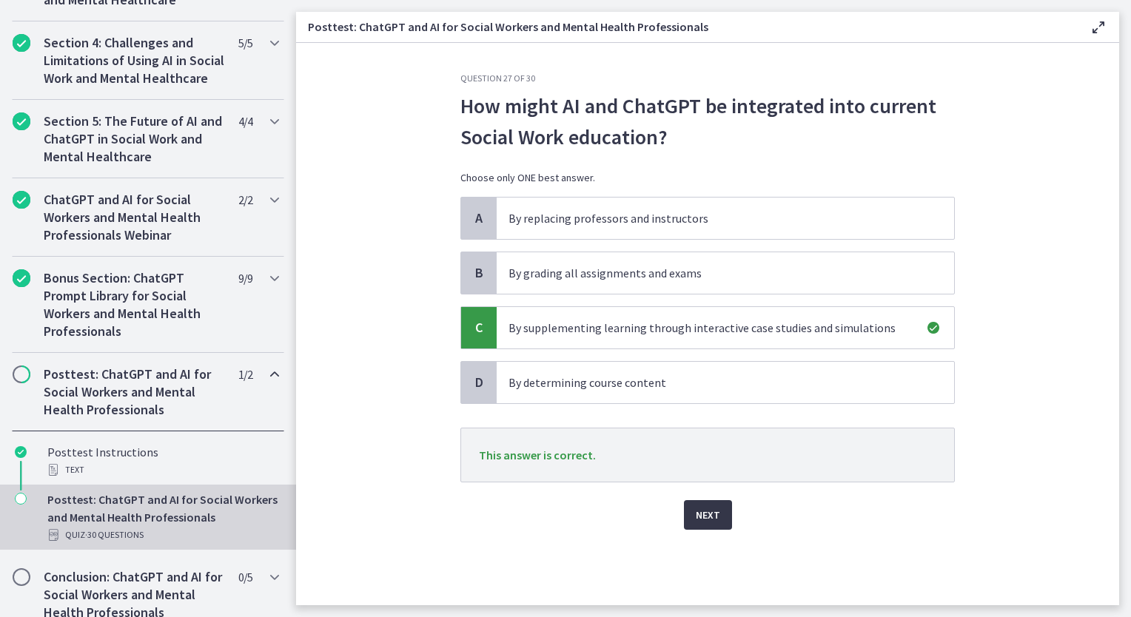
click at [699, 514] on span "Next" at bounding box center [708, 515] width 24 height 18
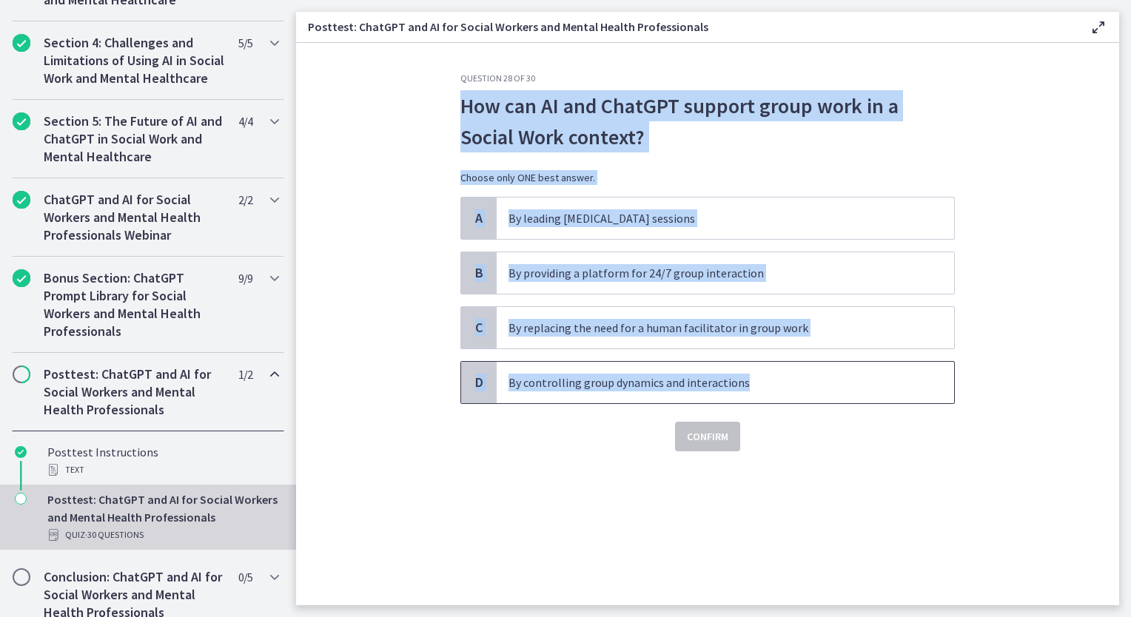
drag, startPoint x: 450, startPoint y: 97, endPoint x: 802, endPoint y: 383, distance: 453.4
click at [802, 383] on div "Question 28 of 30 How can AI and ChatGPT support group work in a Social Work co…" at bounding box center [707, 339] width 518 height 533
click at [620, 269] on p "By providing a platform for 24/7 group interaction" at bounding box center [710, 273] width 404 height 18
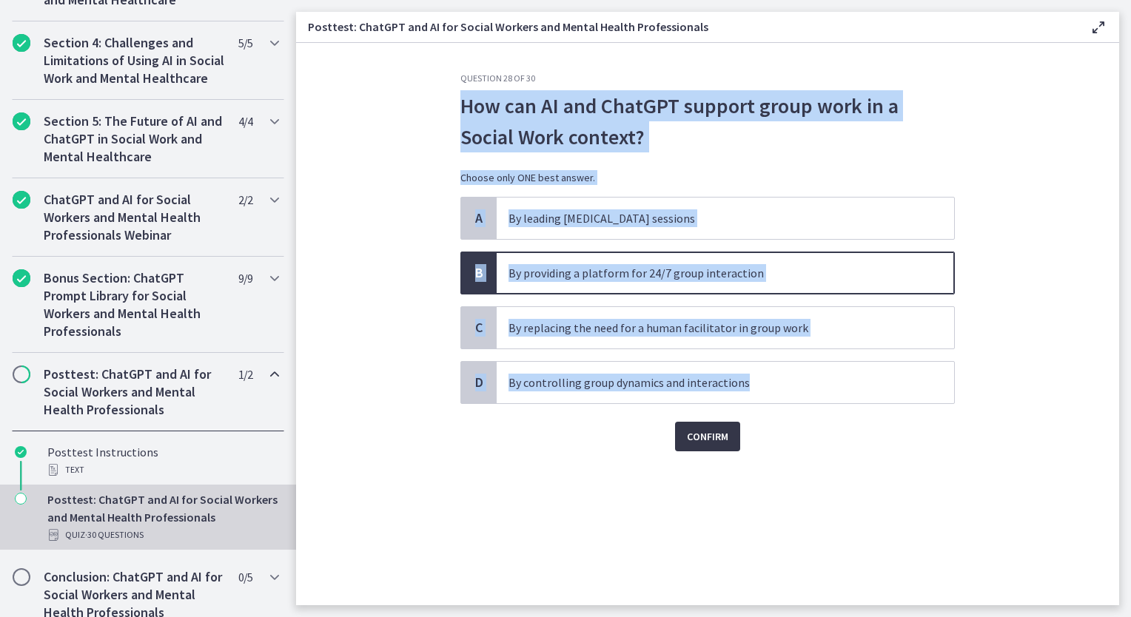
click at [703, 434] on span "Confirm" at bounding box center [707, 437] width 41 height 18
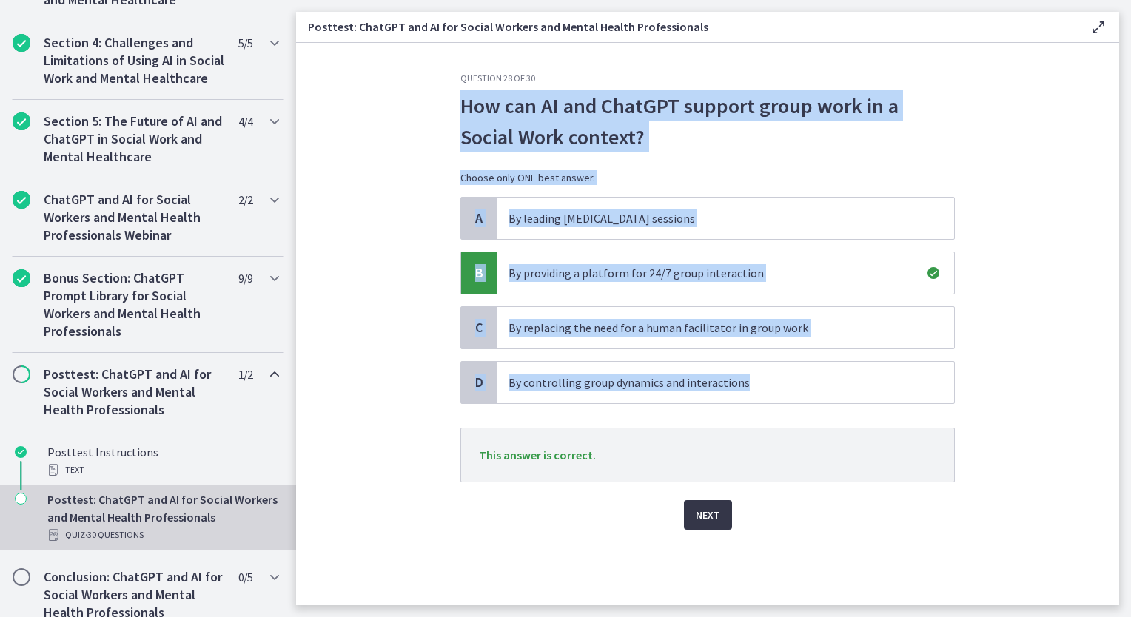
click at [718, 516] on span "Next" at bounding box center [708, 515] width 24 height 18
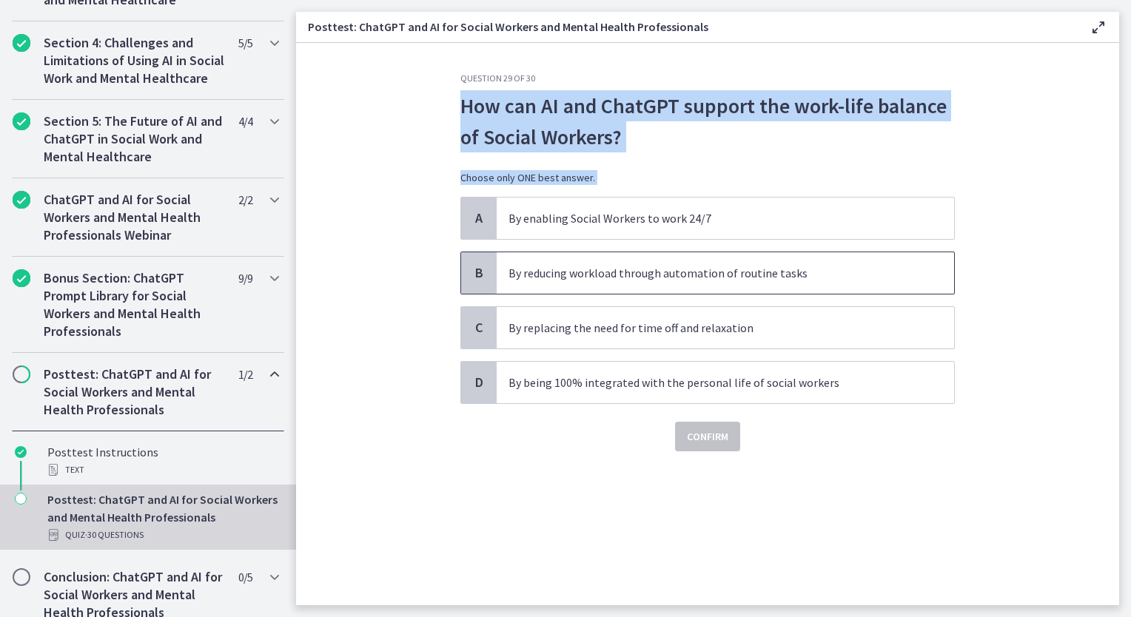
click at [545, 264] on p "By reducing workload through automation of routine tasks" at bounding box center [710, 273] width 404 height 18
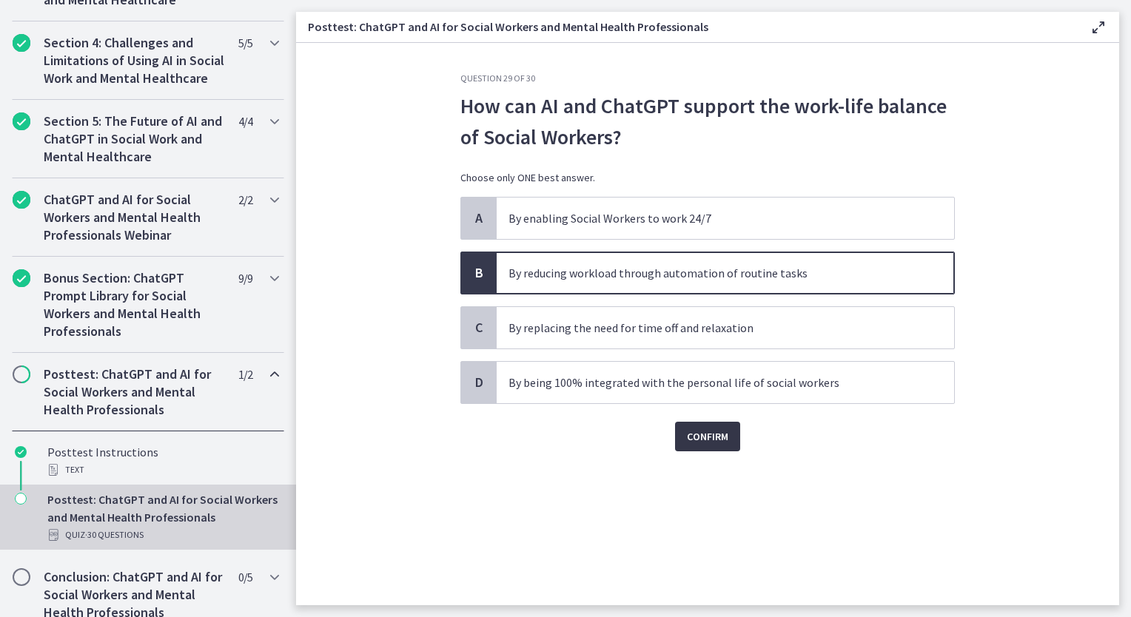
click at [722, 428] on span "Confirm" at bounding box center [707, 437] width 41 height 18
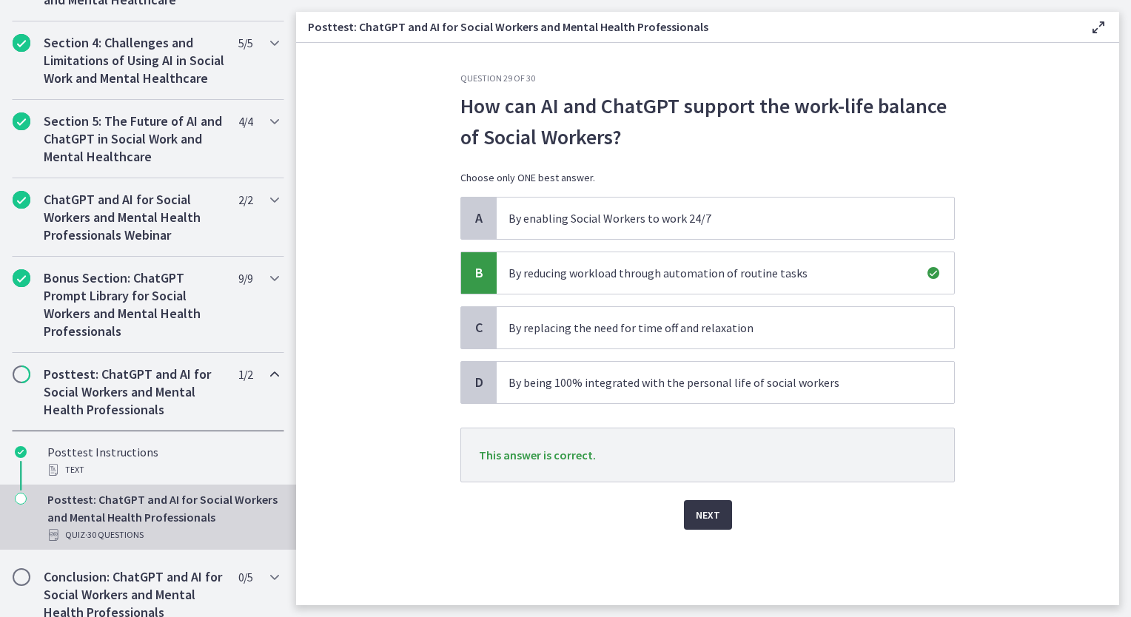
click at [702, 508] on span "Next" at bounding box center [708, 515] width 24 height 18
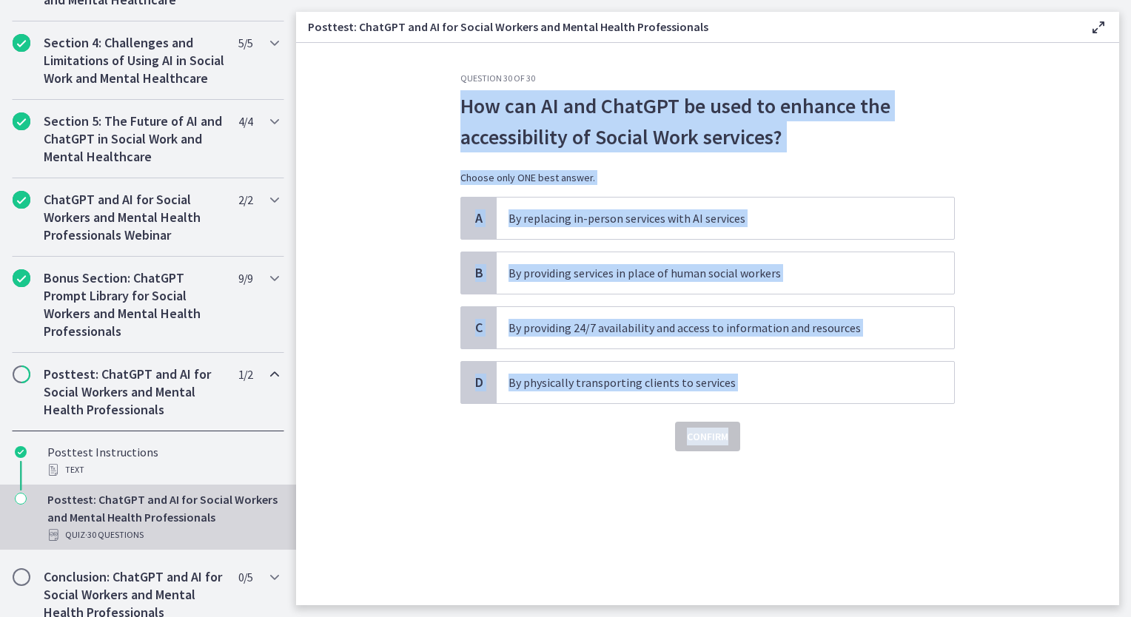
drag, startPoint x: 457, startPoint y: 112, endPoint x: 776, endPoint y: 424, distance: 445.9
click at [776, 424] on div "Question 30 of 30 How can AI and ChatGPT be used to enhance the accessibility o…" at bounding box center [707, 339] width 518 height 533
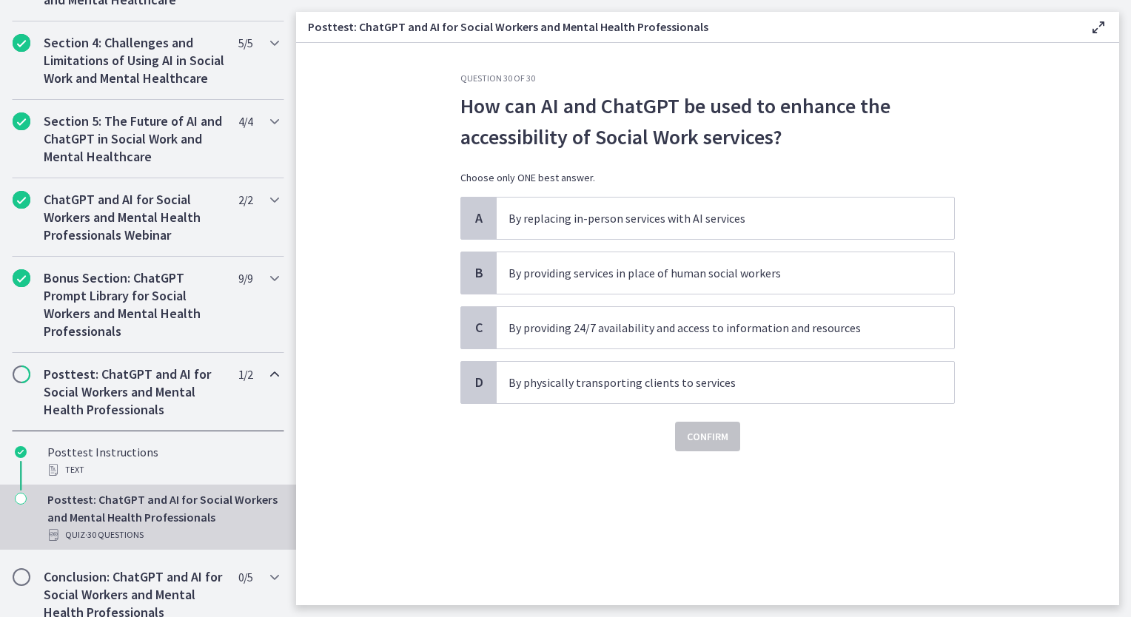
drag, startPoint x: 594, startPoint y: 466, endPoint x: 616, endPoint y: 448, distance: 28.4
click at [594, 466] on div "Question 30 of 30 How can AI and ChatGPT be used to enhance the accessibility o…" at bounding box center [707, 339] width 518 height 533
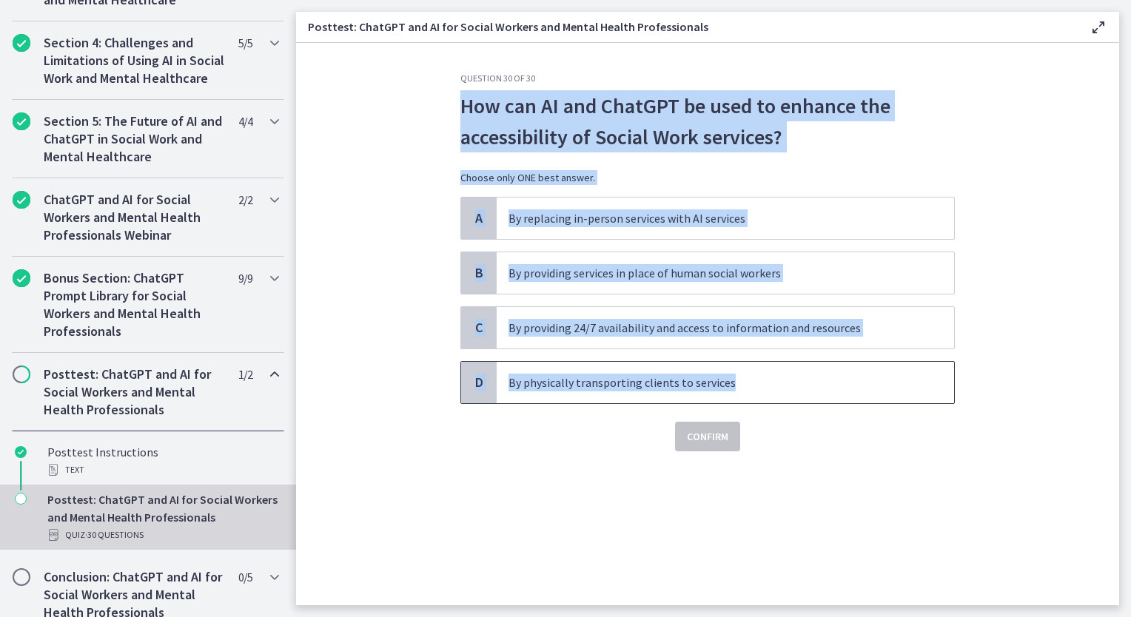
drag, startPoint x: 450, startPoint y: 104, endPoint x: 758, endPoint y: 387, distance: 418.0
click at [758, 387] on div "Question 30 of 30 How can AI and ChatGPT be used to enhance the accessibility o…" at bounding box center [707, 339] width 518 height 533
click at [594, 327] on p "By providing 24/7 availability and access to information and resources" at bounding box center [710, 328] width 404 height 18
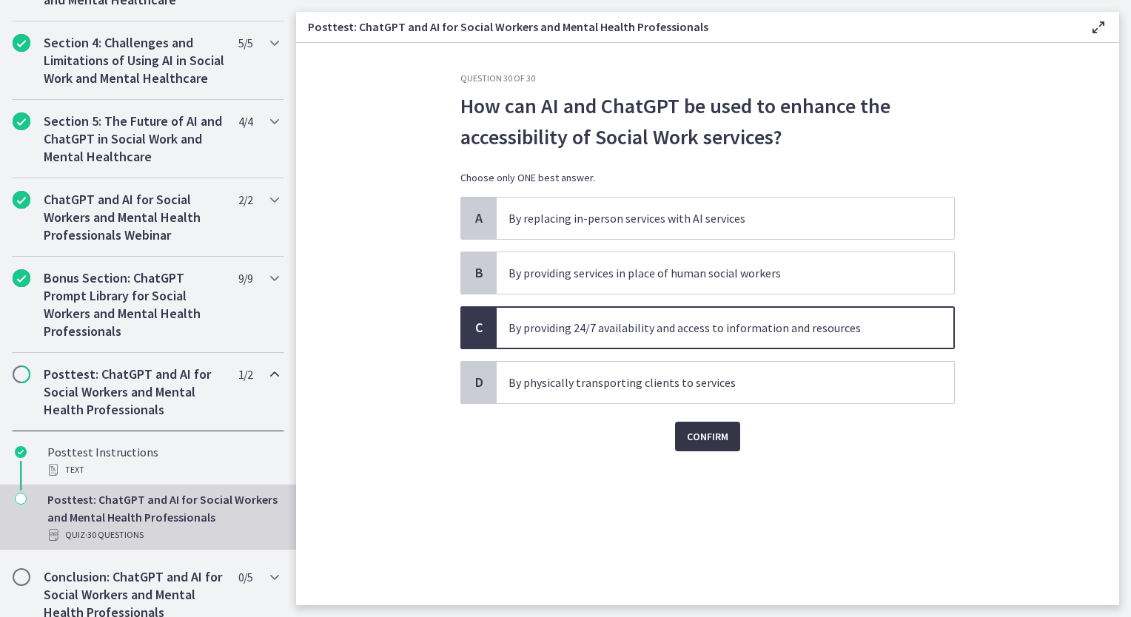
click at [716, 432] on span "Confirm" at bounding box center [707, 437] width 41 height 18
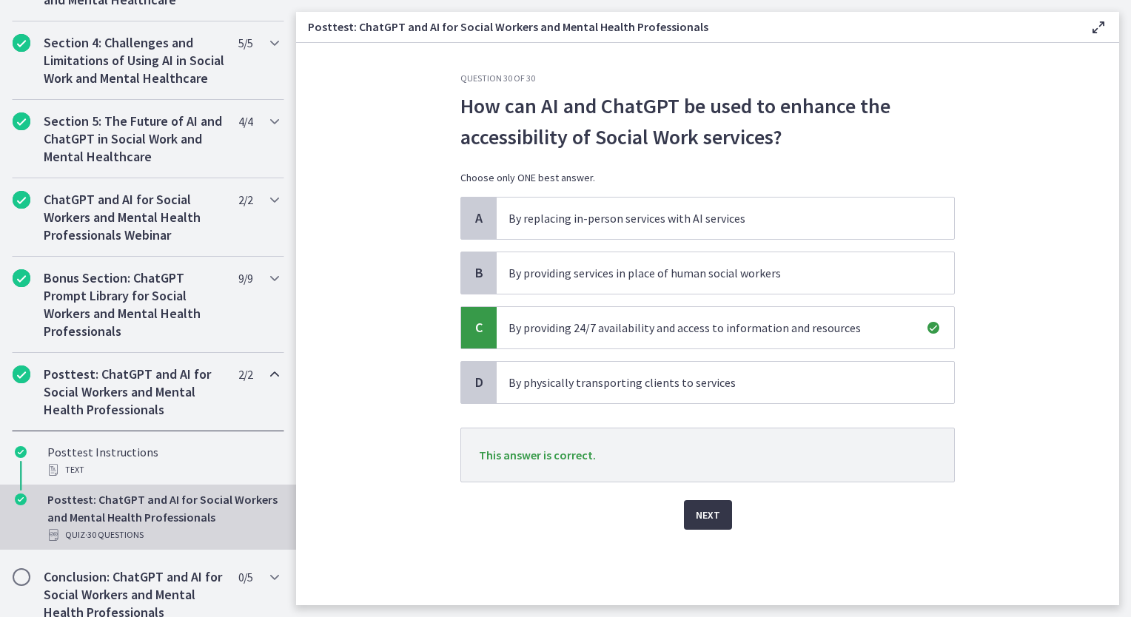
click at [717, 515] on span "Next" at bounding box center [708, 515] width 24 height 18
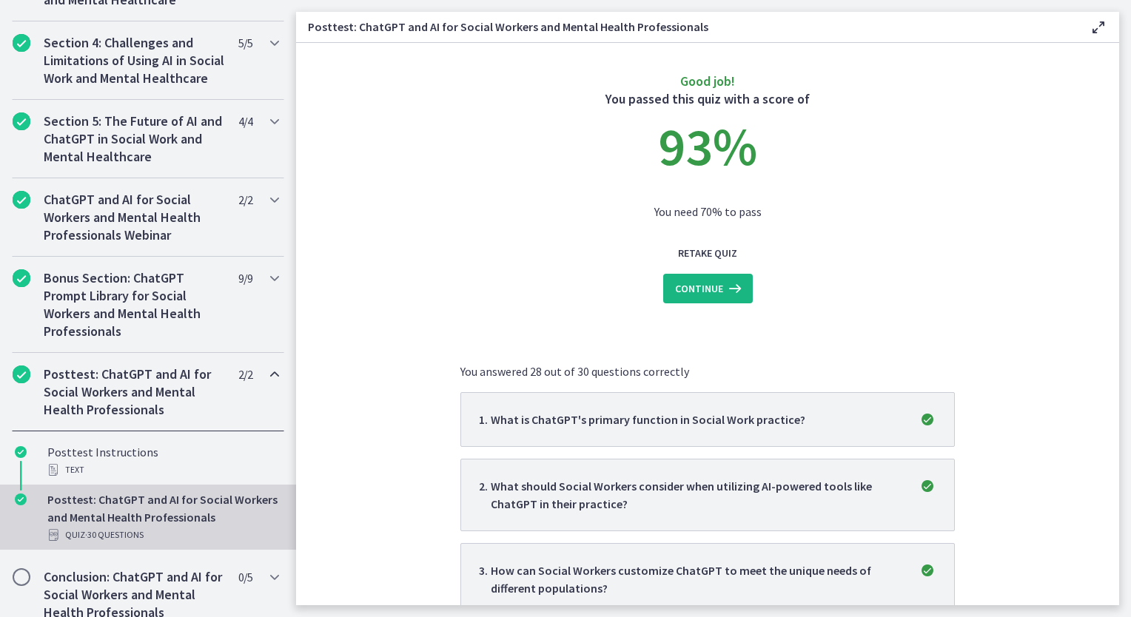
click at [723, 292] on icon at bounding box center [733, 289] width 21 height 18
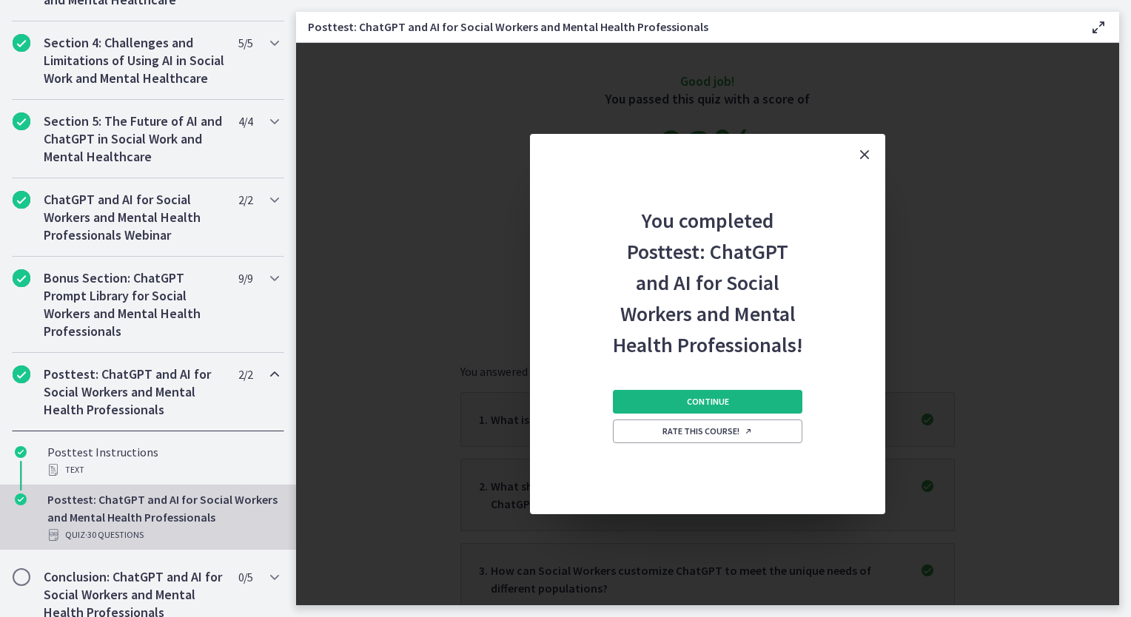
click at [726, 404] on span "Continue" at bounding box center [708, 402] width 42 height 12
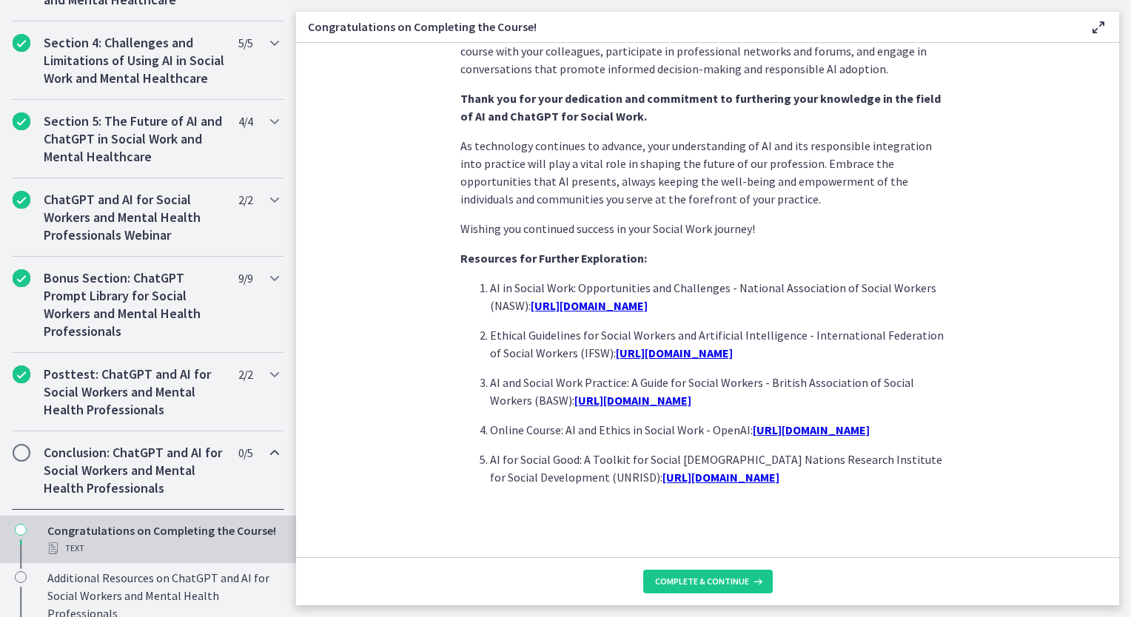
scroll to position [1211, 0]
click at [704, 589] on button "Complete & continue" at bounding box center [708, 582] width 130 height 24
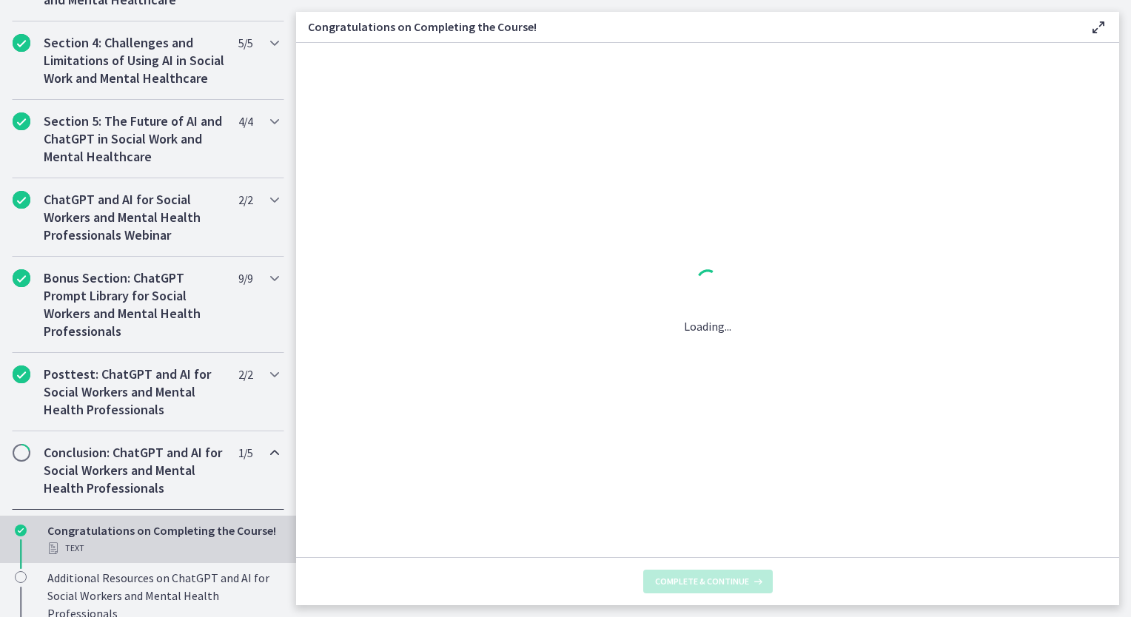
scroll to position [0, 0]
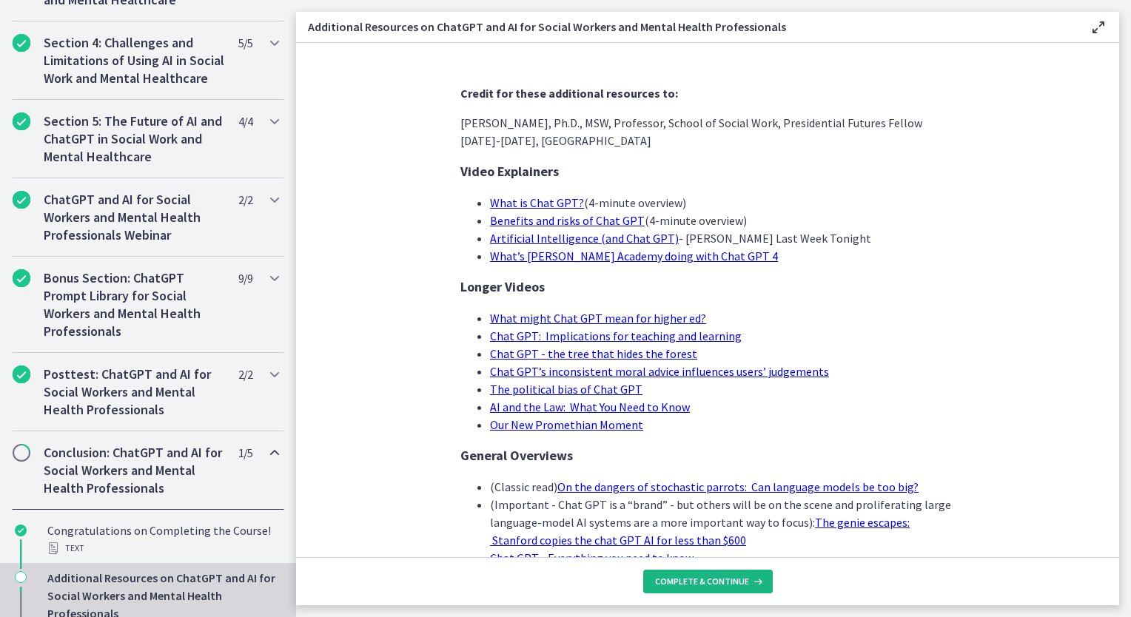
click at [727, 592] on button "Complete & continue" at bounding box center [708, 582] width 130 height 24
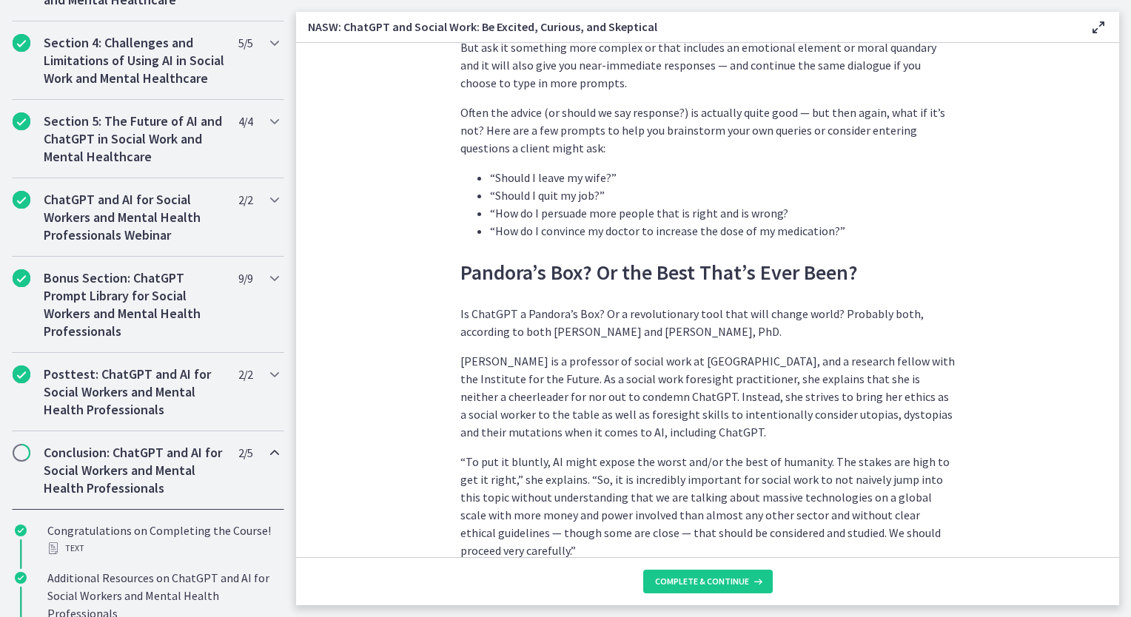
scroll to position [1628, 0]
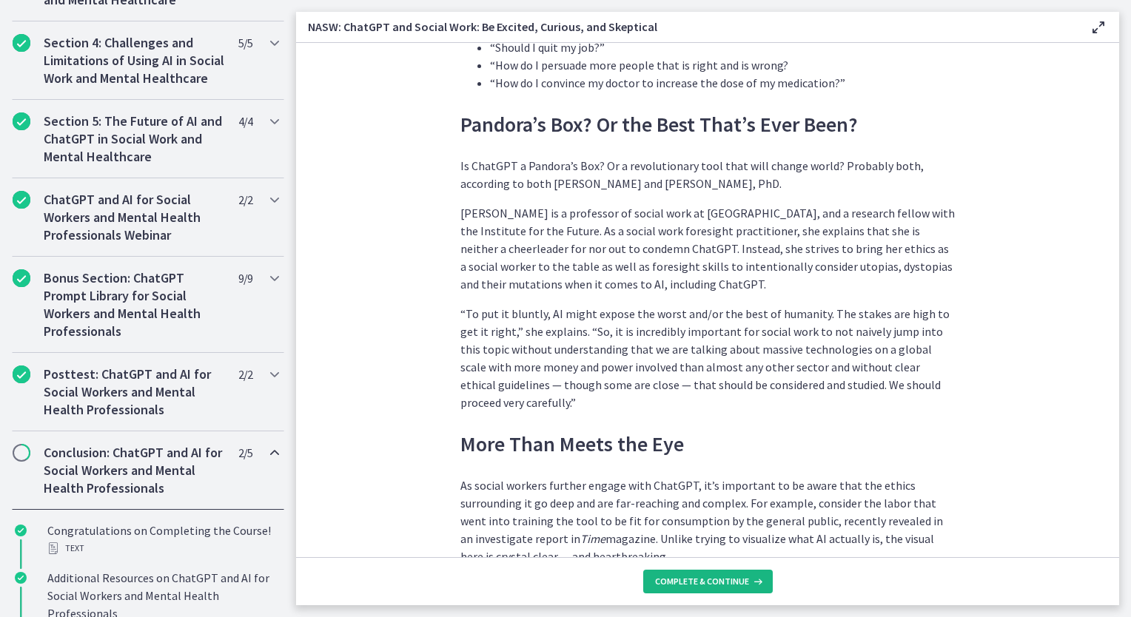
click at [696, 579] on span "Complete & continue" at bounding box center [702, 582] width 94 height 12
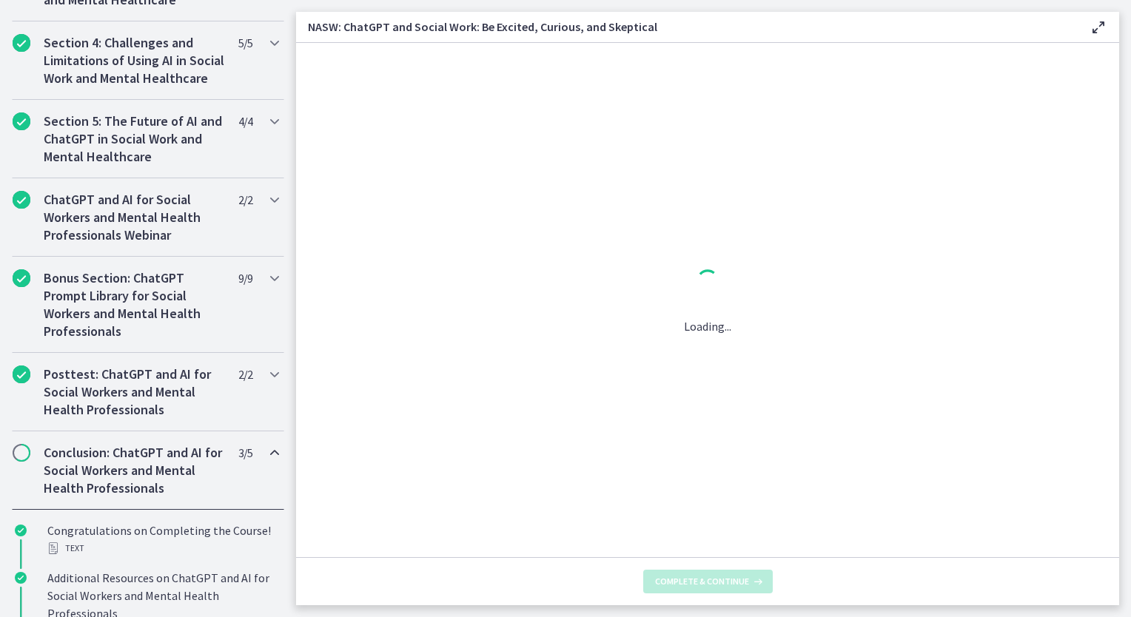
scroll to position [0, 0]
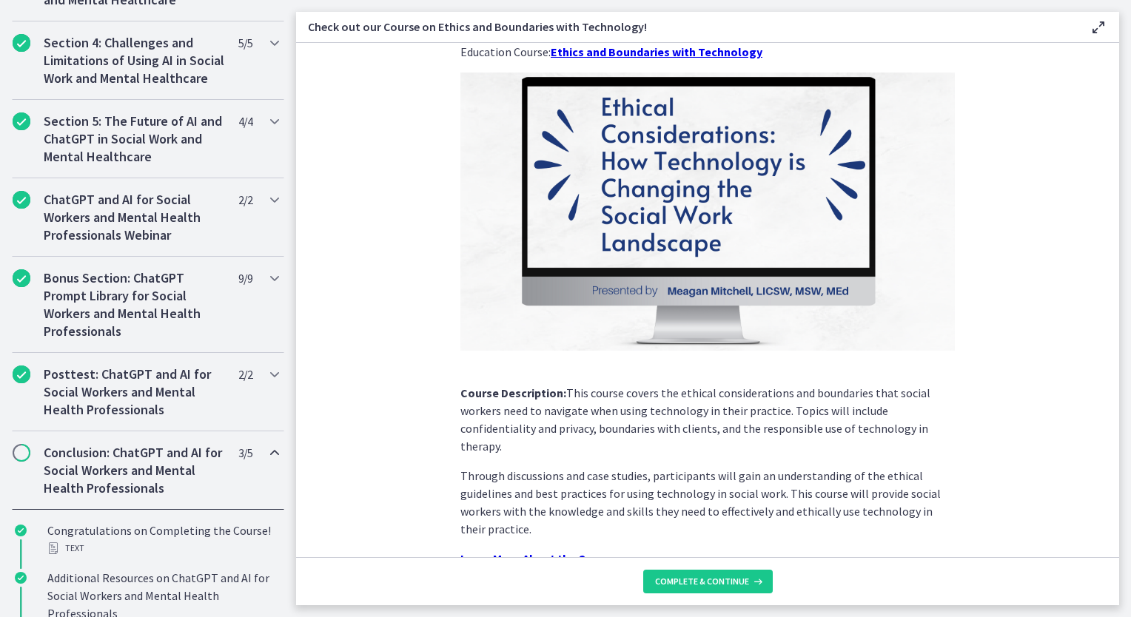
scroll to position [121, 0]
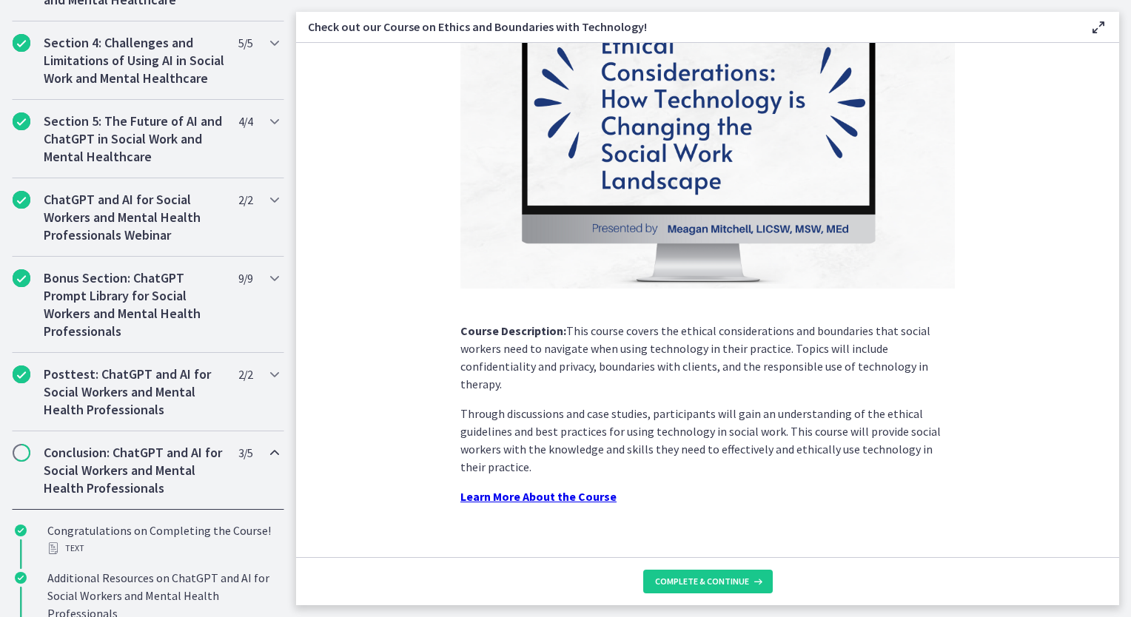
click at [672, 599] on footer "Complete & continue" at bounding box center [707, 581] width 823 height 48
click at [672, 588] on button "Complete & continue" at bounding box center [708, 582] width 130 height 24
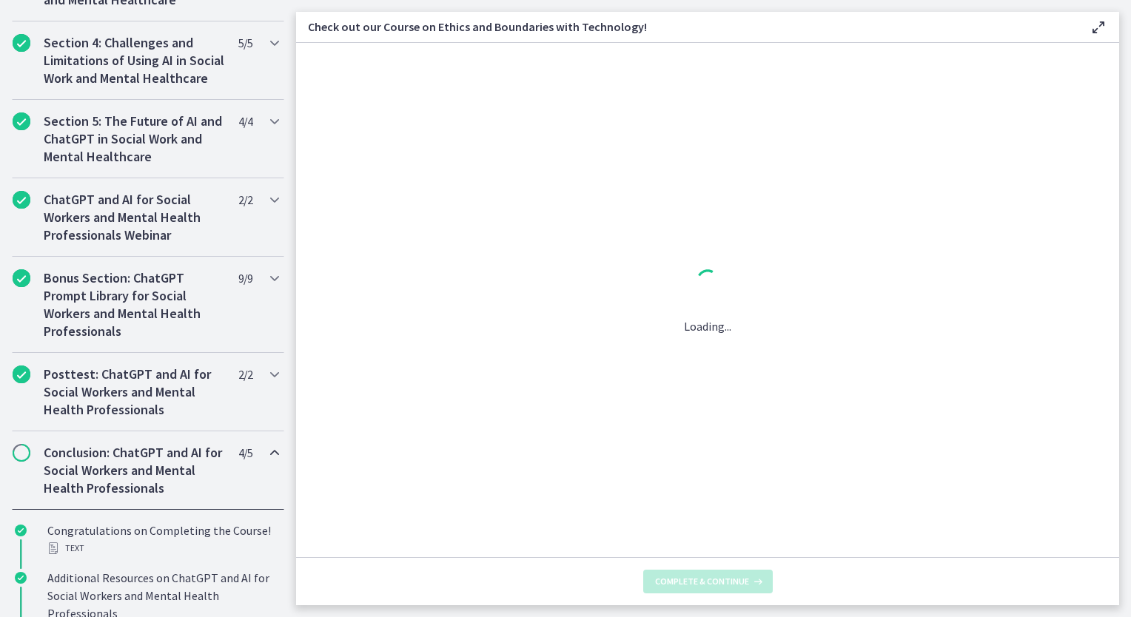
scroll to position [0, 0]
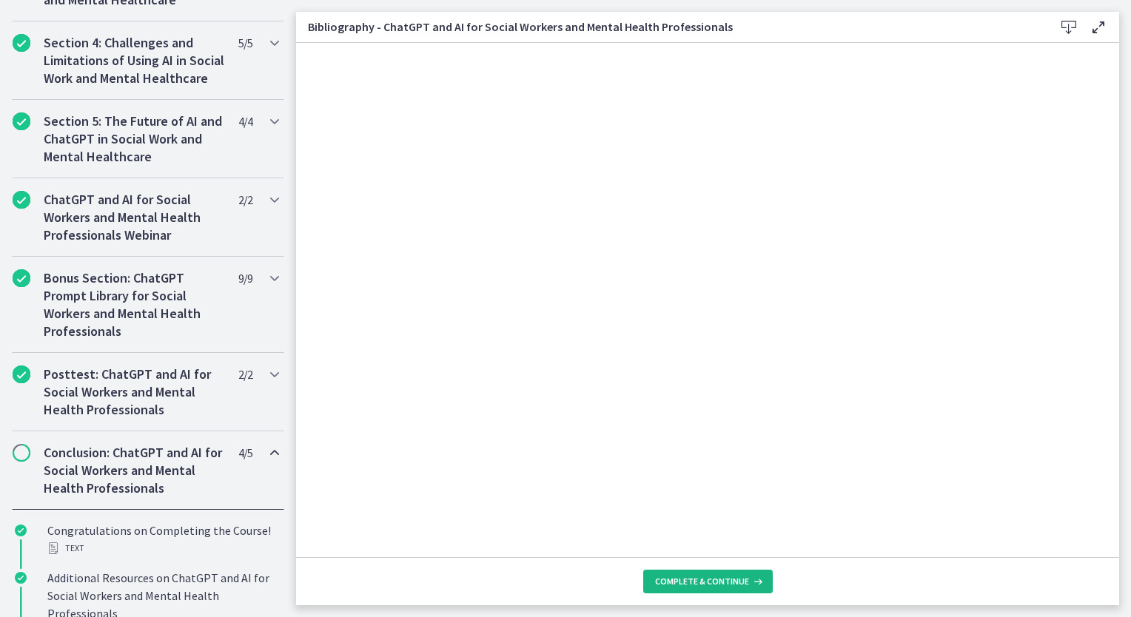
click at [722, 575] on button "Complete & continue" at bounding box center [708, 582] width 130 height 24
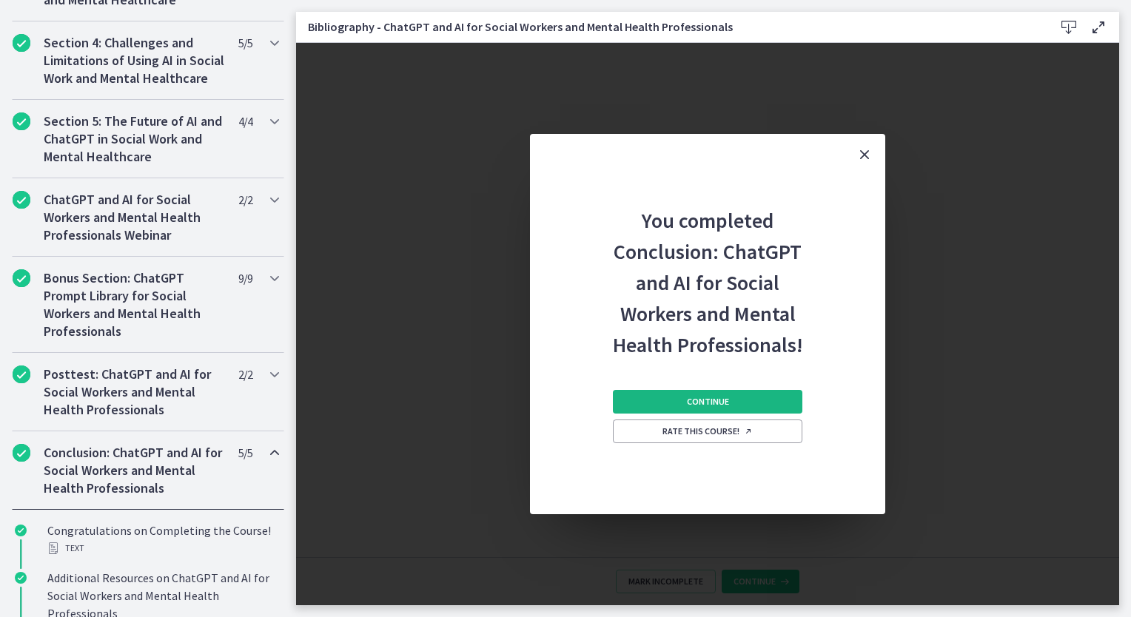
click at [723, 398] on span "Continue" at bounding box center [708, 402] width 42 height 12
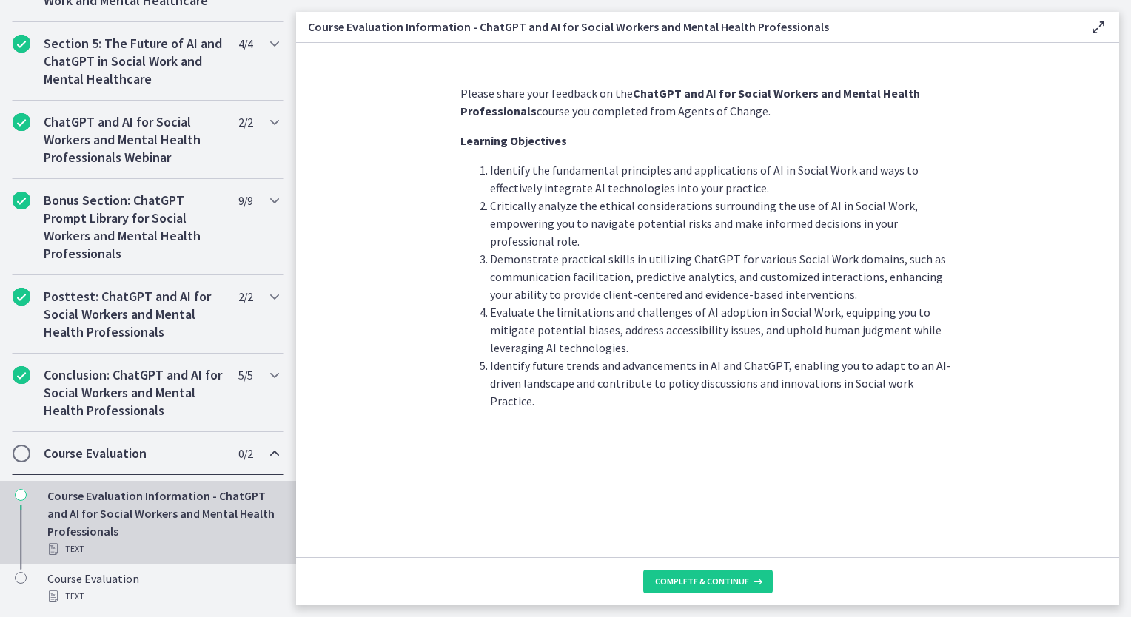
scroll to position [662, 0]
click at [673, 574] on button "Complete & continue" at bounding box center [708, 582] width 130 height 24
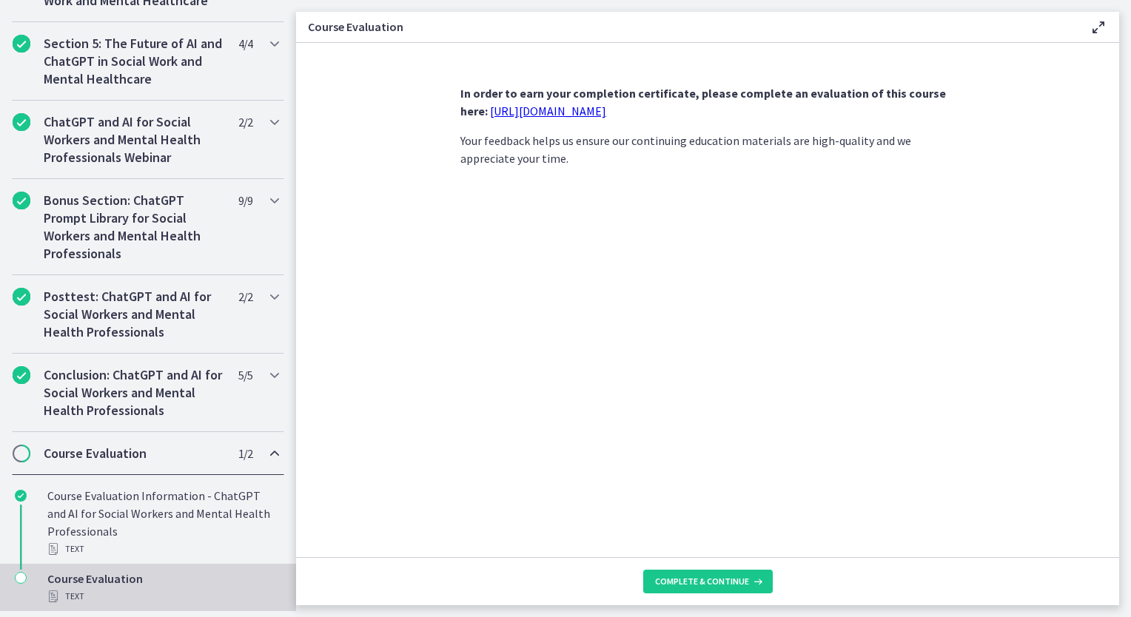
click at [582, 115] on link "https://forms.gle/jm1zbfhChZ2exBv78" at bounding box center [548, 111] width 116 height 15
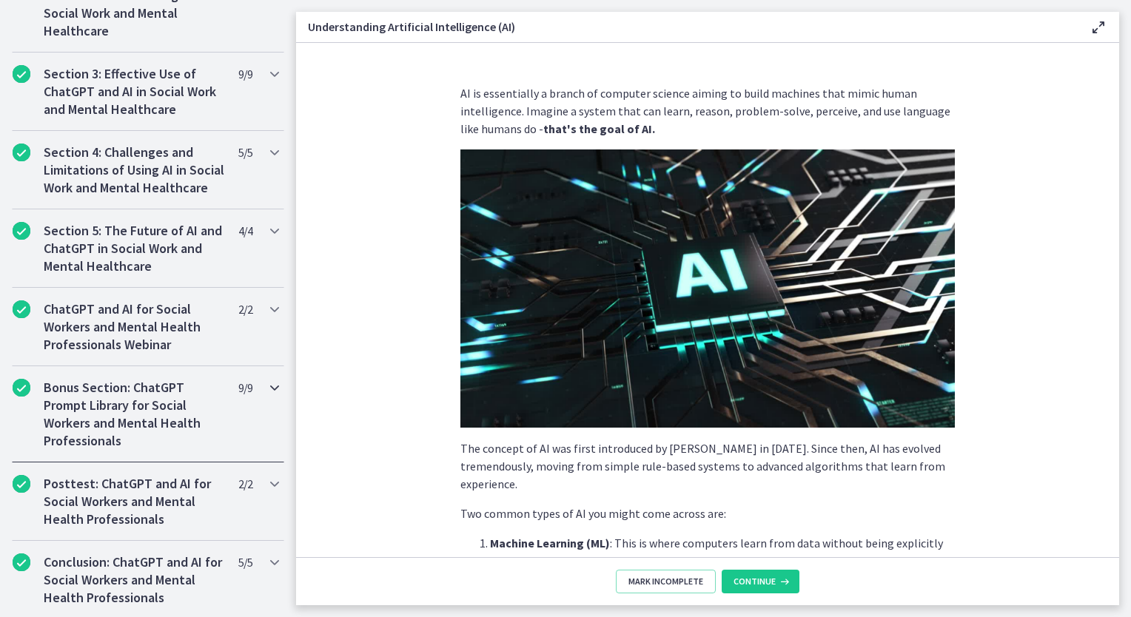
scroll to position [673, 0]
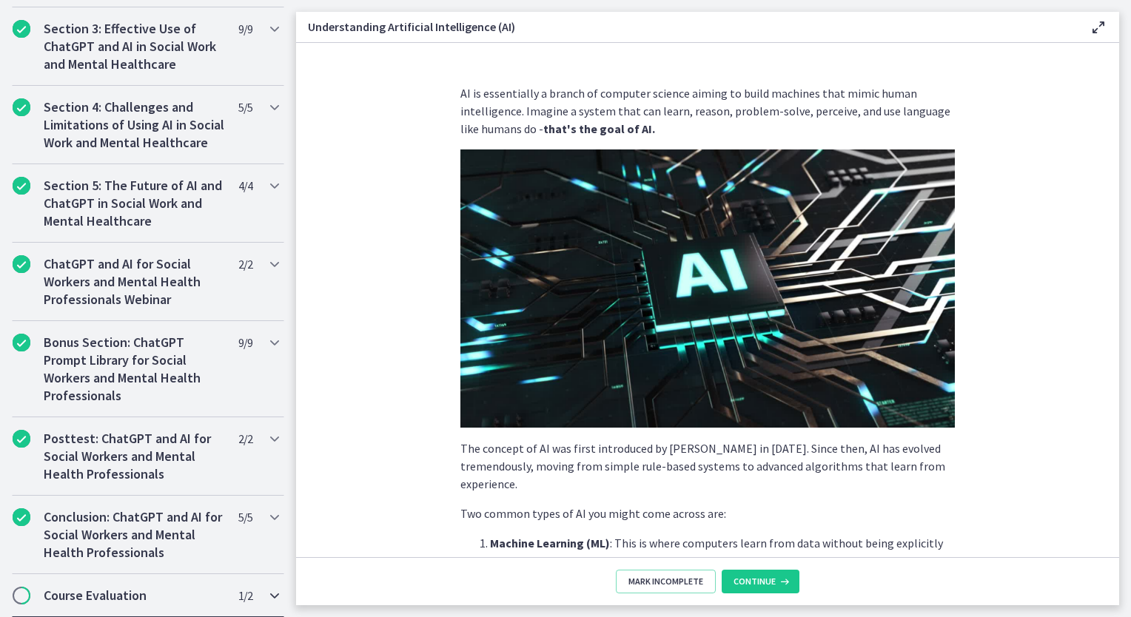
click at [201, 590] on h2 "Course Evaluation" at bounding box center [134, 596] width 181 height 18
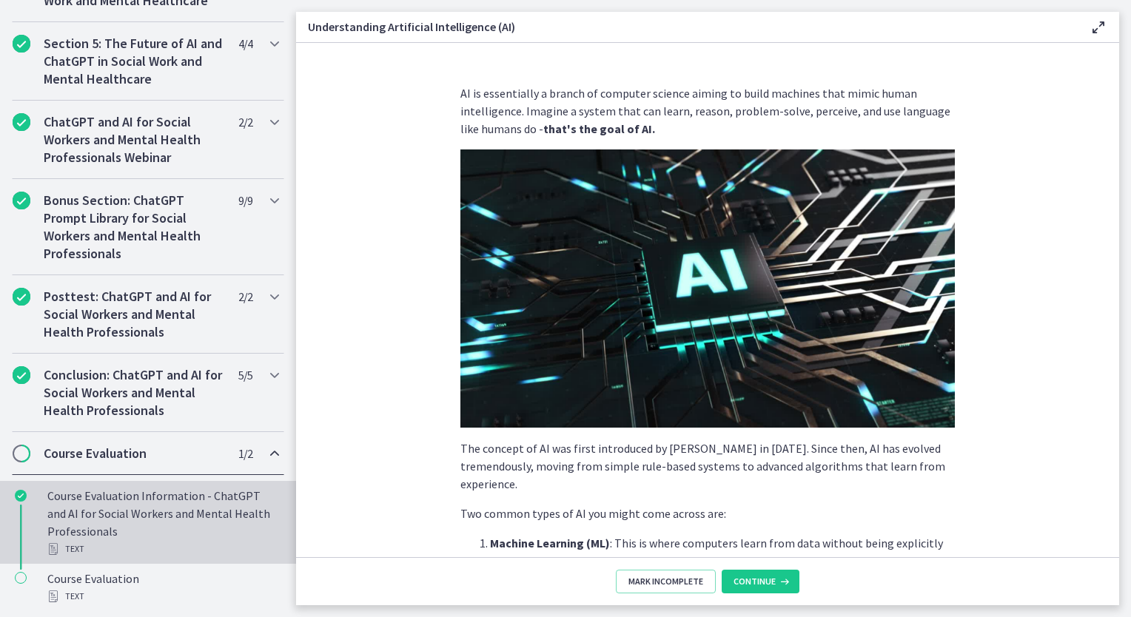
scroll to position [662, 0]
click at [149, 523] on div "Course Evaluation Information - ChatGPT and AI for Social Workers and Mental He…" at bounding box center [162, 522] width 231 height 71
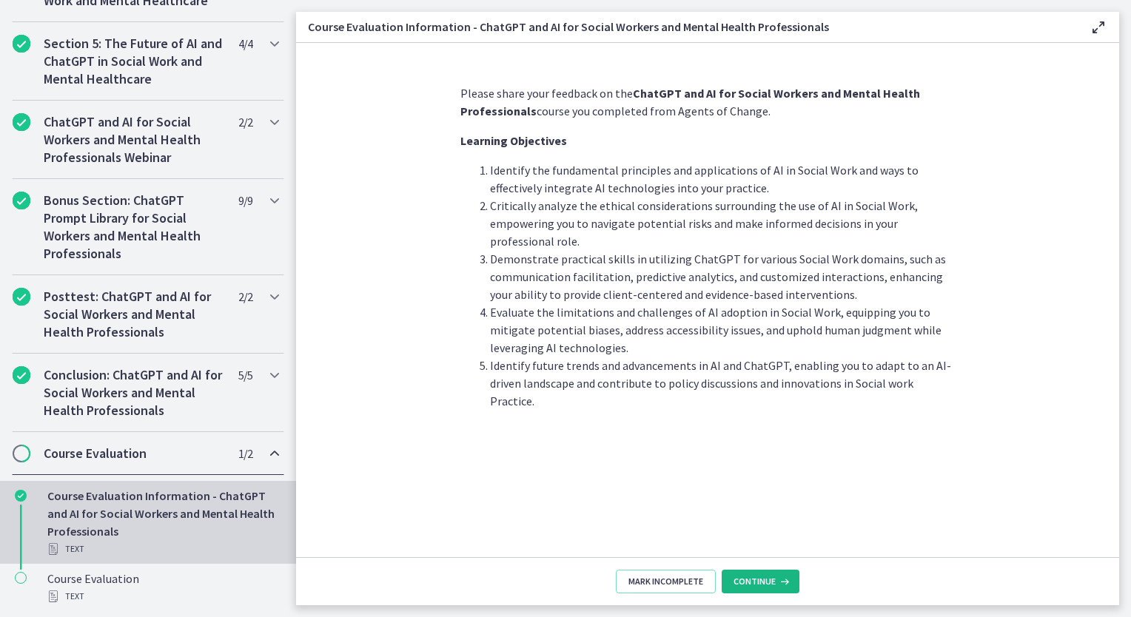
click at [767, 590] on button "Continue" at bounding box center [761, 582] width 78 height 24
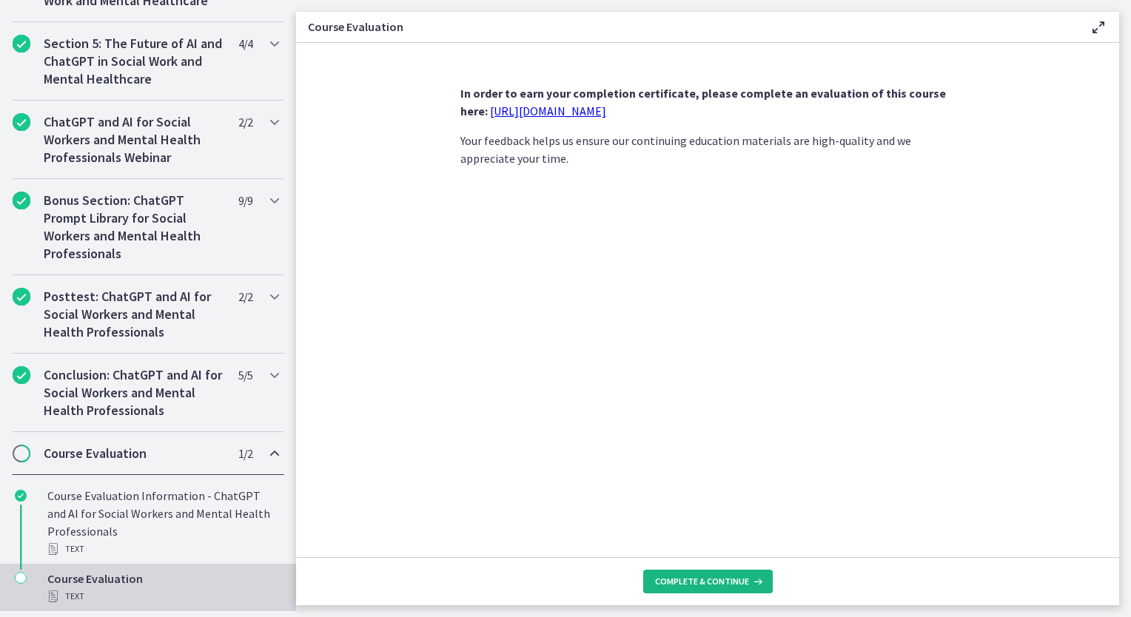
click at [737, 579] on span "Complete & continue" at bounding box center [702, 582] width 94 height 12
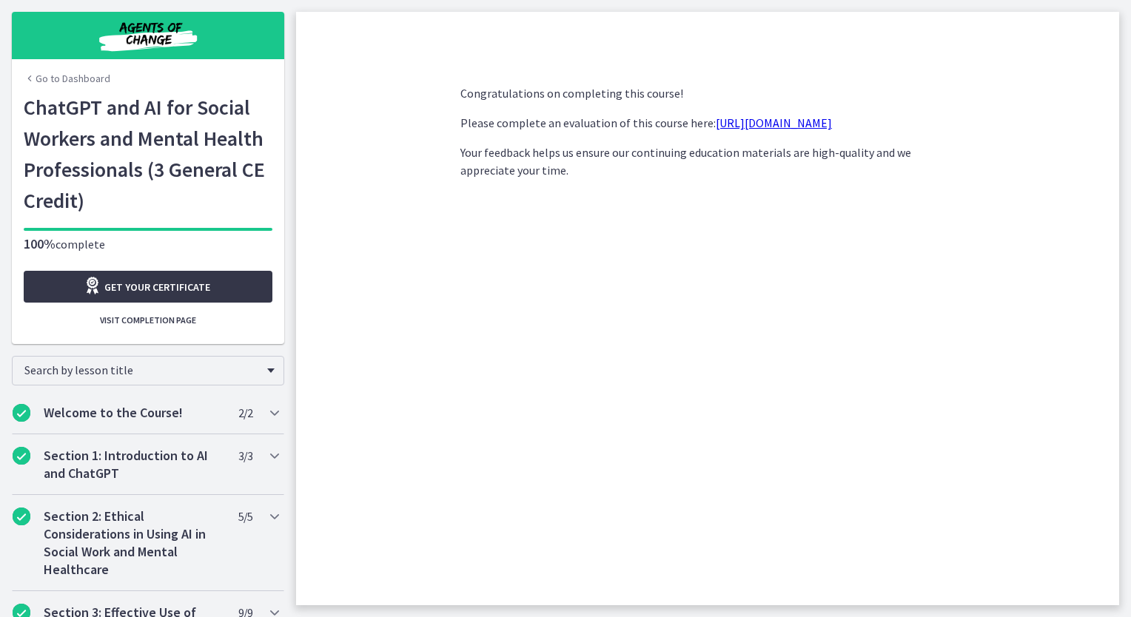
click at [147, 283] on span "Get your certificate" at bounding box center [157, 287] width 106 height 18
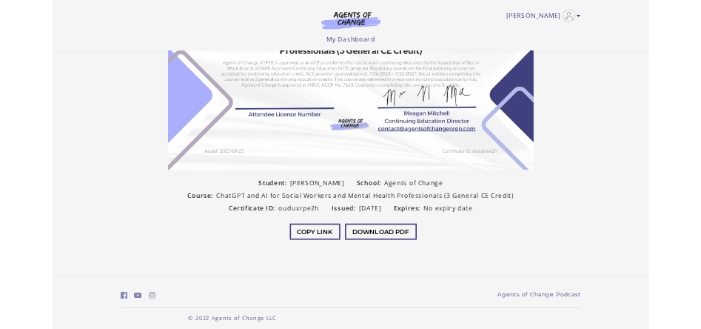
scroll to position [210, 0]
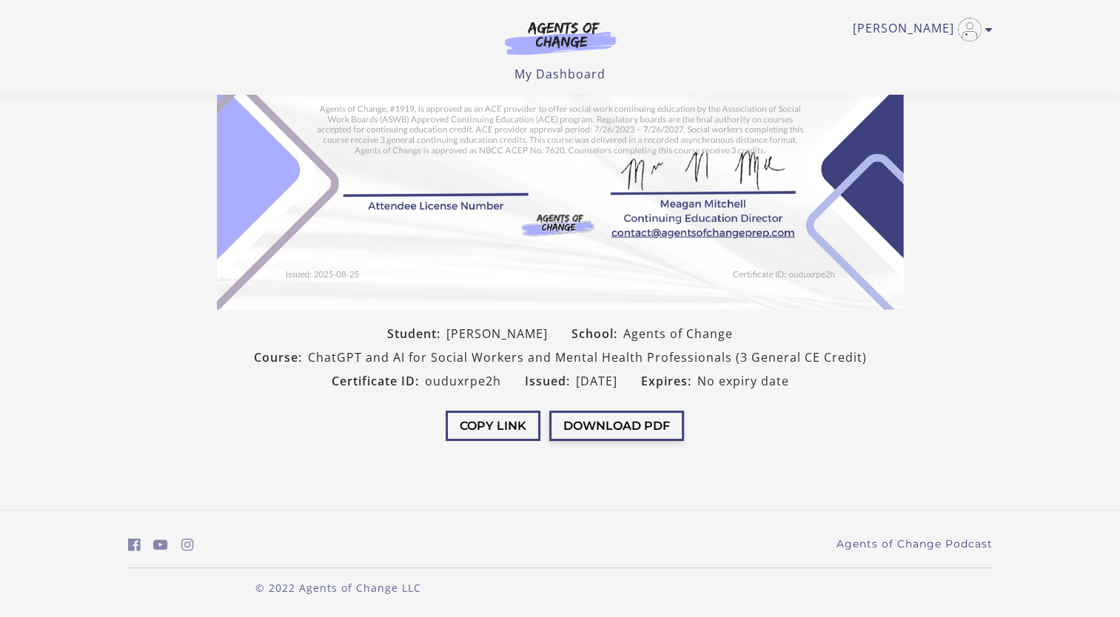
click at [604, 422] on button "Download PDF" at bounding box center [616, 426] width 135 height 30
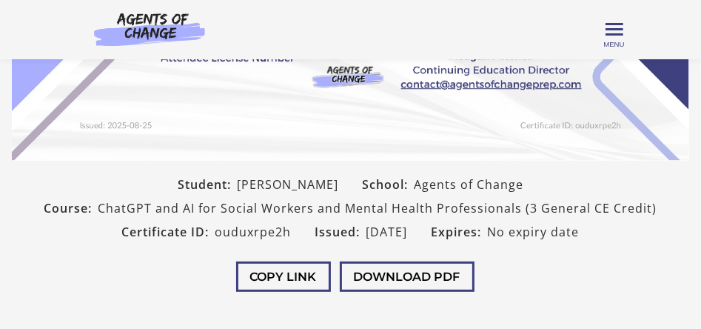
scroll to position [343, 0]
